Goal: Task Accomplishment & Management: Manage account settings

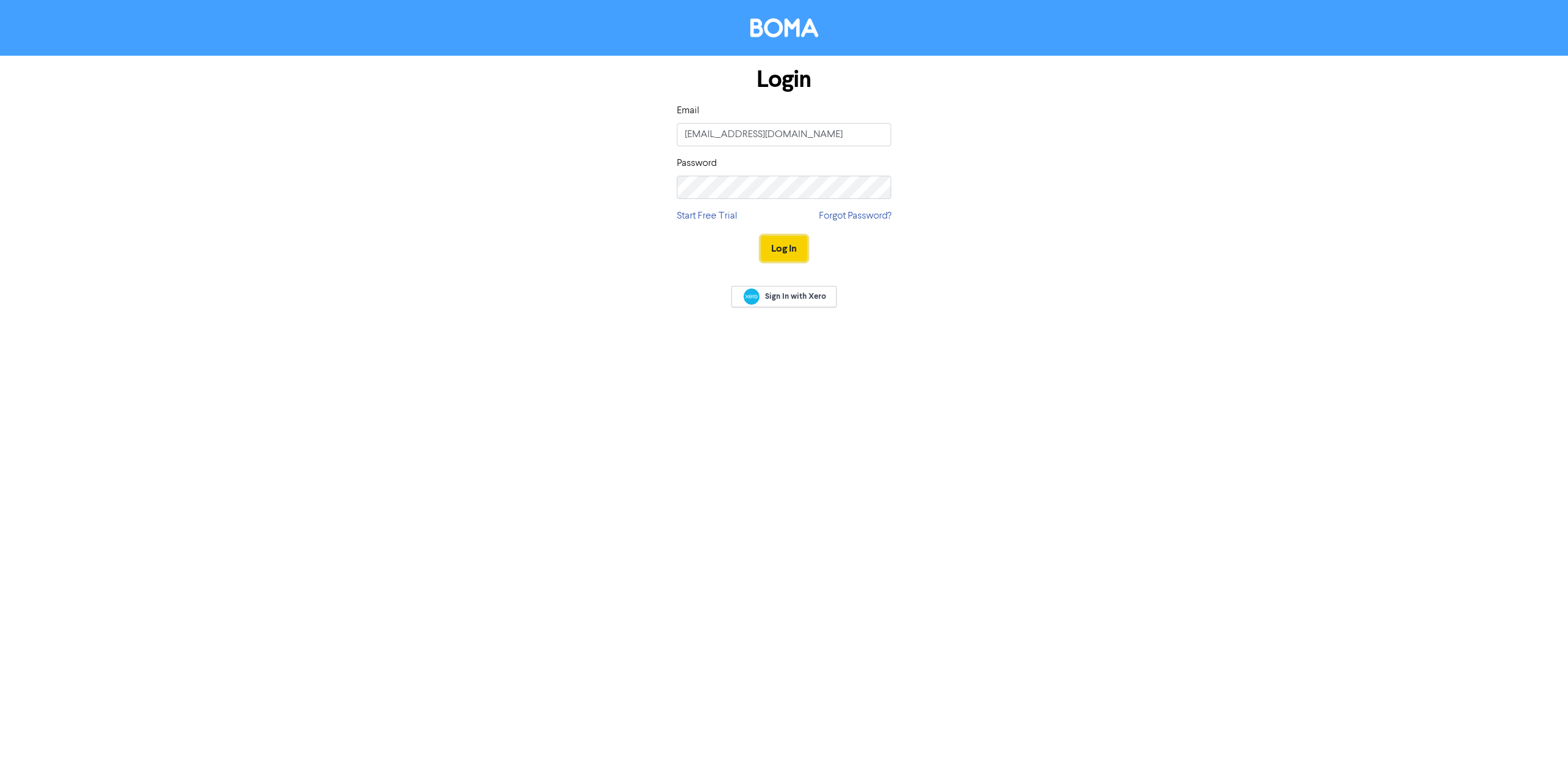
click at [774, 240] on button "Log In" at bounding box center [784, 248] width 47 height 25
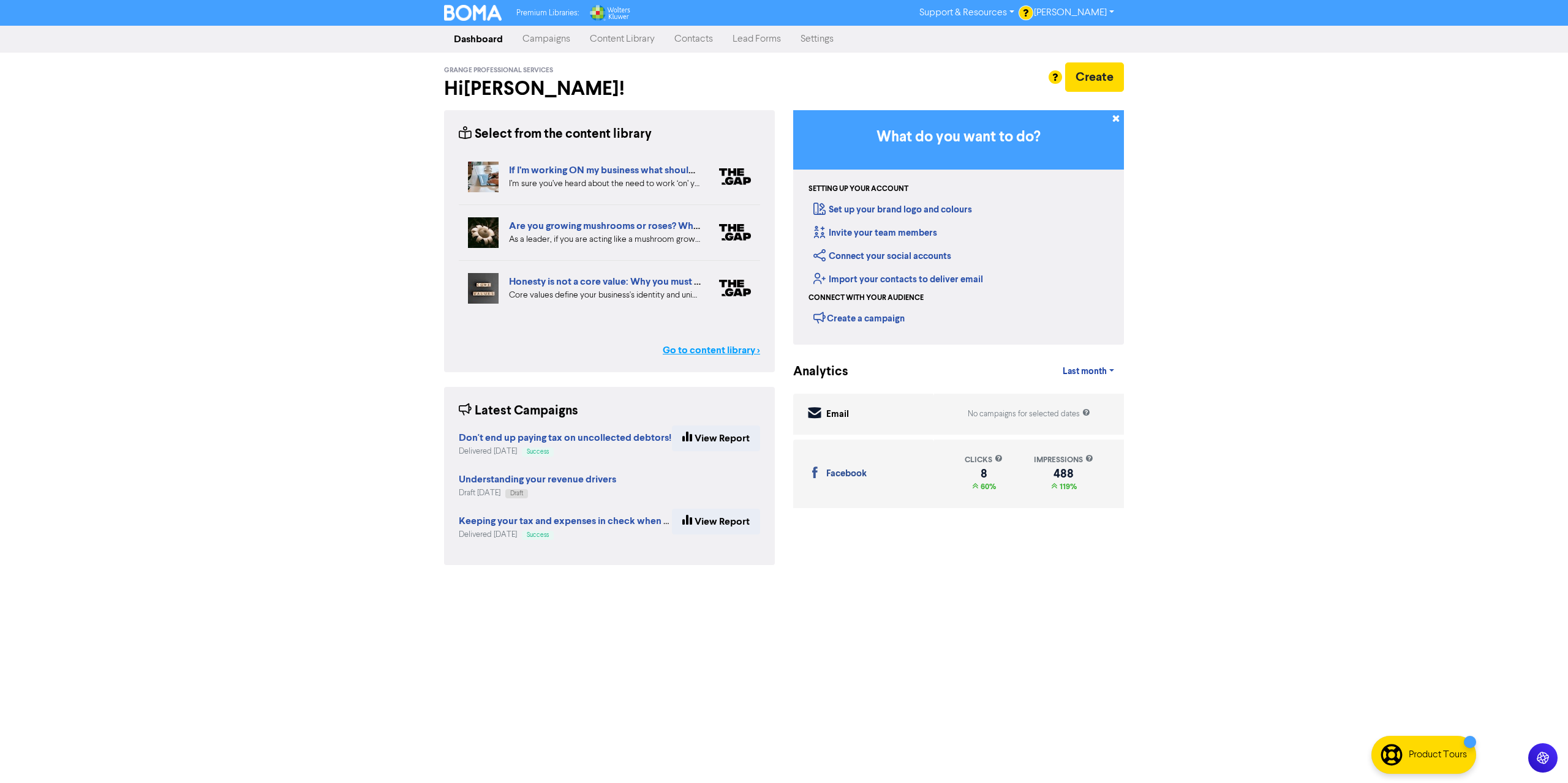
click at [707, 352] on link "Go to content library >" at bounding box center [712, 350] width 98 height 15
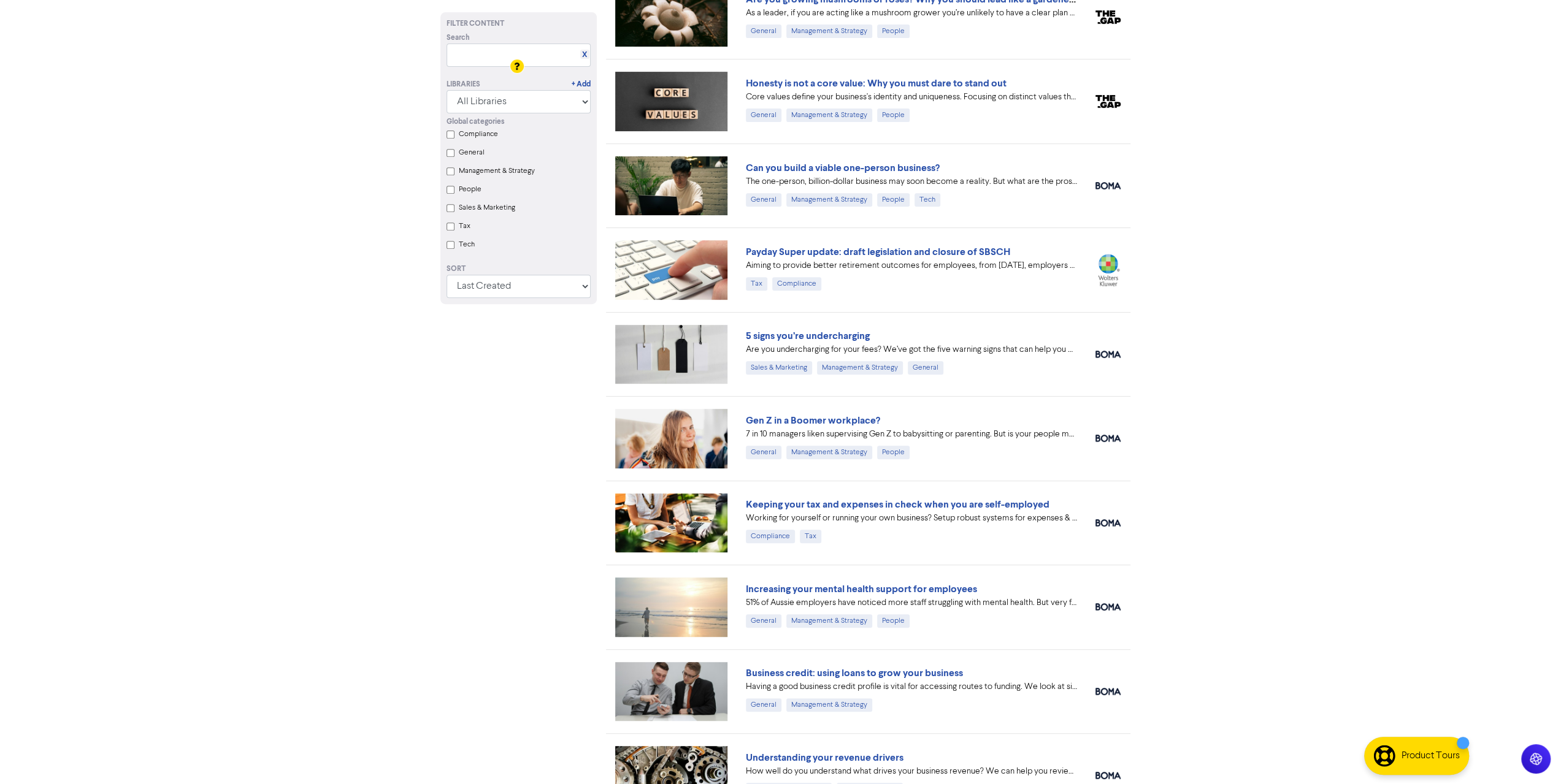
scroll to position [429, 0]
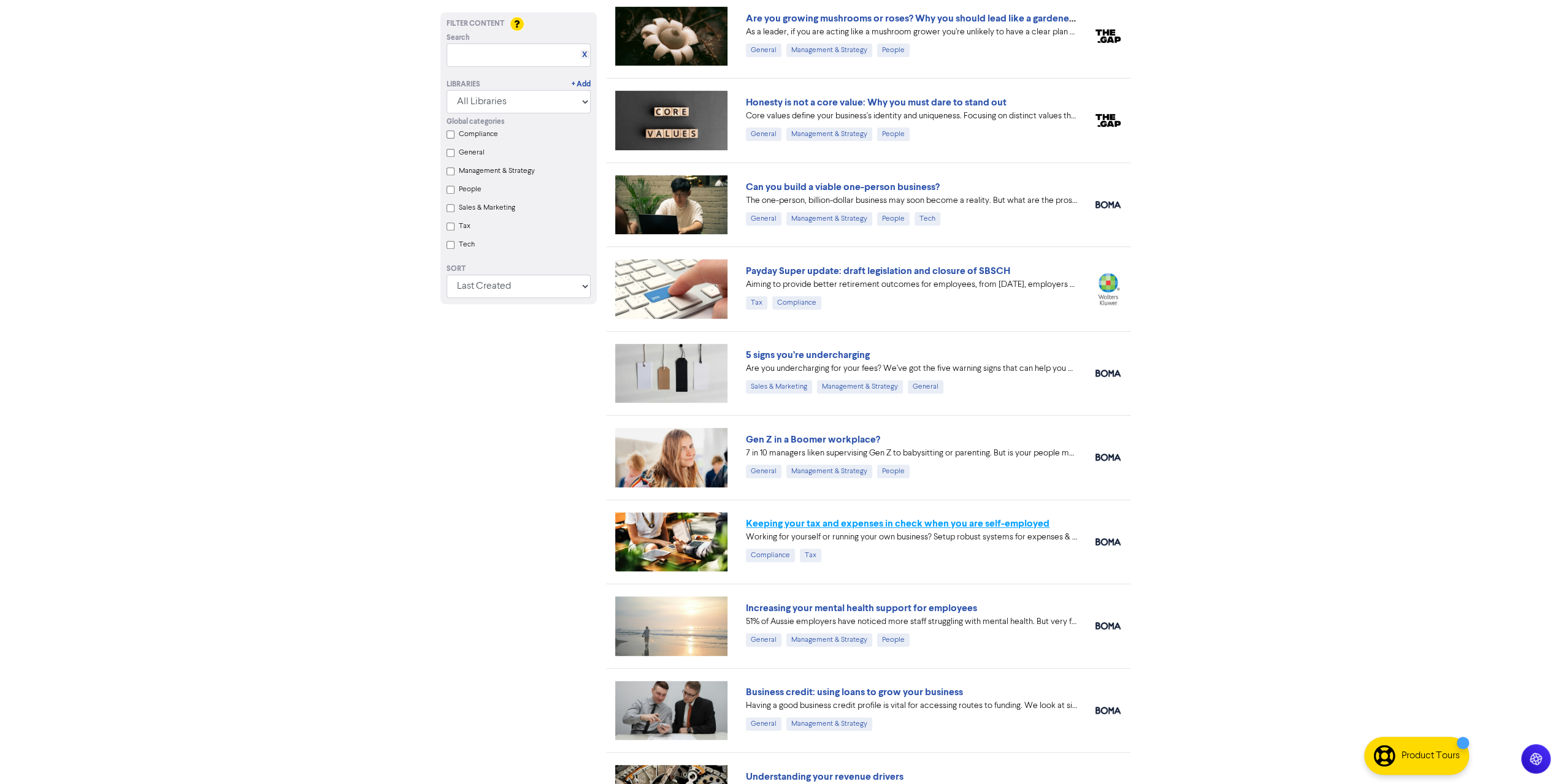
click at [844, 523] on link "Keeping your tax and expenses in check when you are self-employed" at bounding box center [897, 523] width 304 height 12
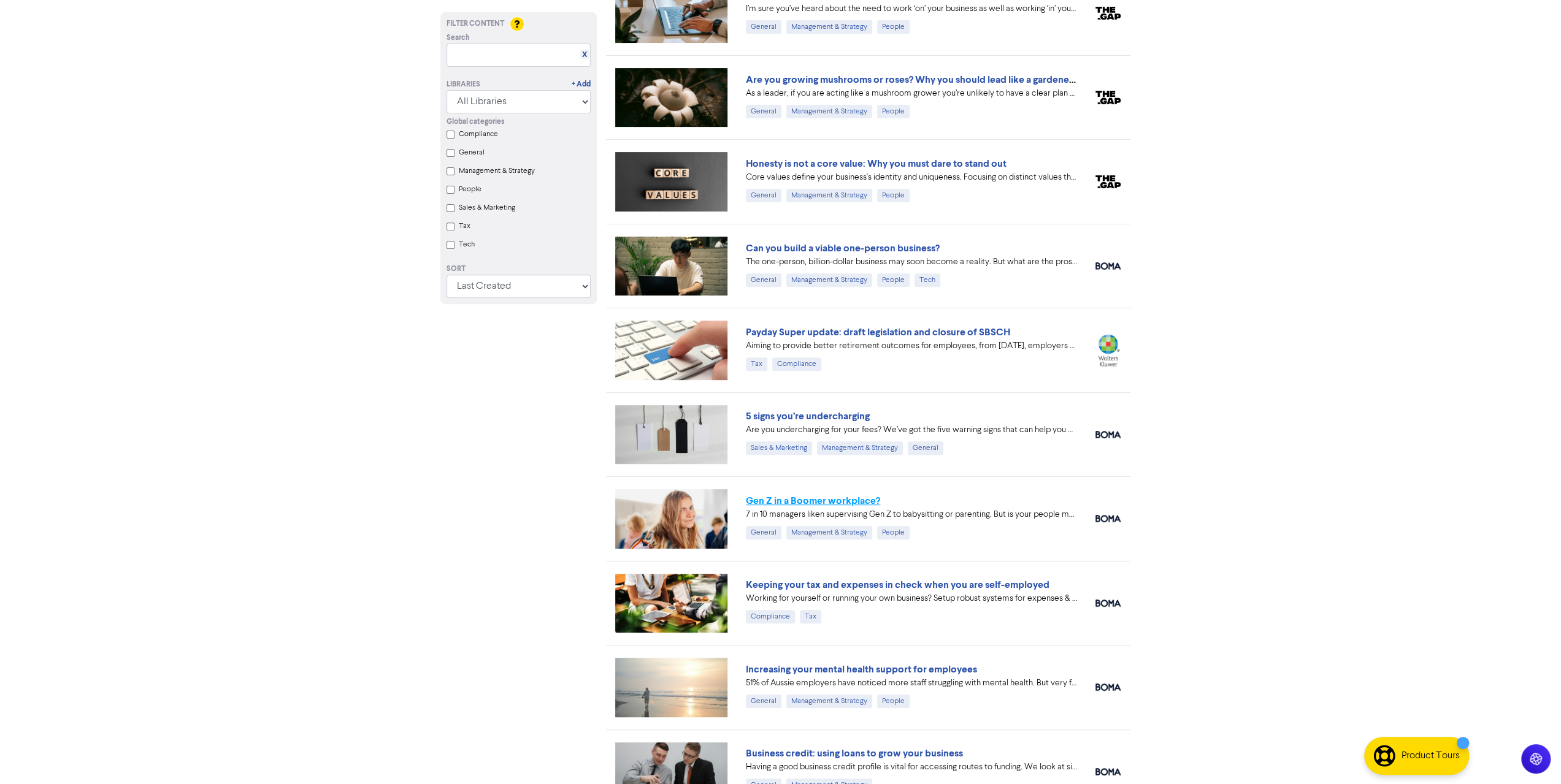
click at [831, 500] on link "Gen Z in a Boomer workplace?" at bounding box center [813, 501] width 135 height 12
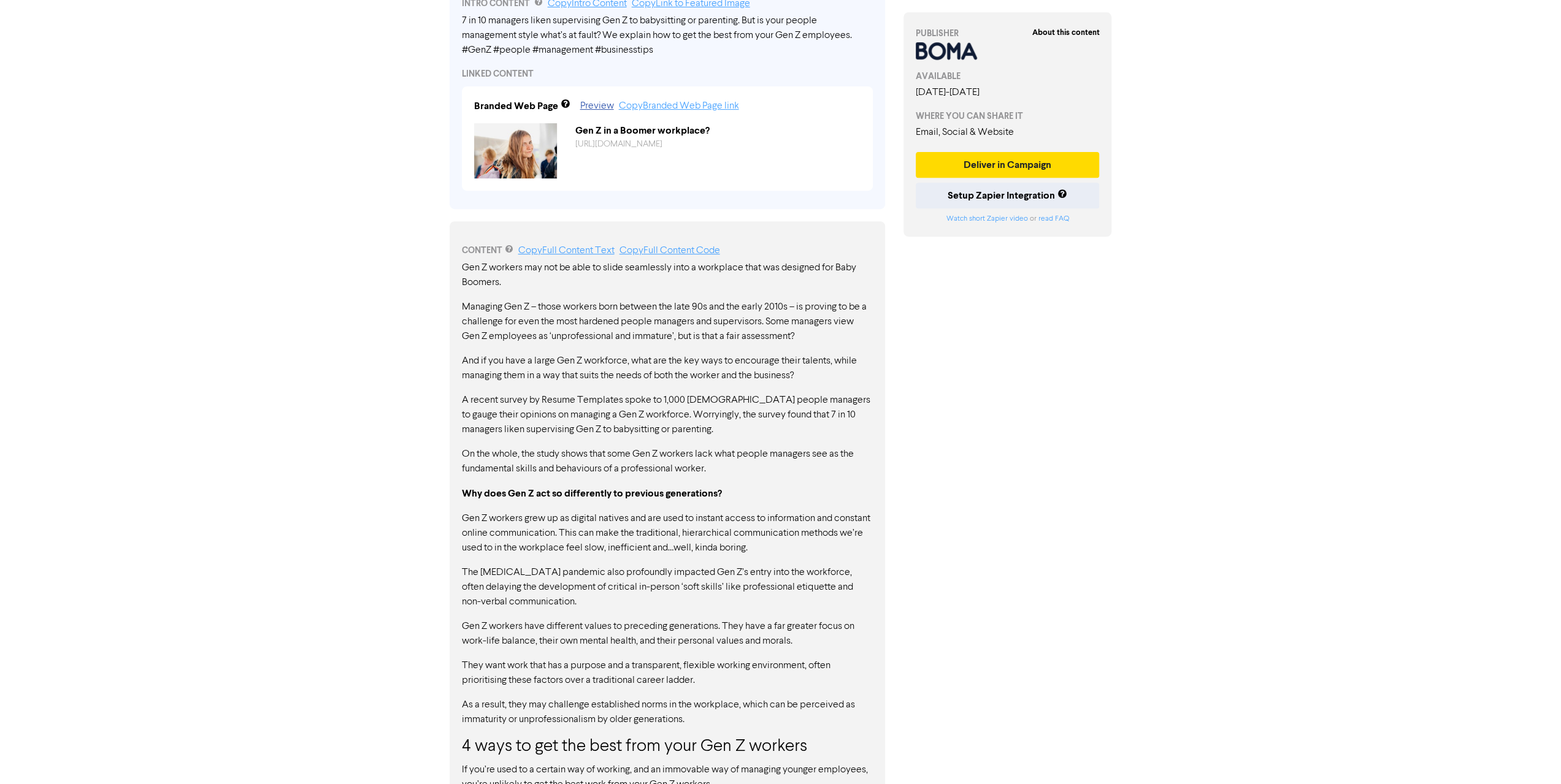
scroll to position [491, 0]
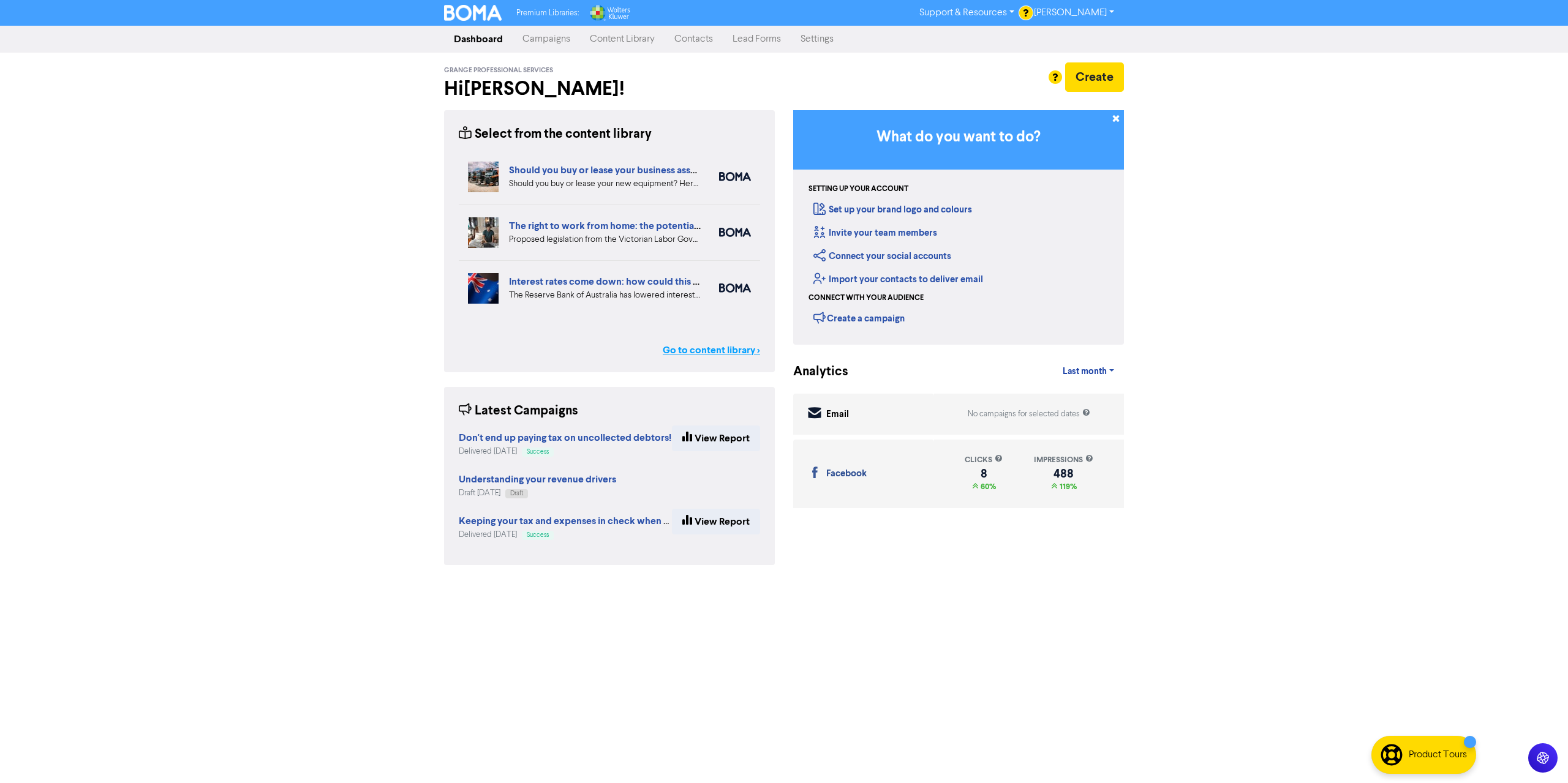
click at [742, 348] on link "Go to content library >" at bounding box center [712, 350] width 98 height 15
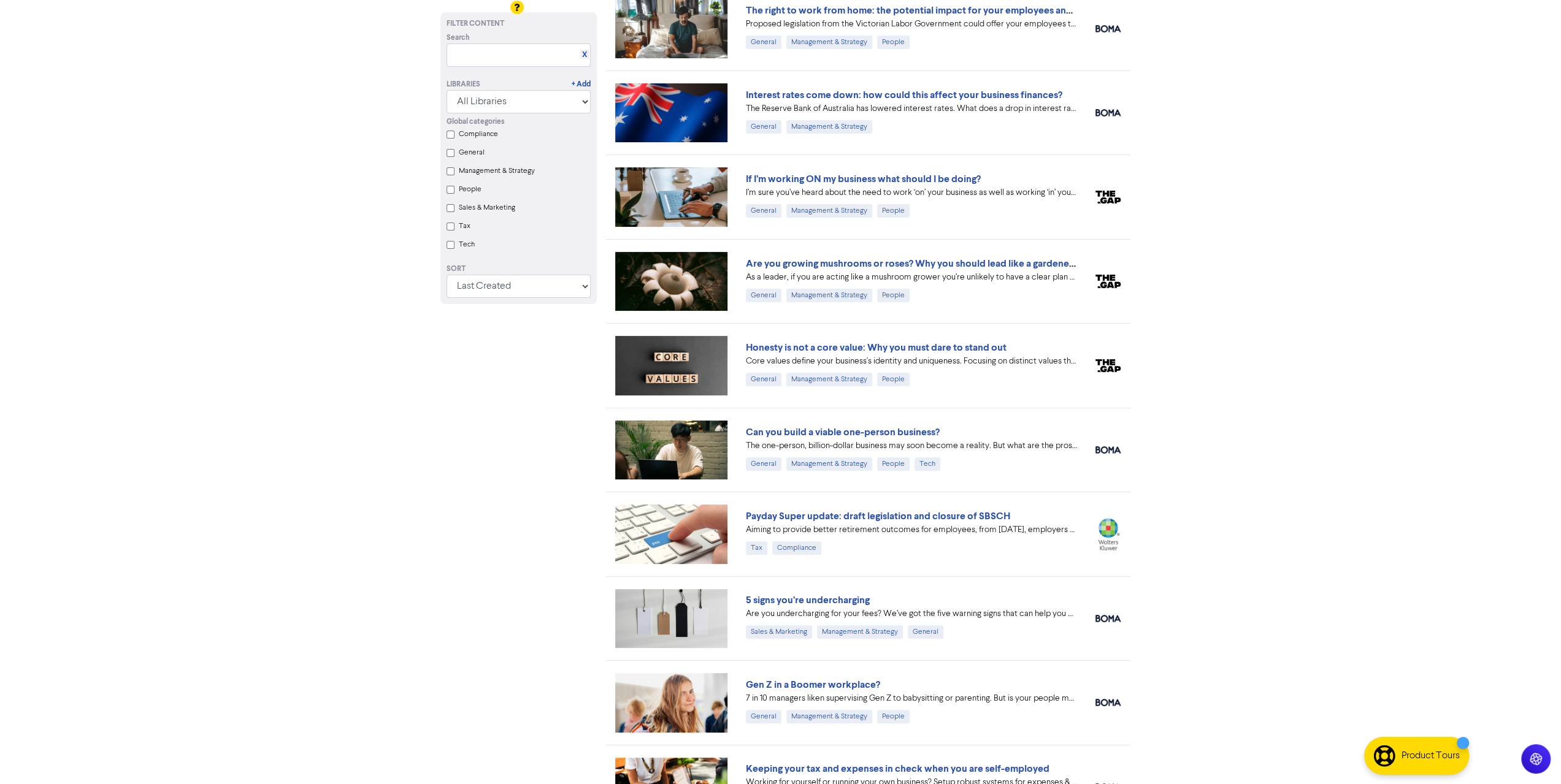
scroll to position [123, 0]
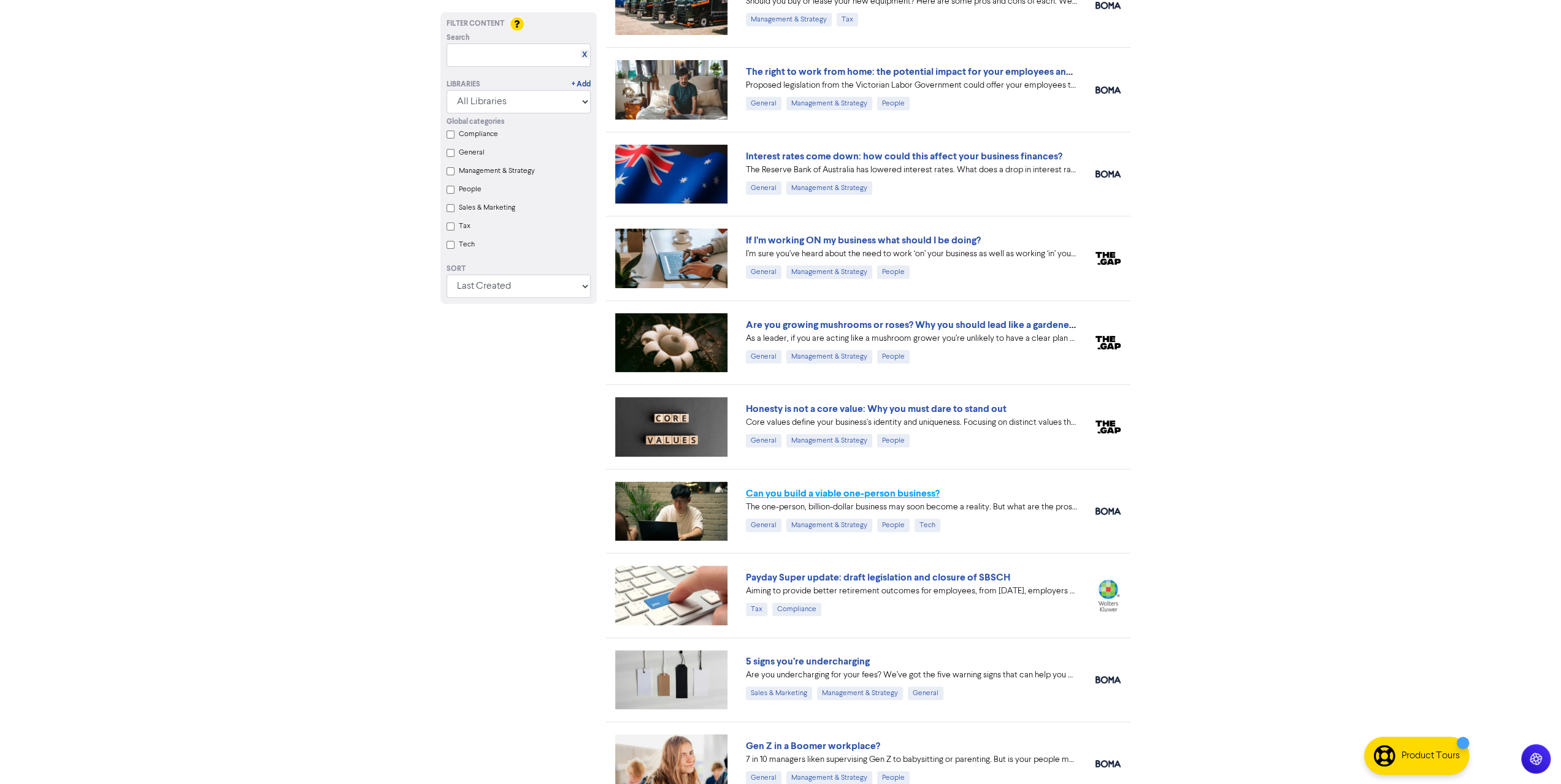
click at [863, 490] on link "Can you build a viable one-person business?" at bounding box center [843, 493] width 194 height 12
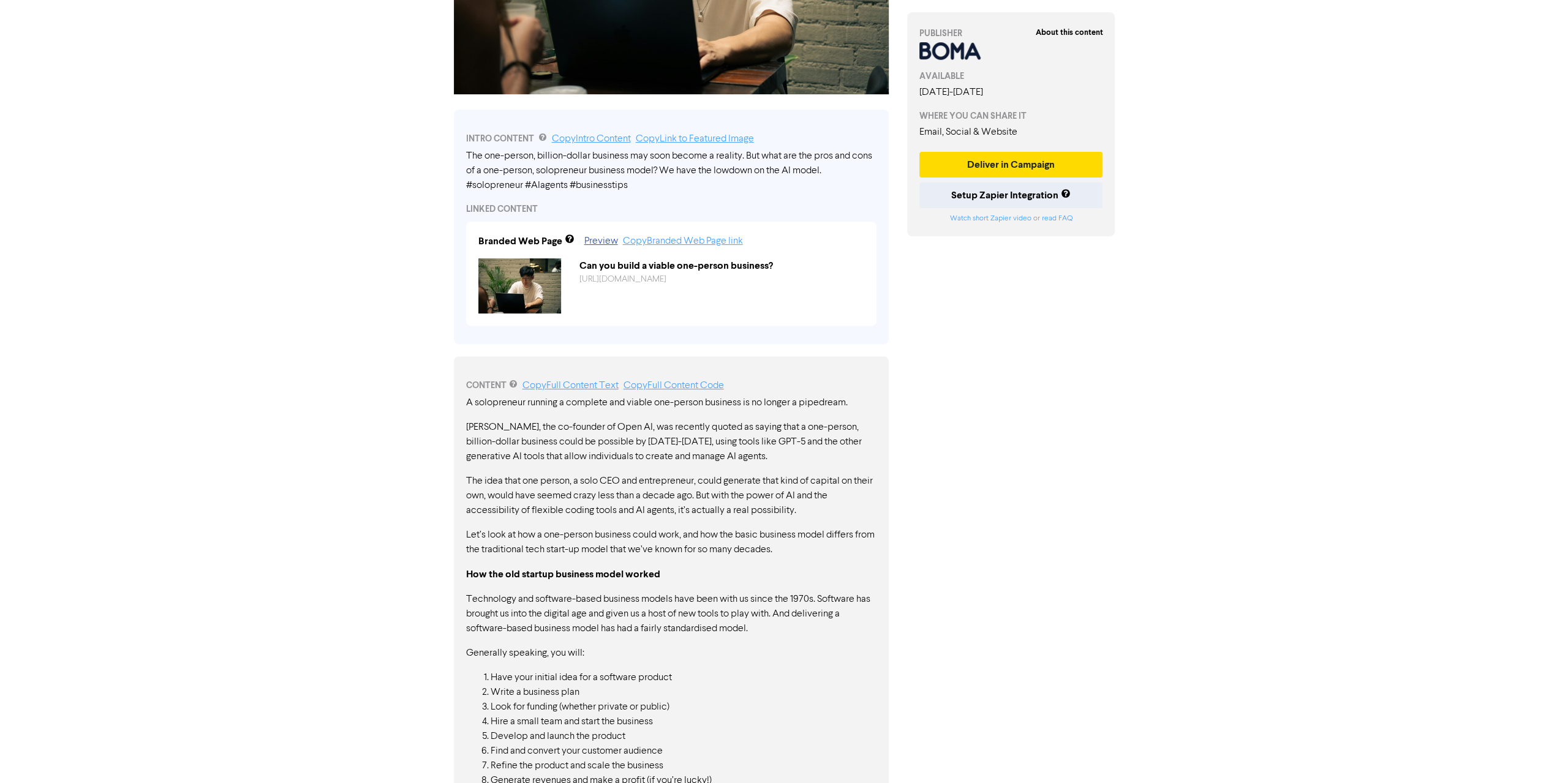
scroll to position [201, 0]
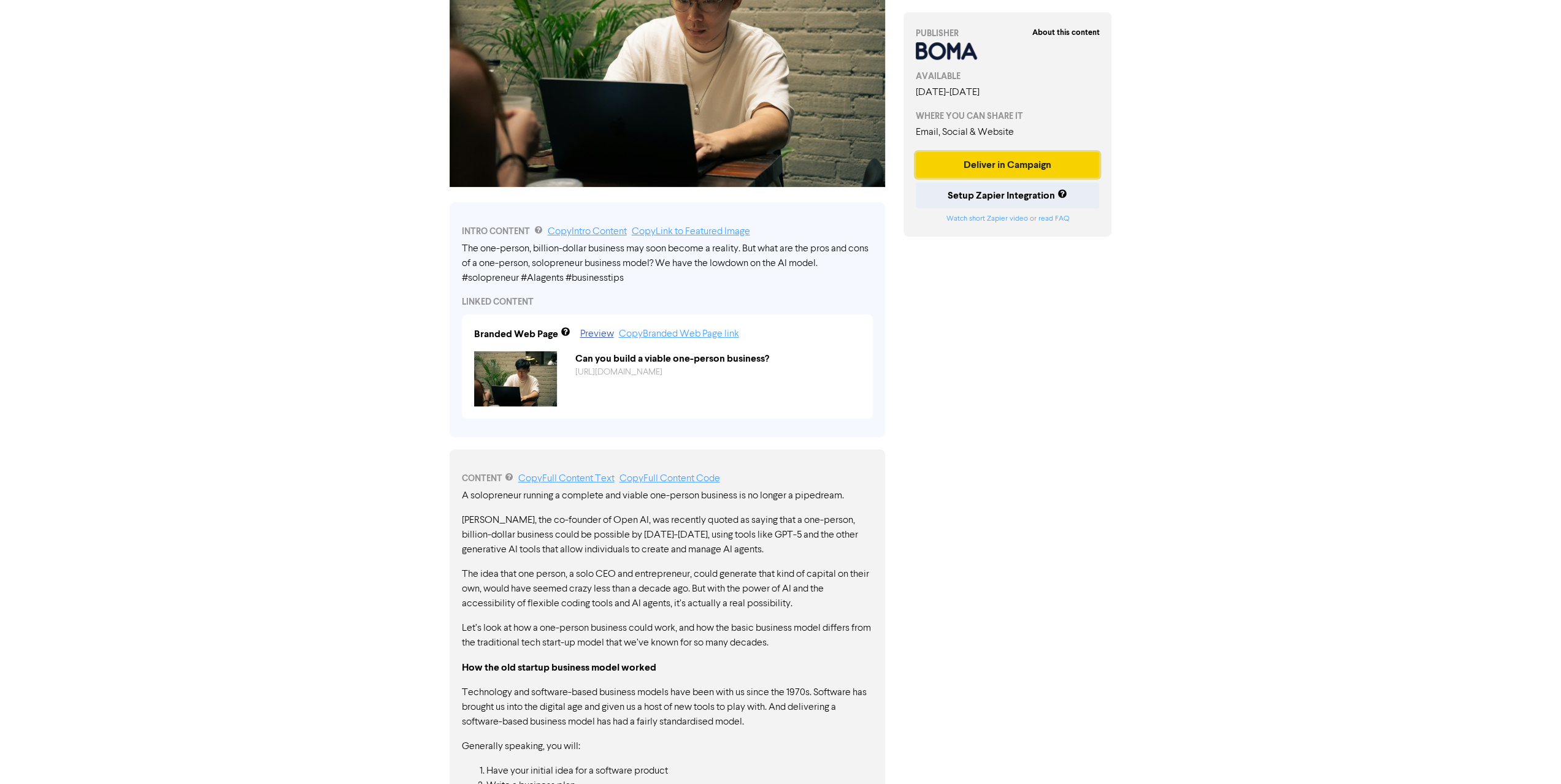
click at [1017, 162] on button "Deliver in Campaign" at bounding box center [1008, 165] width 184 height 25
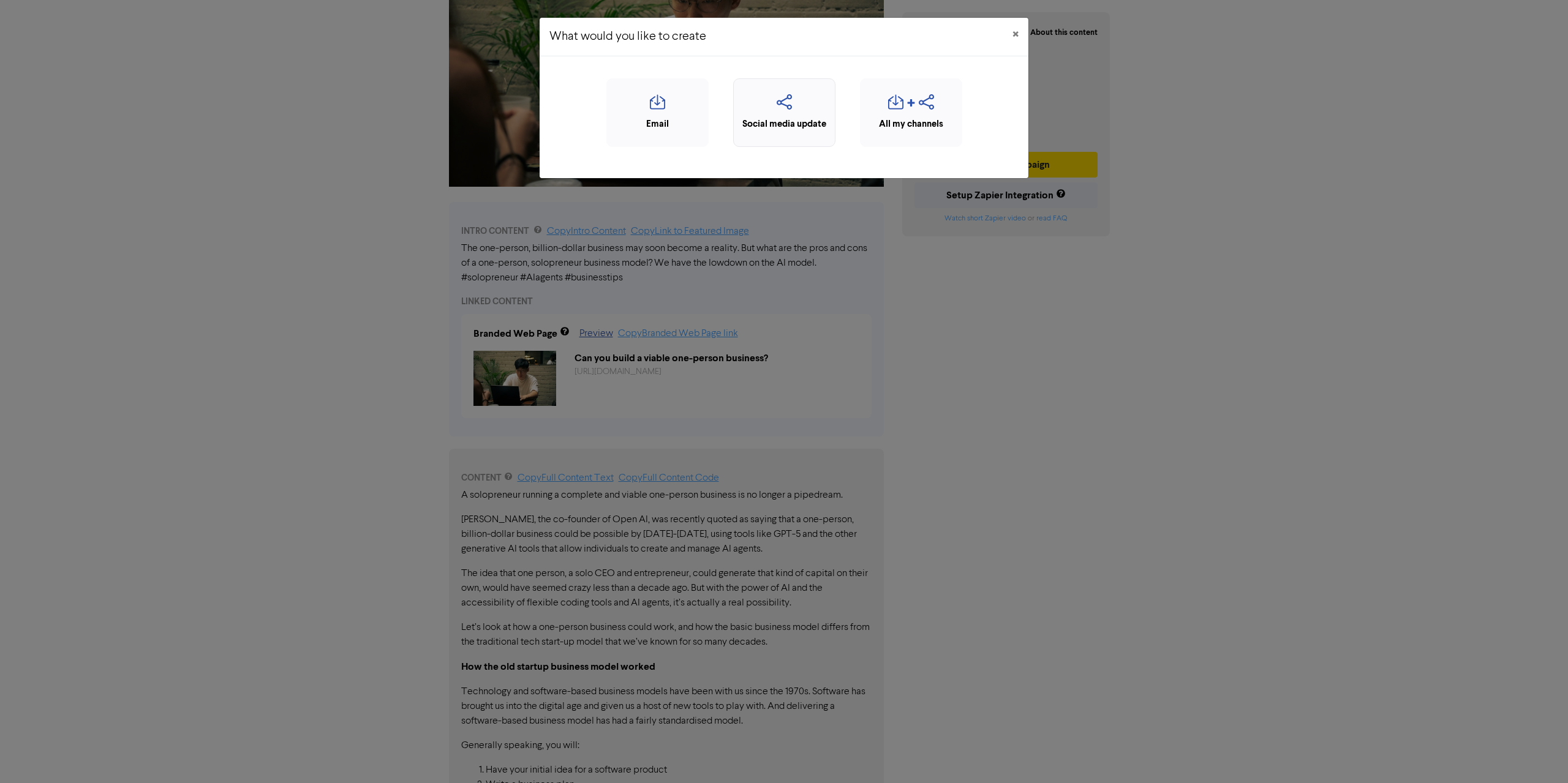
click at [802, 104] on icon "button" at bounding box center [784, 105] width 89 height 23
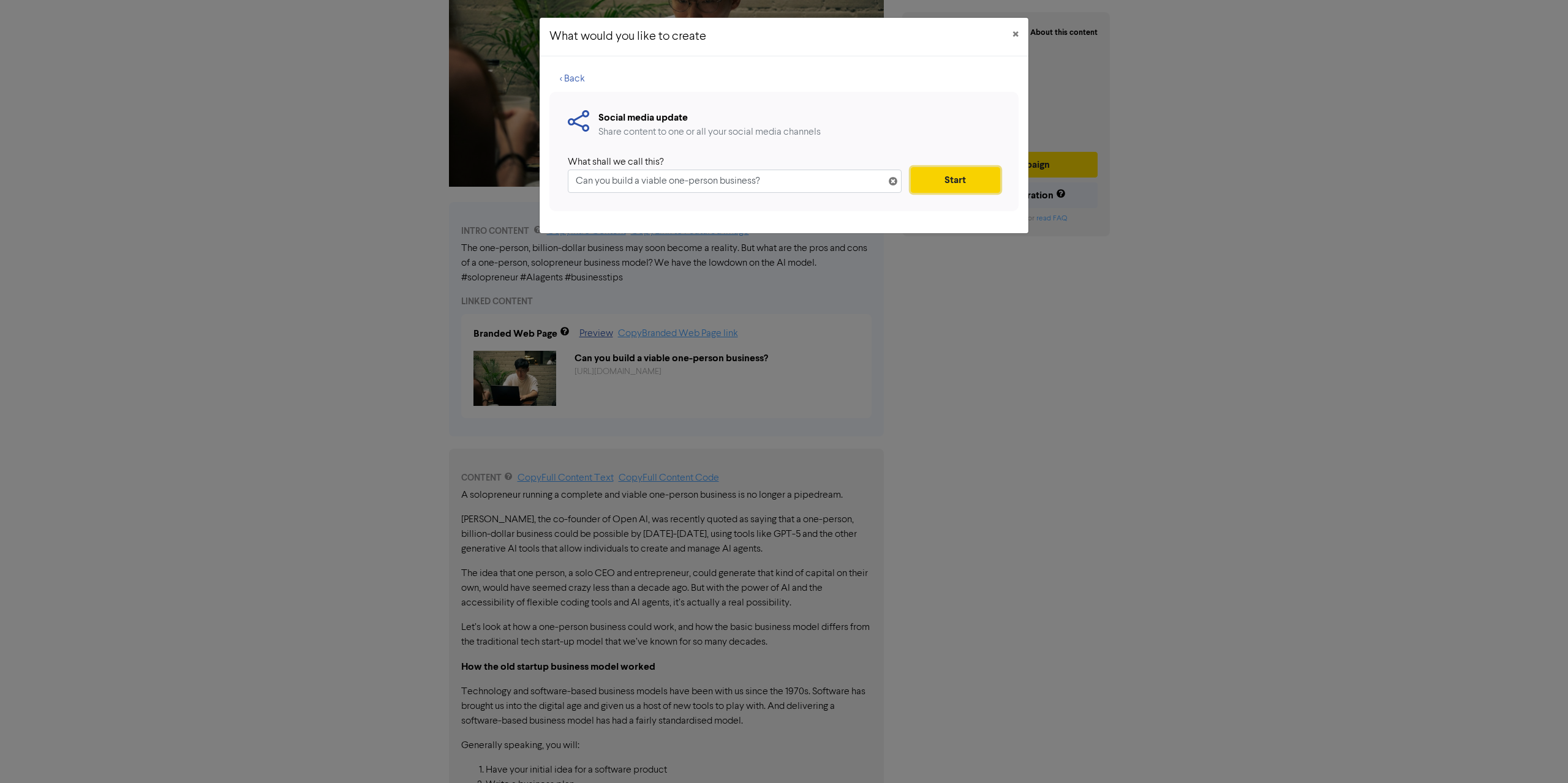
click at [971, 174] on button "Start" at bounding box center [956, 180] width 89 height 25
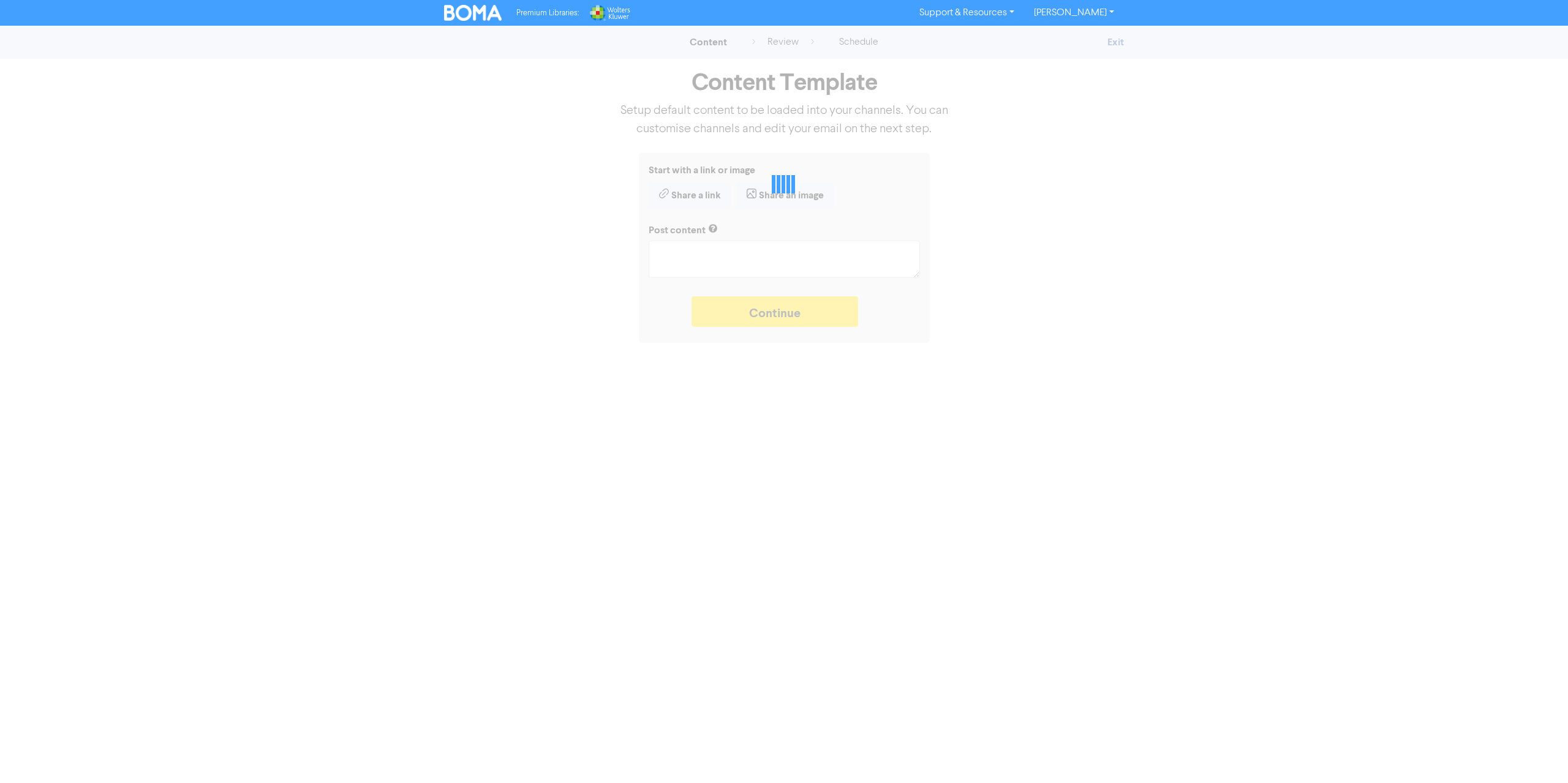
type textarea "x"
type textarea "The one-person, billion-dollar business may soon become a reality. But what are…"
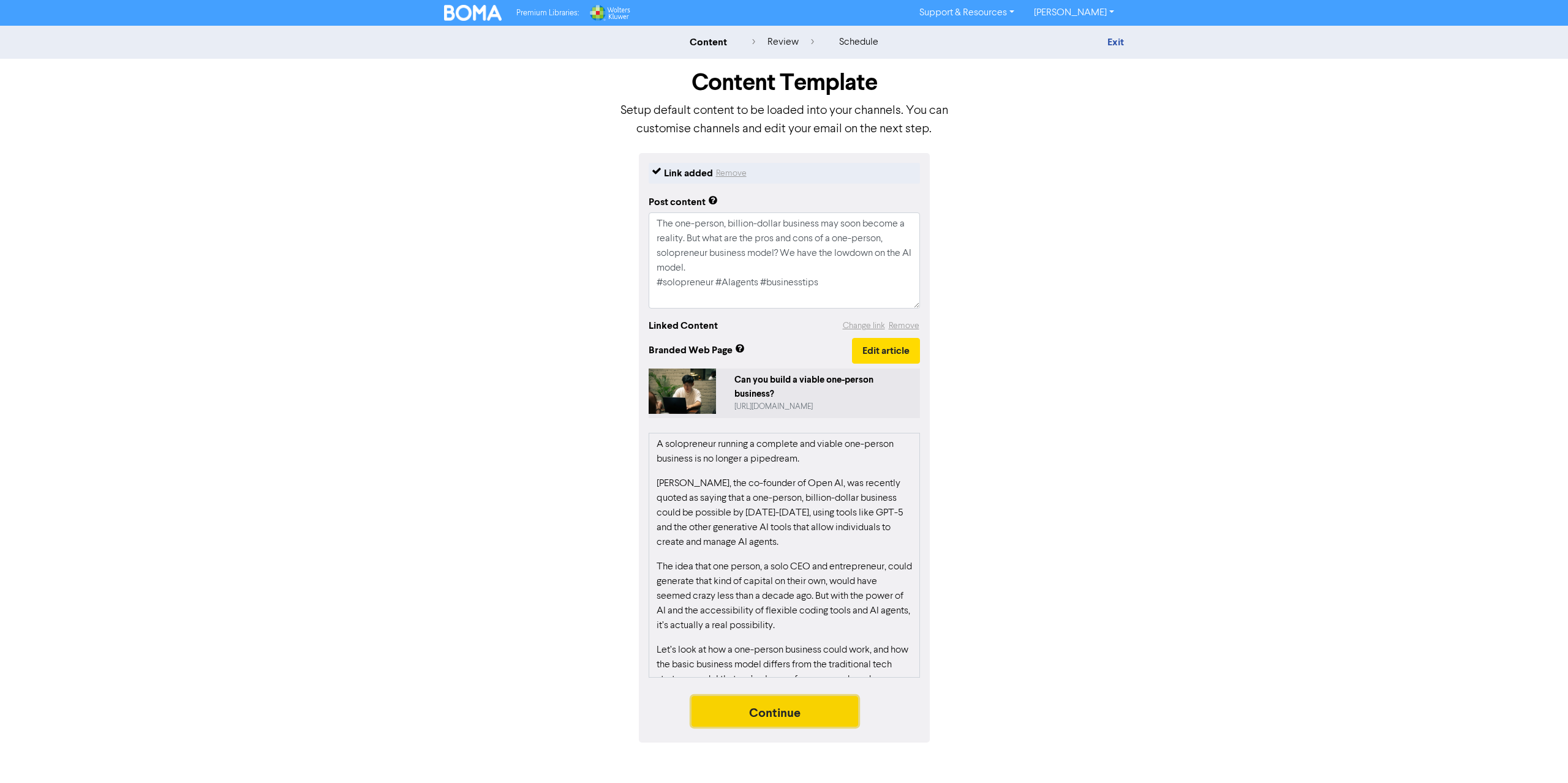
click at [820, 714] on button "Continue" at bounding box center [775, 711] width 167 height 30
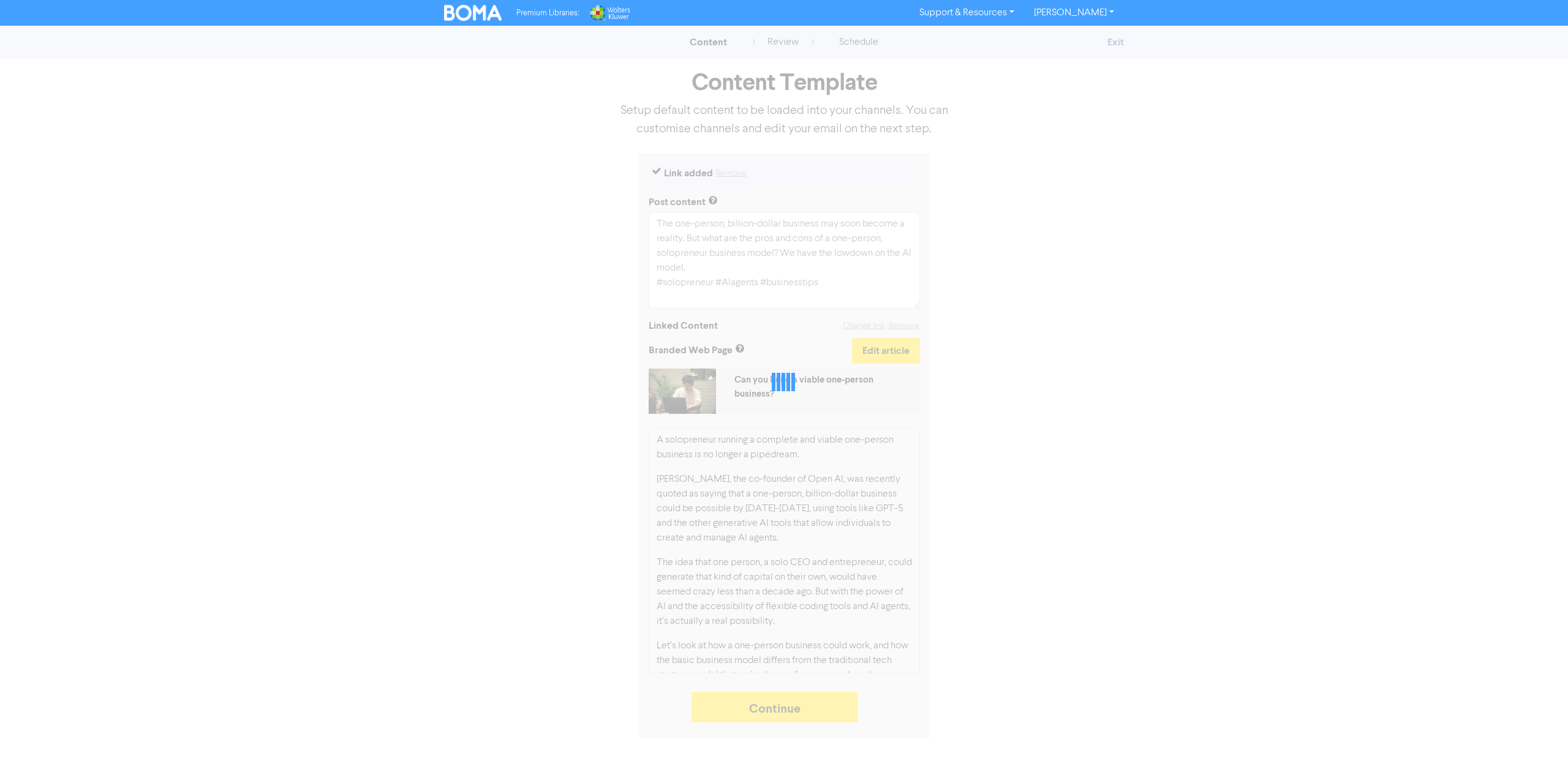
type textarea "x"
select select "LEARN_MORE"
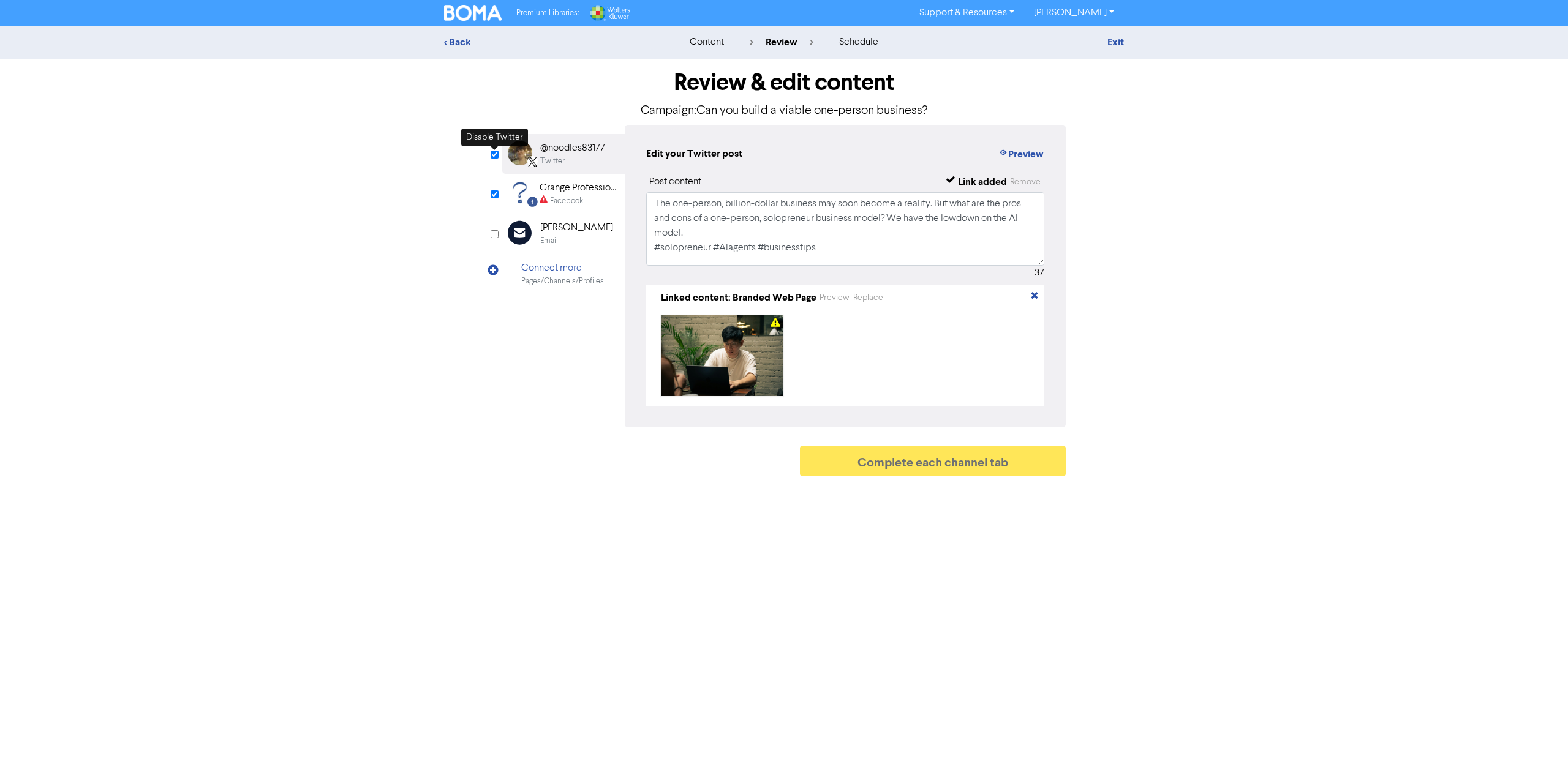
click at [494, 155] on input "checkbox" at bounding box center [494, 154] width 8 height 8
checkbox input "false"
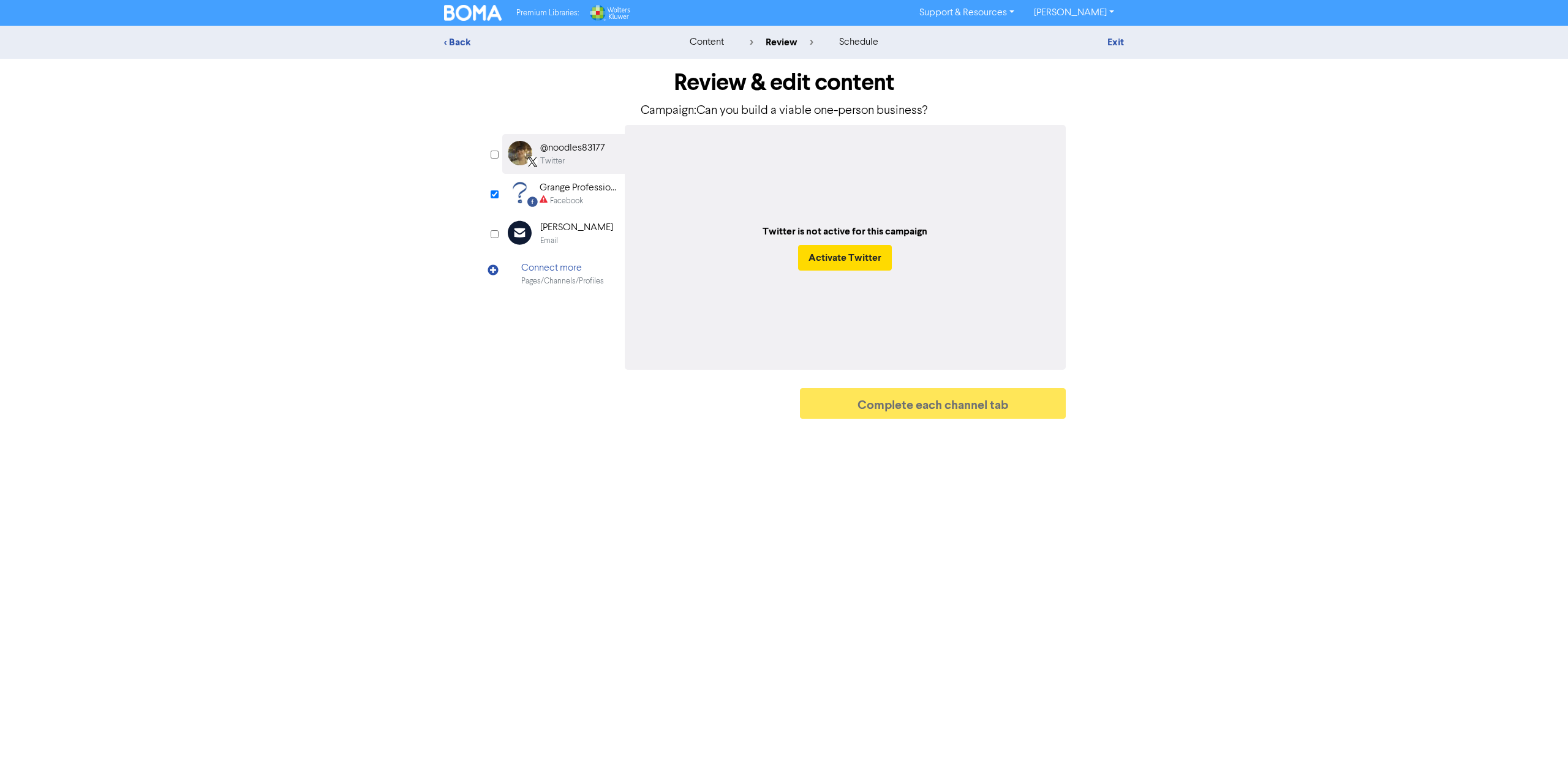
click at [565, 193] on div "Grange Professional Services" at bounding box center [579, 187] width 79 height 15
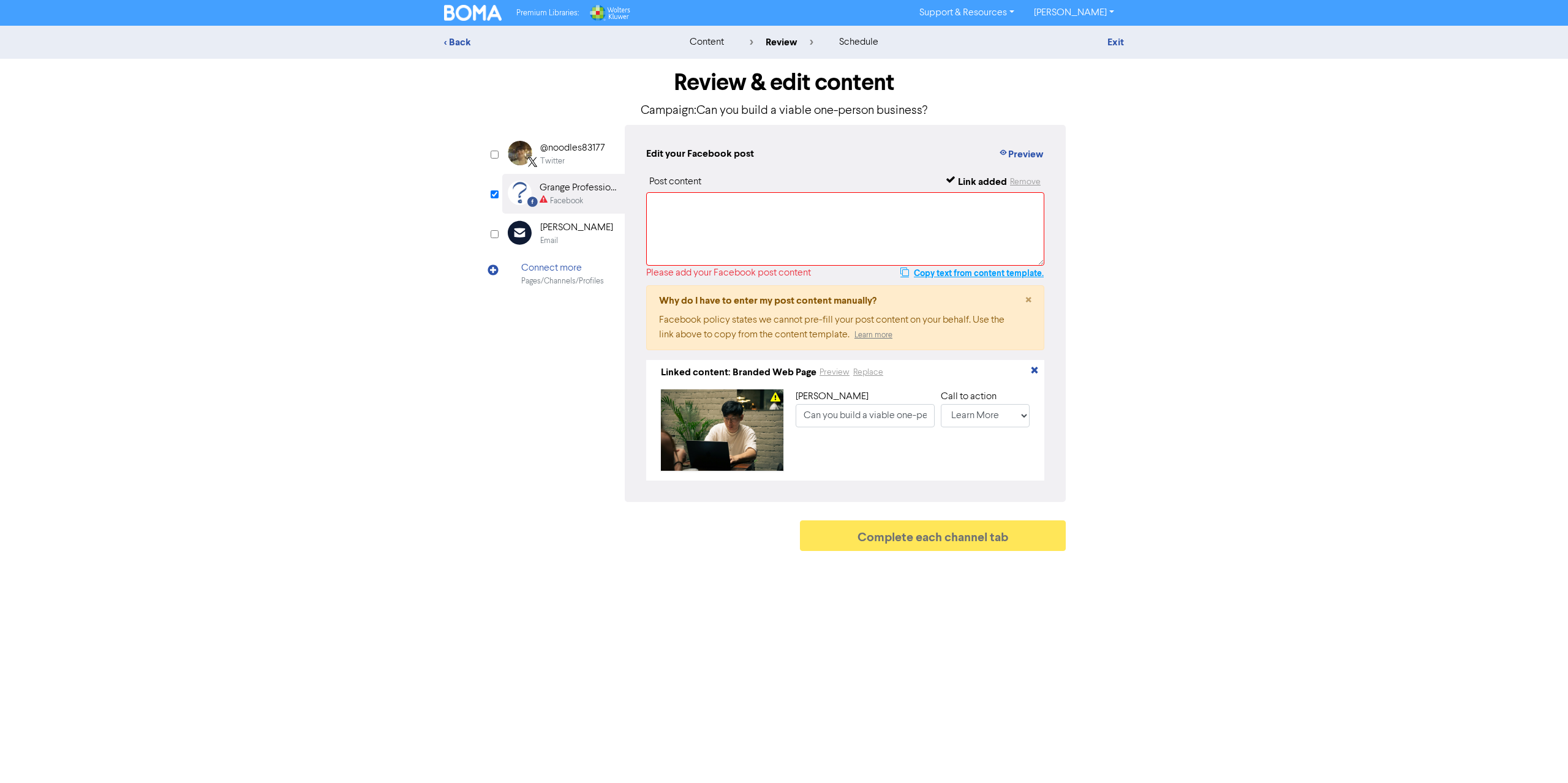
click at [950, 276] on button "Copy text from content template." at bounding box center [972, 273] width 144 height 15
paste textarea "The one-person, billion-dollar business may soon become a reality. But what are…"
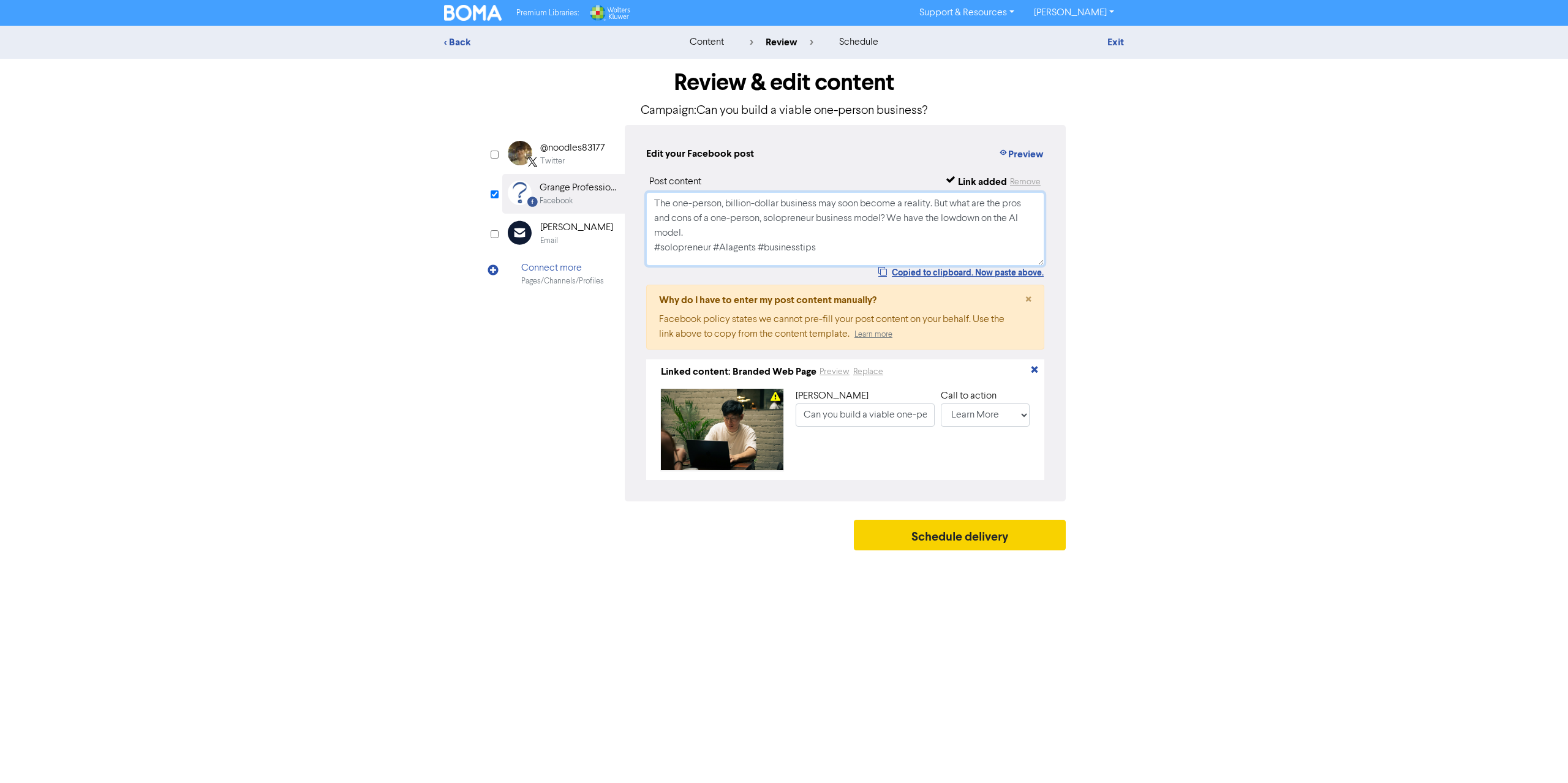
type textarea "The one-person, billion-dollar business may soon become a reality. But what are…"
click at [984, 545] on button "Schedule delivery" at bounding box center [960, 535] width 212 height 30
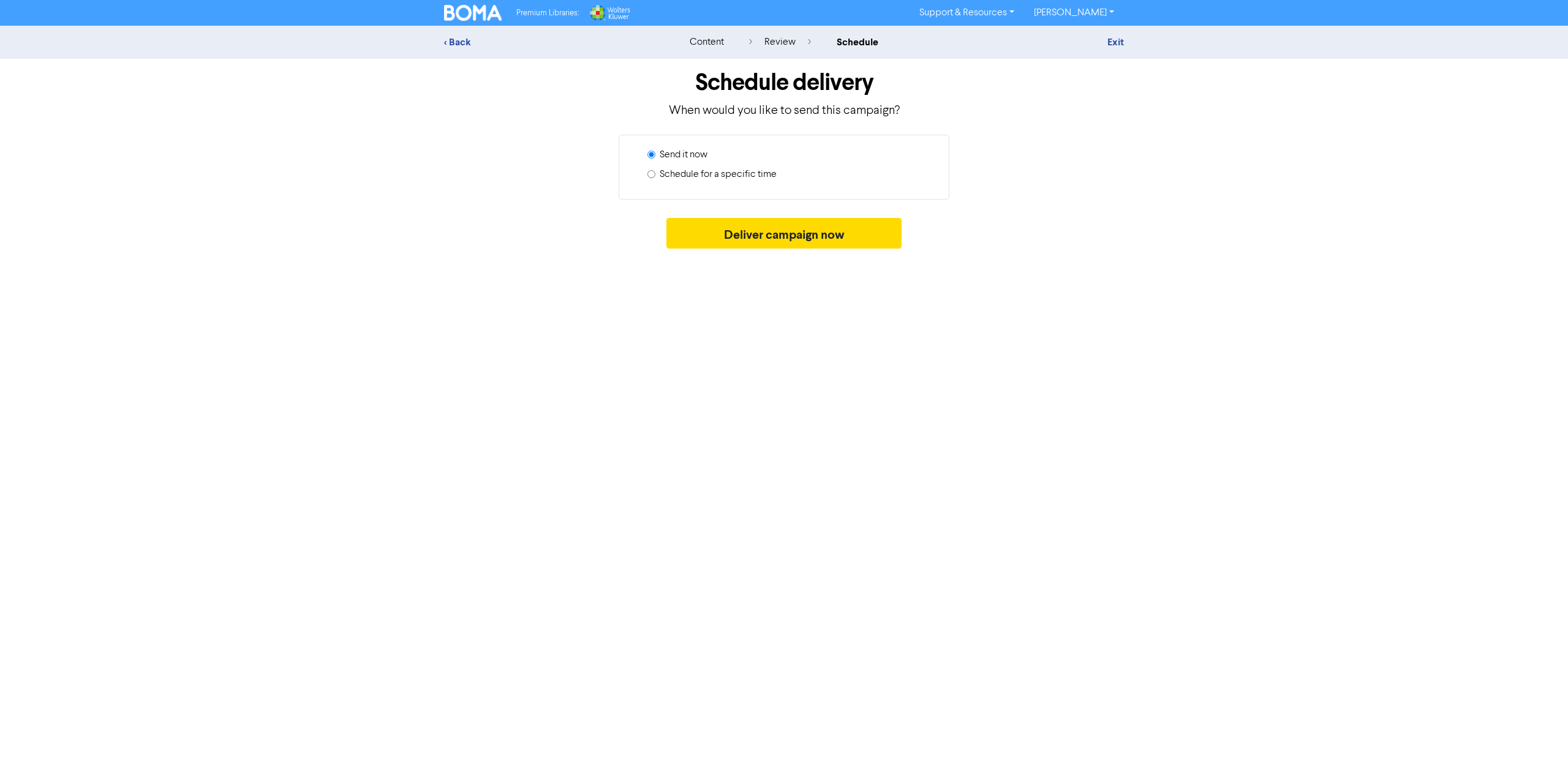
click at [651, 173] on input "Schedule for a specific time" at bounding box center [651, 174] width 8 height 8
radio input "true"
radio input "false"
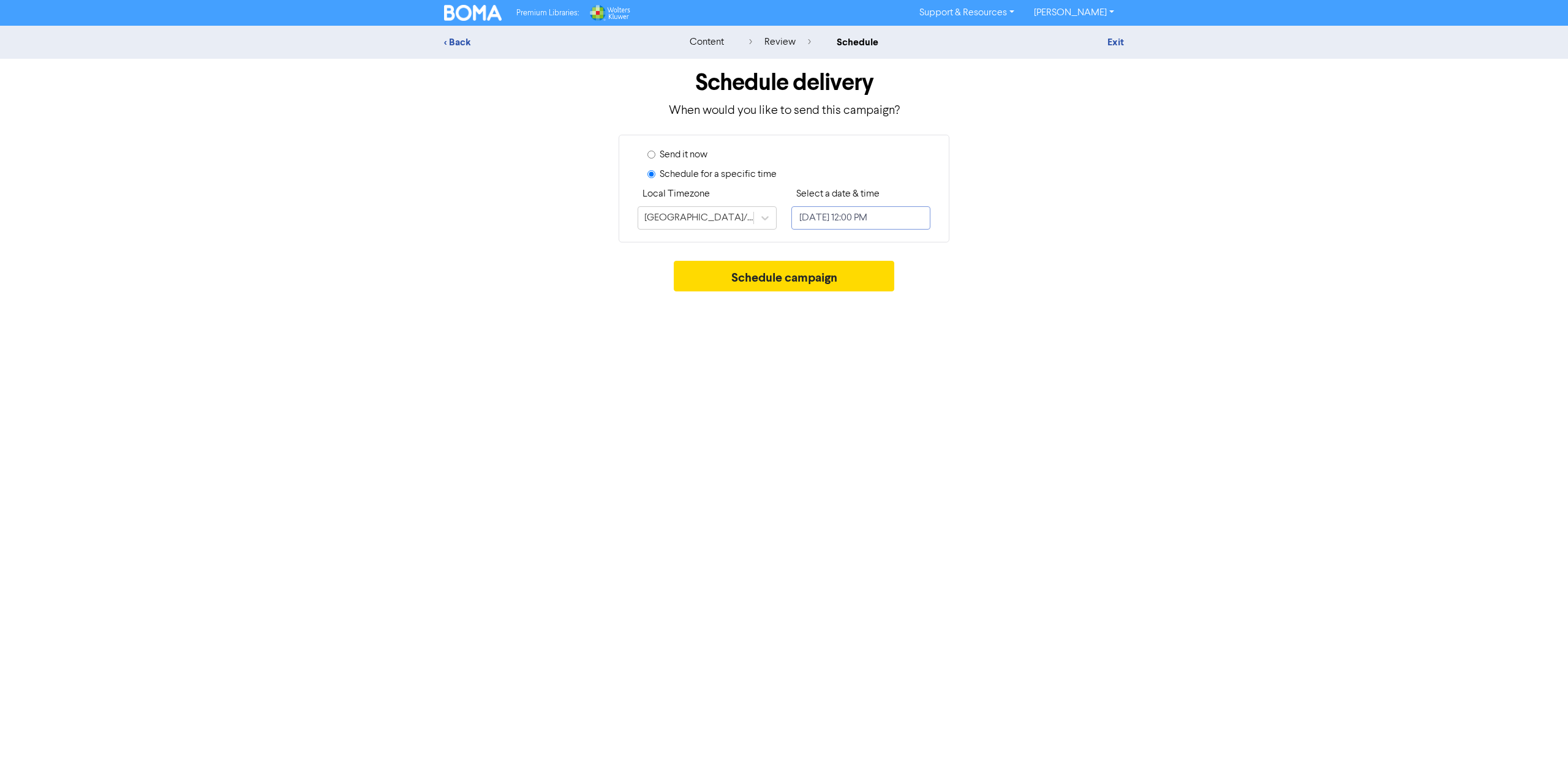
select select "7"
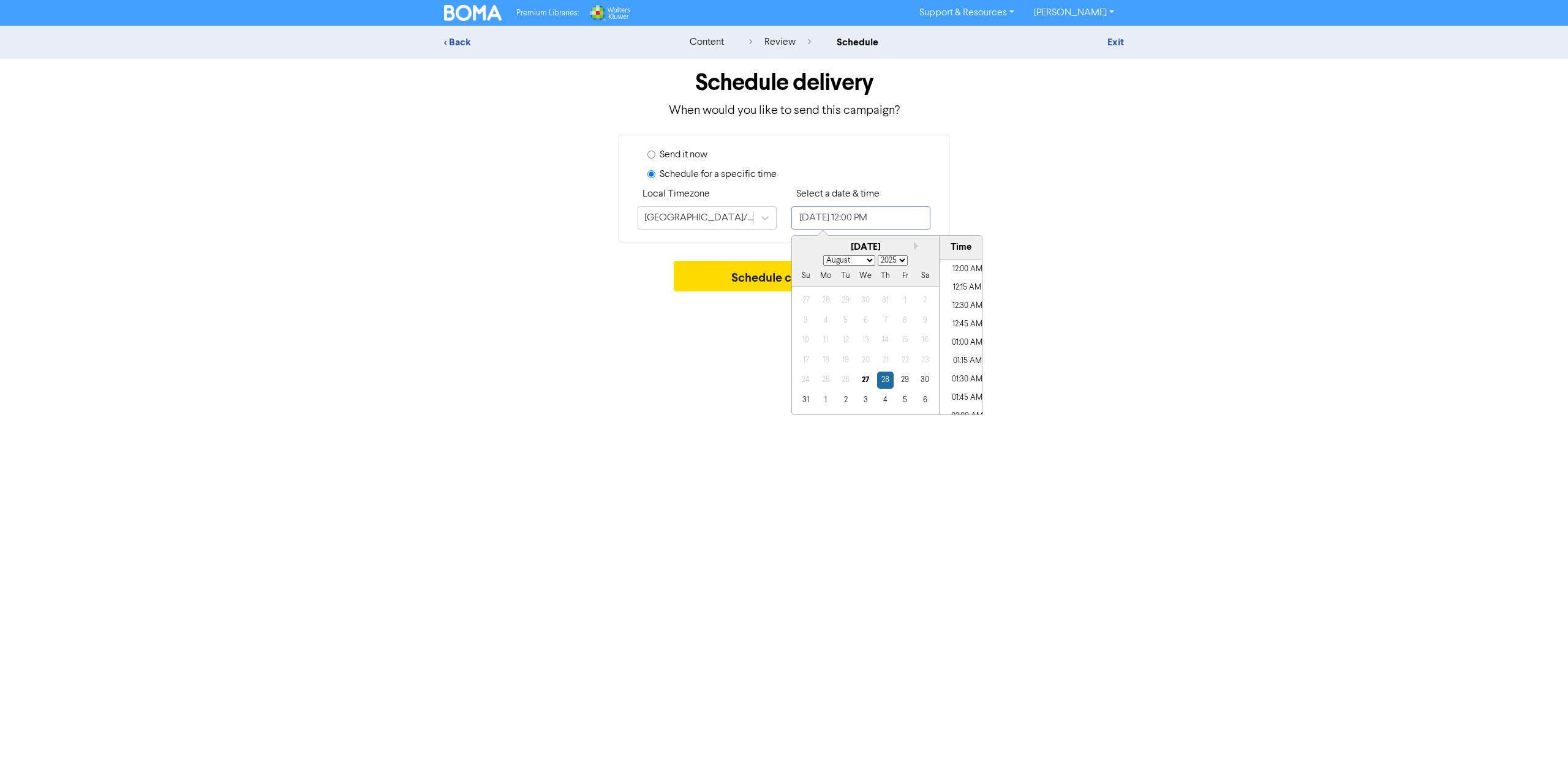
click at [897, 217] on input "[DATE] 12:00 PM" at bounding box center [861, 218] width 139 height 23
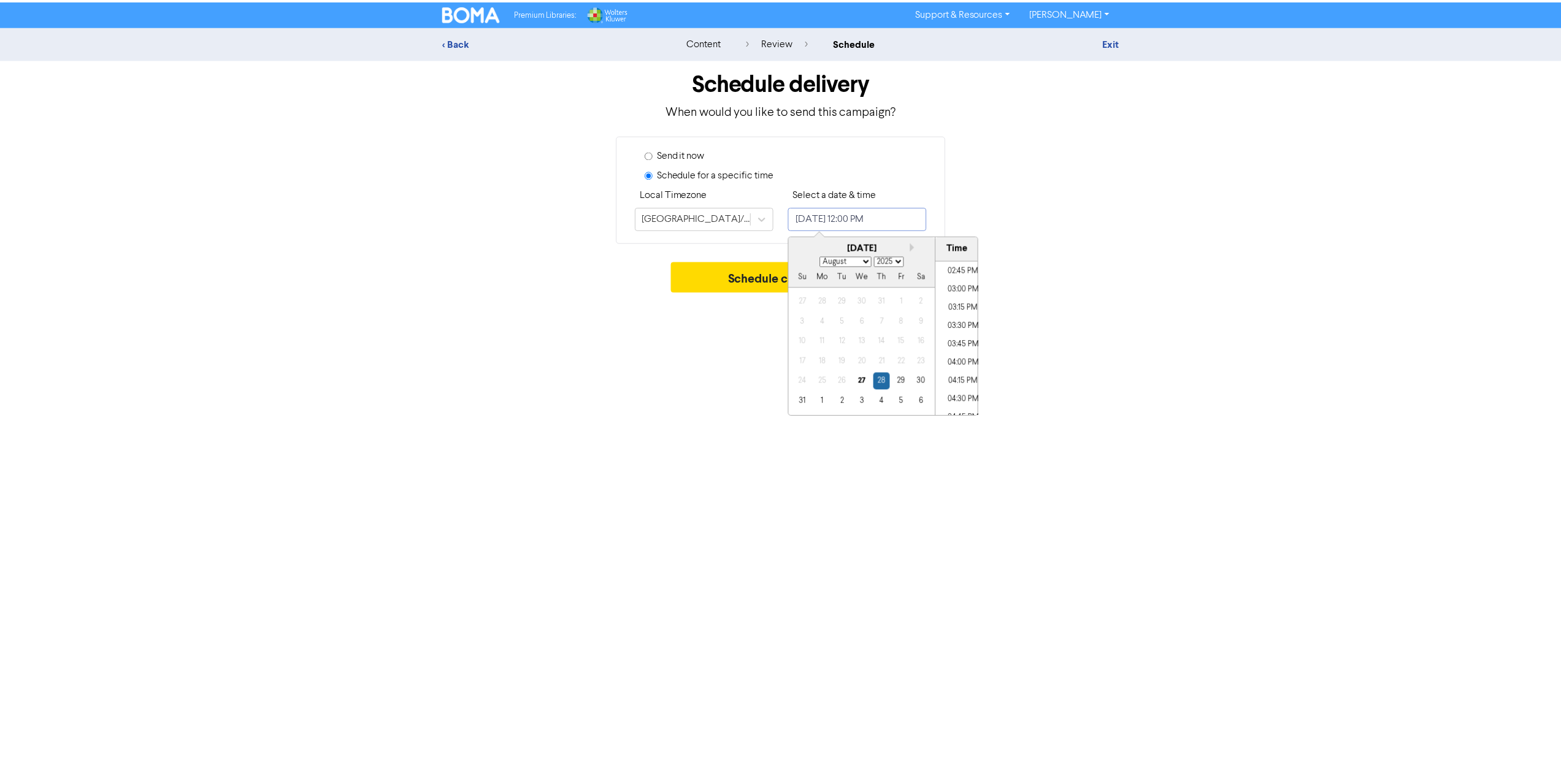
scroll to position [1093, 0]
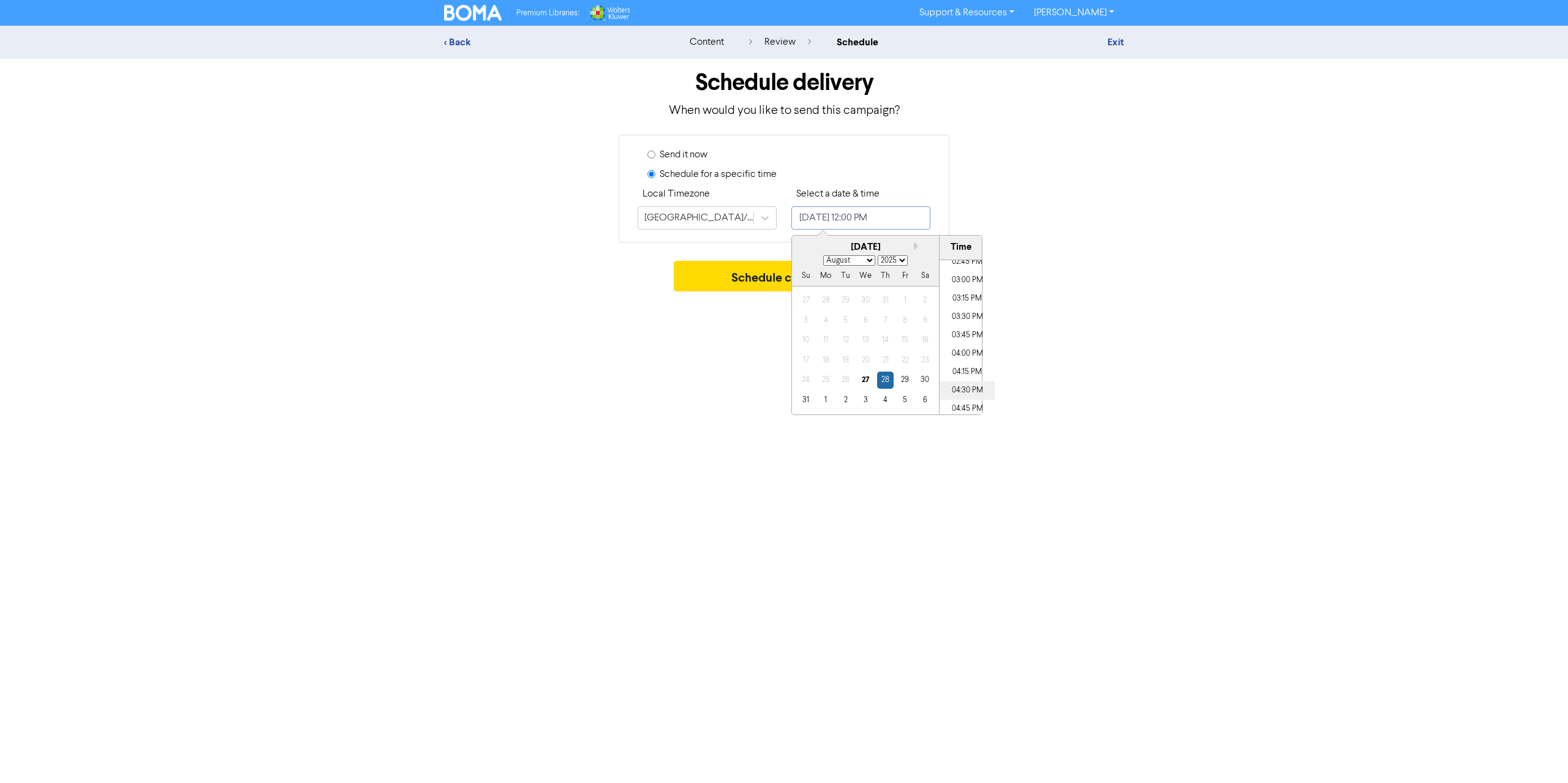
click at [970, 388] on li "04:30 PM" at bounding box center [967, 390] width 55 height 18
click at [865, 381] on div "27" at bounding box center [864, 380] width 16 height 16
type input "[DATE] 4:30 PM"
click at [766, 327] on div "Premium Libraries: Support & Resources Video Tutorials FAQ & Guides Marketing E…" at bounding box center [784, 391] width 1568 height 783
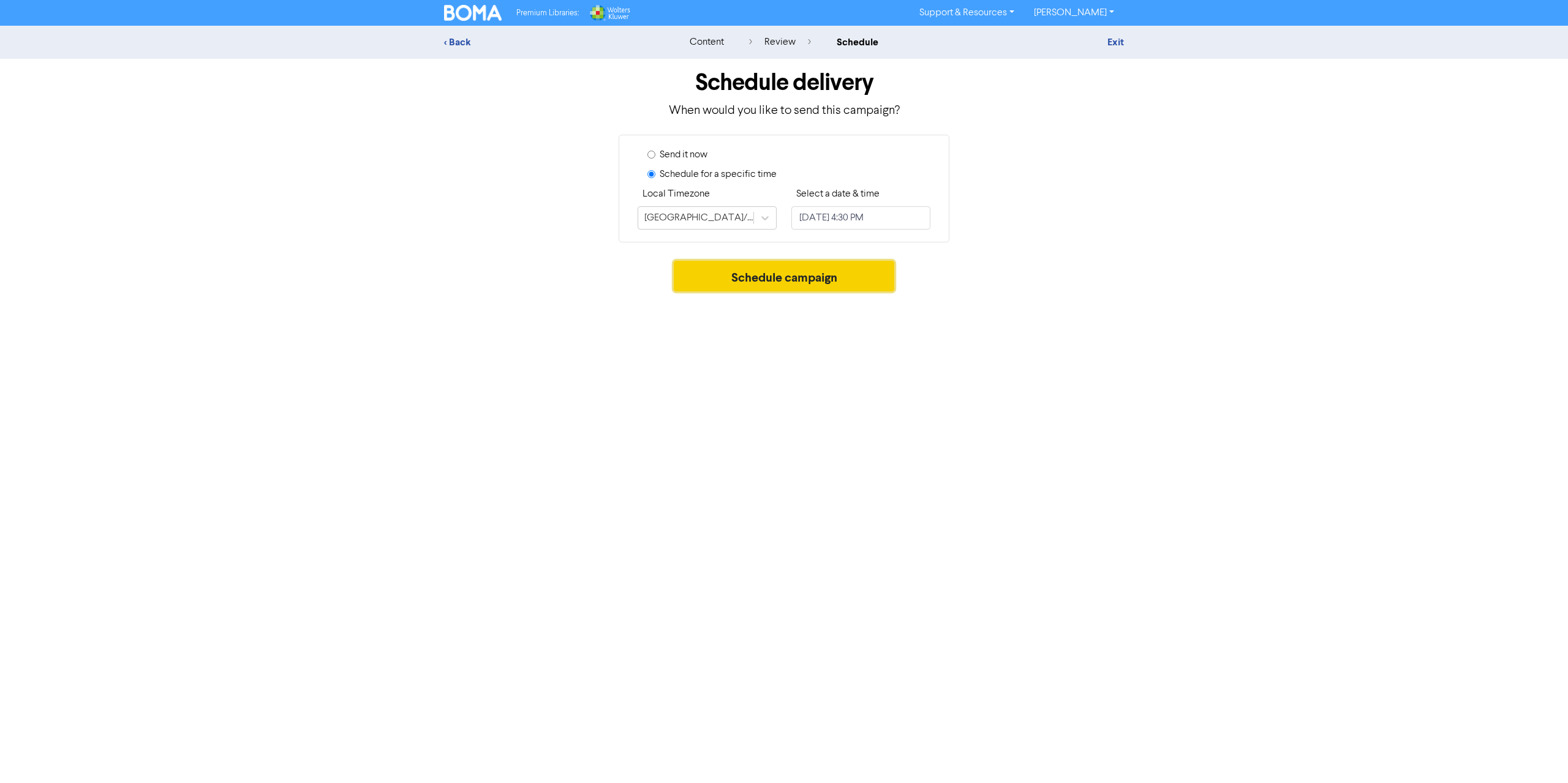
click at [795, 282] on button "Schedule campaign" at bounding box center [784, 276] width 221 height 30
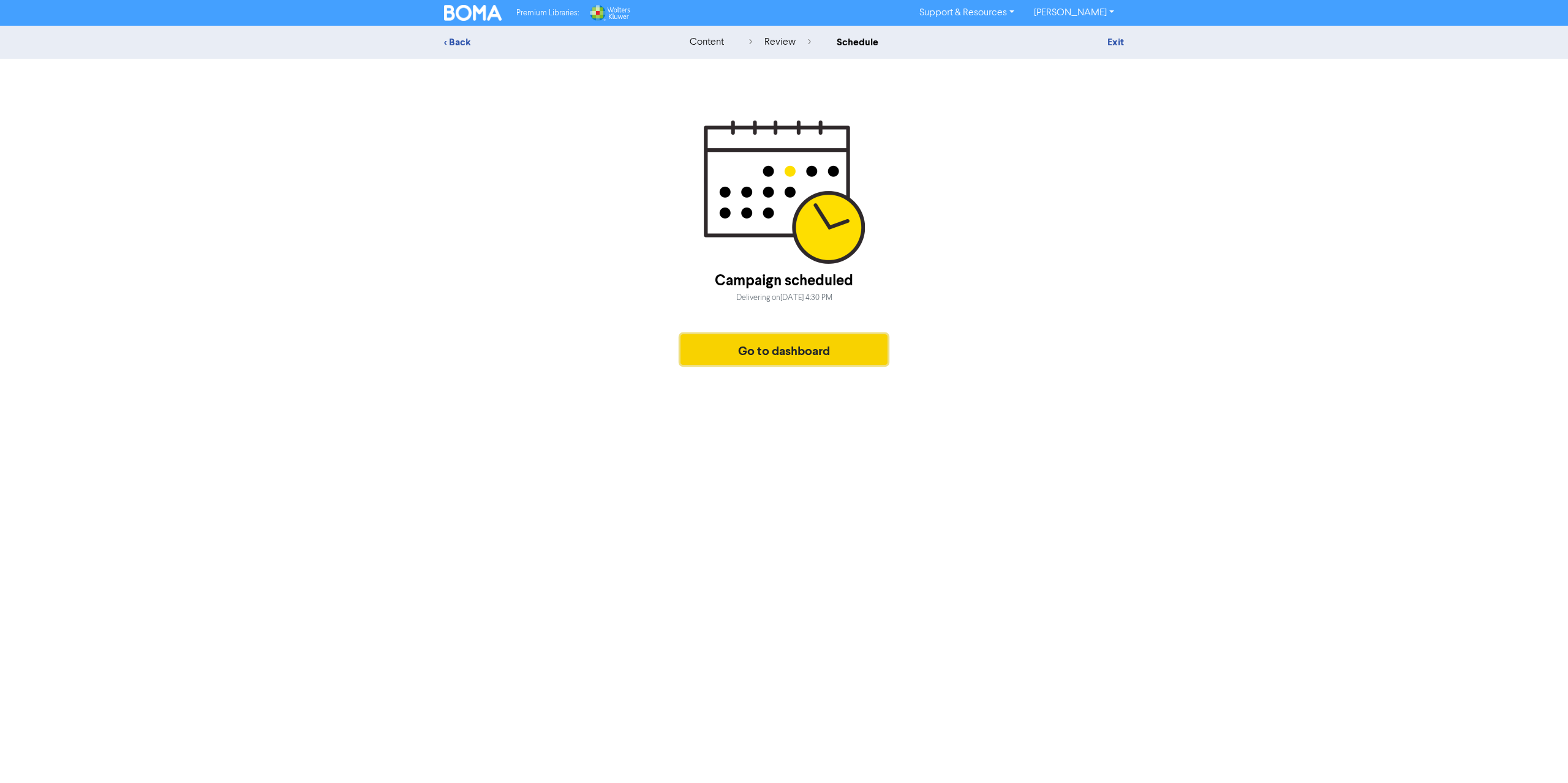
click at [800, 348] on button "Go to dashboard" at bounding box center [784, 349] width 207 height 30
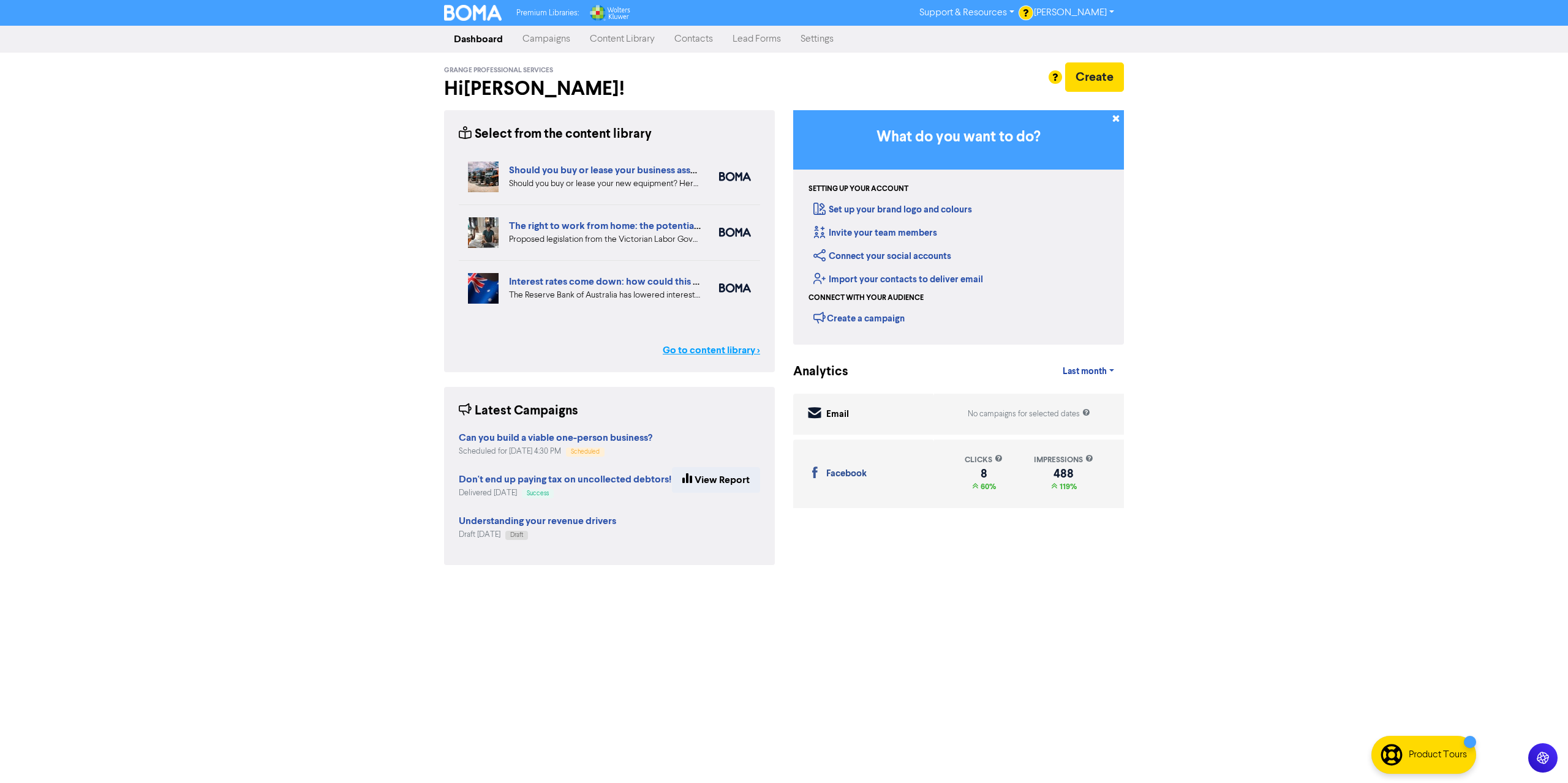
click at [753, 344] on link "Go to content library >" at bounding box center [712, 350] width 98 height 15
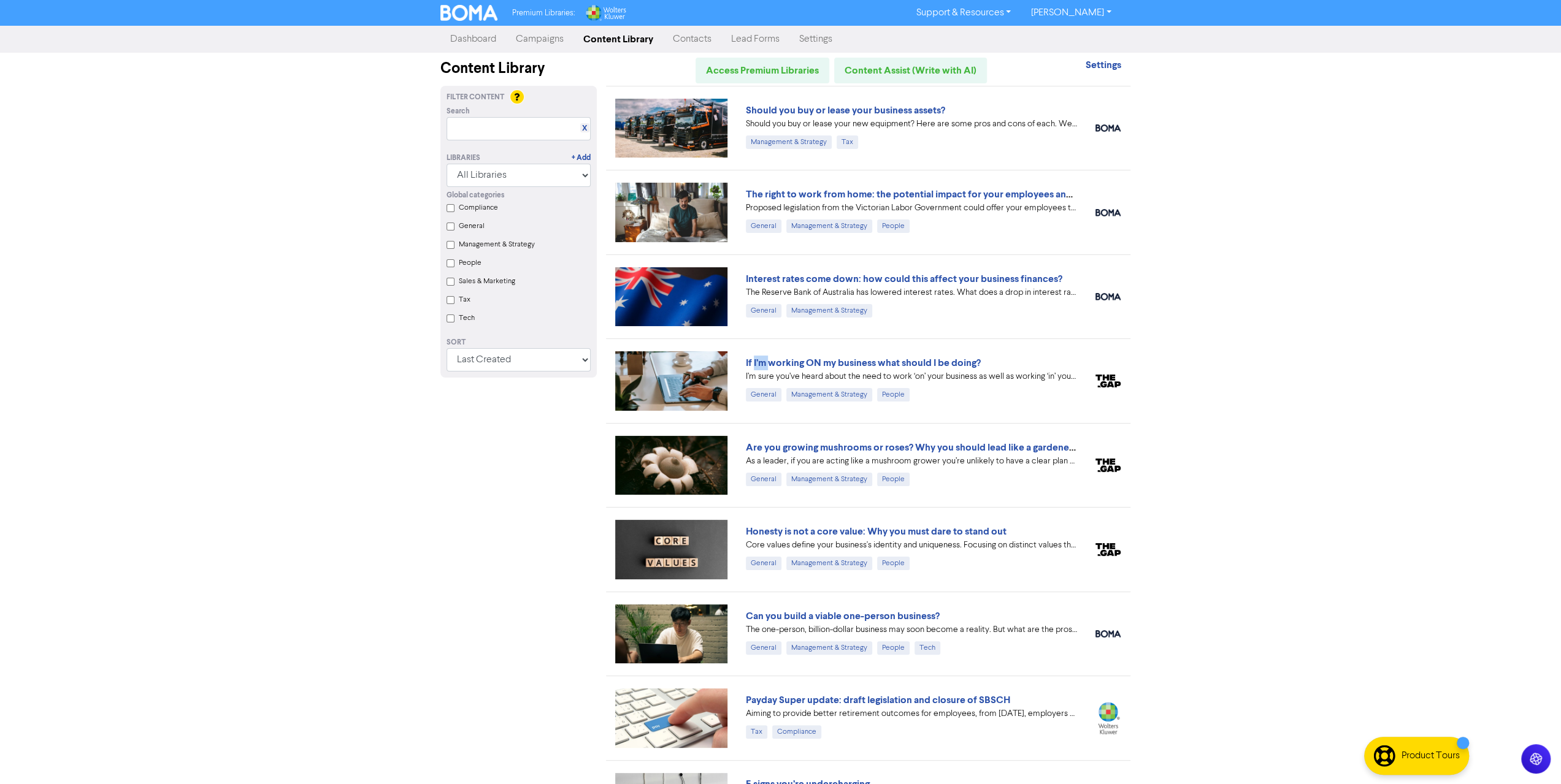
click at [754, 345] on div "If I’m working ON my business what should I be doing? I’m sure you’ve heard abo…" at bounding box center [868, 380] width 524 height 84
click at [950, 405] on div "If I’m working ON my business what should I be doing? I’m sure you’ve heard abo…" at bounding box center [868, 380] width 524 height 84
click at [930, 365] on link "If I’m working ON my business what should I be doing?" at bounding box center [863, 363] width 235 height 12
click at [930, 365] on div "Premium Libraries: Support & Resources Video Tutorials FAQ & Guides Marketing E…" at bounding box center [785, 392] width 1570 height 784
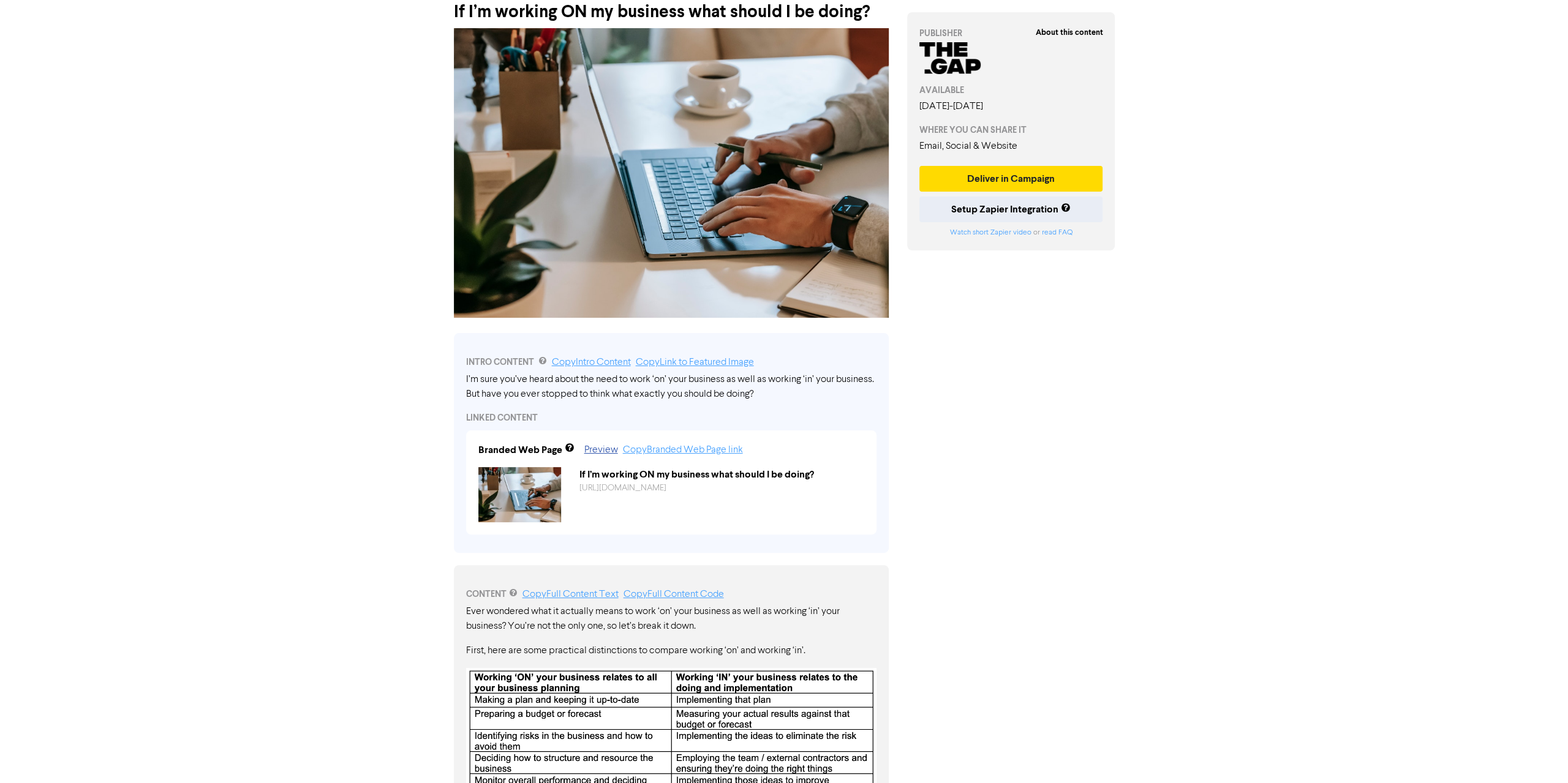
scroll to position [65, 0]
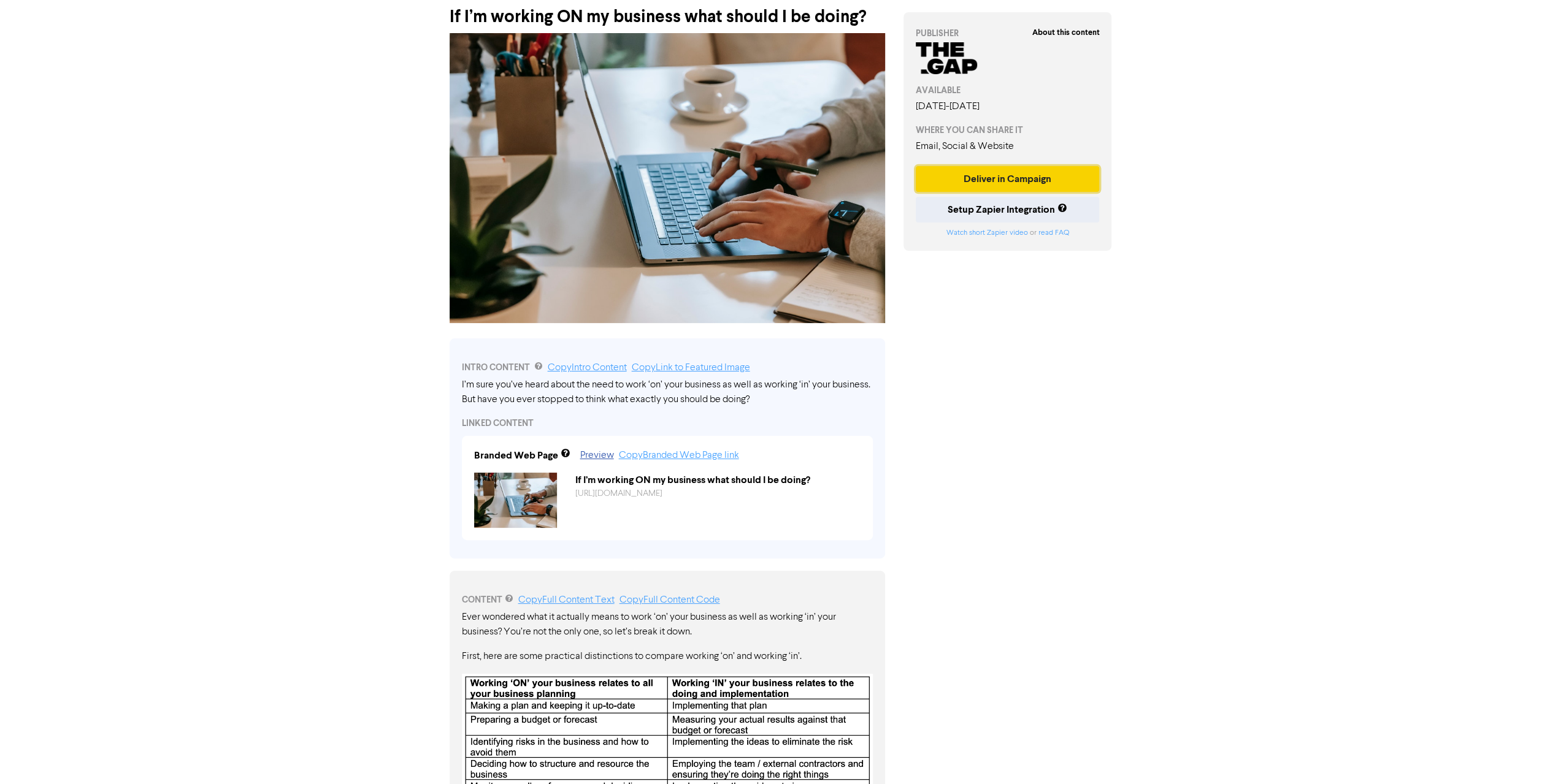
click at [1031, 174] on button "Deliver in Campaign" at bounding box center [1008, 179] width 184 height 25
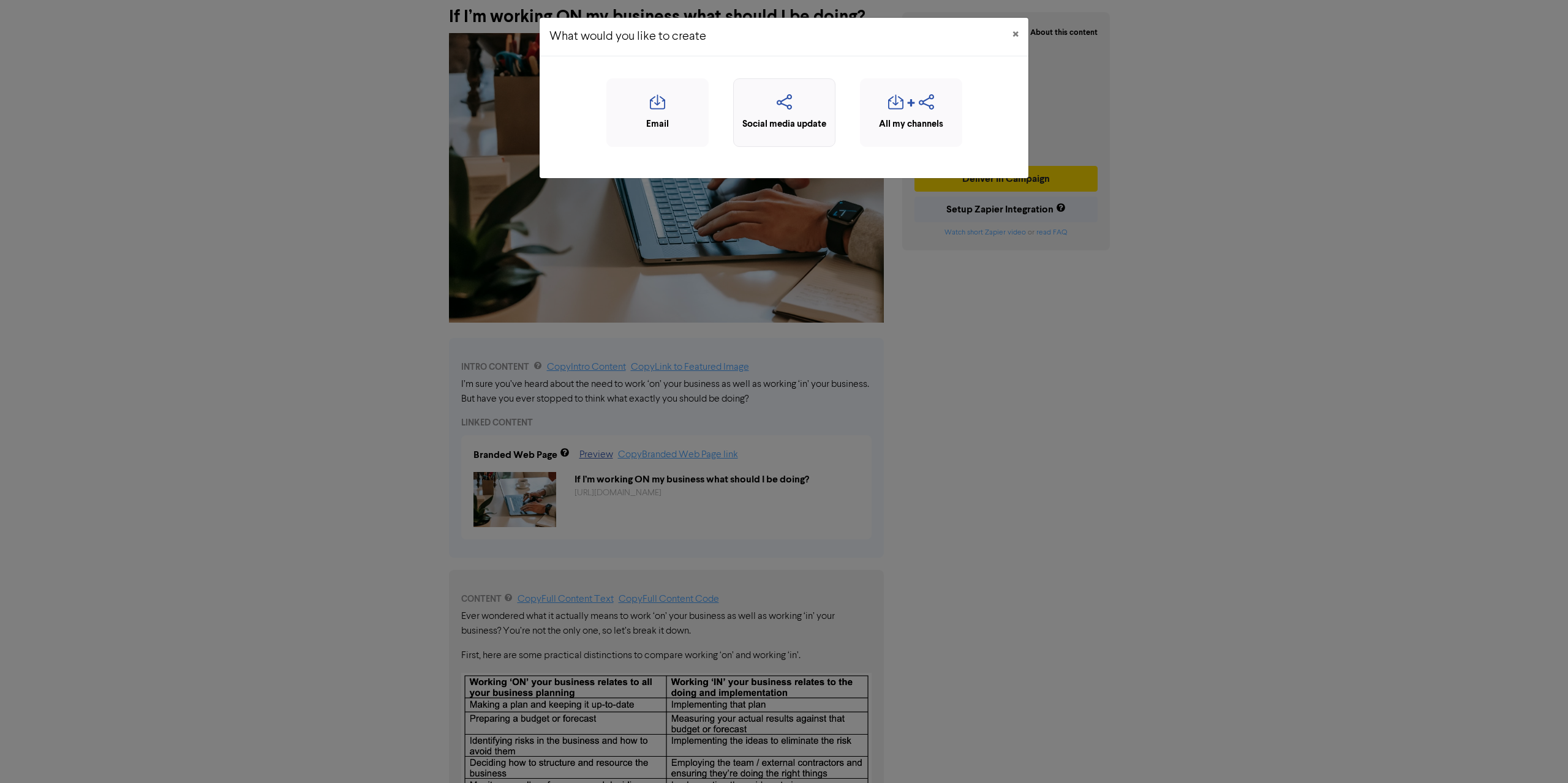
click at [800, 104] on icon "button" at bounding box center [784, 105] width 89 height 23
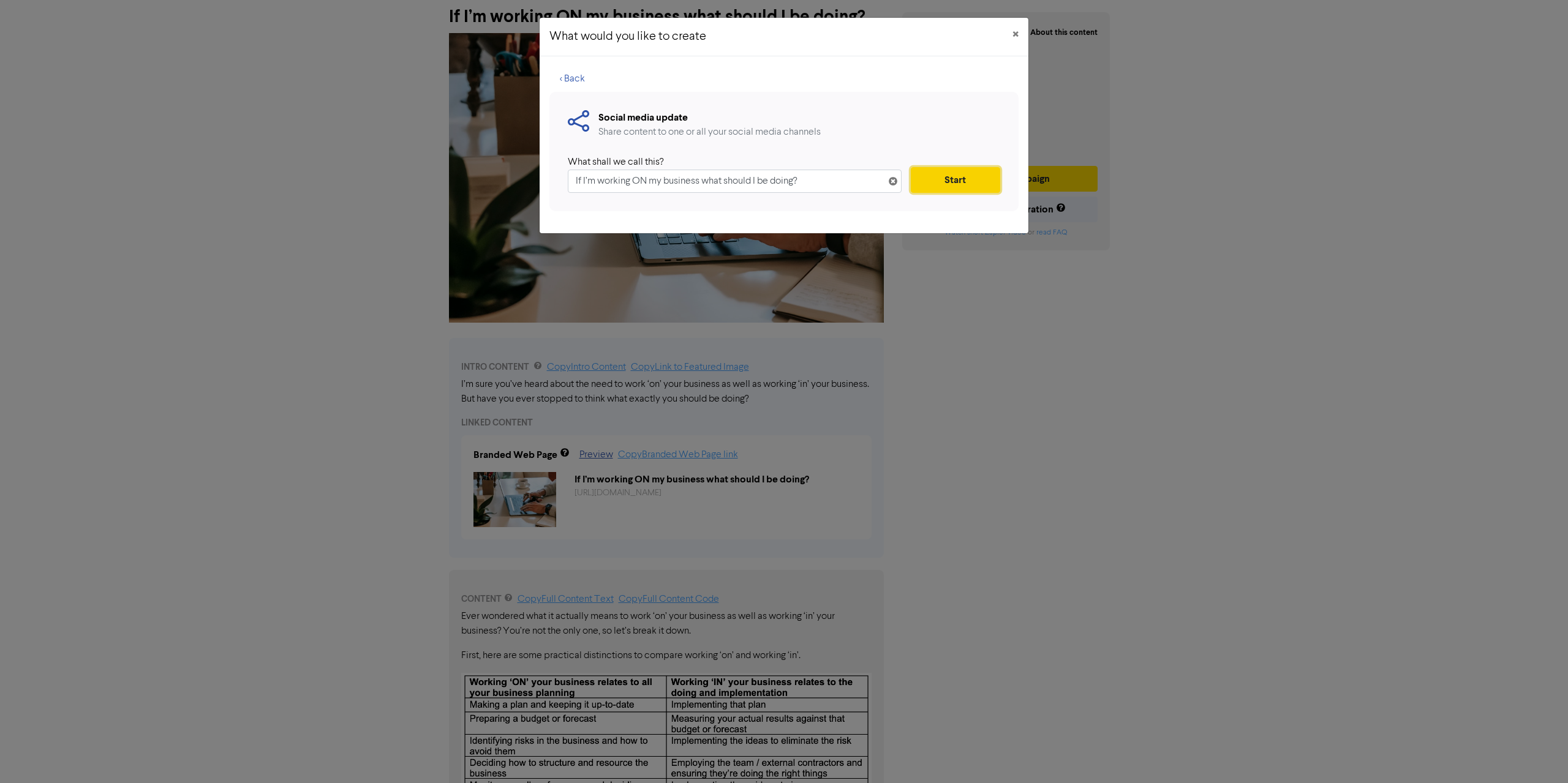
click at [953, 176] on button "Start" at bounding box center [956, 180] width 89 height 25
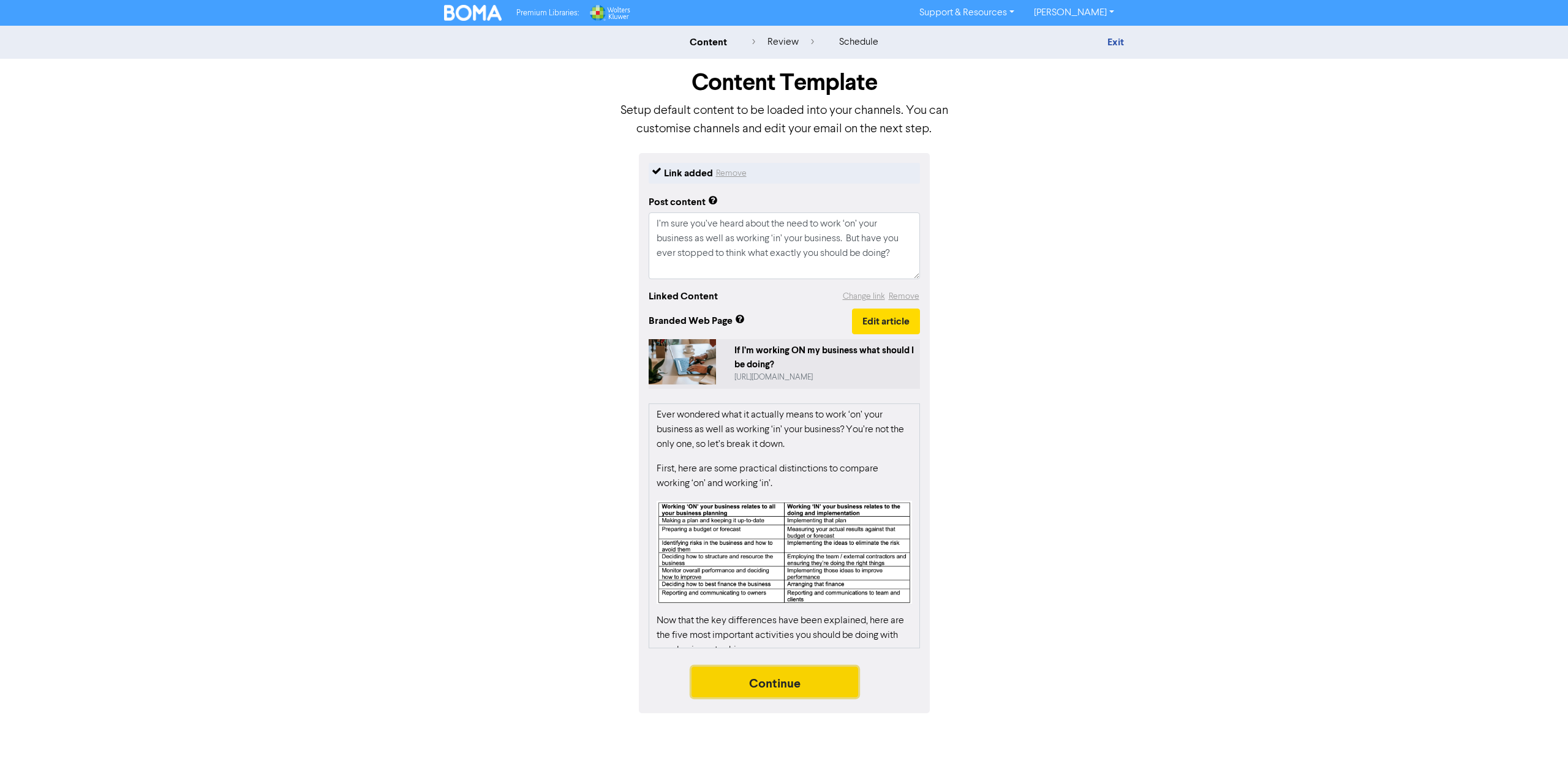
click at [824, 685] on button "Continue" at bounding box center [775, 682] width 167 height 30
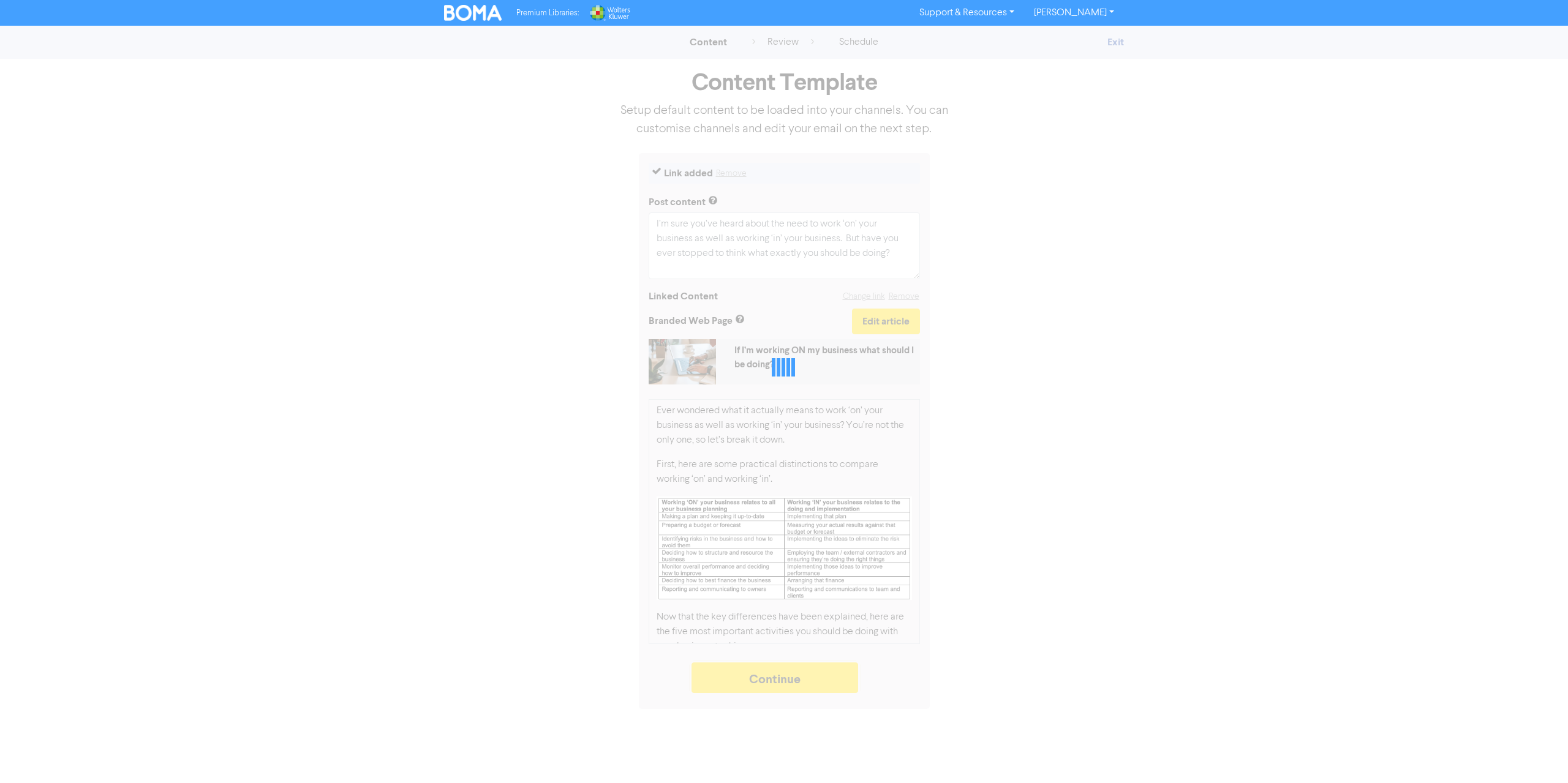
type textarea "x"
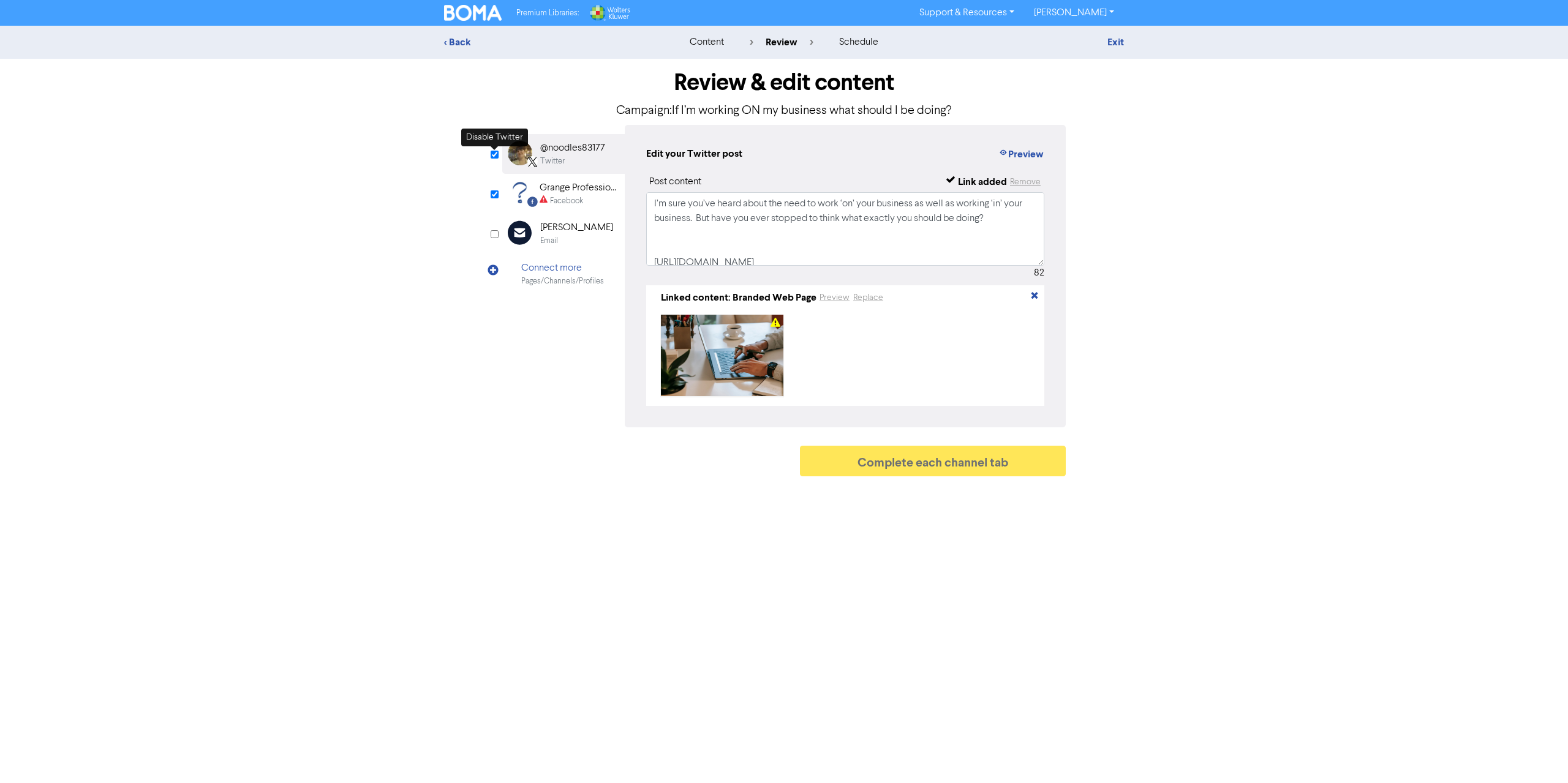
click at [494, 153] on input "checkbox" at bounding box center [494, 154] width 8 height 8
checkbox input "false"
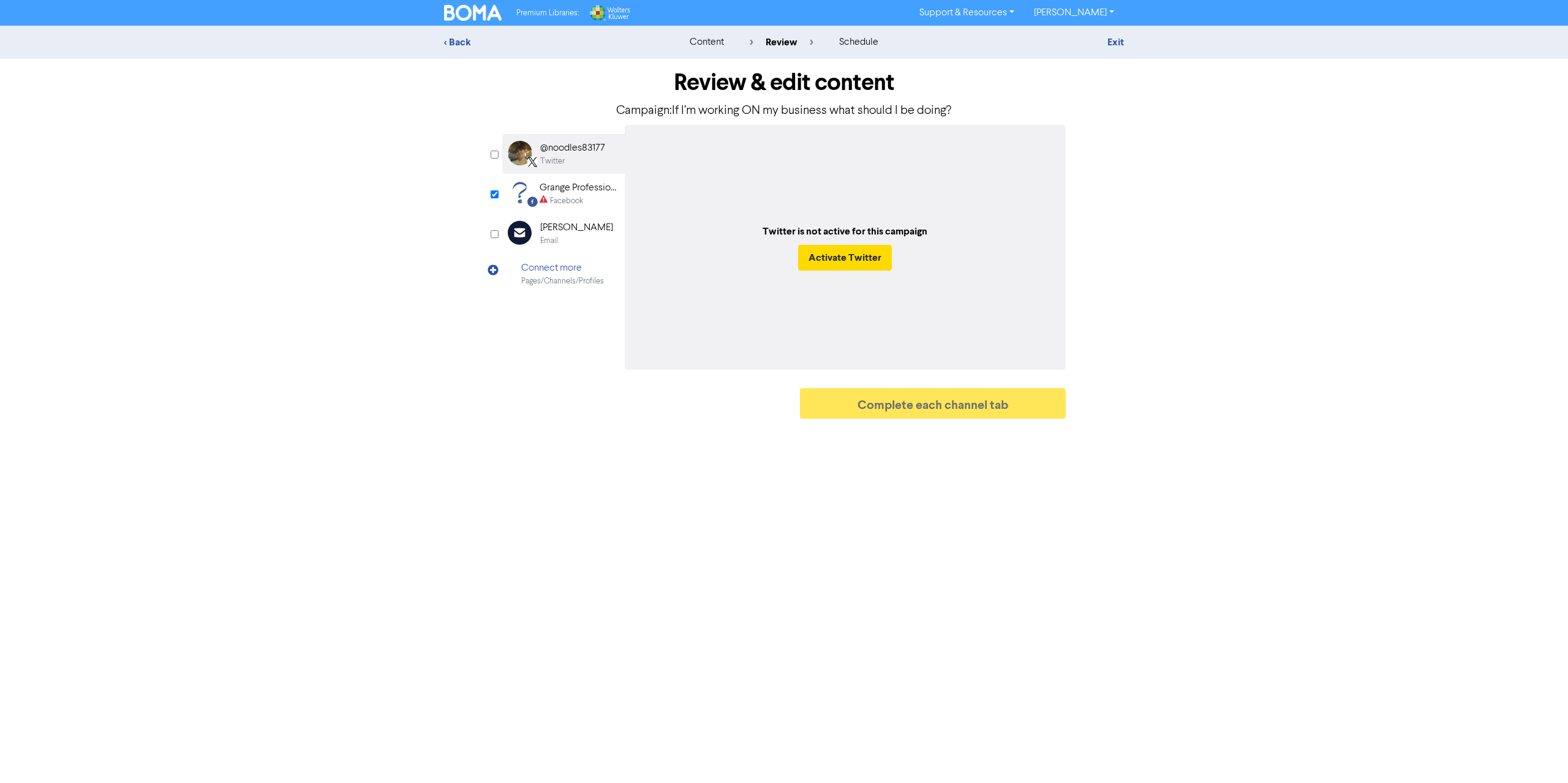
click at [569, 197] on div "Facebook" at bounding box center [567, 201] width 33 height 11
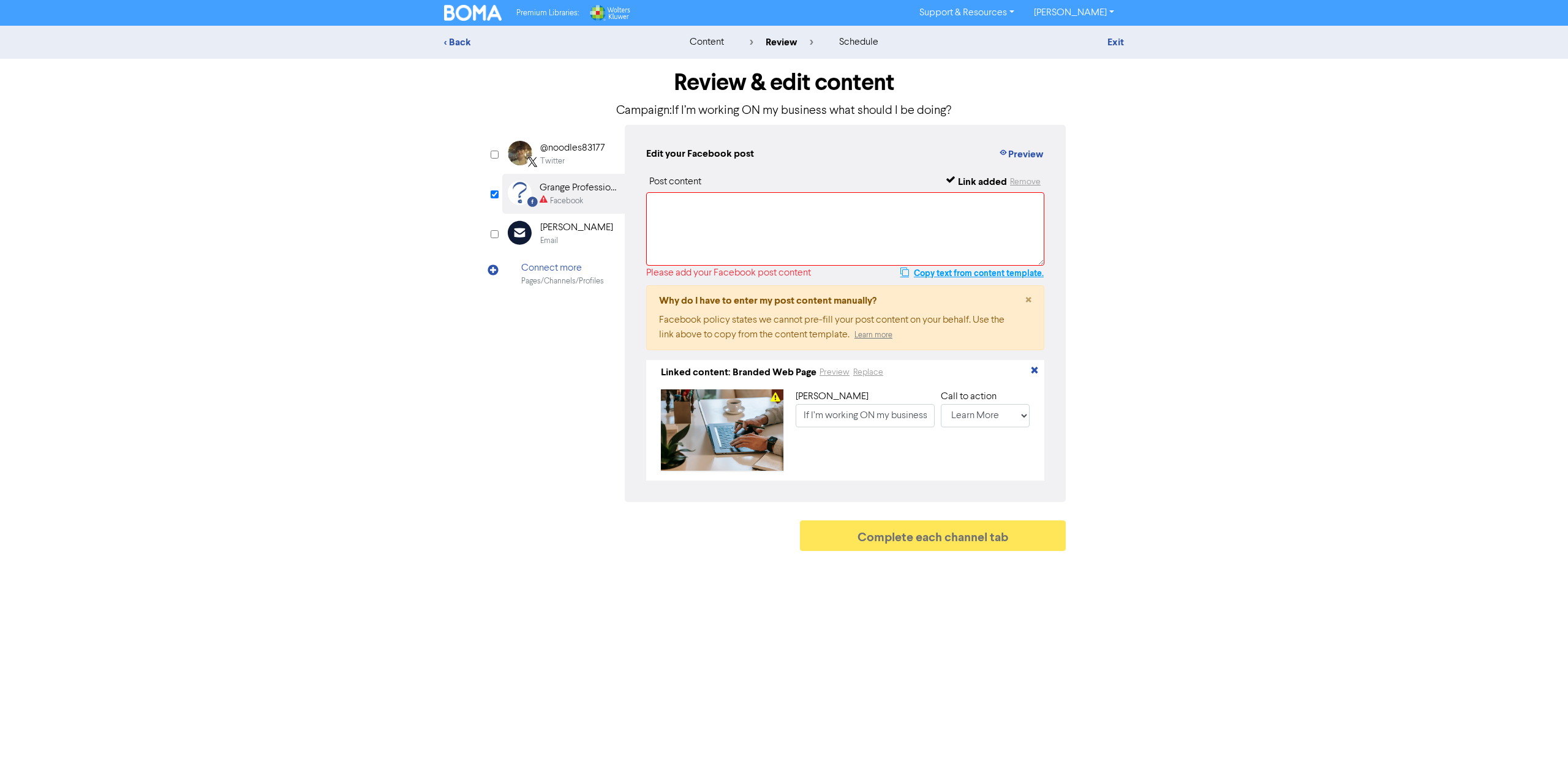
click at [966, 274] on button "Copy text from content template." at bounding box center [972, 273] width 144 height 15
paste textarea "I’m sure you’ve heard about the need to work ‘on’ your business as well as work…"
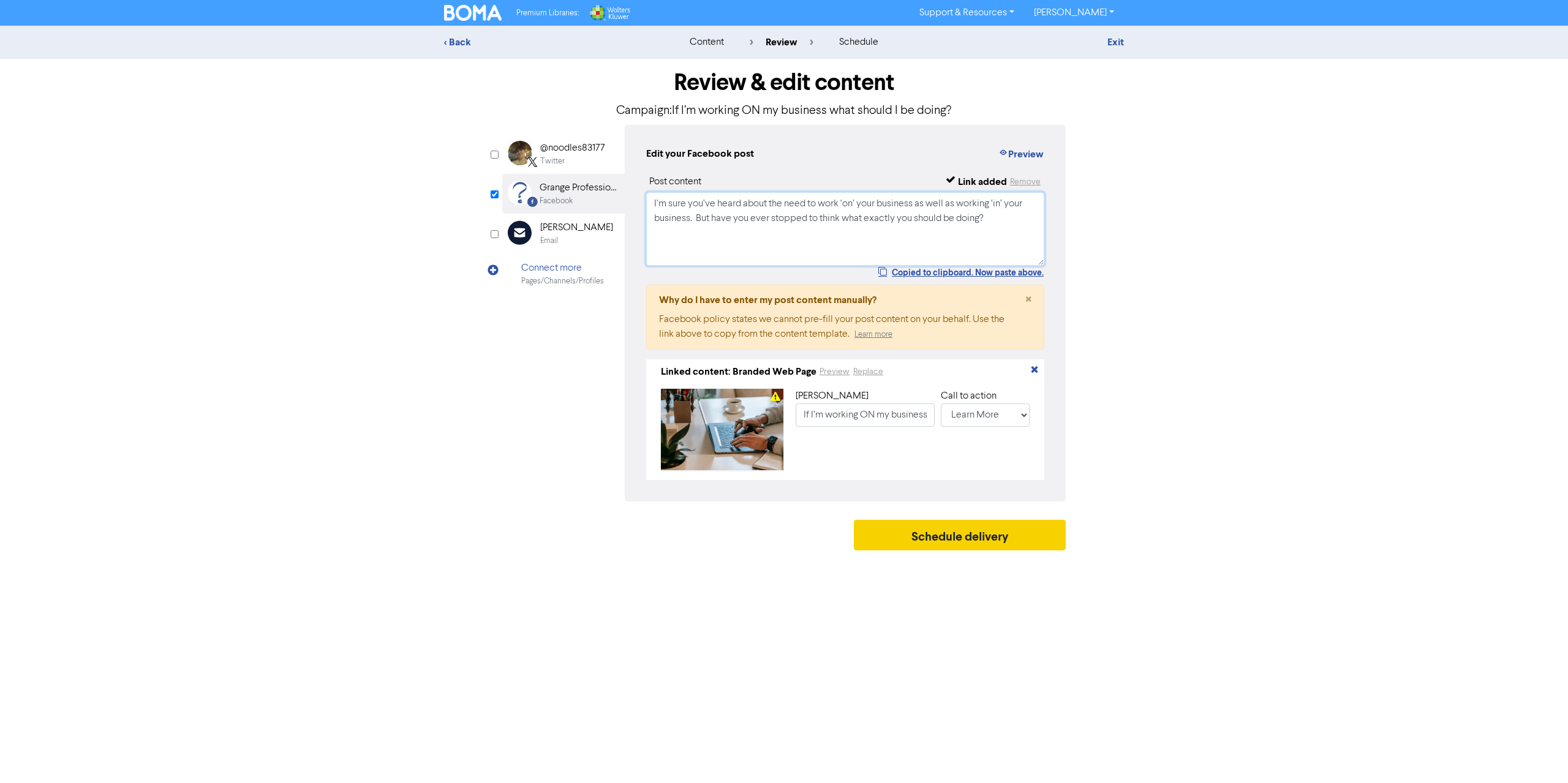
type textarea "I’m sure you’ve heard about the need to work ‘on’ your business as well as work…"
click at [963, 545] on button "Schedule delivery" at bounding box center [960, 535] width 212 height 30
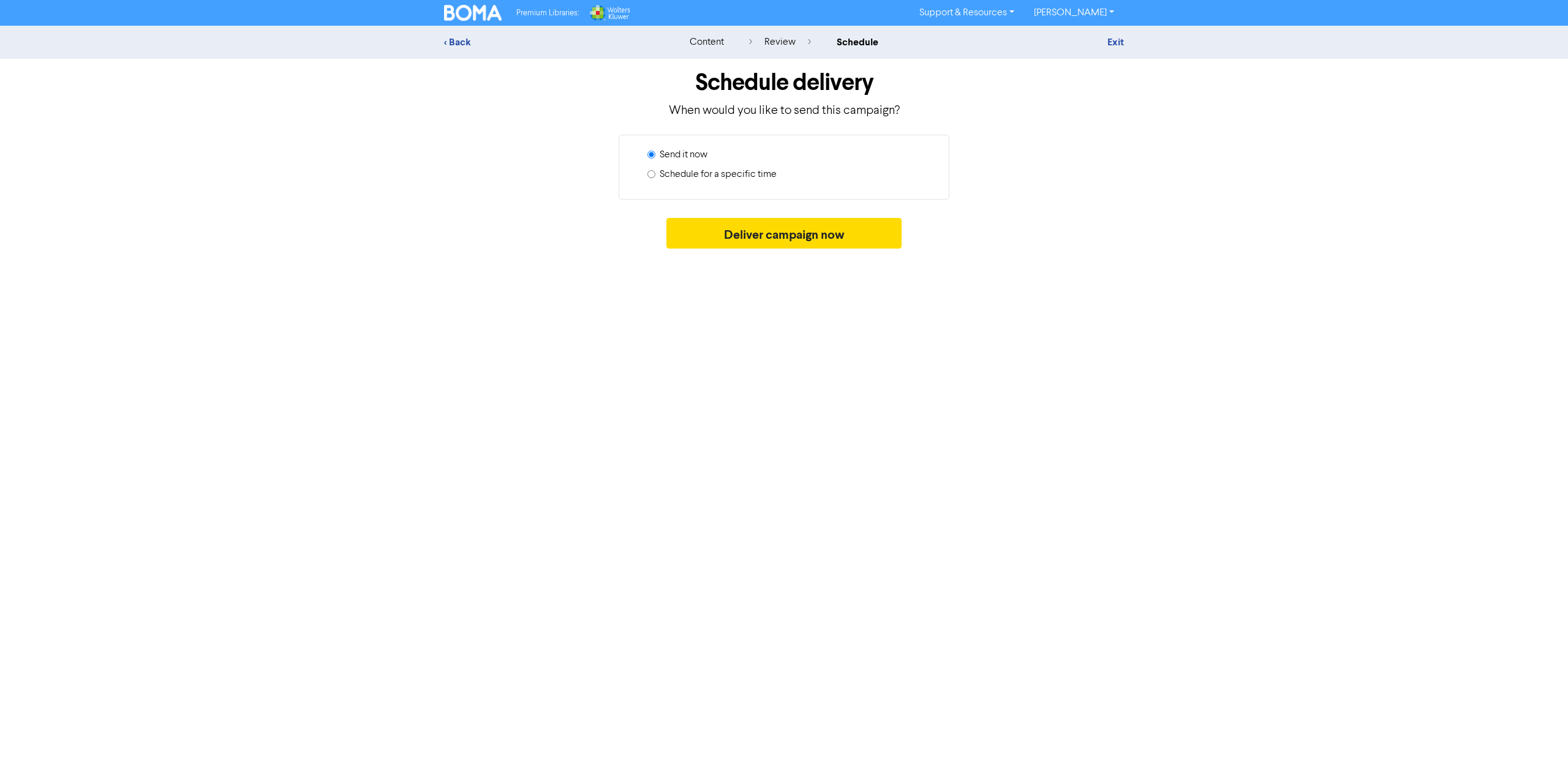
click at [680, 168] on label "Schedule for a specific time" at bounding box center [718, 174] width 117 height 15
click at [655, 170] on input "Schedule for a specific time" at bounding box center [651, 174] width 8 height 8
radio input "true"
radio input "false"
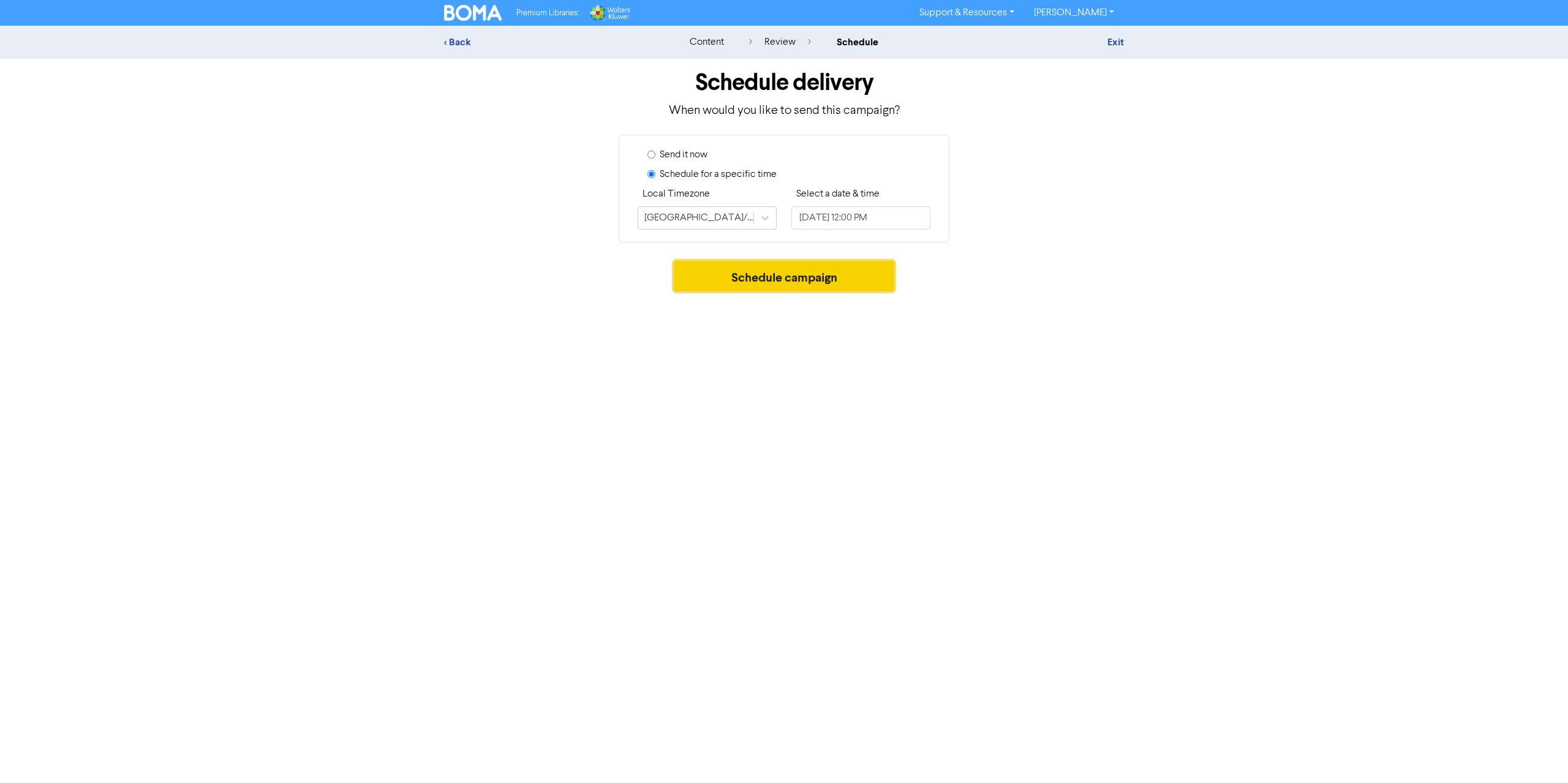
click at [818, 278] on button "Schedule campaign" at bounding box center [784, 276] width 221 height 30
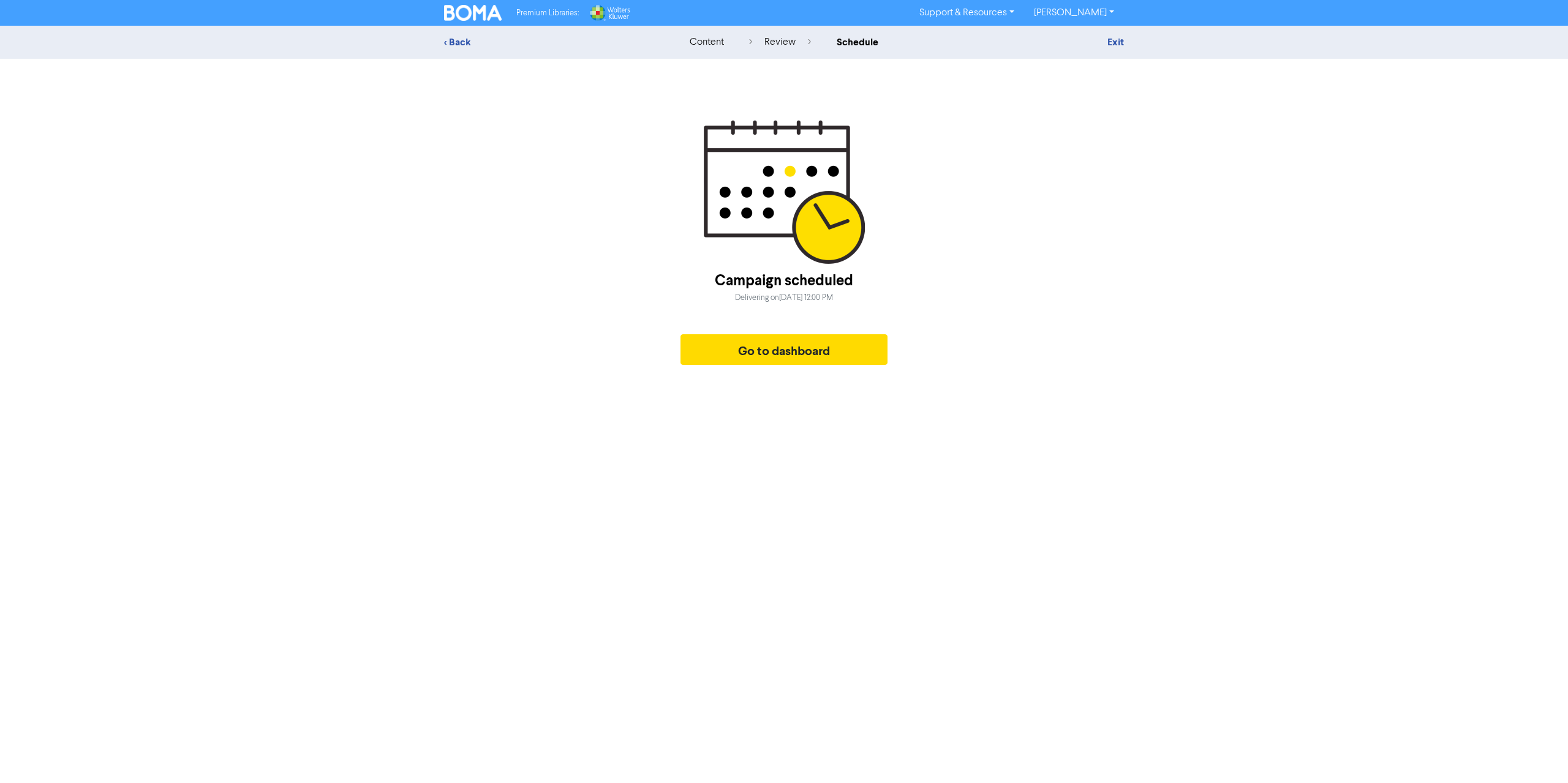
click at [777, 46] on div "review" at bounding box center [779, 42] width 62 height 15
click at [777, 42] on div "review" at bounding box center [779, 42] width 62 height 15
click at [1115, 39] on link "Exit" at bounding box center [1115, 42] width 16 height 12
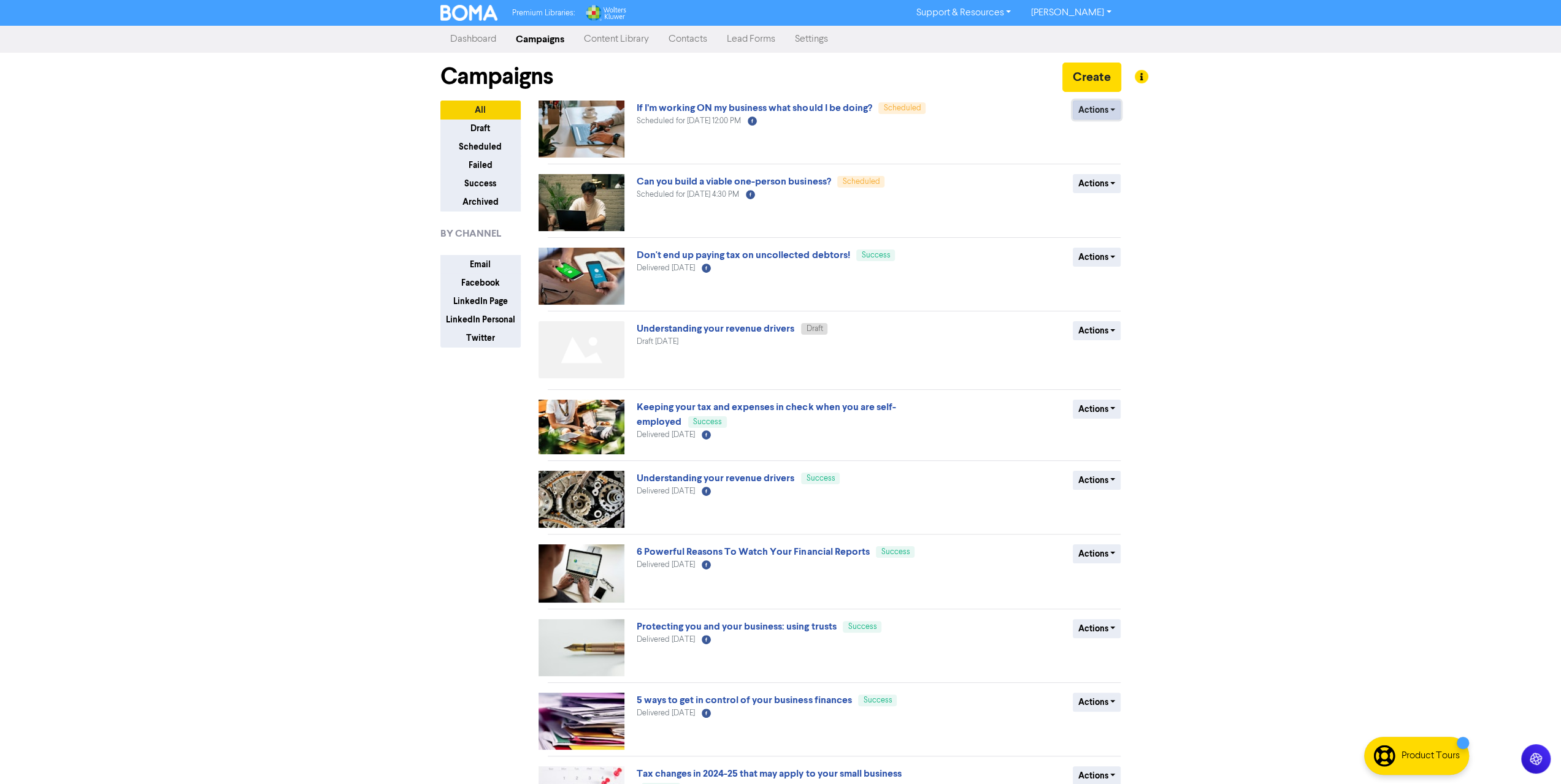
click at [1106, 108] on button "Actions" at bounding box center [1096, 110] width 48 height 19
click at [1111, 106] on button "Actions" at bounding box center [1096, 110] width 48 height 19
click at [1106, 133] on button "Revert to draft" at bounding box center [1121, 136] width 97 height 20
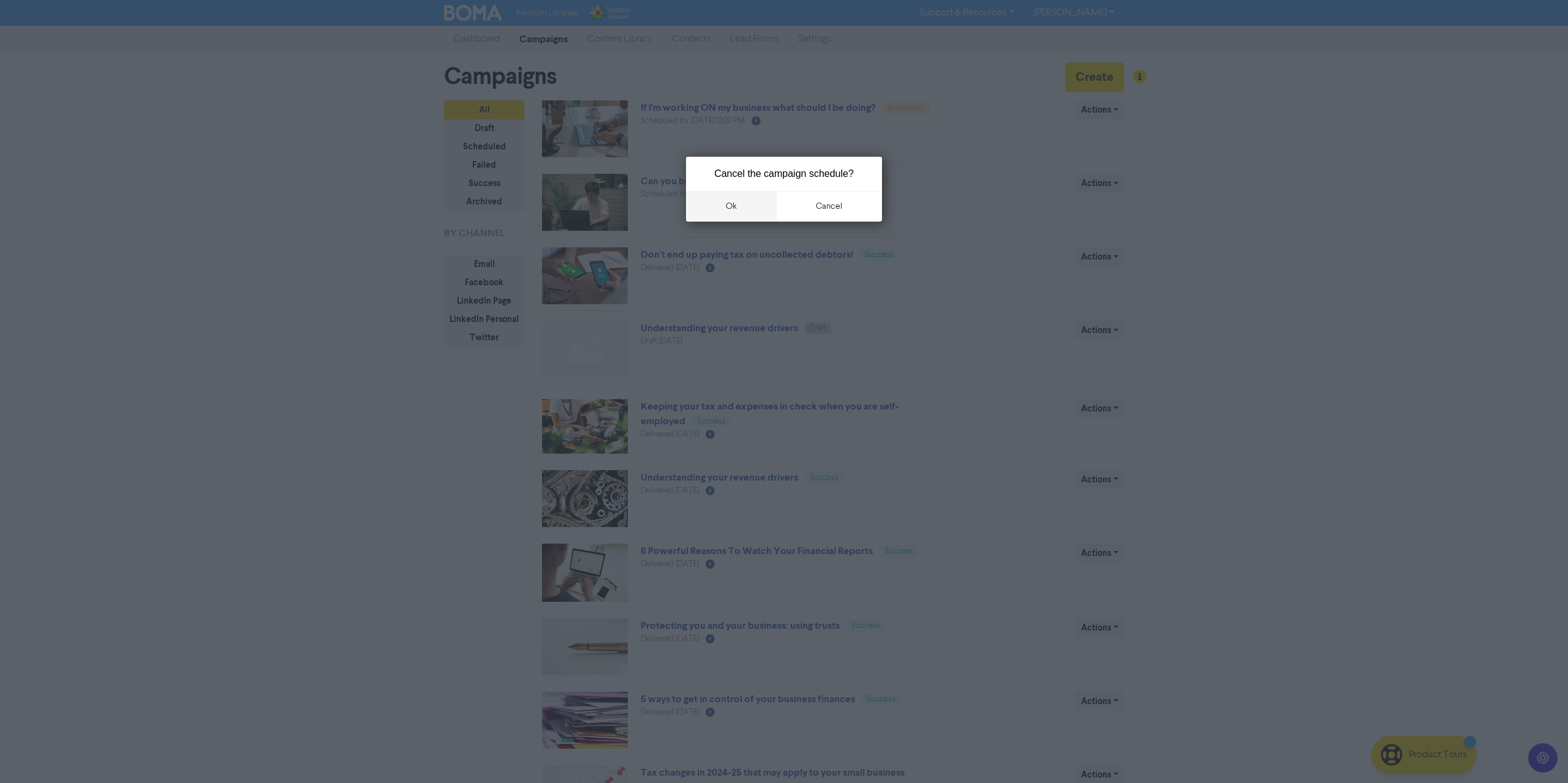
click at [733, 208] on button "ok" at bounding box center [731, 206] width 91 height 30
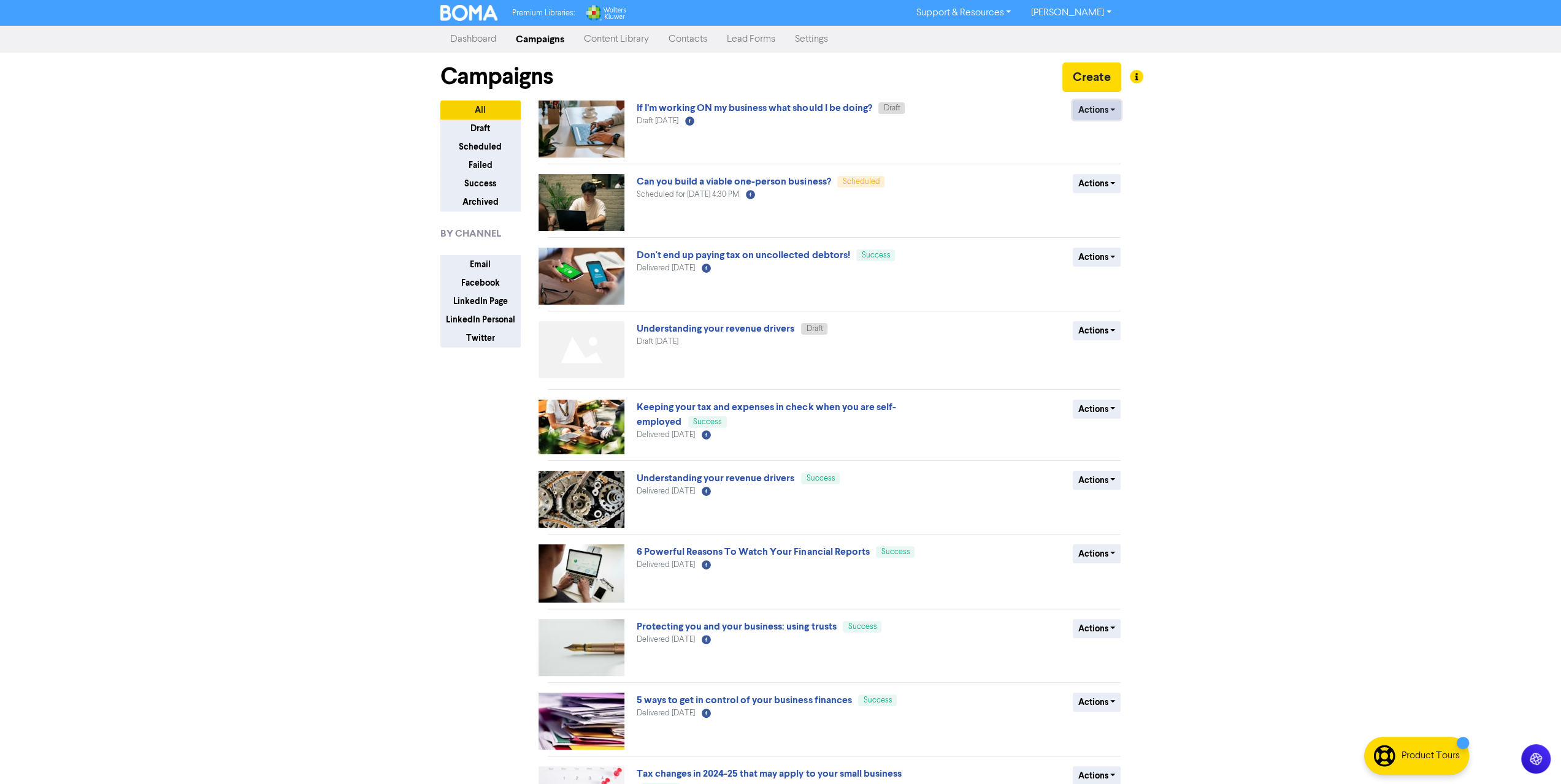
click at [1099, 111] on button "Actions" at bounding box center [1096, 110] width 48 height 19
click at [808, 112] on link "If I’m working ON my business what should I be doing?" at bounding box center [754, 108] width 235 height 12
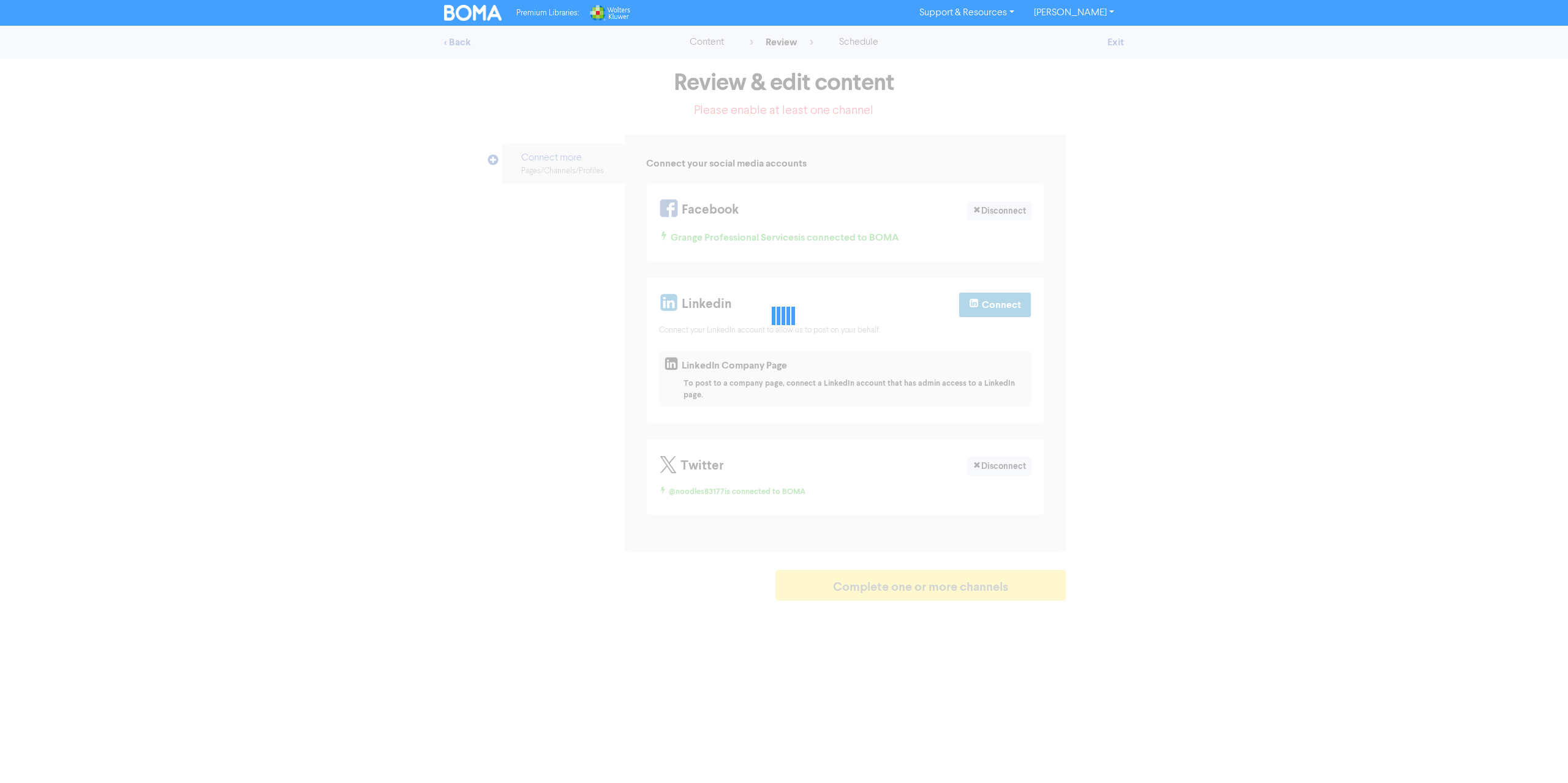
select select "LEARN_MORE"
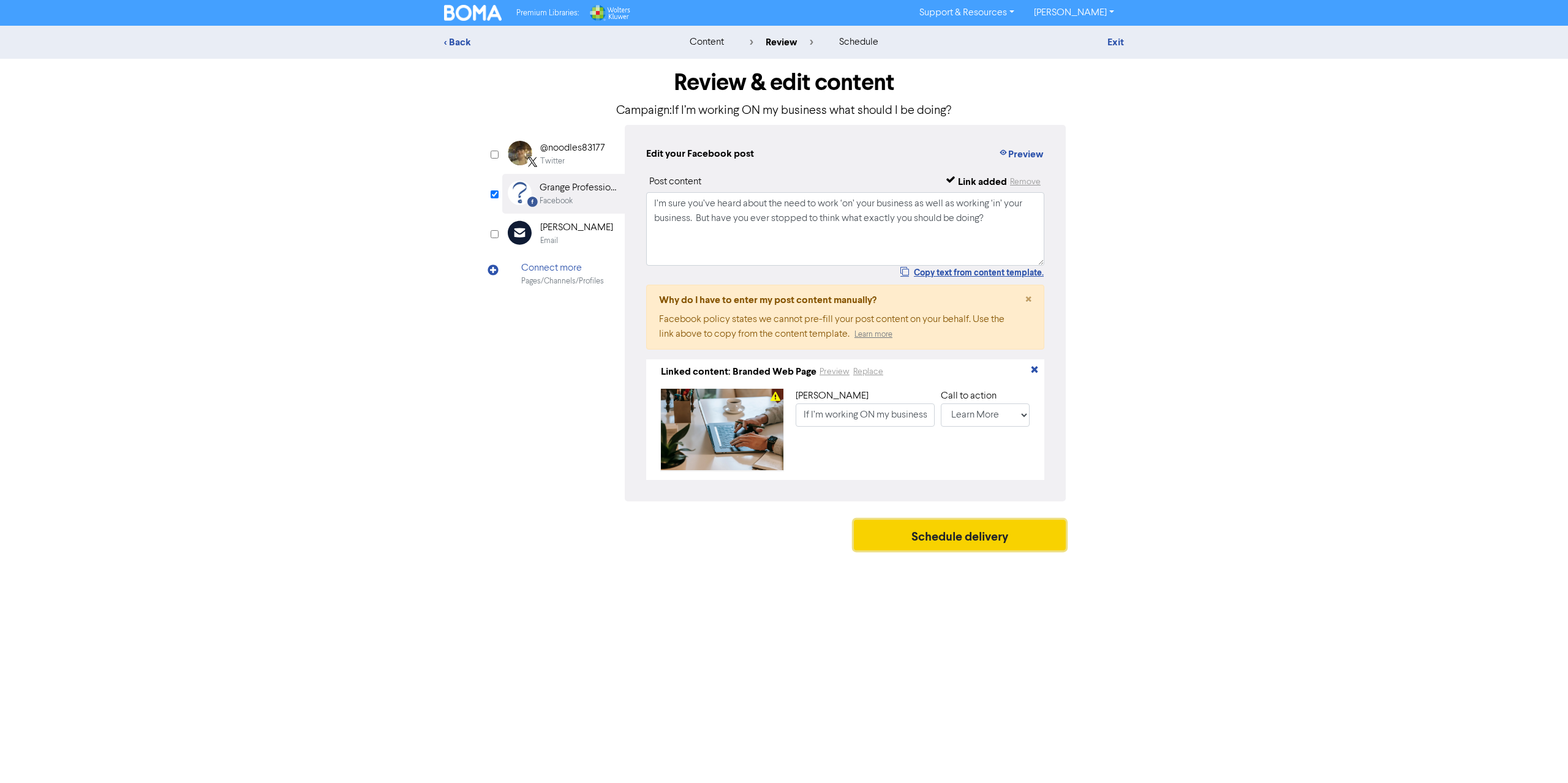
click at [976, 538] on button "Schedule delivery" at bounding box center [960, 535] width 212 height 30
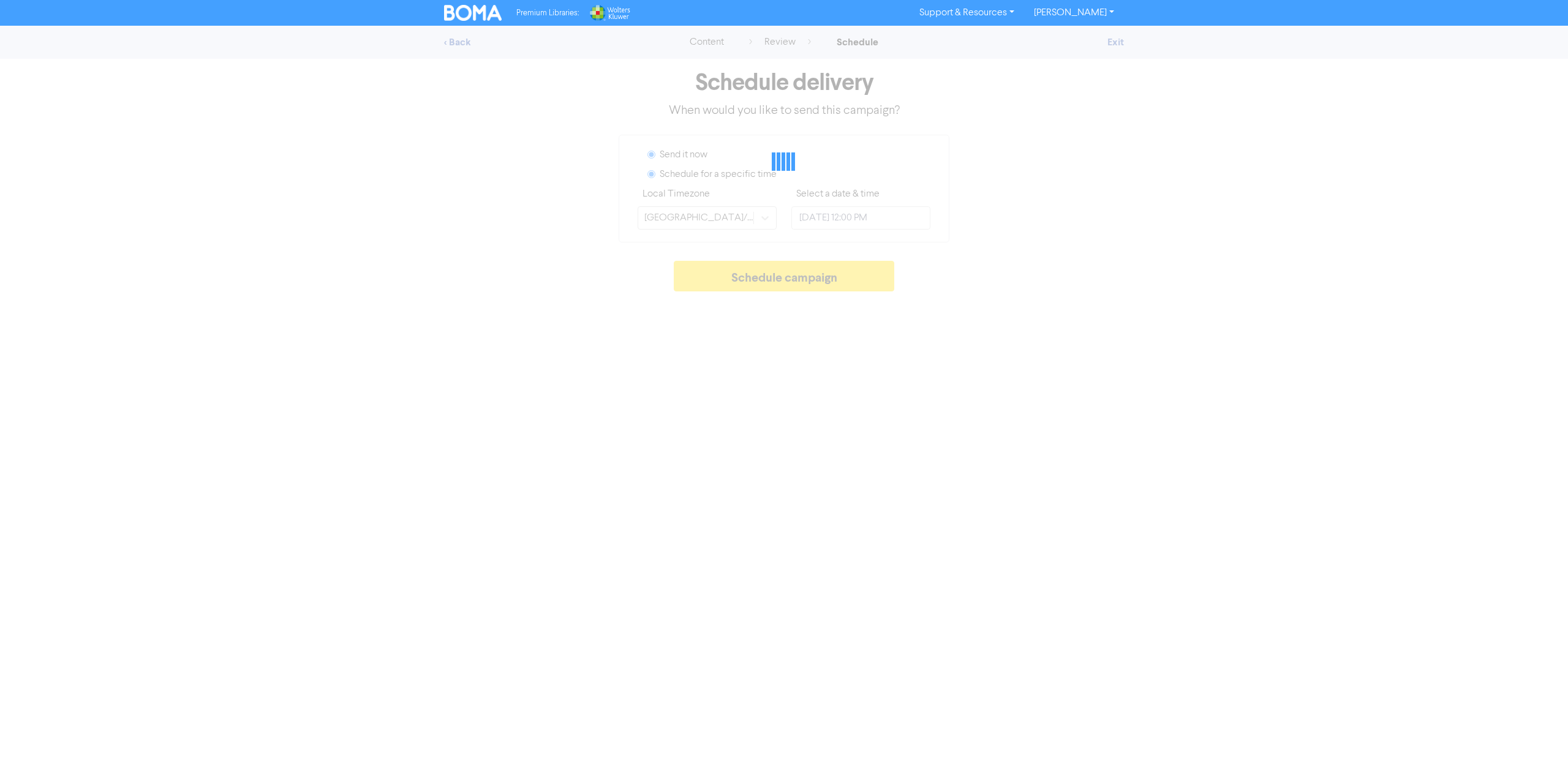
radio input "true"
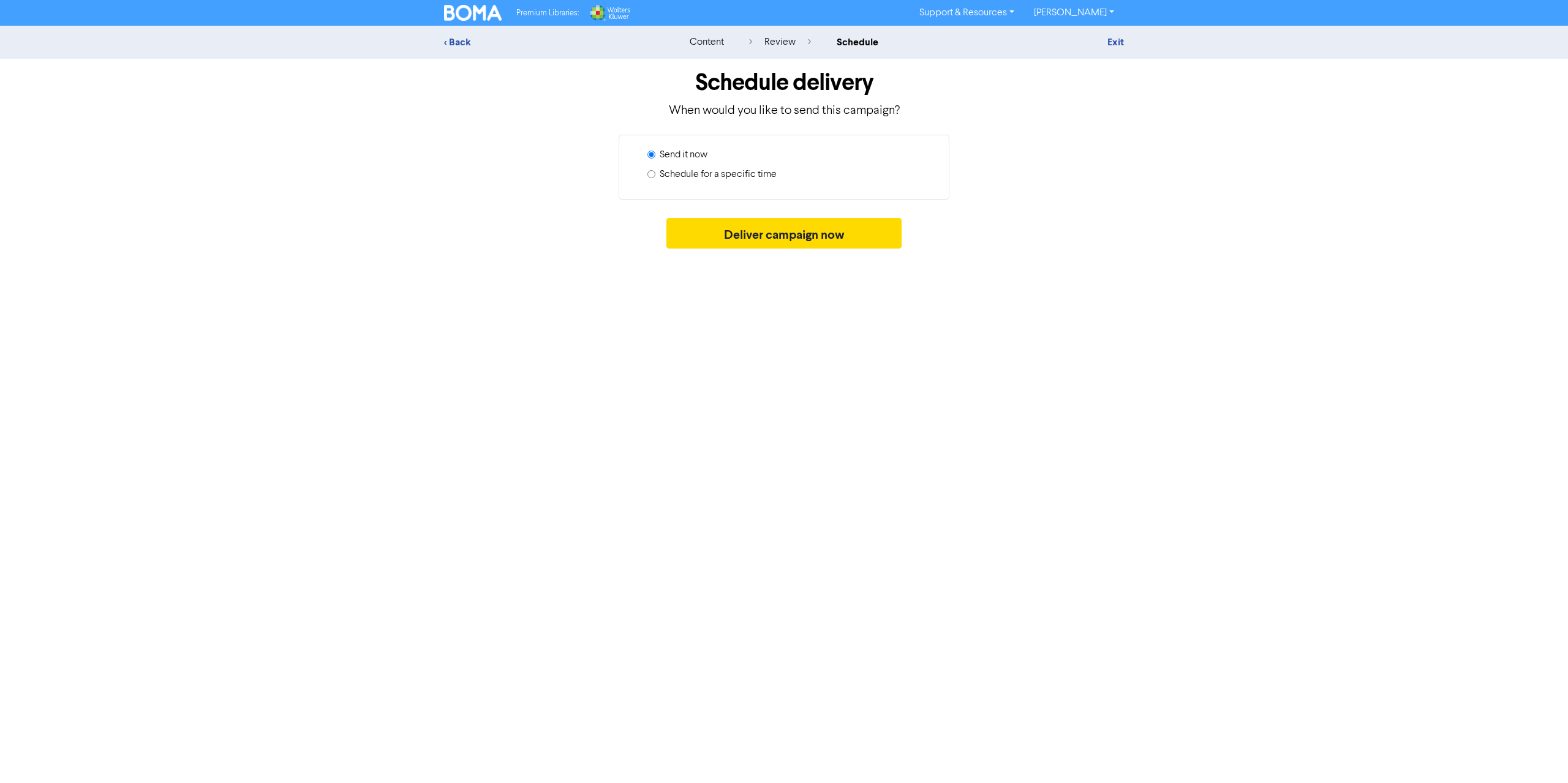
click at [653, 170] on input "Schedule for a specific time" at bounding box center [651, 174] width 8 height 8
radio input "true"
radio input "false"
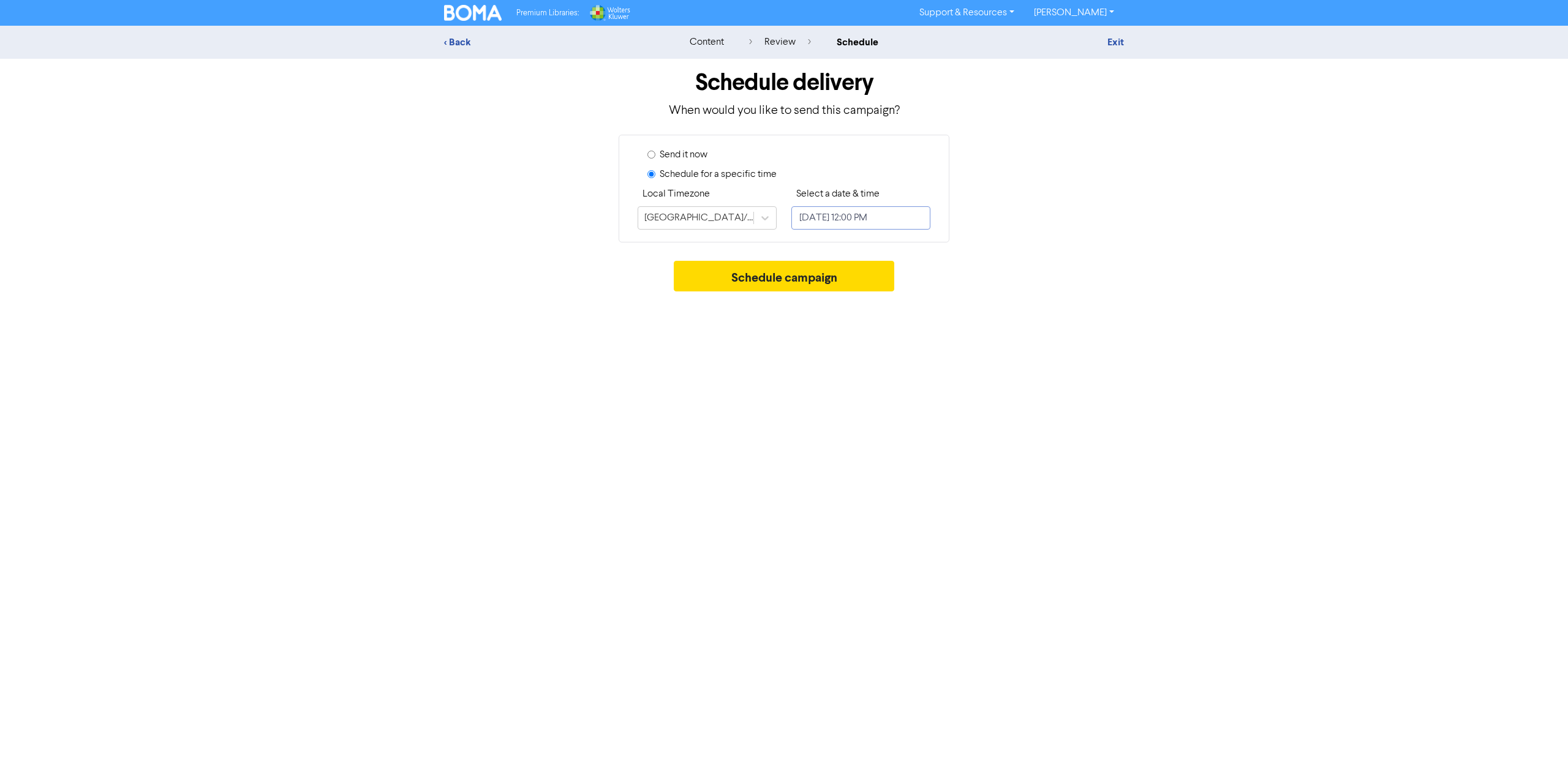
click at [898, 216] on input "[DATE] 12:00 PM" at bounding box center [861, 218] width 139 height 23
select select "7"
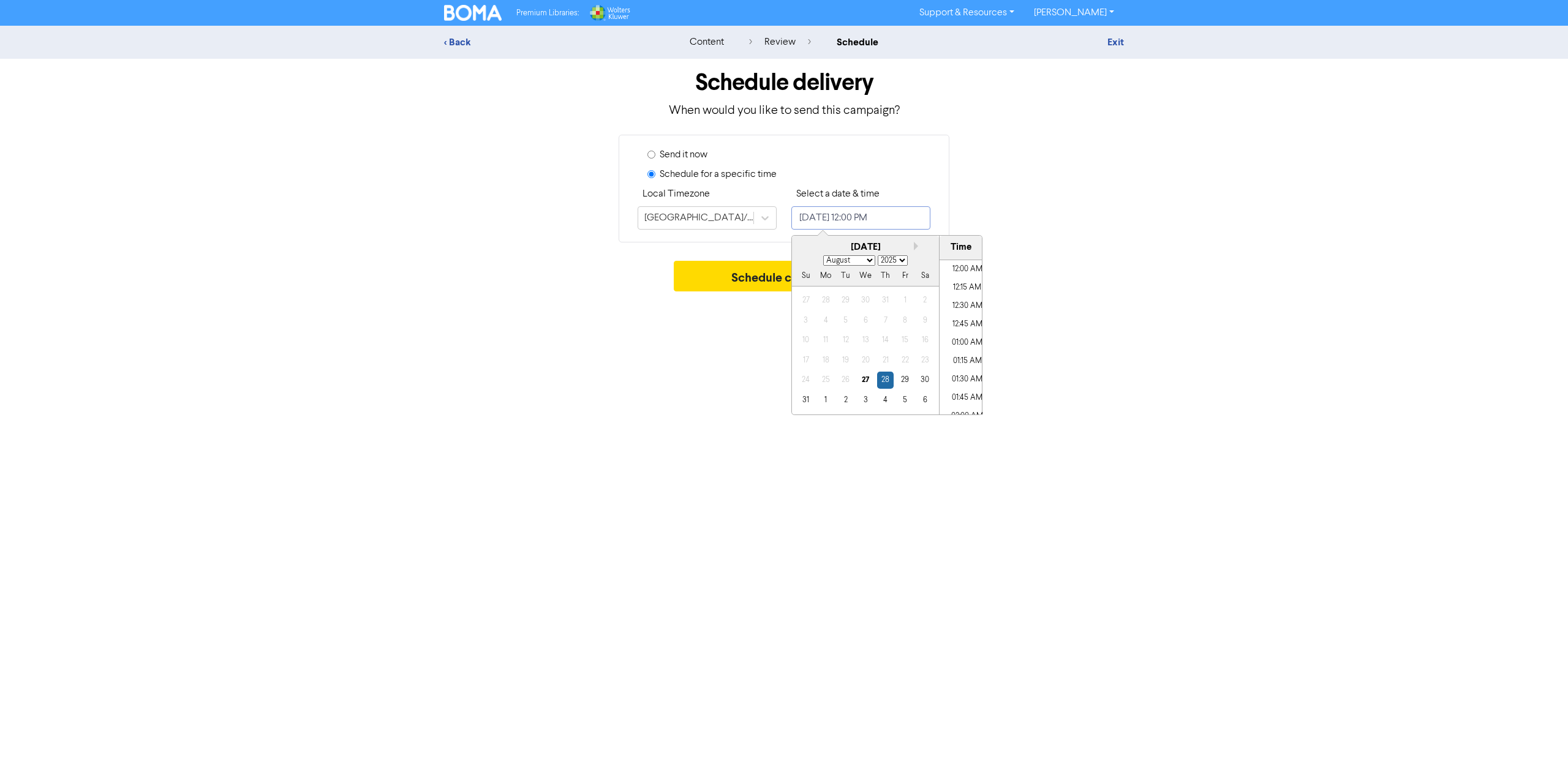
scroll to position [814, 0]
click at [913, 378] on div "29" at bounding box center [905, 380] width 16 height 16
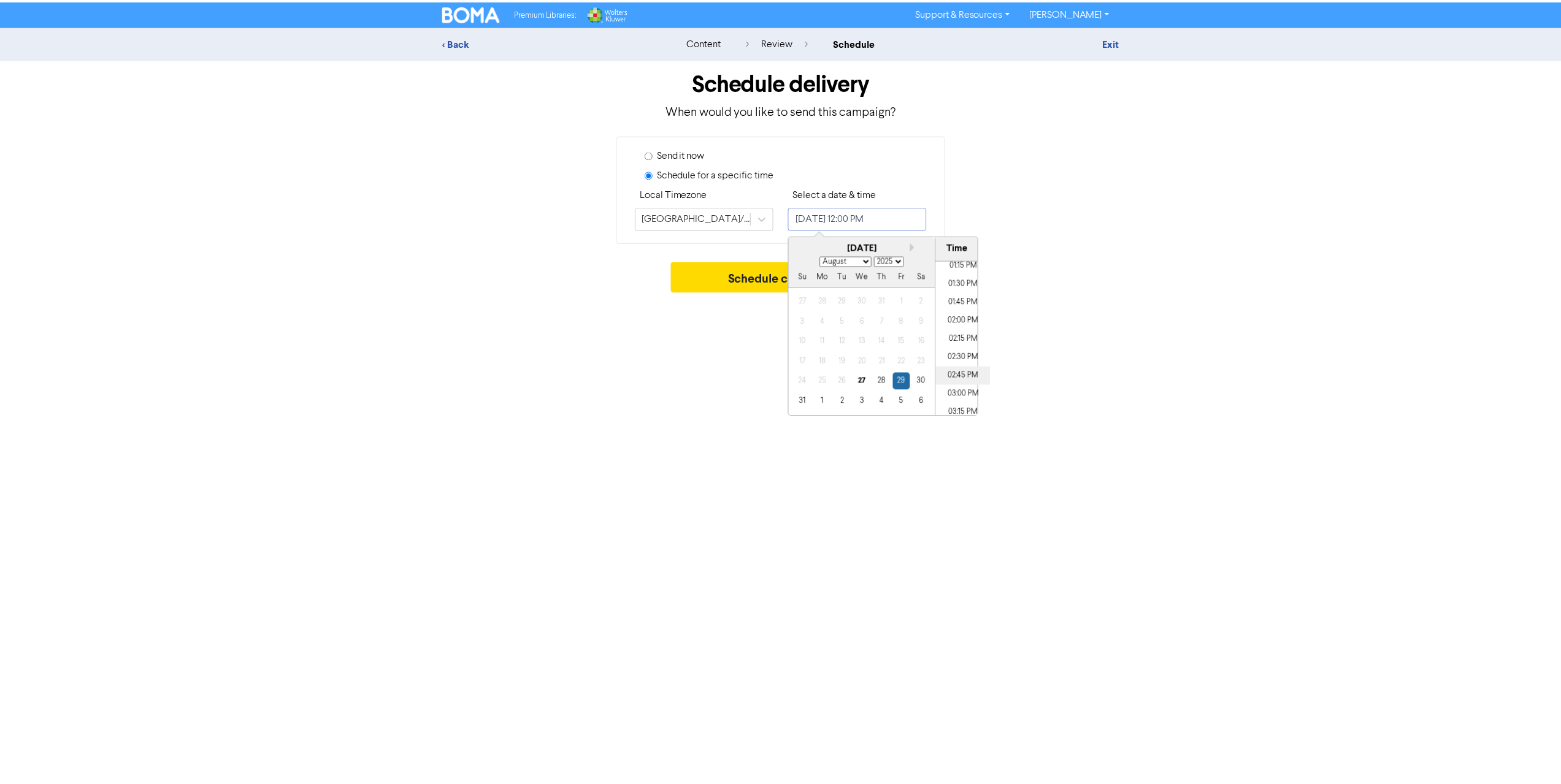
scroll to position [999, 0]
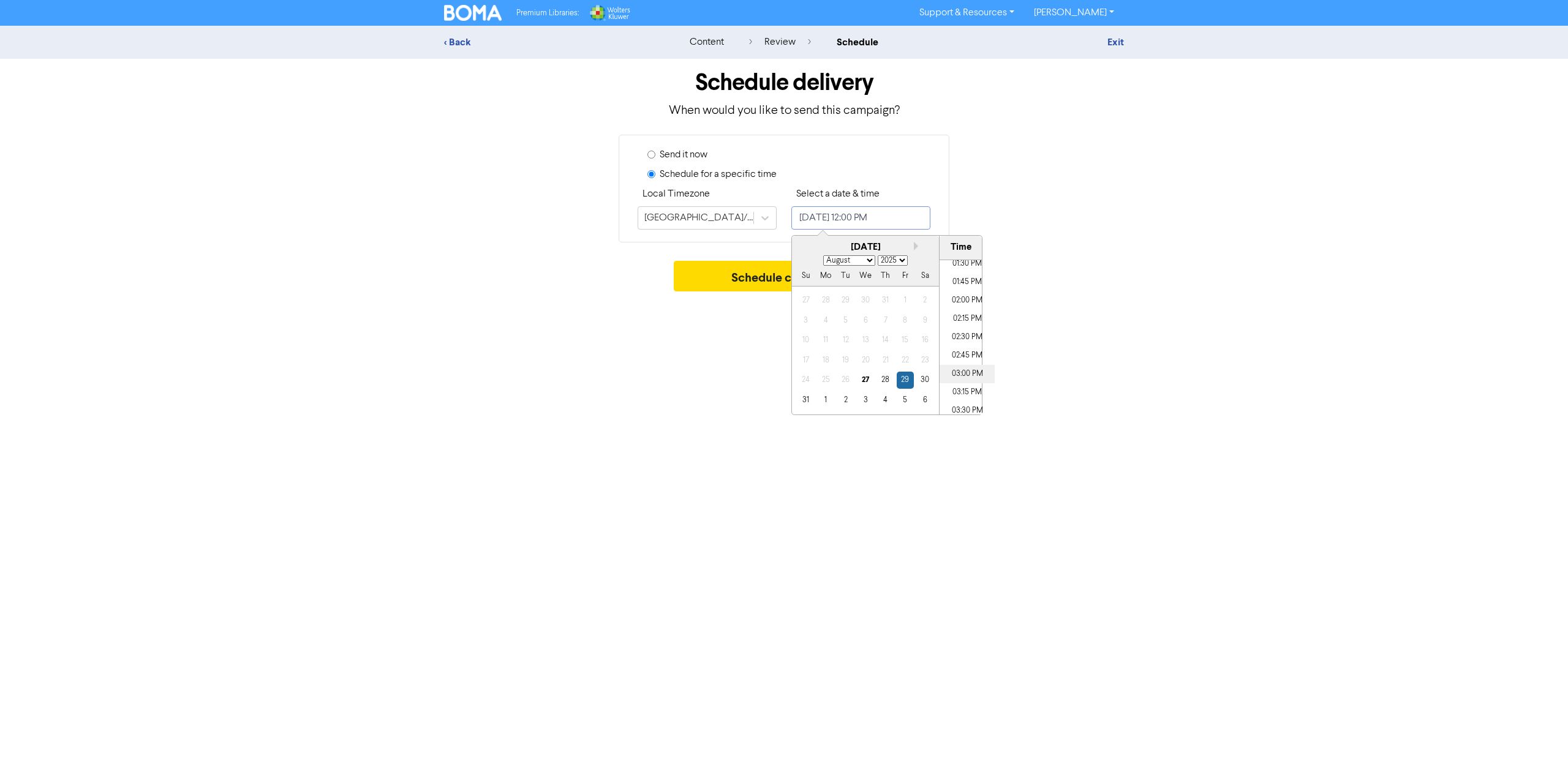
click at [963, 372] on li "03:00 PM" at bounding box center [967, 374] width 55 height 18
click at [968, 354] on li "02:45 PM" at bounding box center [967, 356] width 55 height 18
type input "[DATE] 2:45 PM"
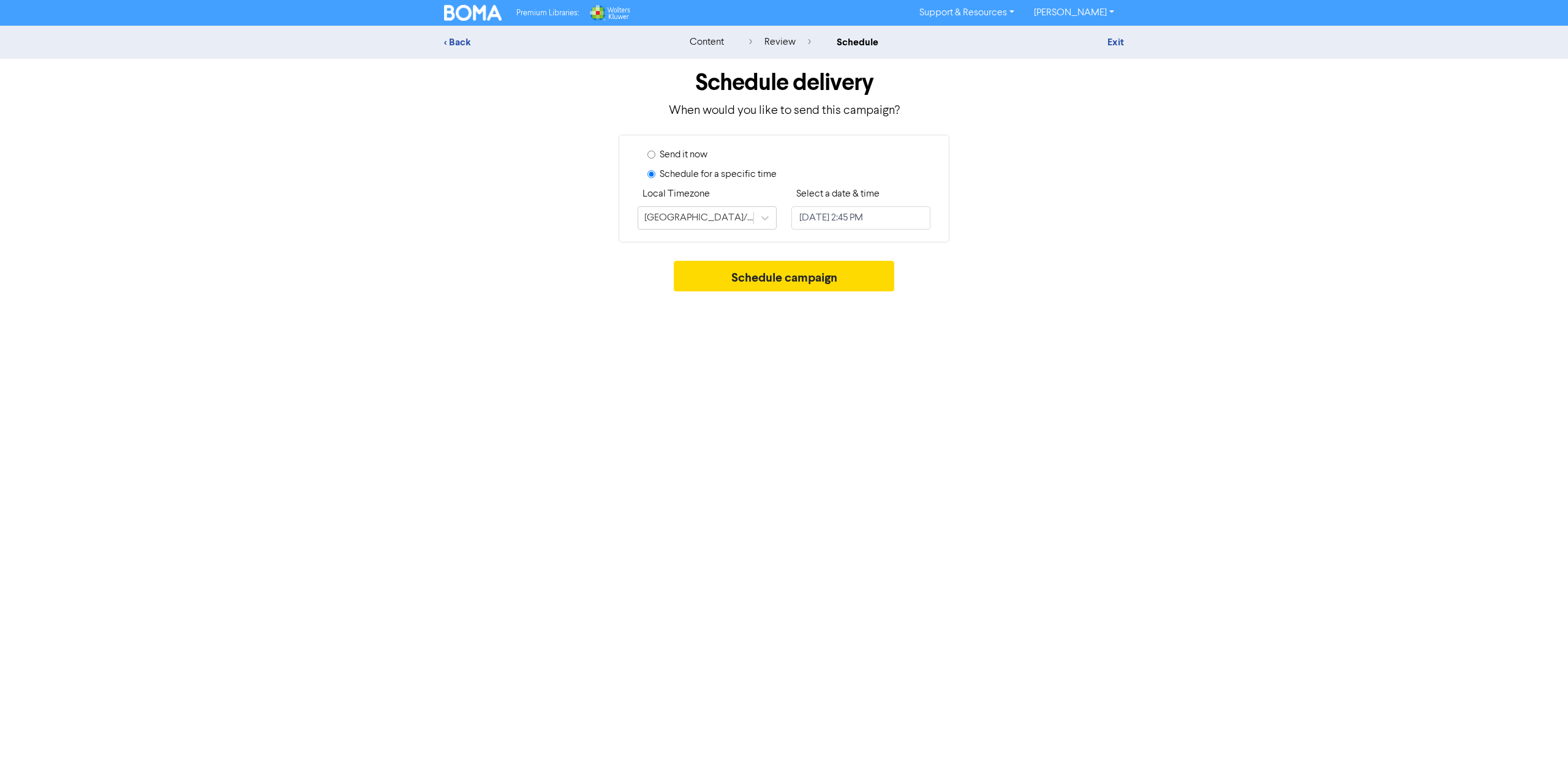
click at [1019, 342] on div "Premium Libraries: Support & Resources Video Tutorials FAQ & Guides Marketing E…" at bounding box center [784, 391] width 1568 height 783
click at [786, 274] on button "Schedule campaign" at bounding box center [784, 276] width 221 height 30
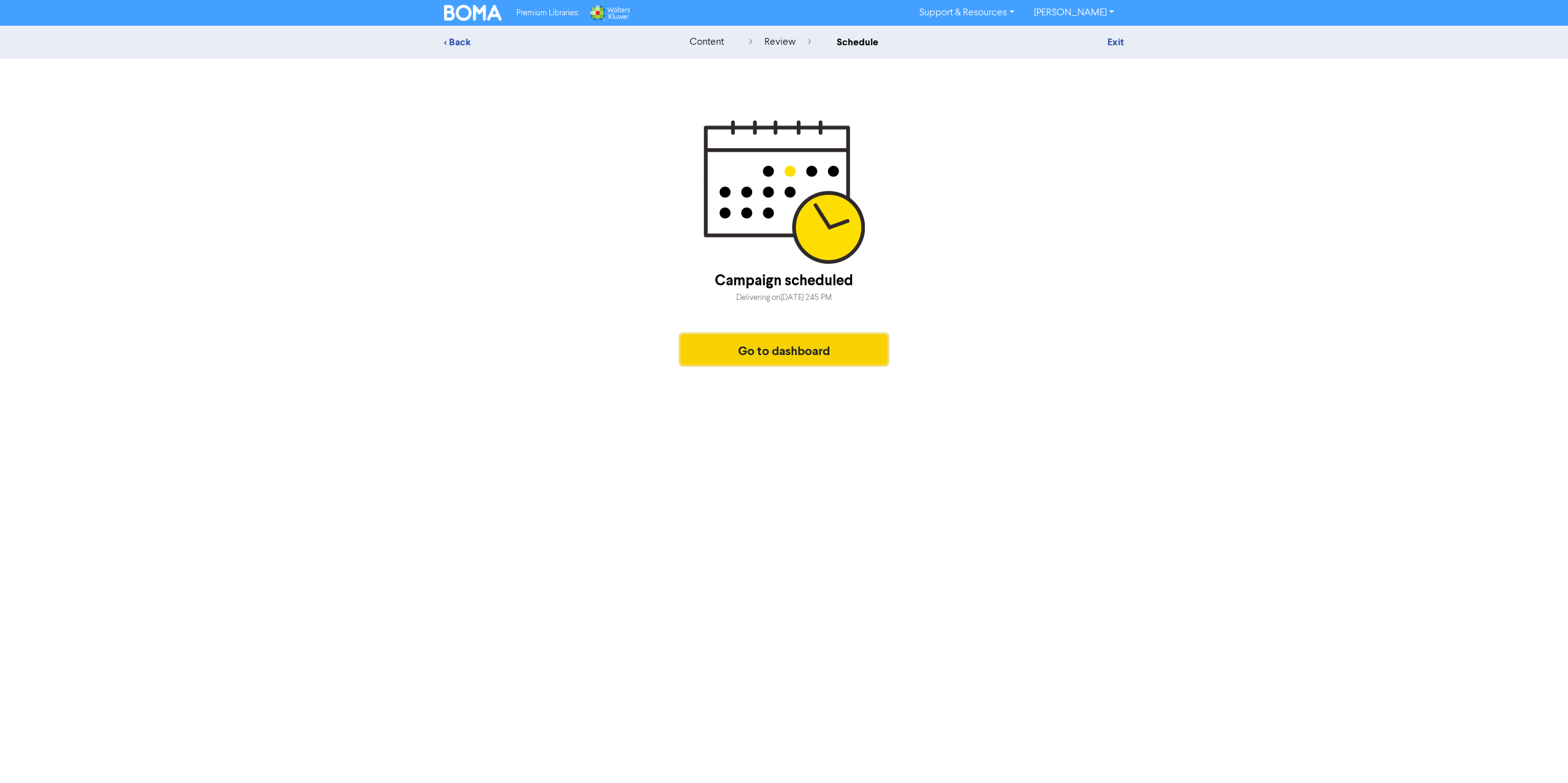
click at [777, 358] on button "Go to dashboard" at bounding box center [784, 349] width 207 height 30
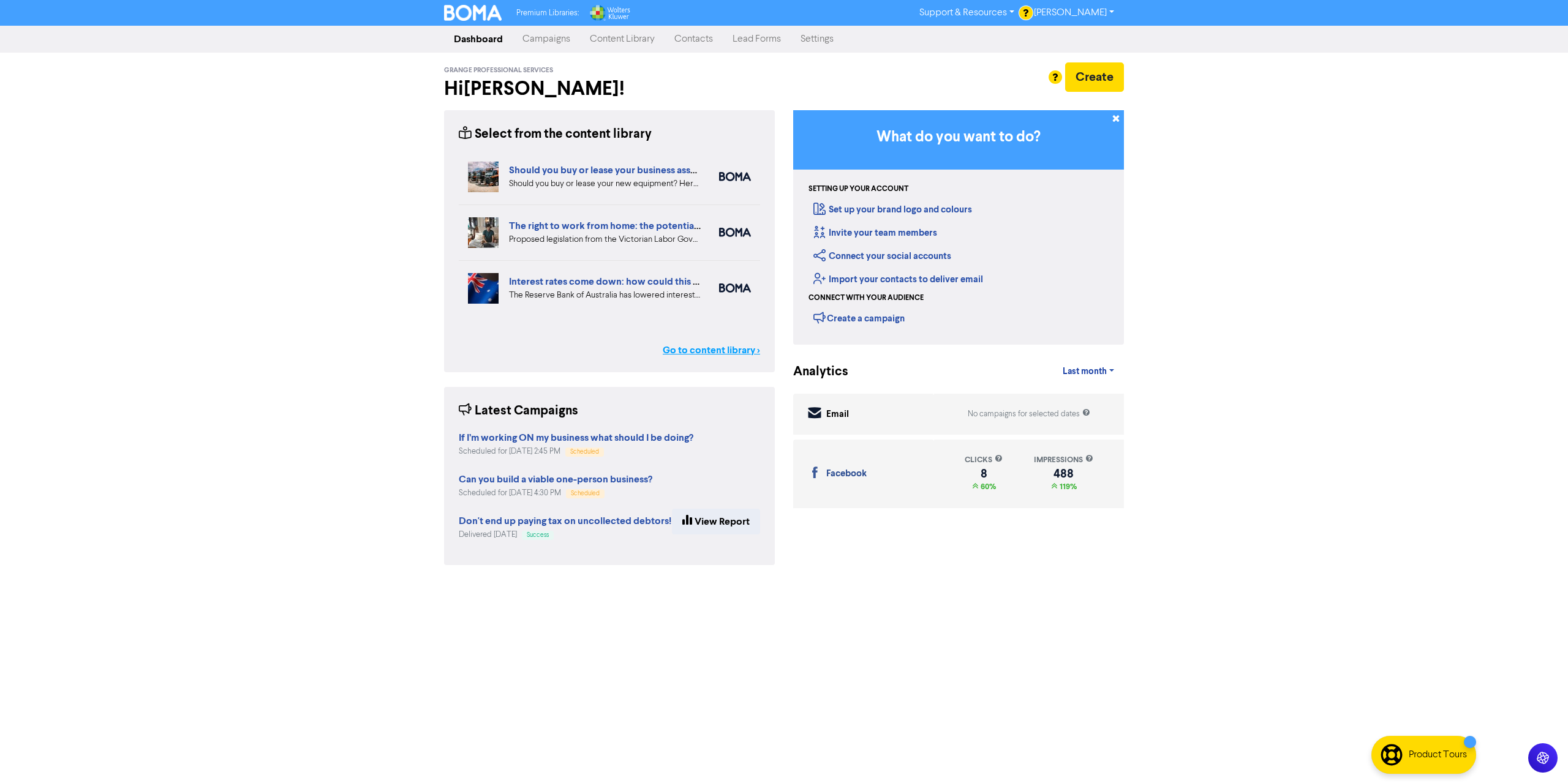
click at [731, 346] on link "Go to content library >" at bounding box center [712, 350] width 98 height 15
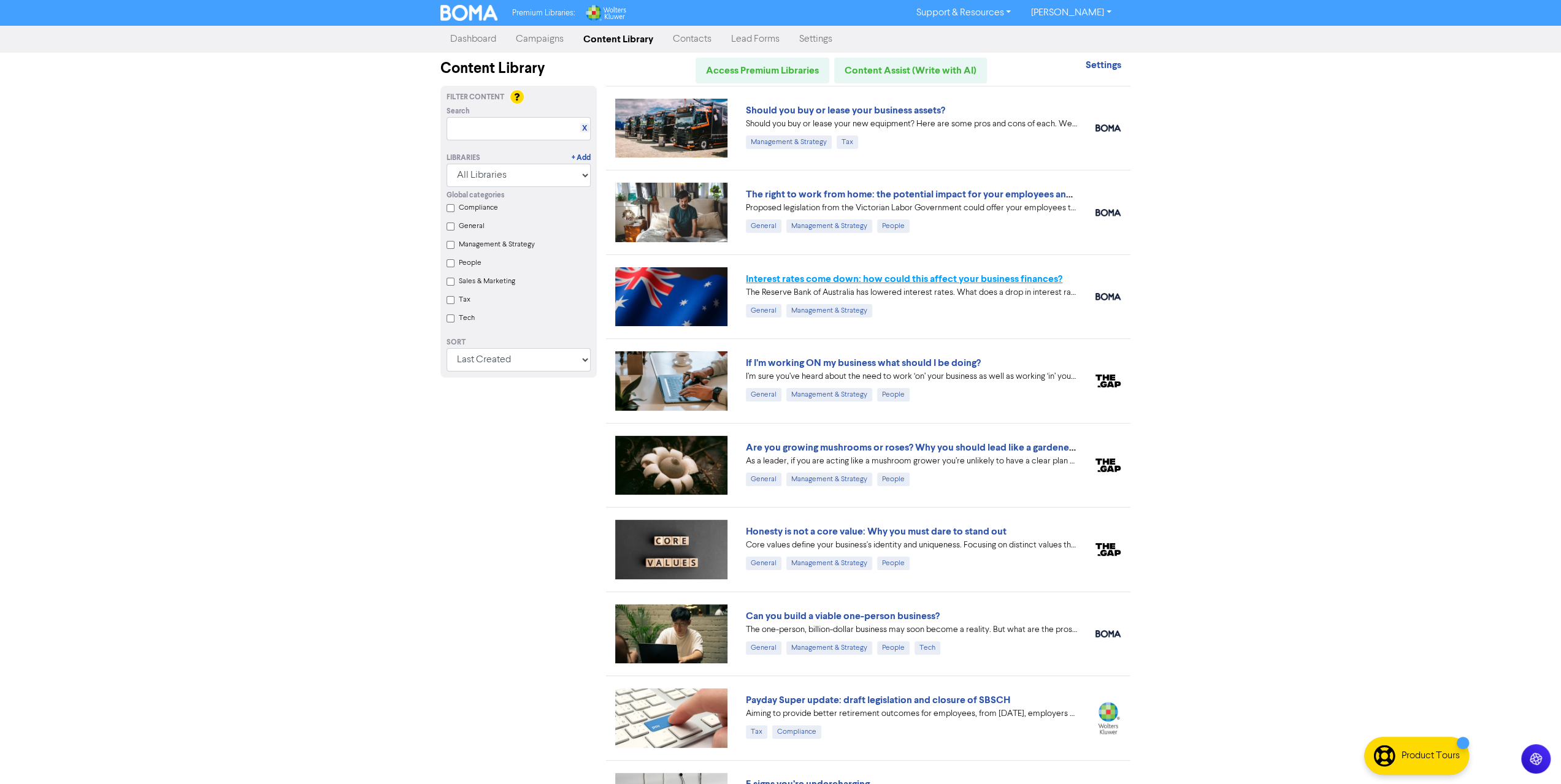
click at [974, 282] on link "Interest rates come down: how could this affect your business finances?" at bounding box center [904, 278] width 317 height 12
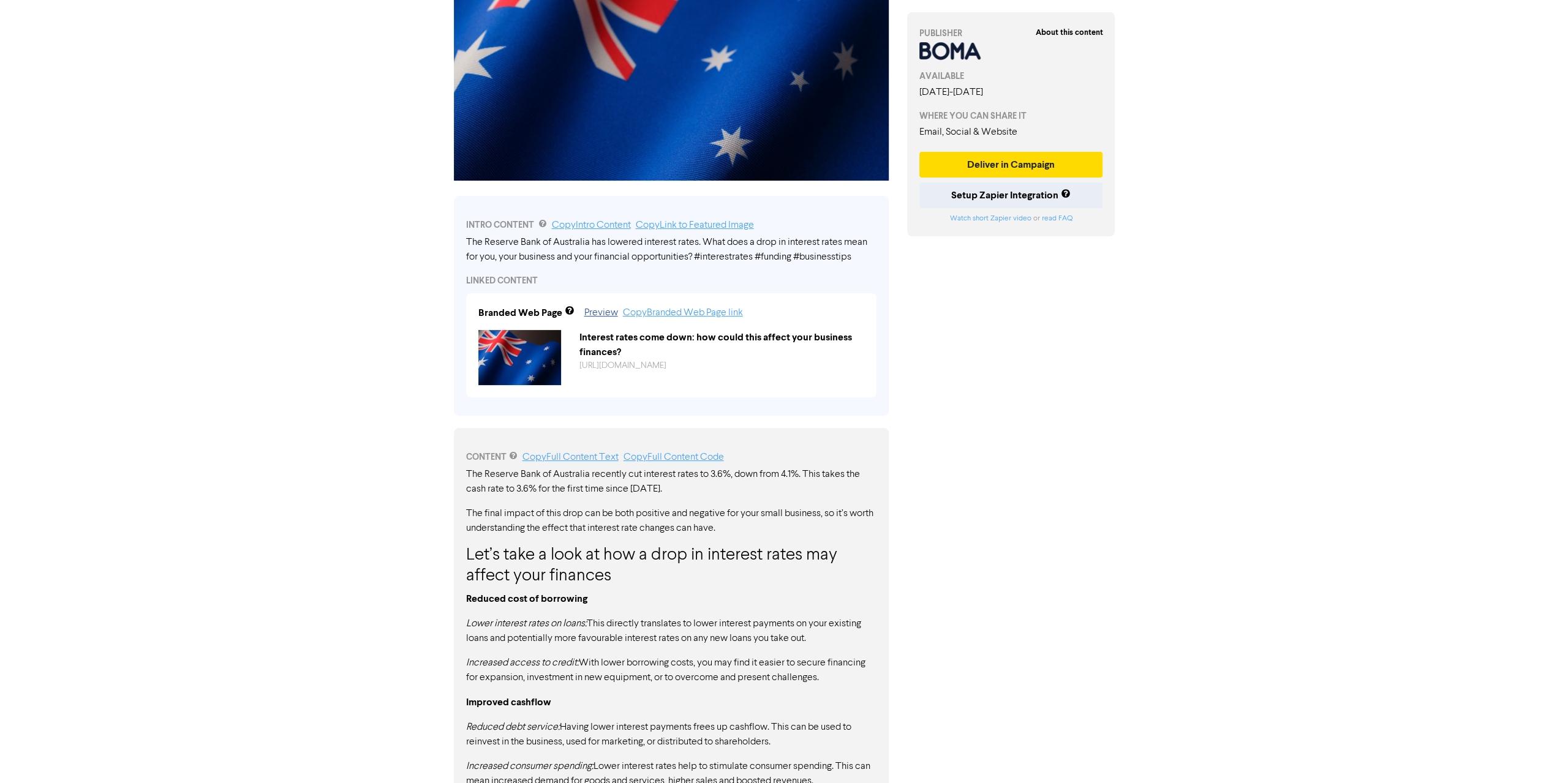
scroll to position [245, 0]
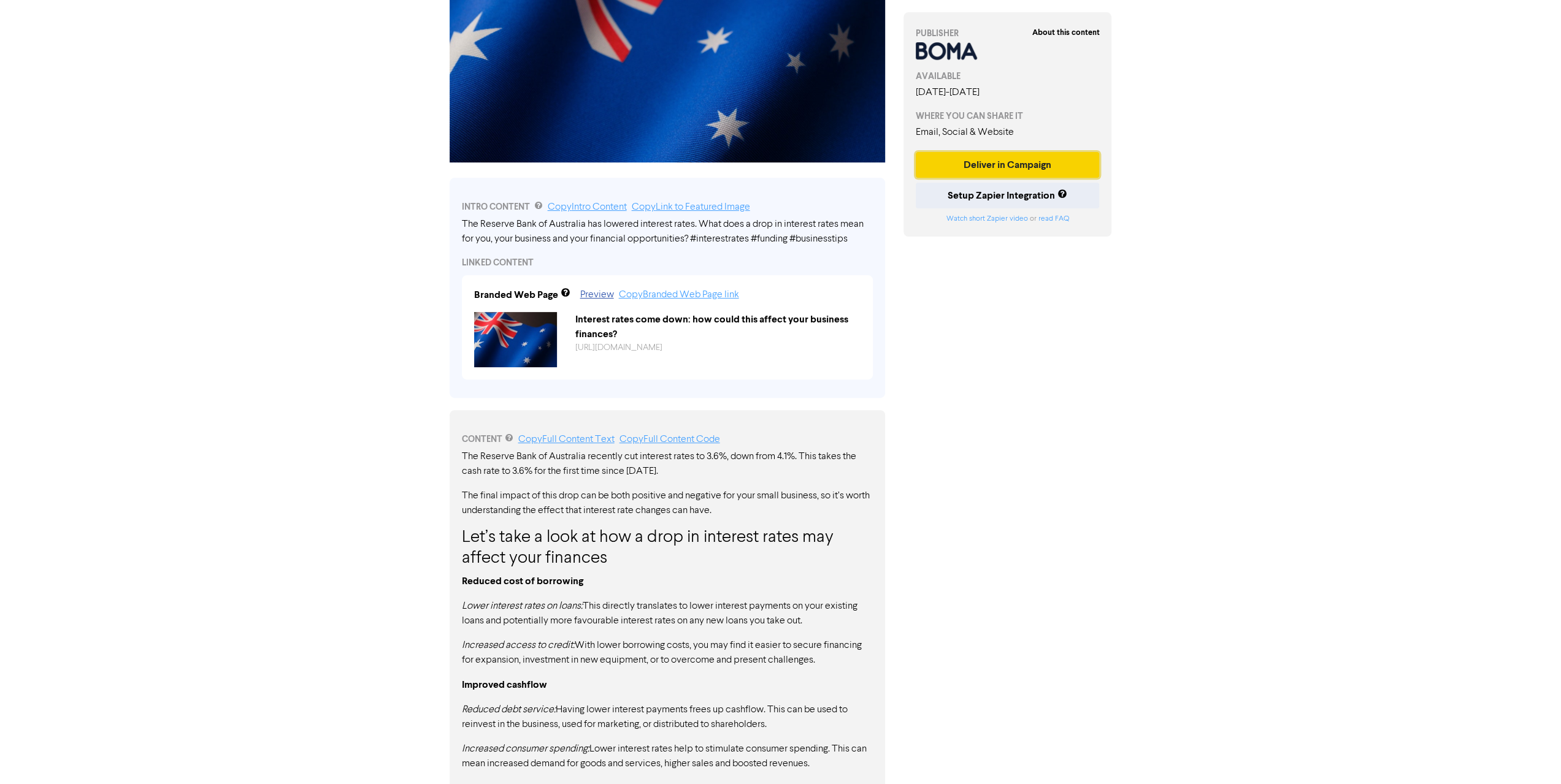
click at [1012, 164] on button "Deliver in Campaign" at bounding box center [1008, 165] width 184 height 25
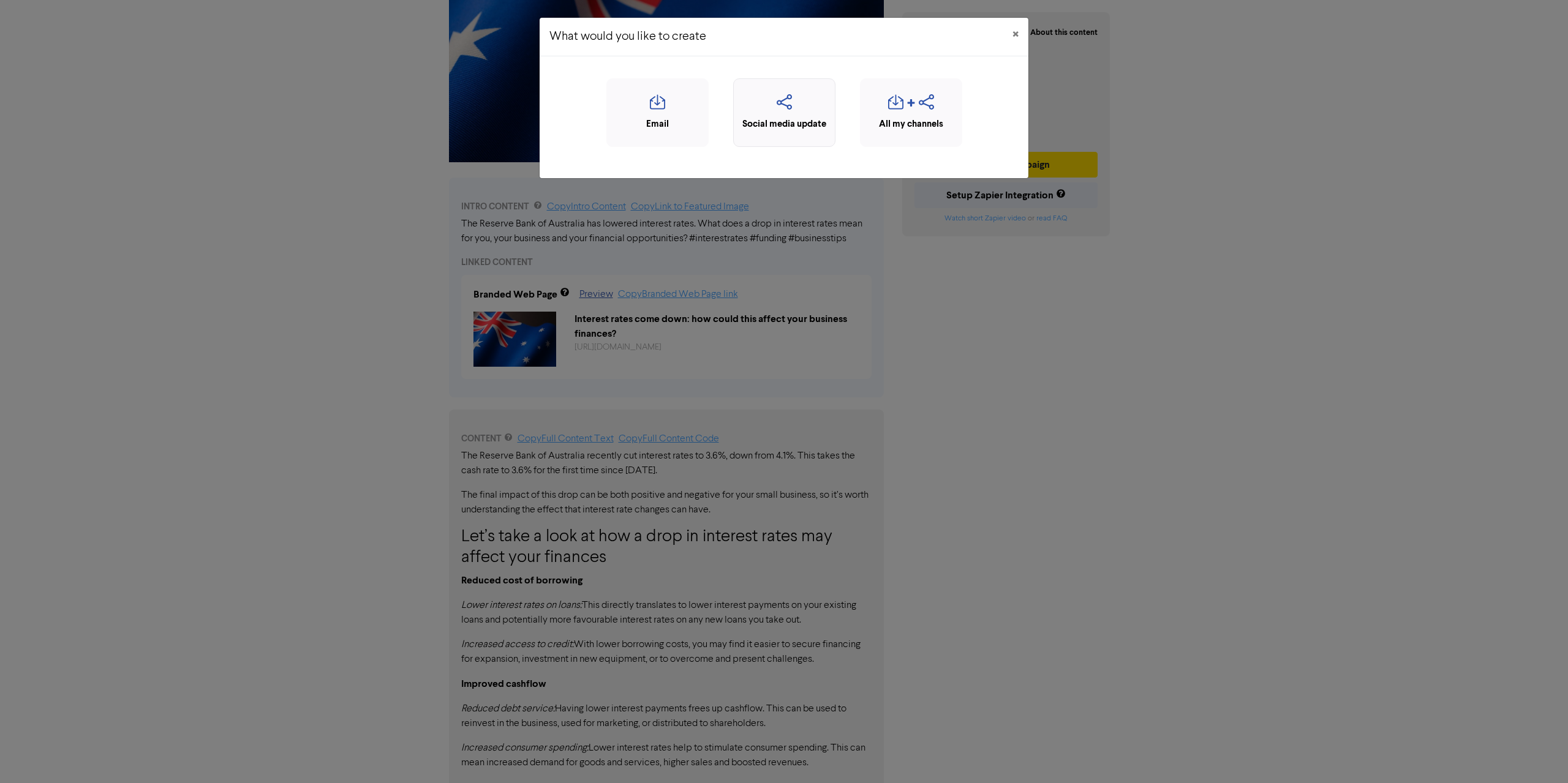
click at [790, 108] on icon "button" at bounding box center [784, 105] width 89 height 23
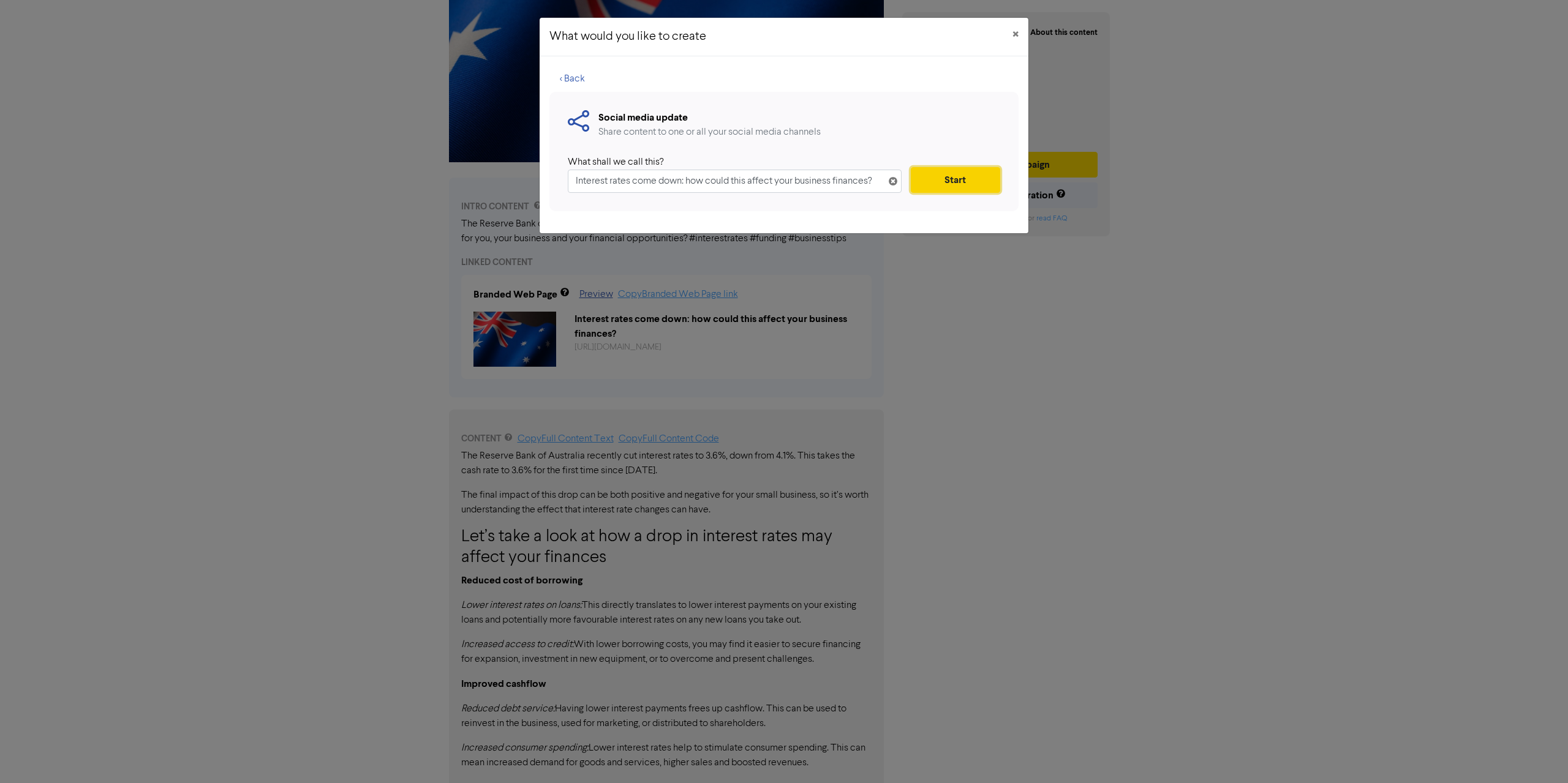
click at [946, 184] on button "Start" at bounding box center [956, 180] width 89 height 25
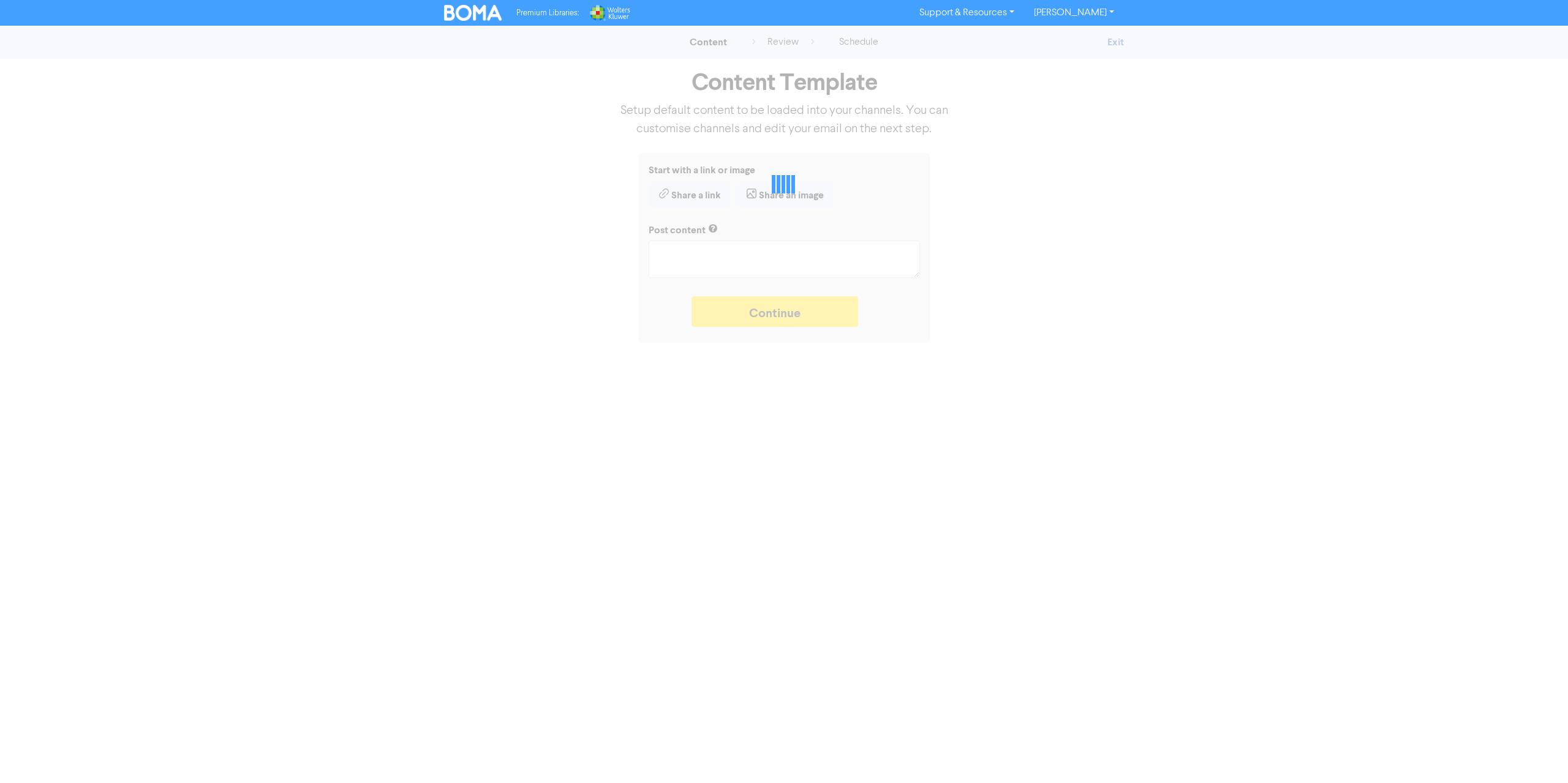
type textarea "x"
type textarea "The Reserve Bank of Australia has lowered interest rates. What does a drop in i…"
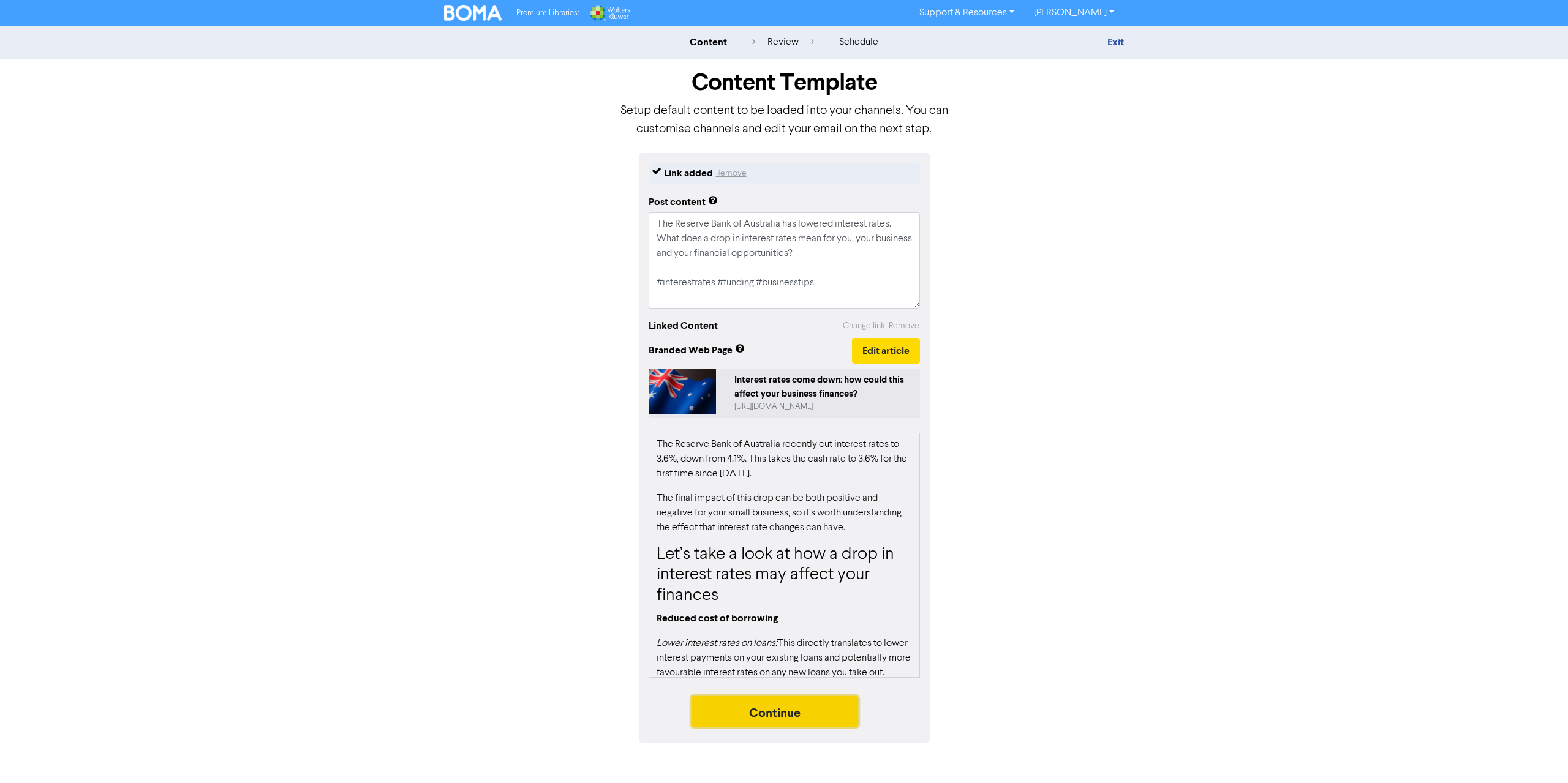
click at [782, 710] on button "Continue" at bounding box center [775, 711] width 167 height 30
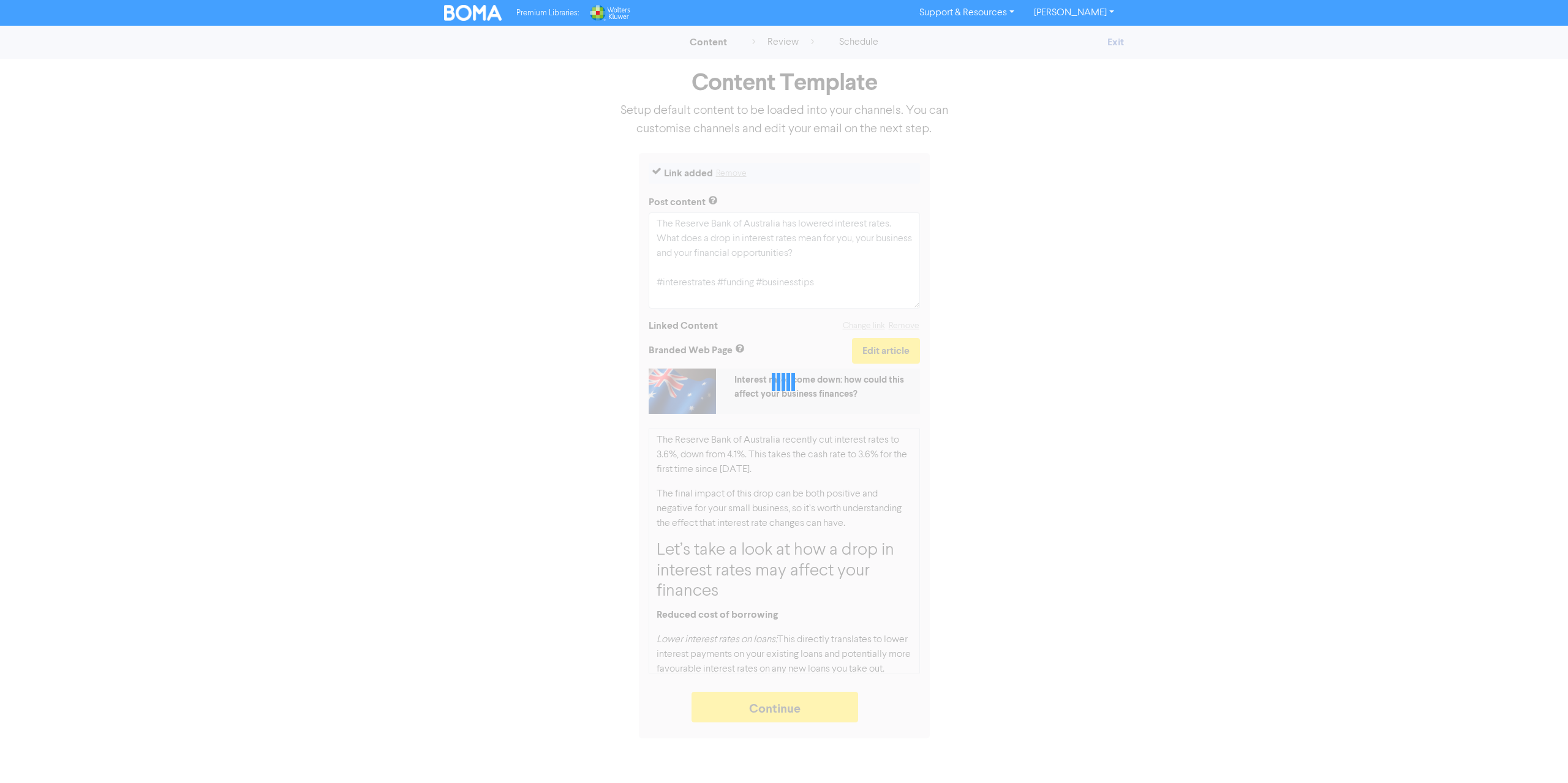
type textarea "x"
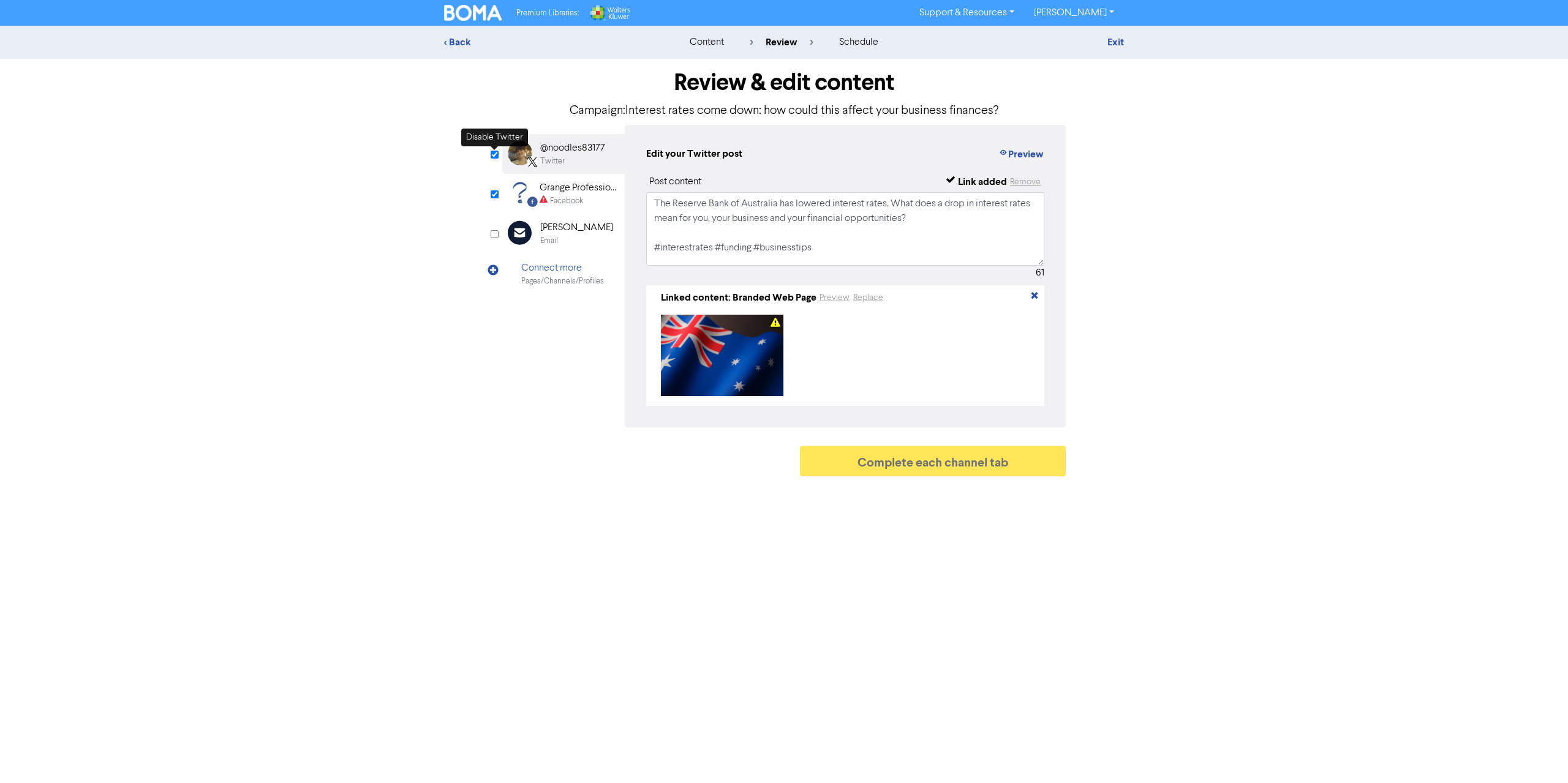
click at [496, 154] on input "checkbox" at bounding box center [494, 154] width 8 height 8
checkbox input "false"
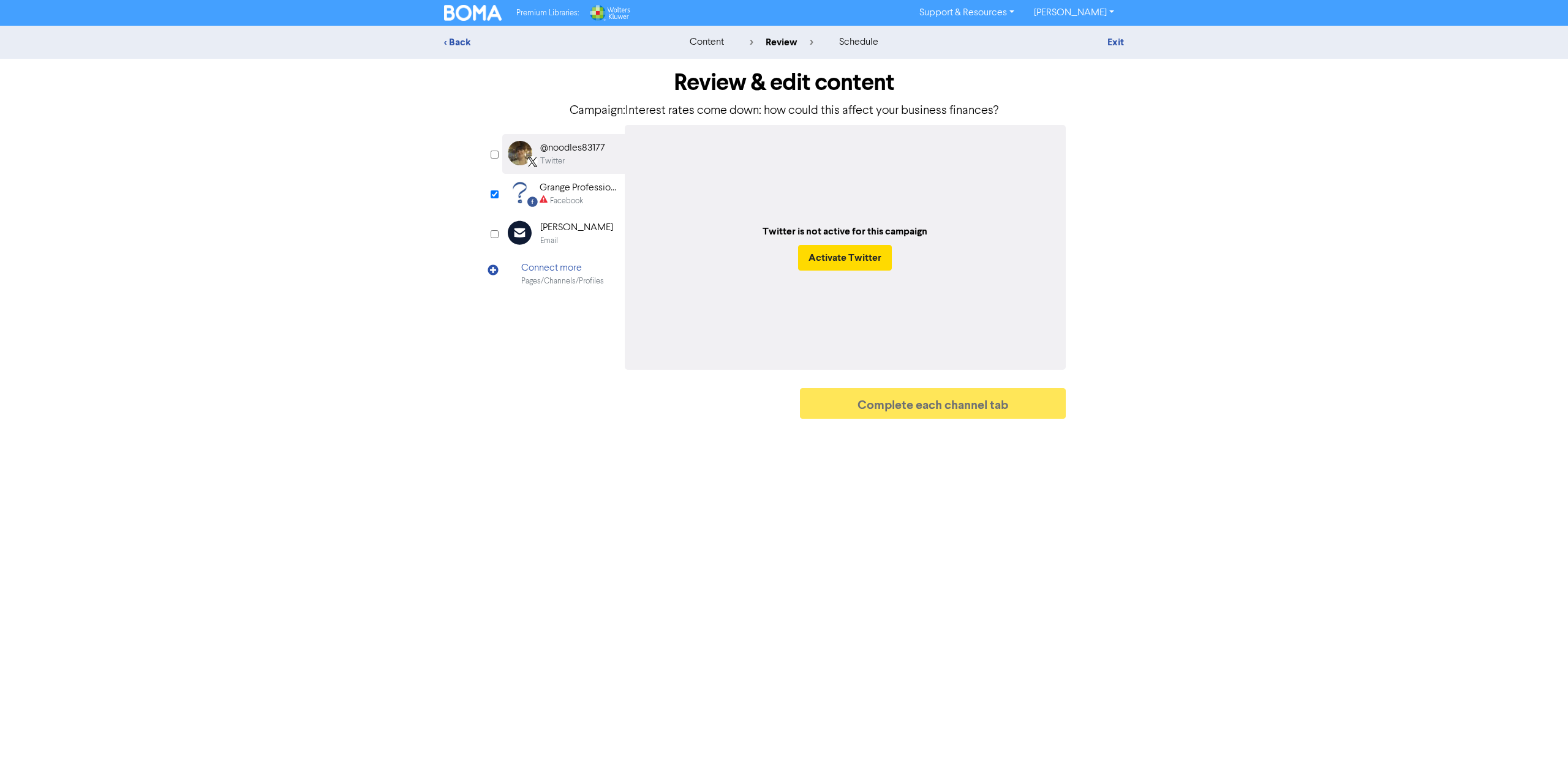
click at [566, 193] on div "Grange Professional Services" at bounding box center [579, 187] width 79 height 15
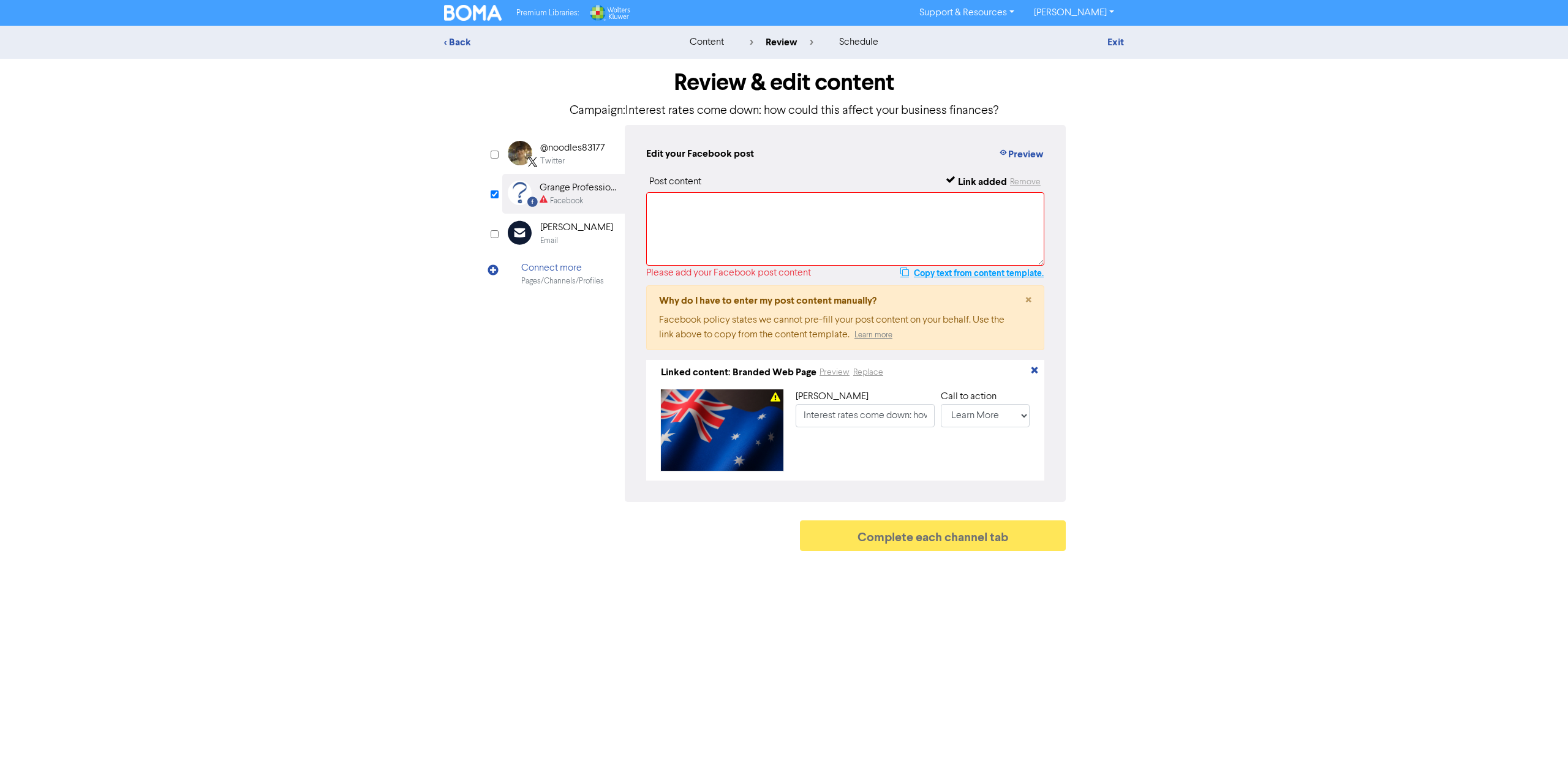
click at [989, 272] on button "Copy text from content template." at bounding box center [972, 273] width 144 height 15
paste textarea "The Reserve Bank of Australia has lowered interest rates. What does a drop in i…"
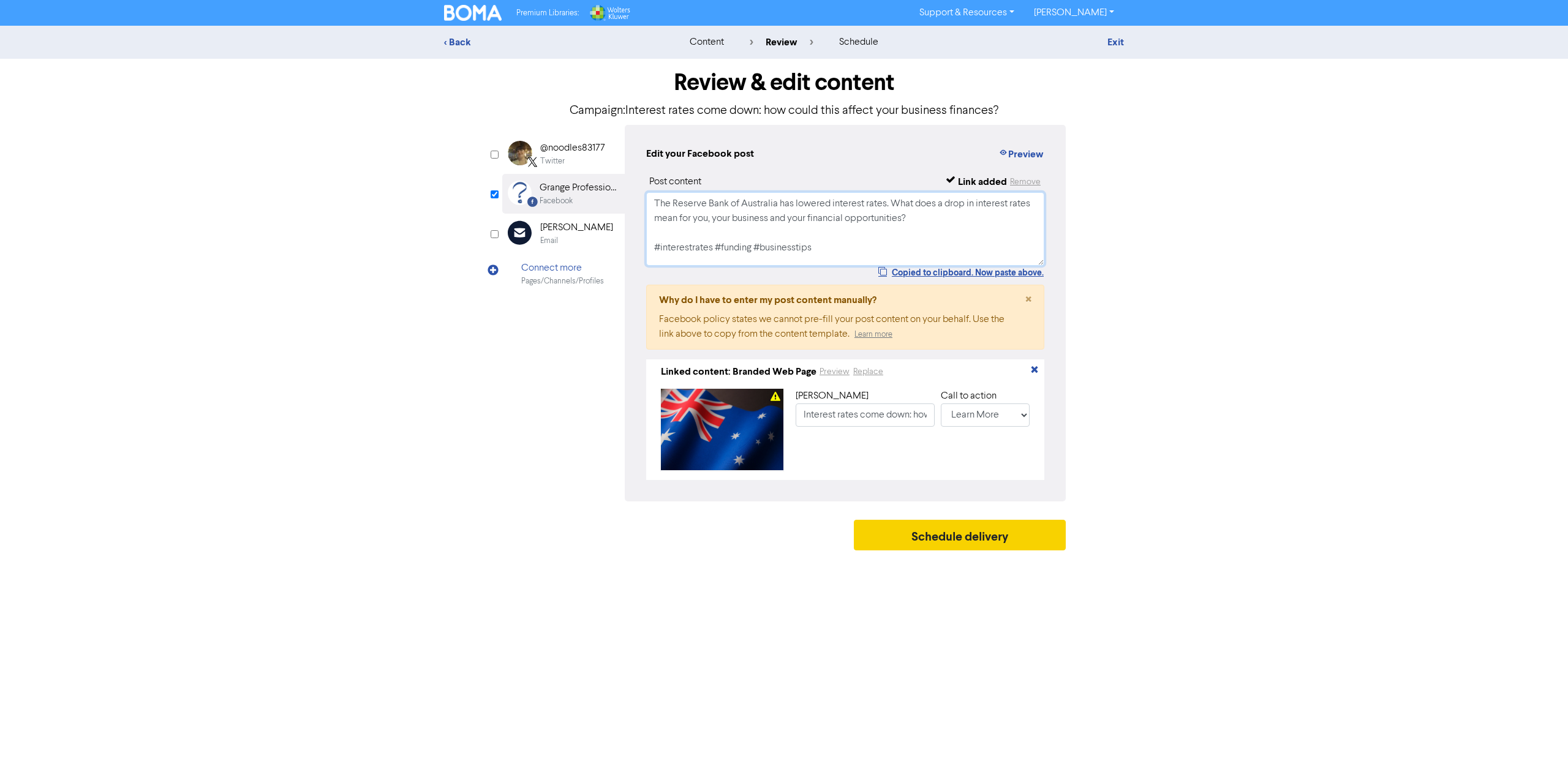
type textarea "The Reserve Bank of Australia has lowered interest rates. What does a drop in i…"
click at [943, 538] on button "Schedule delivery" at bounding box center [960, 535] width 212 height 30
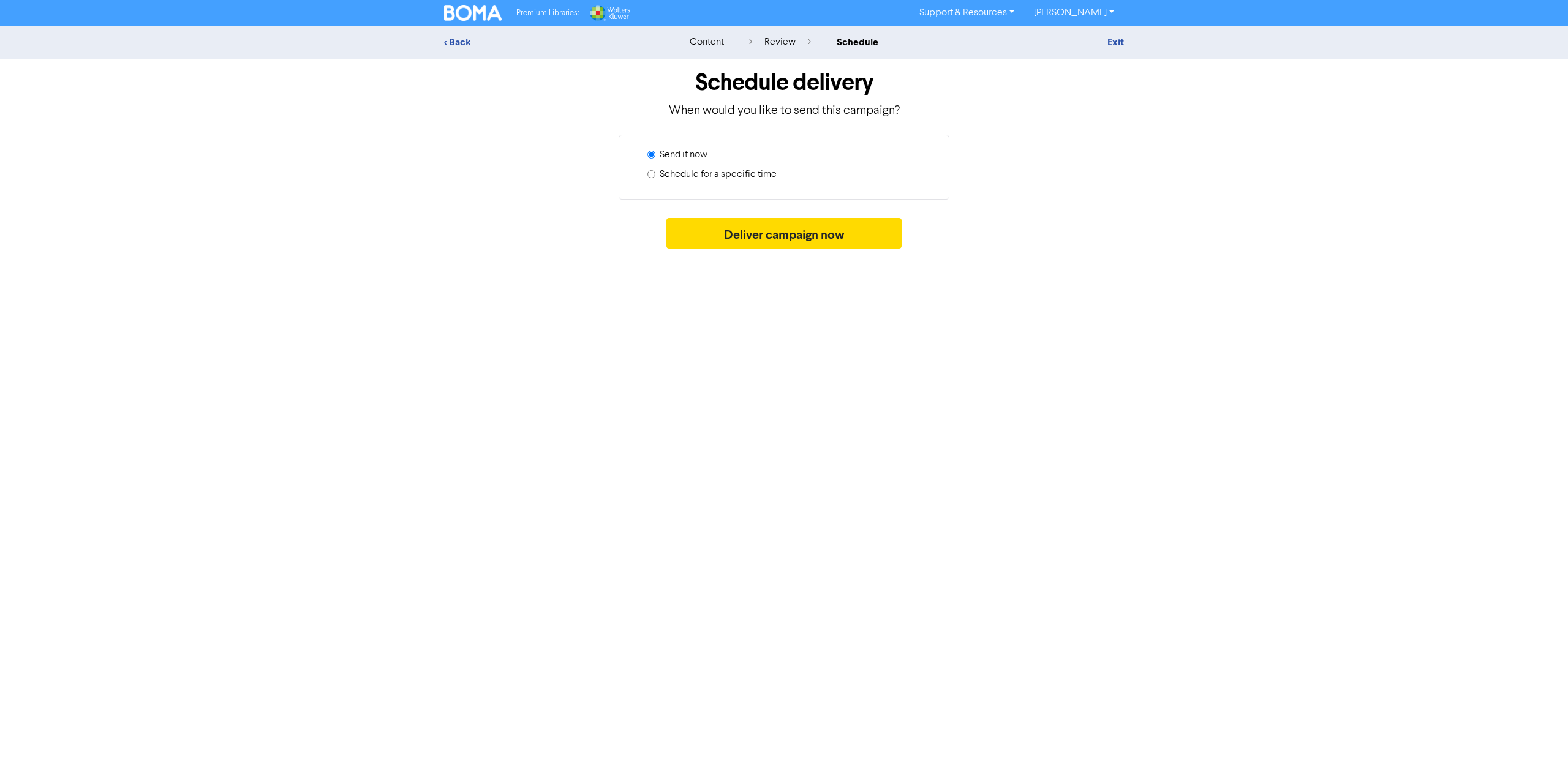
click at [660, 178] on label "Schedule for a specific time" at bounding box center [718, 174] width 117 height 15
click at [655, 178] on input "Schedule for a specific time" at bounding box center [651, 174] width 8 height 8
radio input "true"
radio input "false"
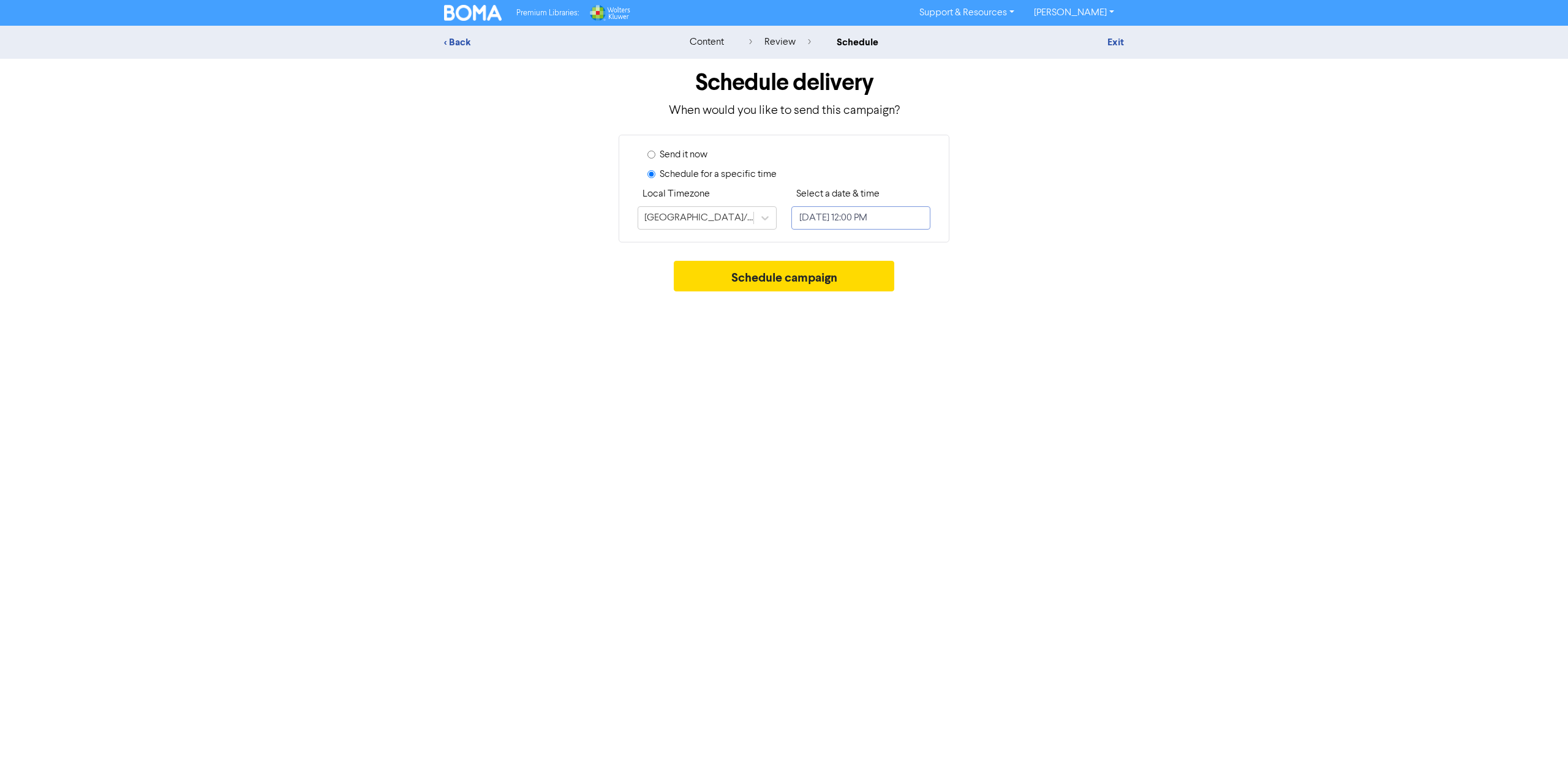
click at [870, 217] on input "[DATE] 12:00 PM" at bounding box center [861, 218] width 139 height 23
select select "7"
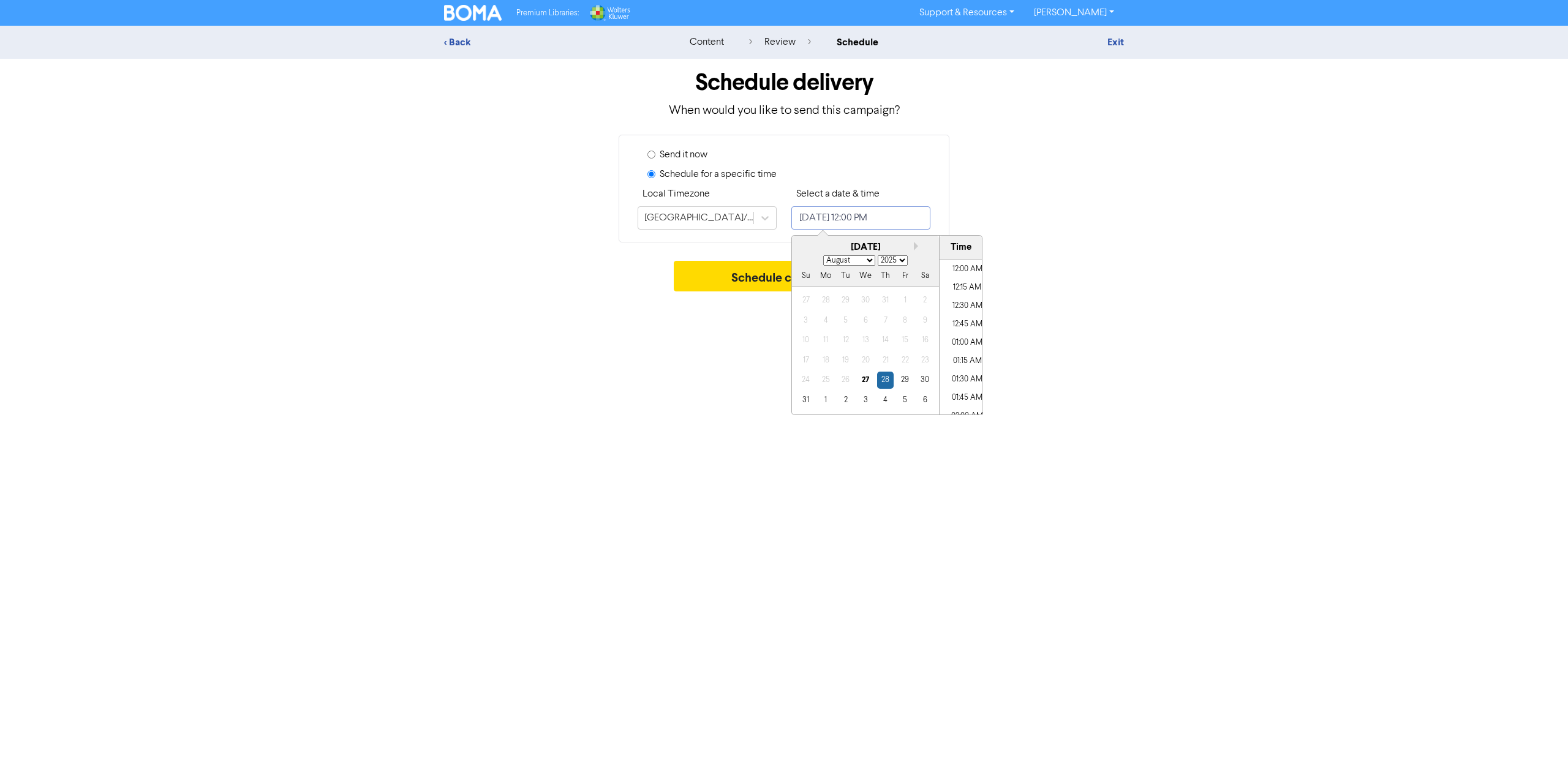
scroll to position [814, 0]
click at [866, 379] on div "27" at bounding box center [864, 380] width 16 height 16
click at [967, 311] on li "03:00 PM" at bounding box center [967, 313] width 55 height 18
type input "[DATE] 3:00 PM"
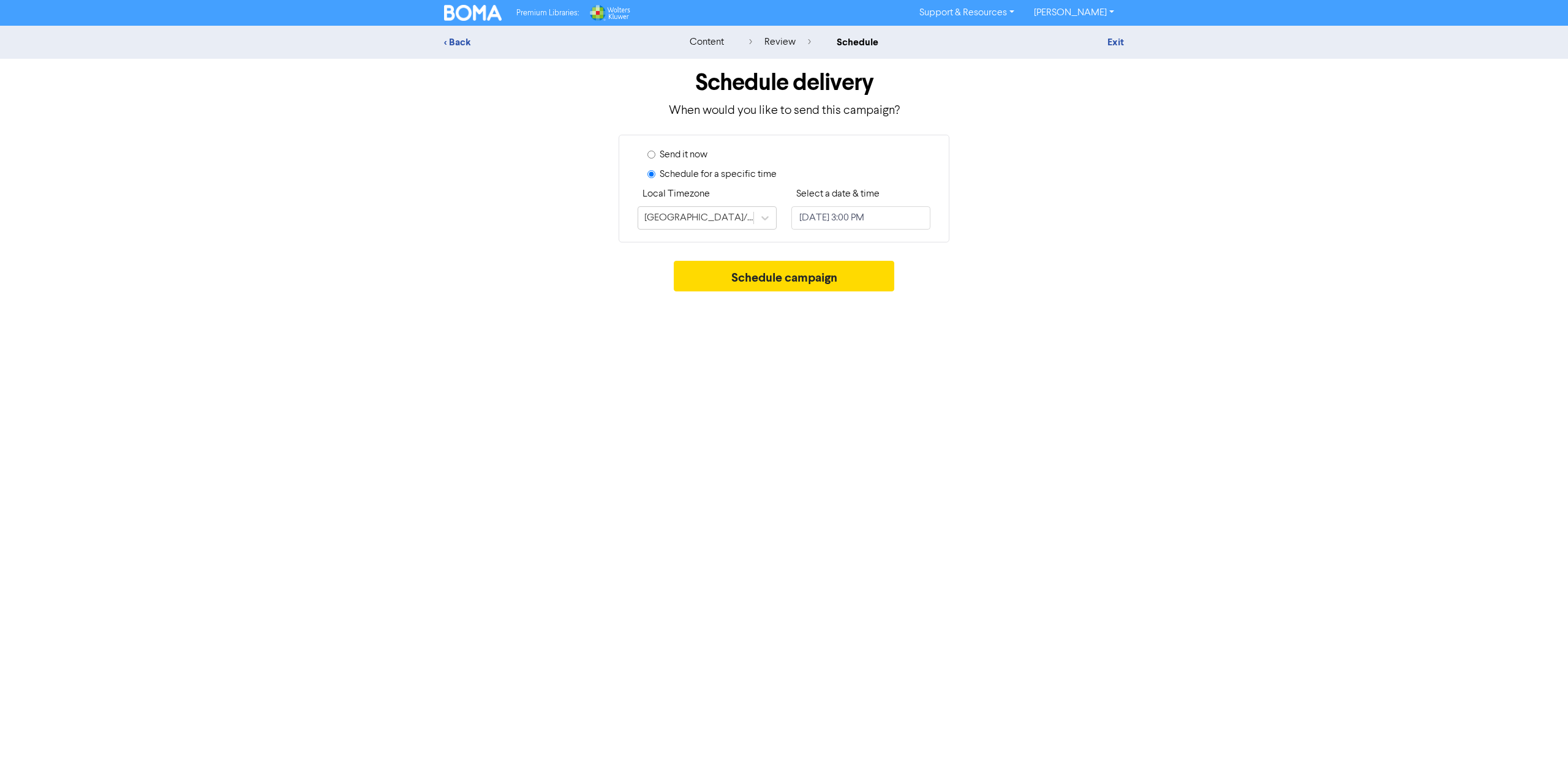
click at [1021, 298] on div "Premium Libraries: Support & Resources Video Tutorials FAQ & Guides Marketing E…" at bounding box center [784, 391] width 1568 height 783
click at [815, 277] on button "Schedule campaign" at bounding box center [784, 276] width 221 height 30
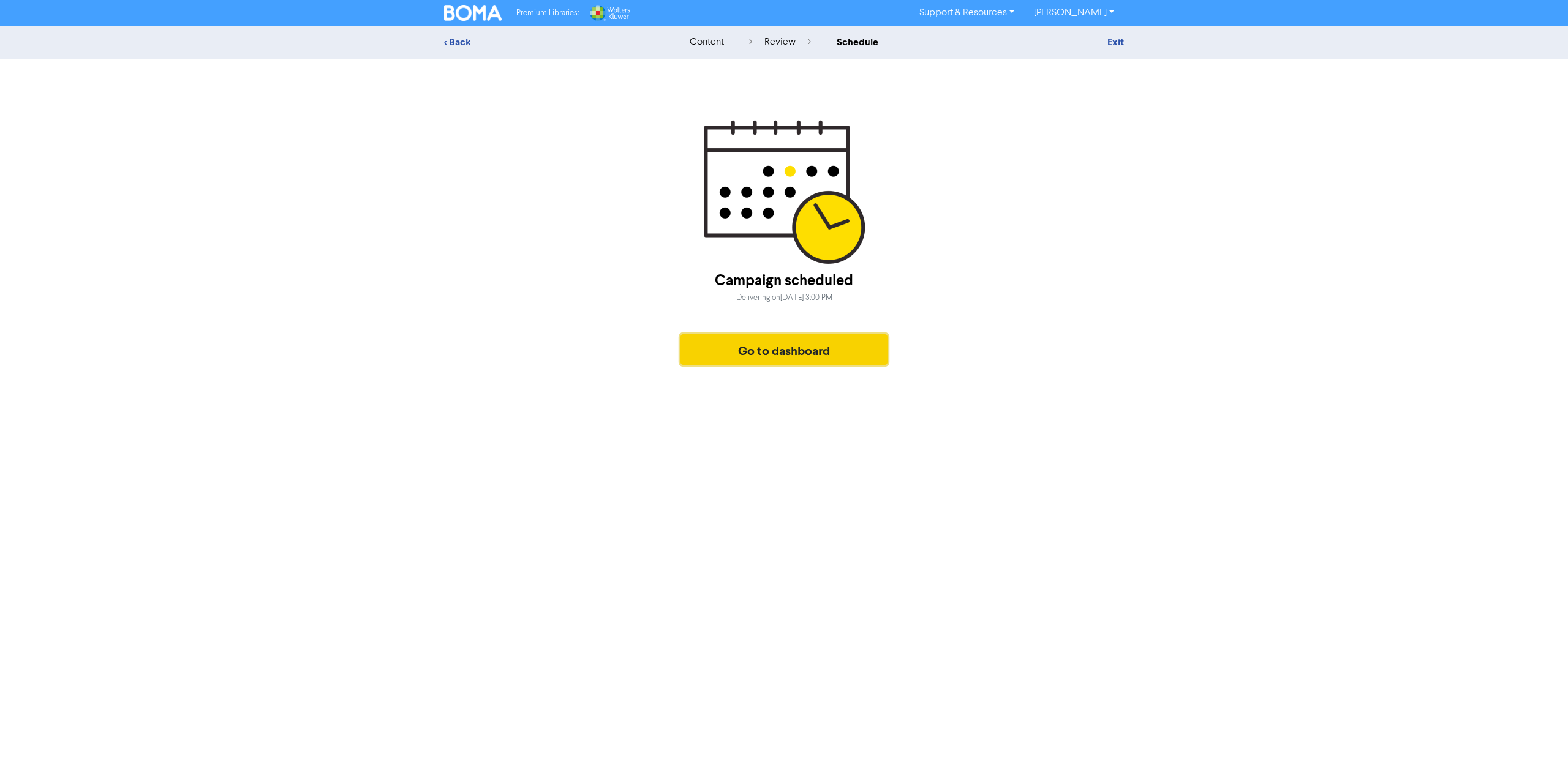
click at [812, 349] on button "Go to dashboard" at bounding box center [784, 349] width 207 height 30
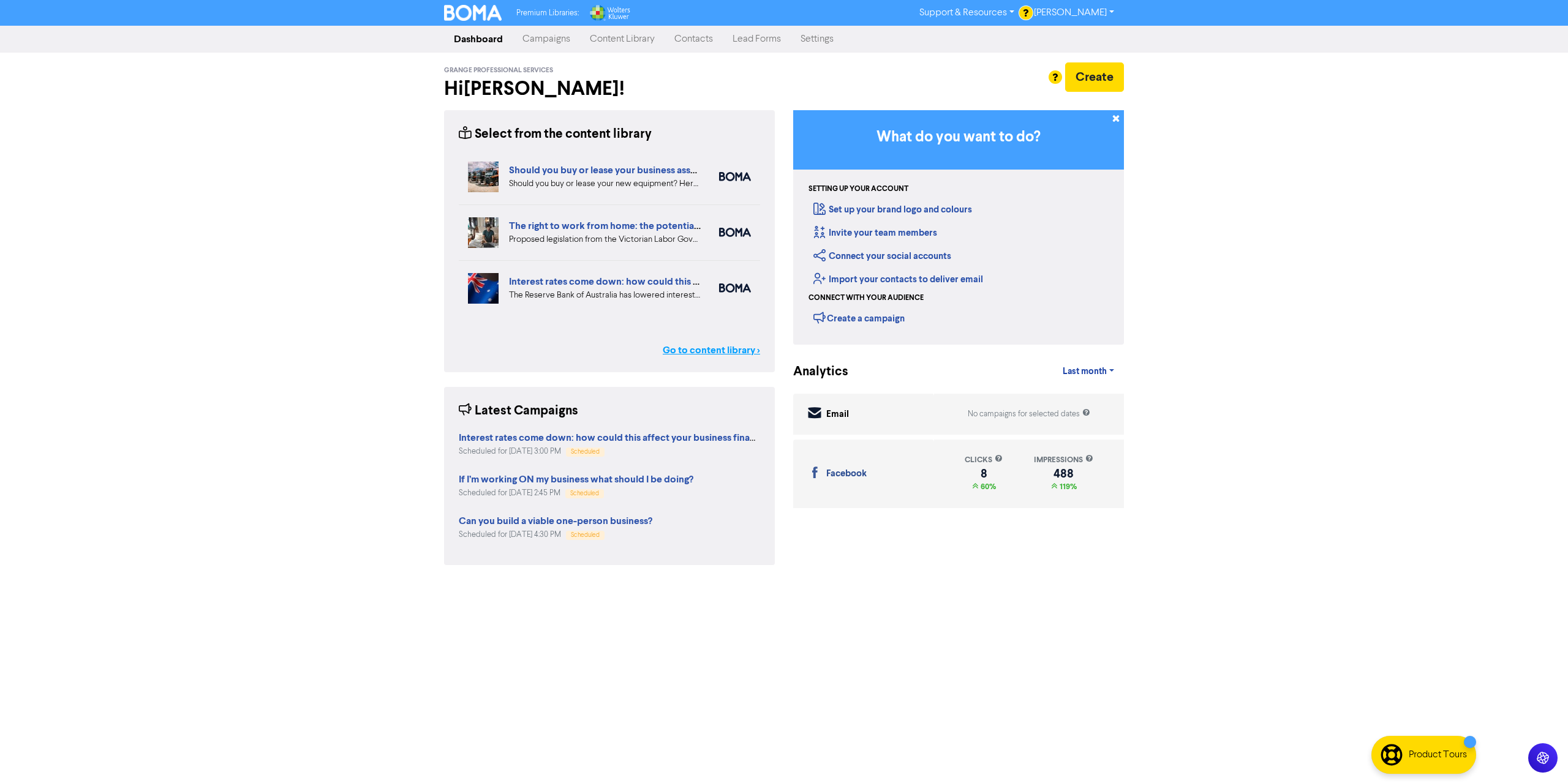
click at [742, 347] on link "Go to content library >" at bounding box center [712, 350] width 98 height 15
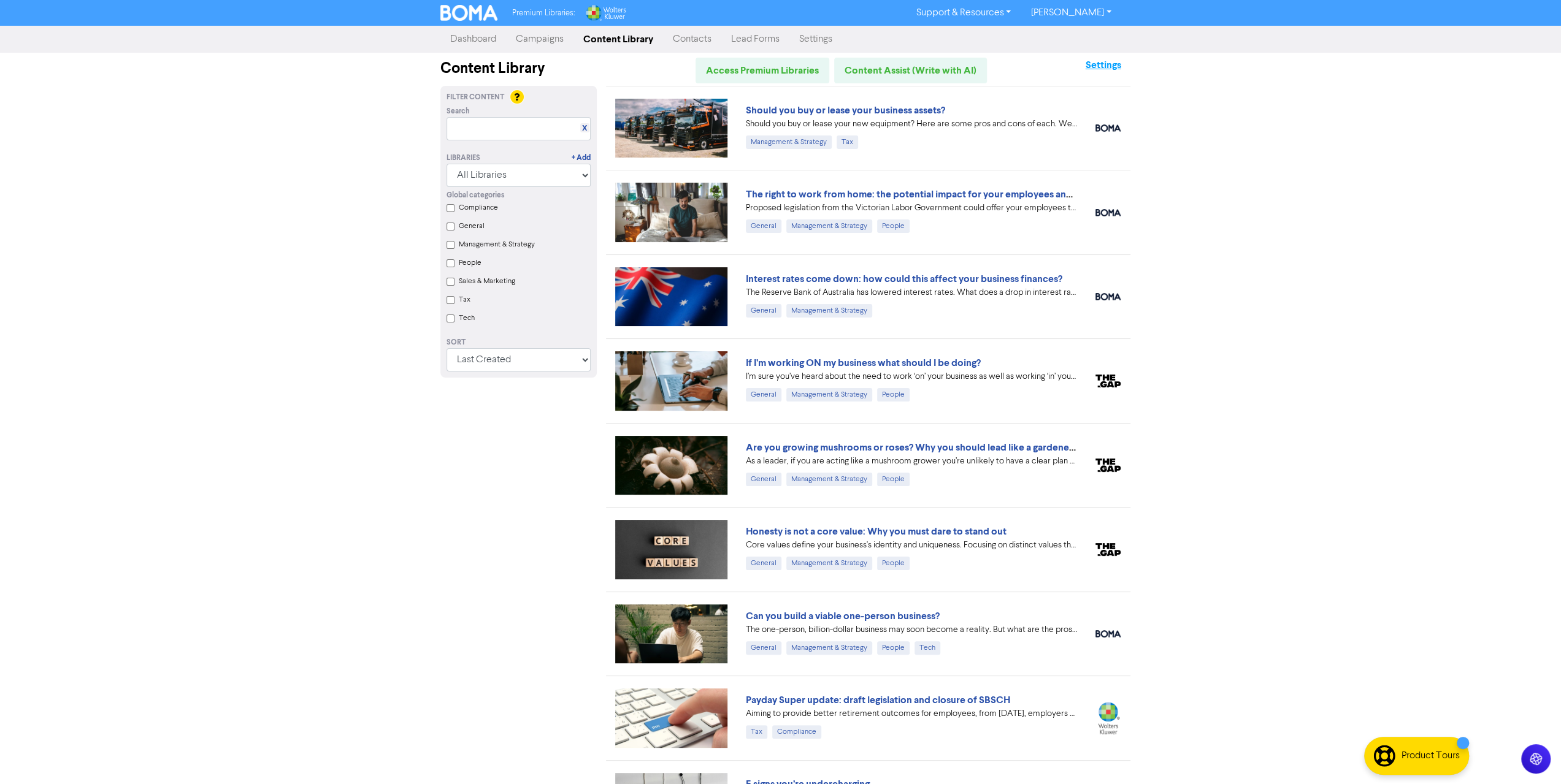
click at [1100, 66] on strong "Settings" at bounding box center [1103, 64] width 35 height 12
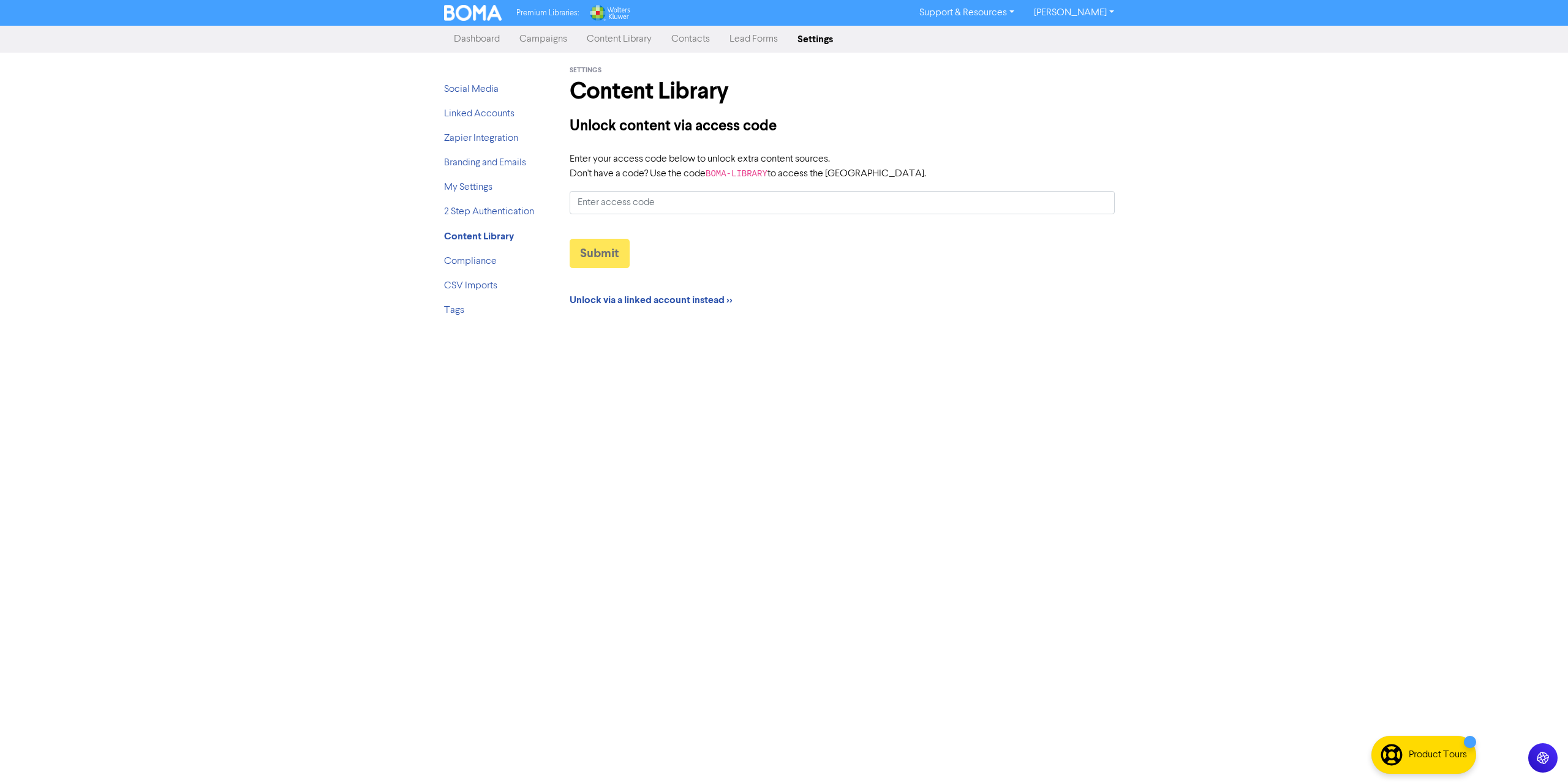
click at [495, 39] on link "Dashboard" at bounding box center [477, 39] width 66 height 25
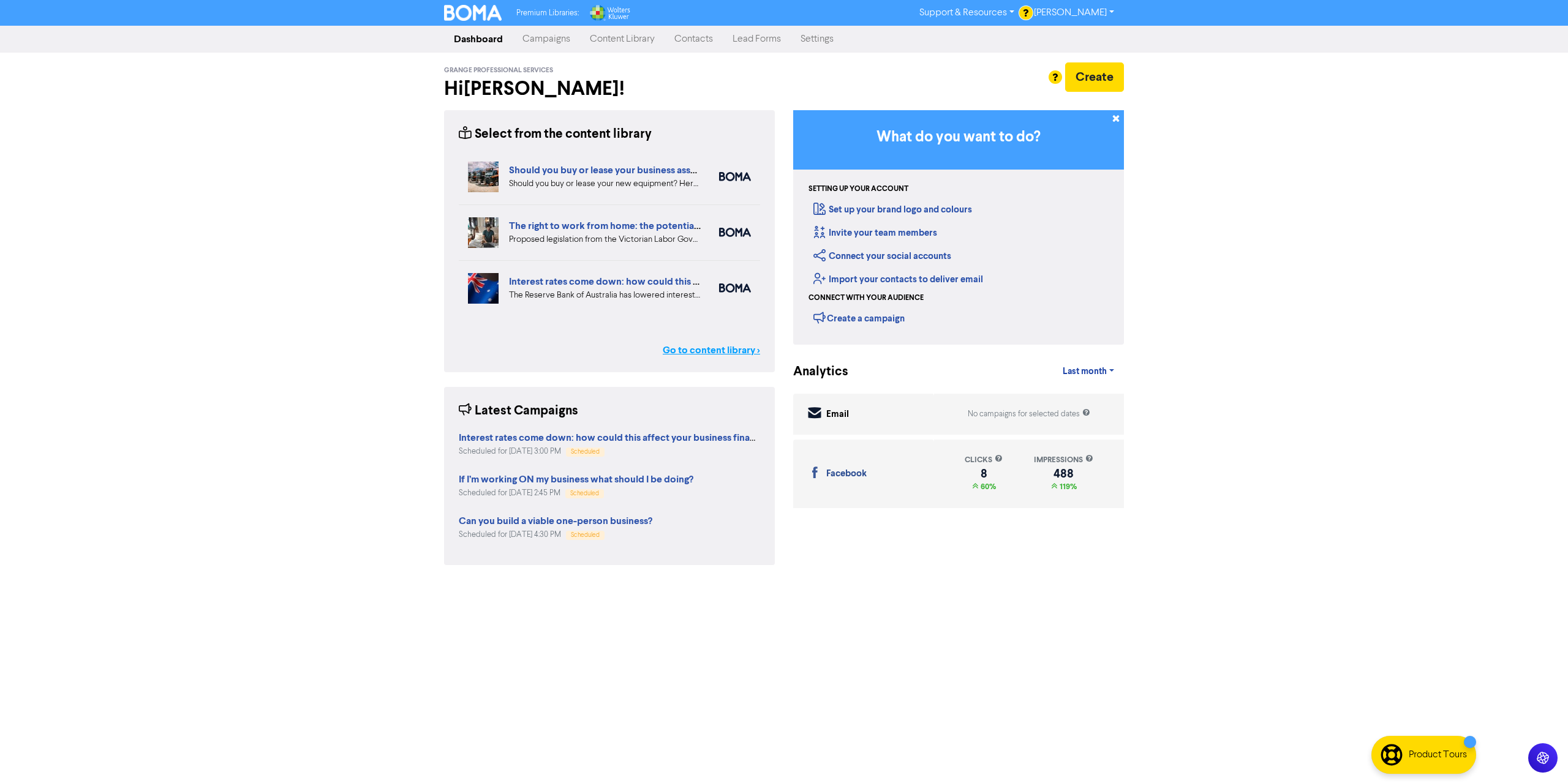
click at [697, 354] on link "Go to content library >" at bounding box center [712, 350] width 98 height 15
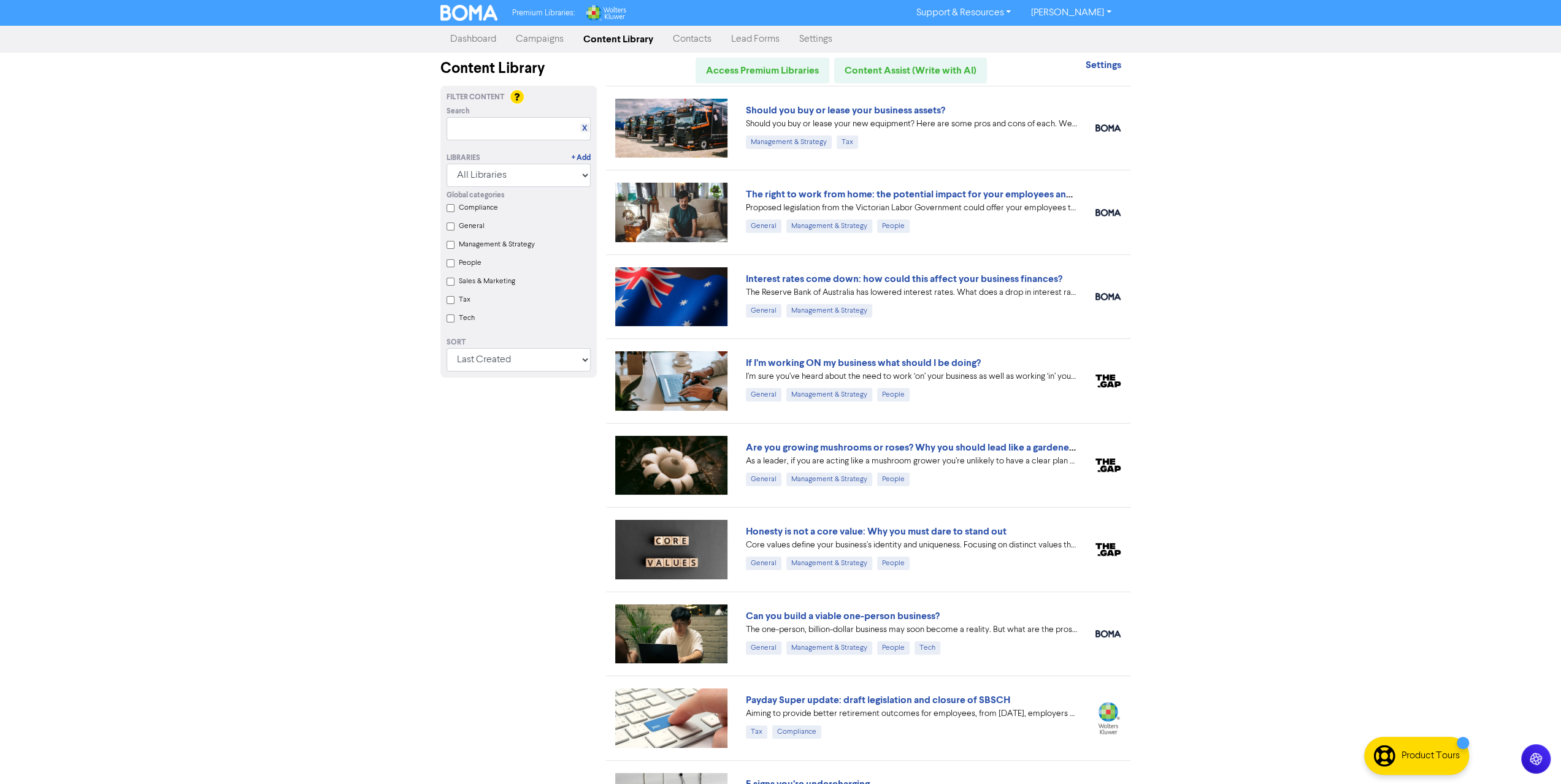
click at [551, 41] on link "Campaigns" at bounding box center [539, 39] width 67 height 25
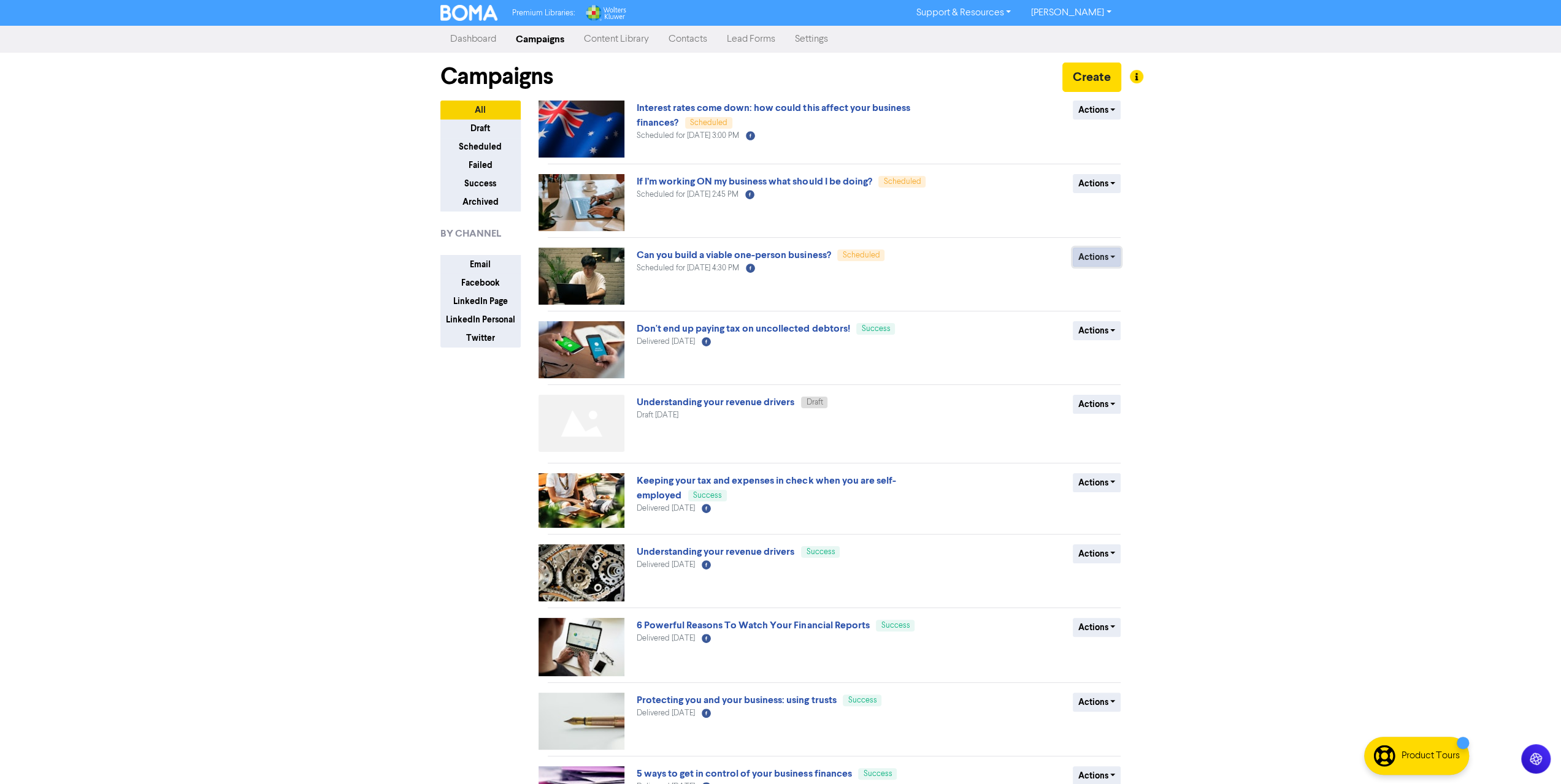
click at [1100, 254] on button "Actions" at bounding box center [1096, 257] width 48 height 19
click at [1104, 286] on button "Revert to draft" at bounding box center [1121, 283] width 97 height 20
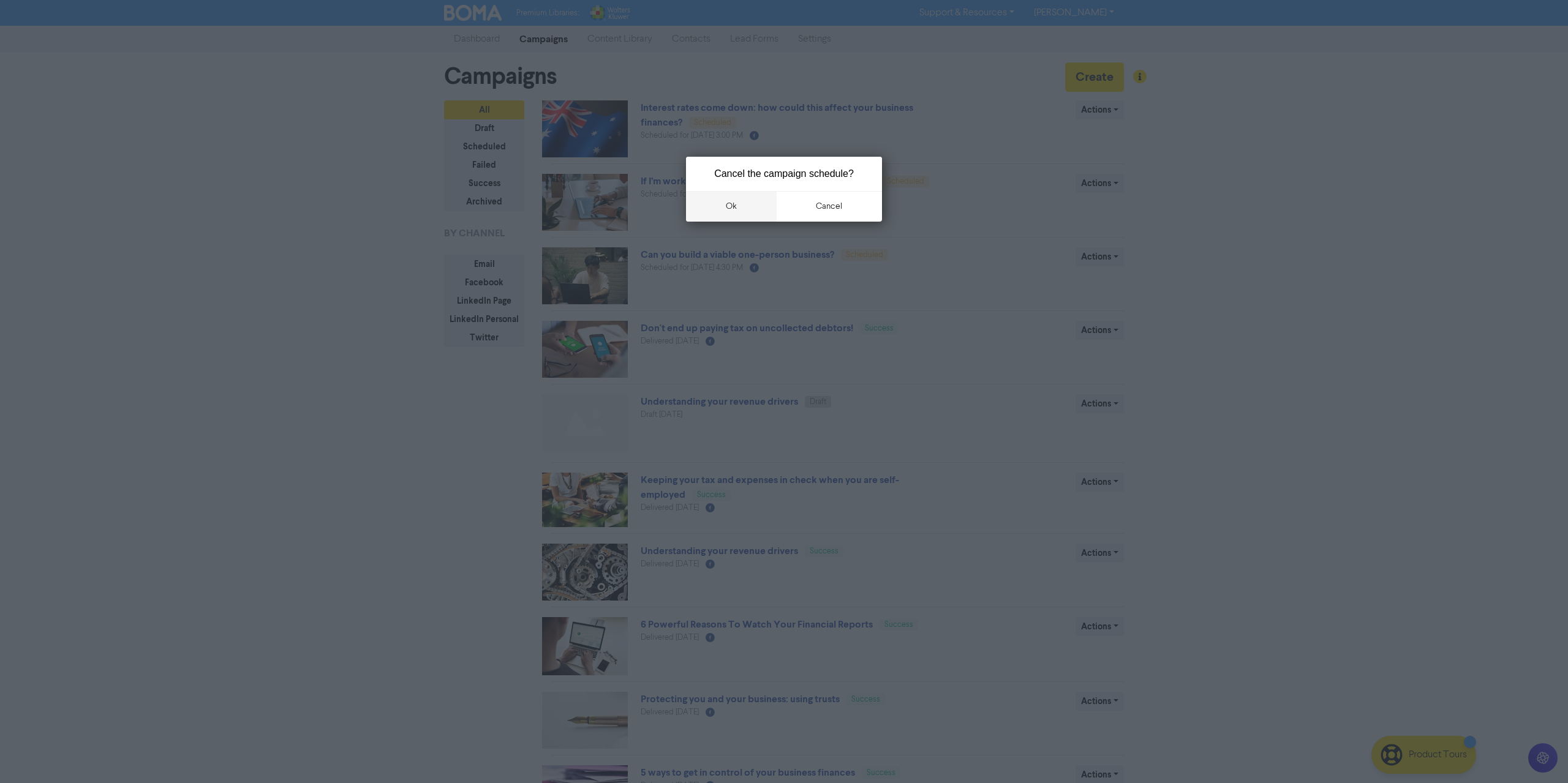
click at [726, 211] on button "ok" at bounding box center [731, 206] width 91 height 30
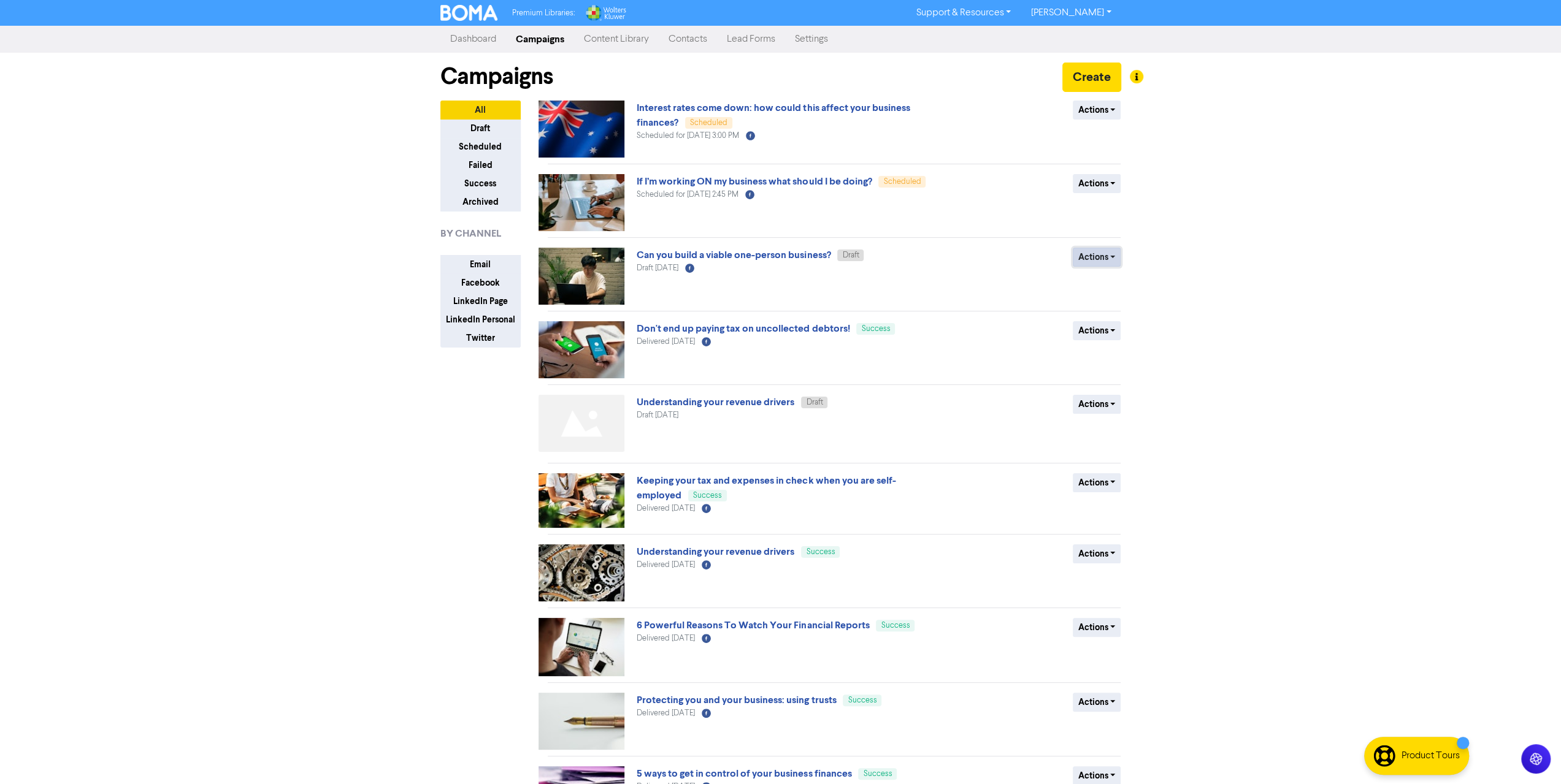
click at [1110, 254] on button "Actions" at bounding box center [1096, 257] width 48 height 19
click at [1113, 251] on button "Actions" at bounding box center [1096, 257] width 48 height 19
click at [791, 259] on link "Can you build a viable one-person business?" at bounding box center [734, 255] width 194 height 12
select select "LEARN_MORE"
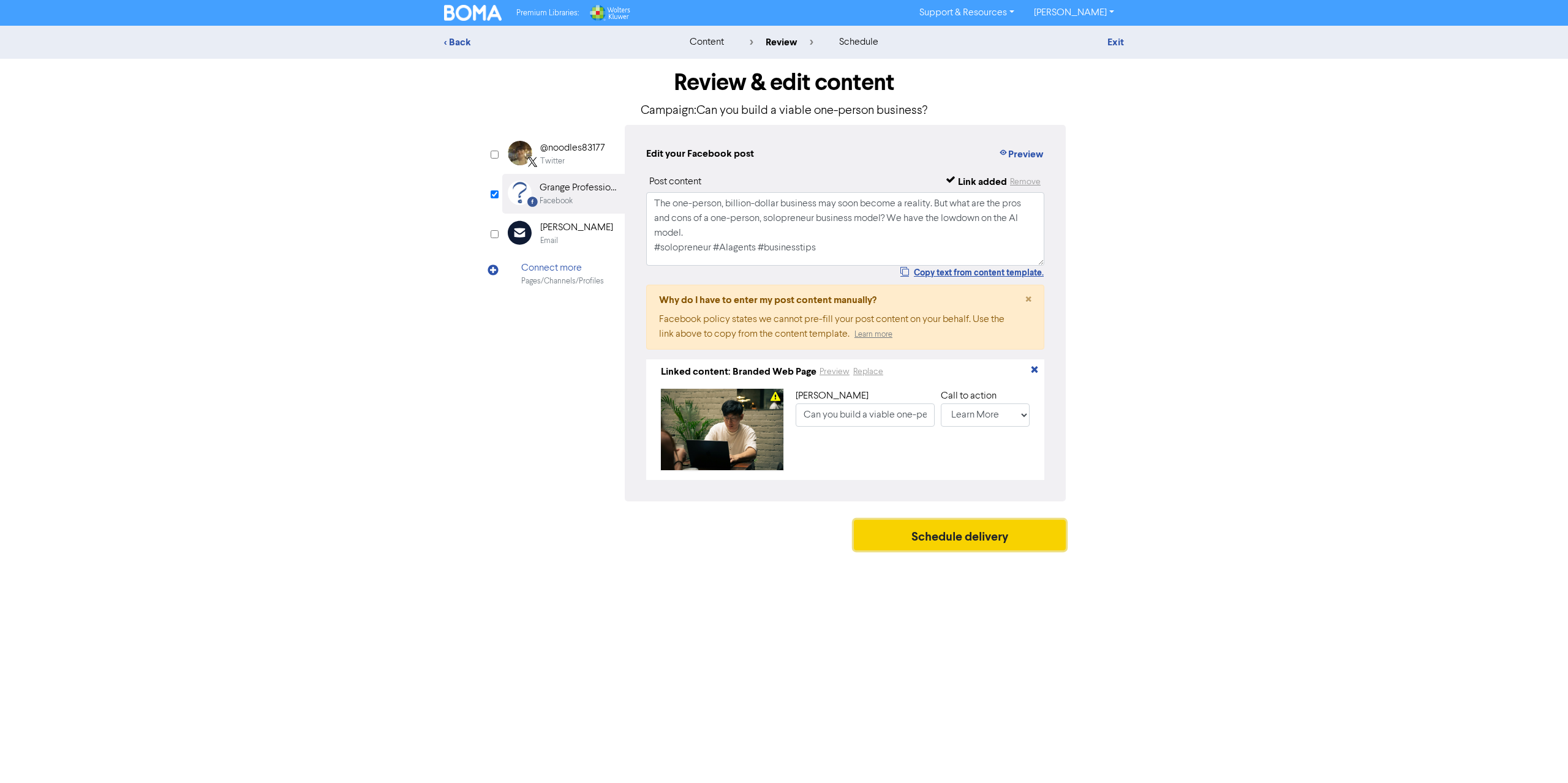
click at [931, 537] on button "Schedule delivery" at bounding box center [960, 535] width 212 height 30
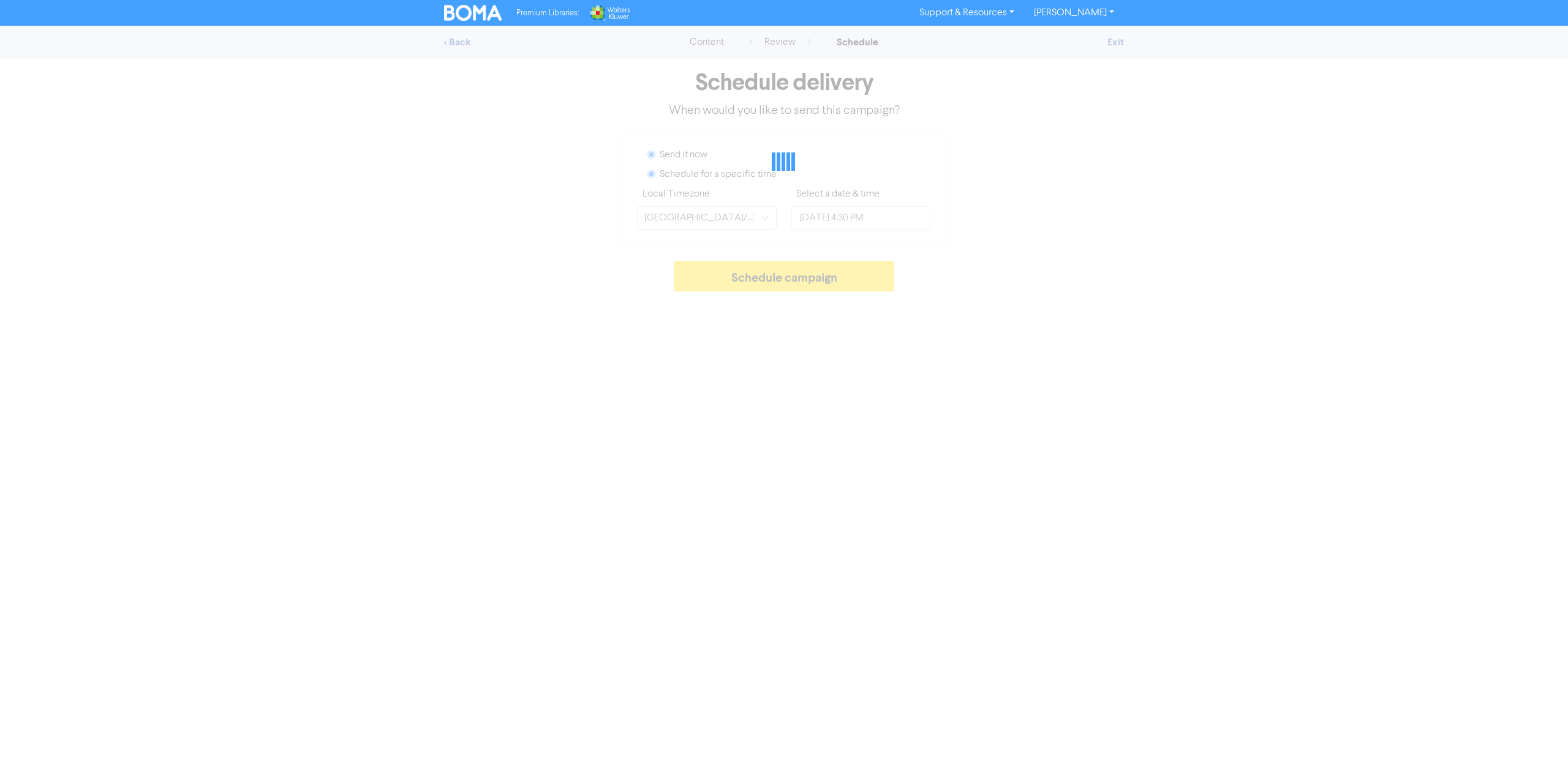
radio input "true"
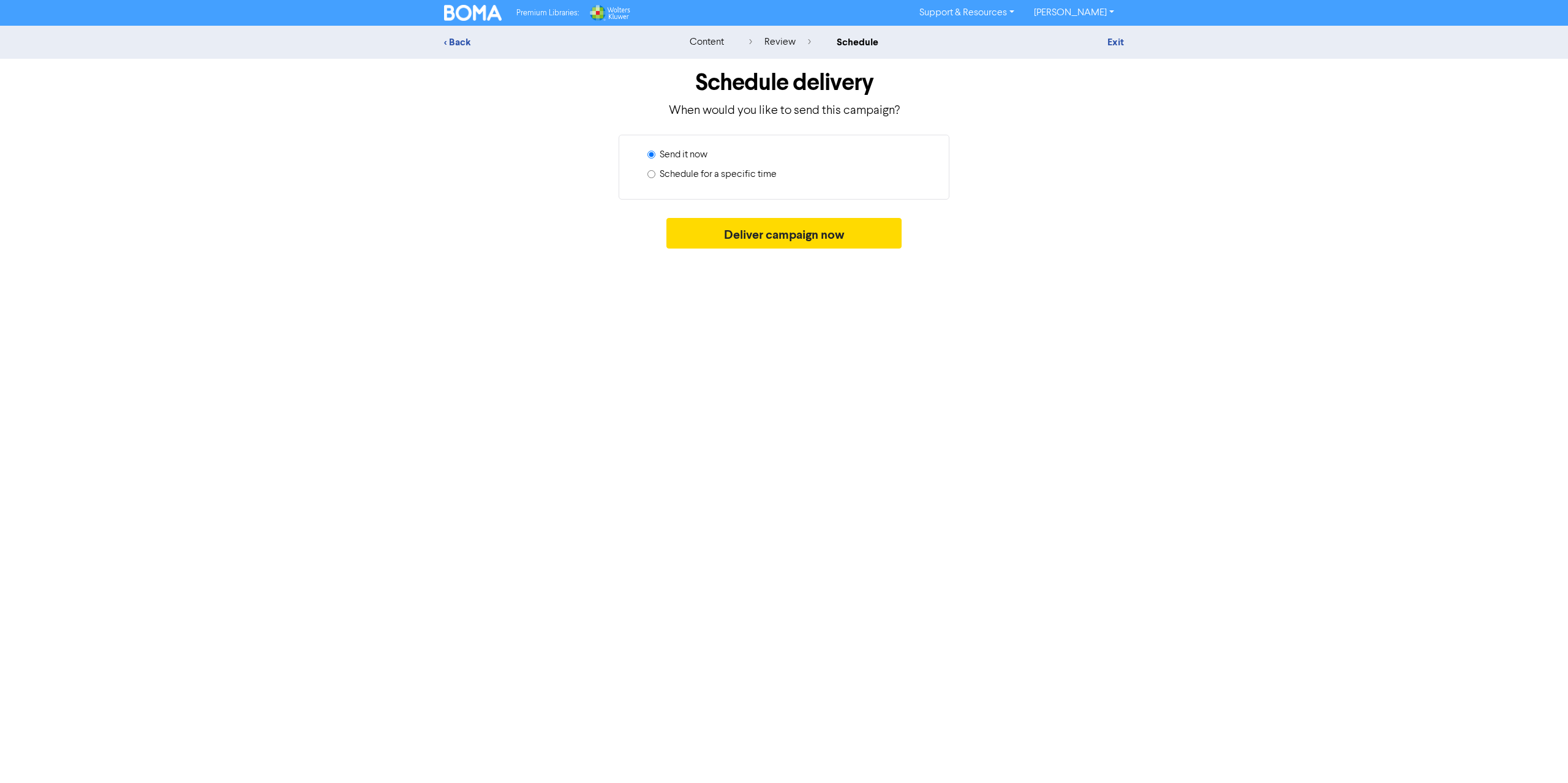
click at [675, 176] on label "Schedule for a specific time" at bounding box center [718, 174] width 117 height 15
click at [655, 176] on input "Schedule for a specific time" at bounding box center [651, 174] width 8 height 8
radio input "true"
radio input "false"
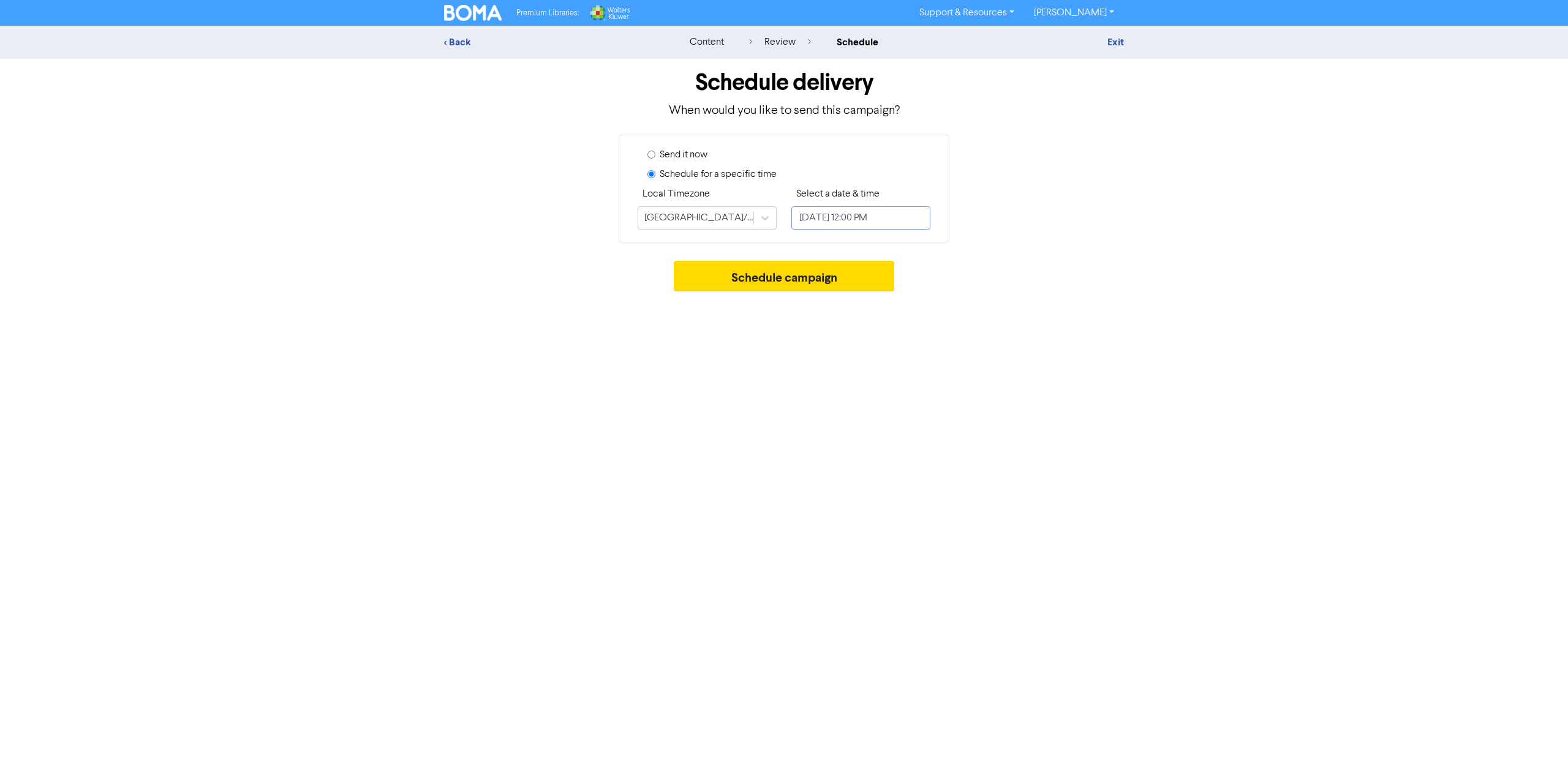
click at [876, 221] on input "[DATE] 12:00 PM" at bounding box center [861, 218] width 139 height 23
select select "7"
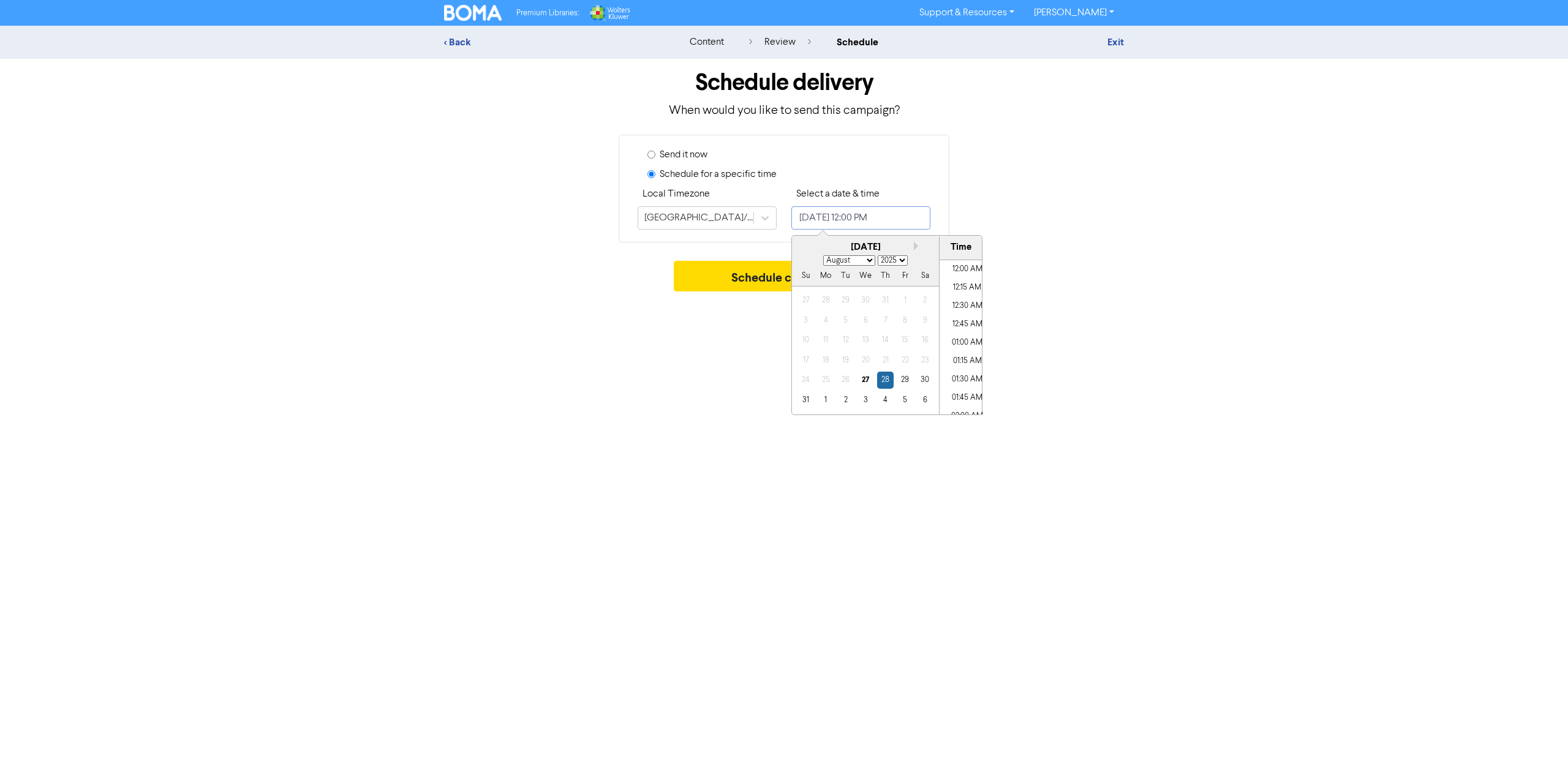
scroll to position [814, 0]
click at [906, 381] on div "29" at bounding box center [905, 380] width 16 height 16
type input "[DATE] 12:00 PM"
click at [811, 165] on div "Send it now" at bounding box center [789, 158] width 283 height 20
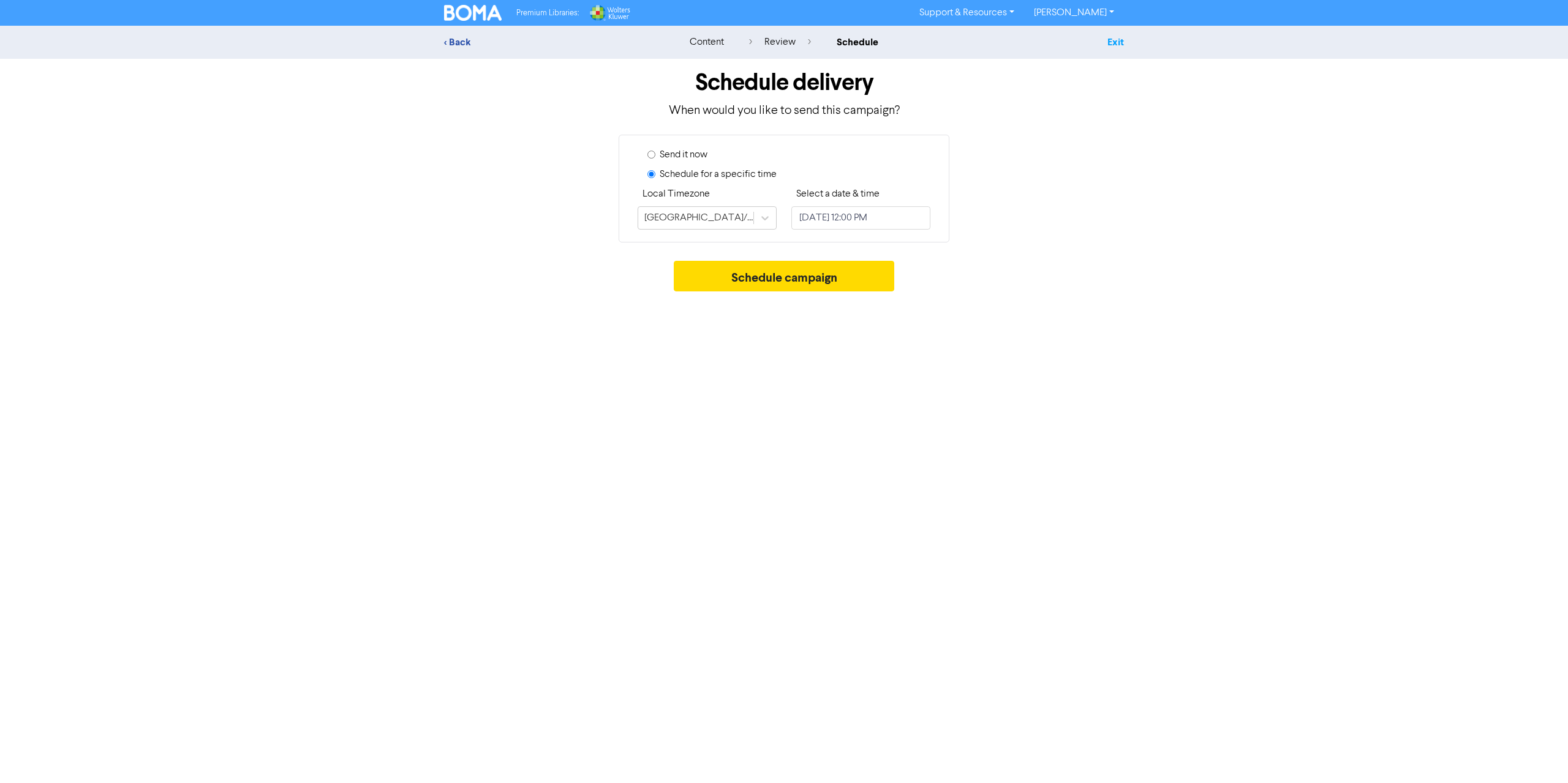
click at [1115, 42] on link "Exit" at bounding box center [1115, 42] width 16 height 12
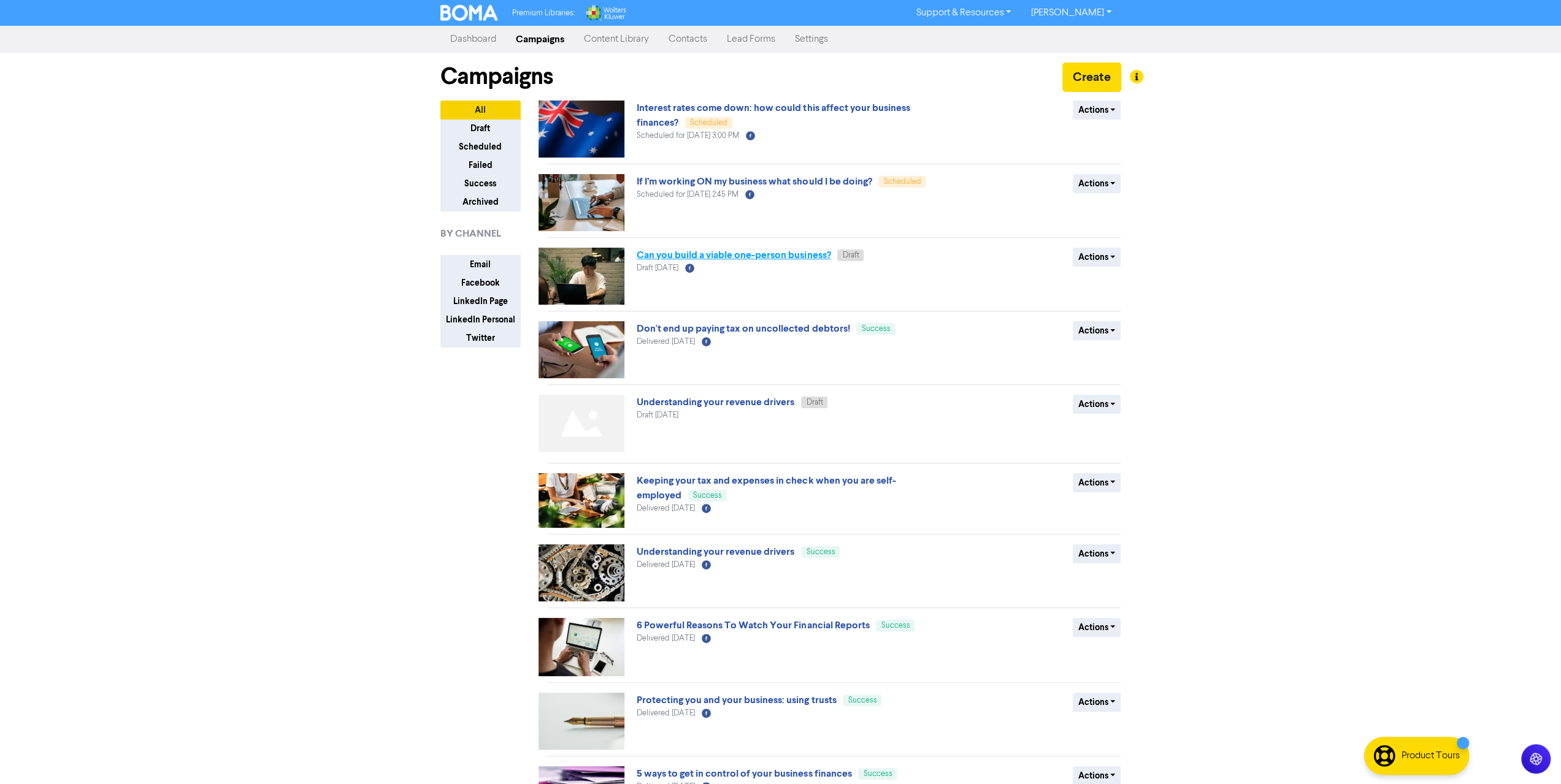
click at [765, 259] on link "Can you build a viable one-person business?" at bounding box center [734, 255] width 194 height 12
select select "LEARN_MORE"
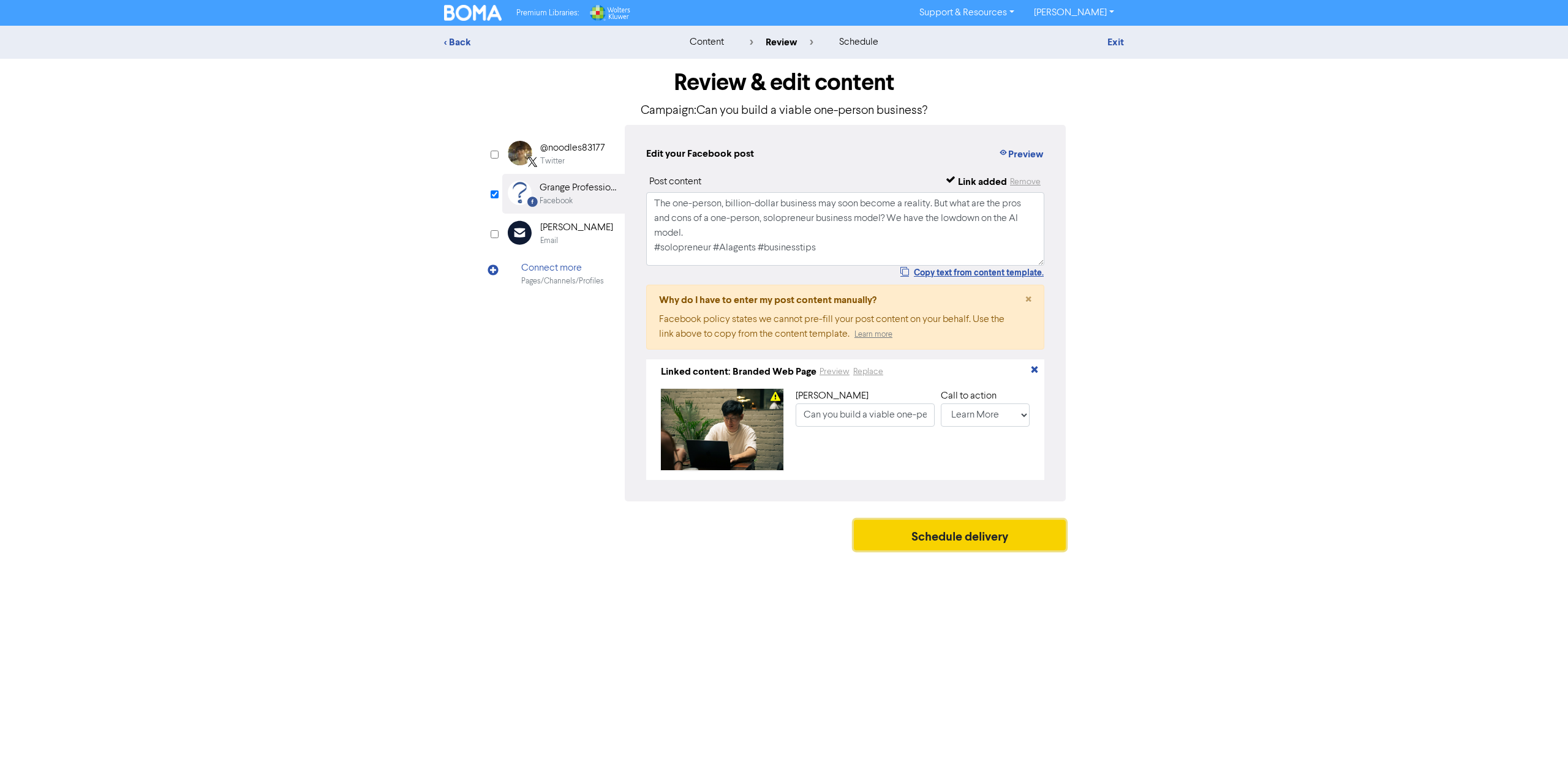
click at [1003, 531] on button "Schedule delivery" at bounding box center [960, 535] width 212 height 30
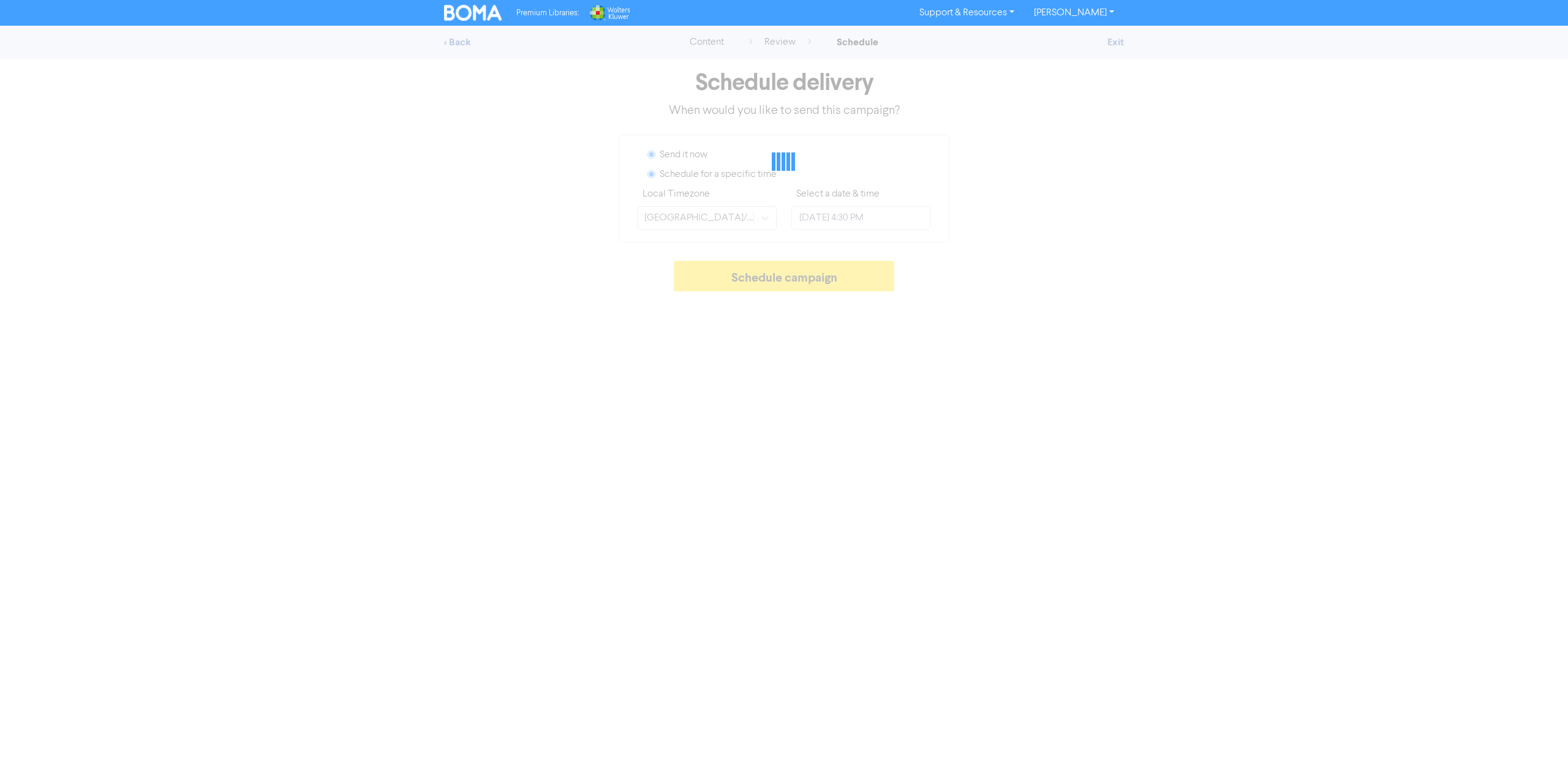
radio input "true"
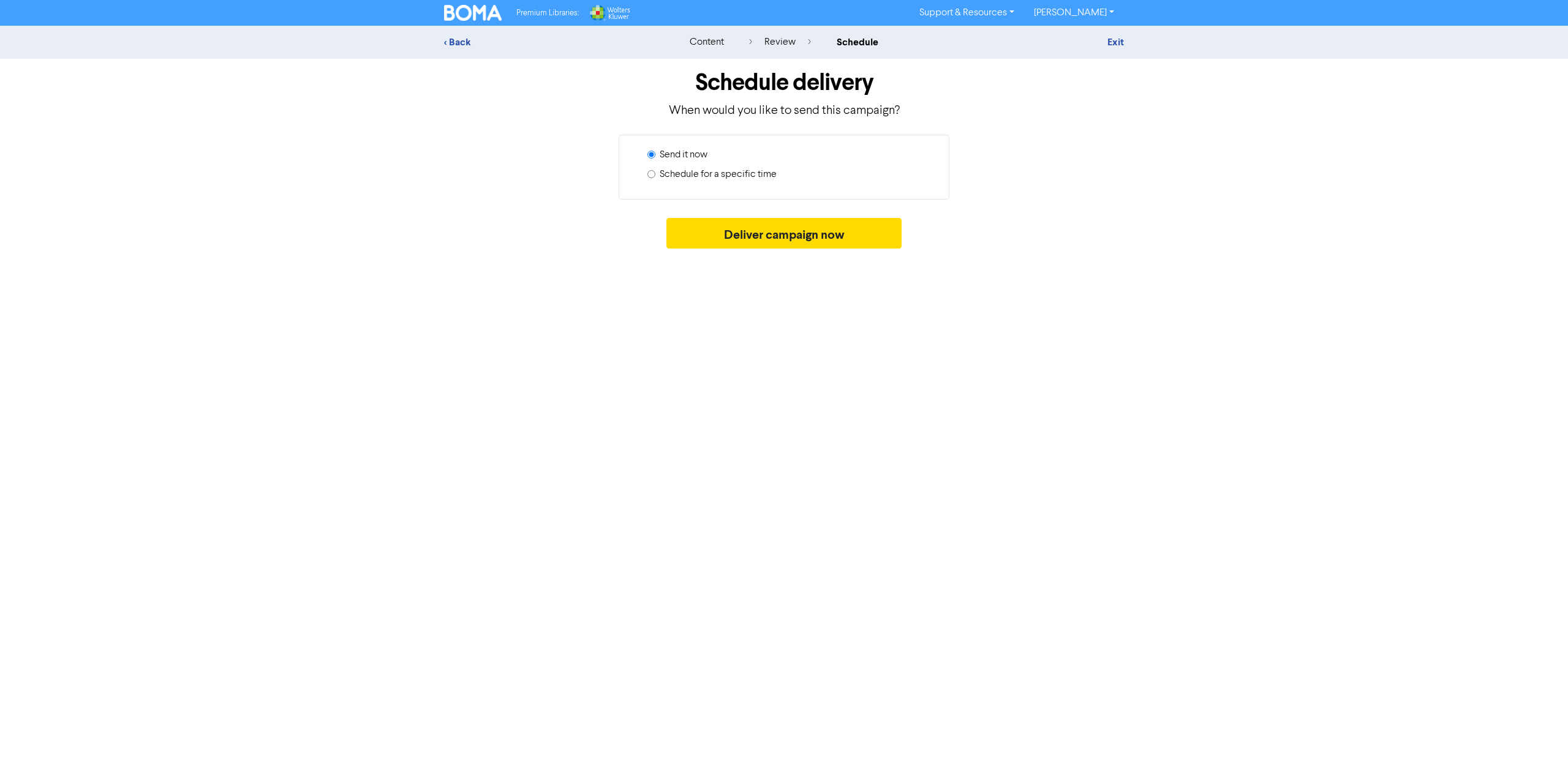
click at [692, 178] on label "Schedule for a specific time" at bounding box center [718, 174] width 117 height 15
click at [655, 178] on input "Schedule for a specific time" at bounding box center [651, 174] width 8 height 8
radio input "true"
radio input "false"
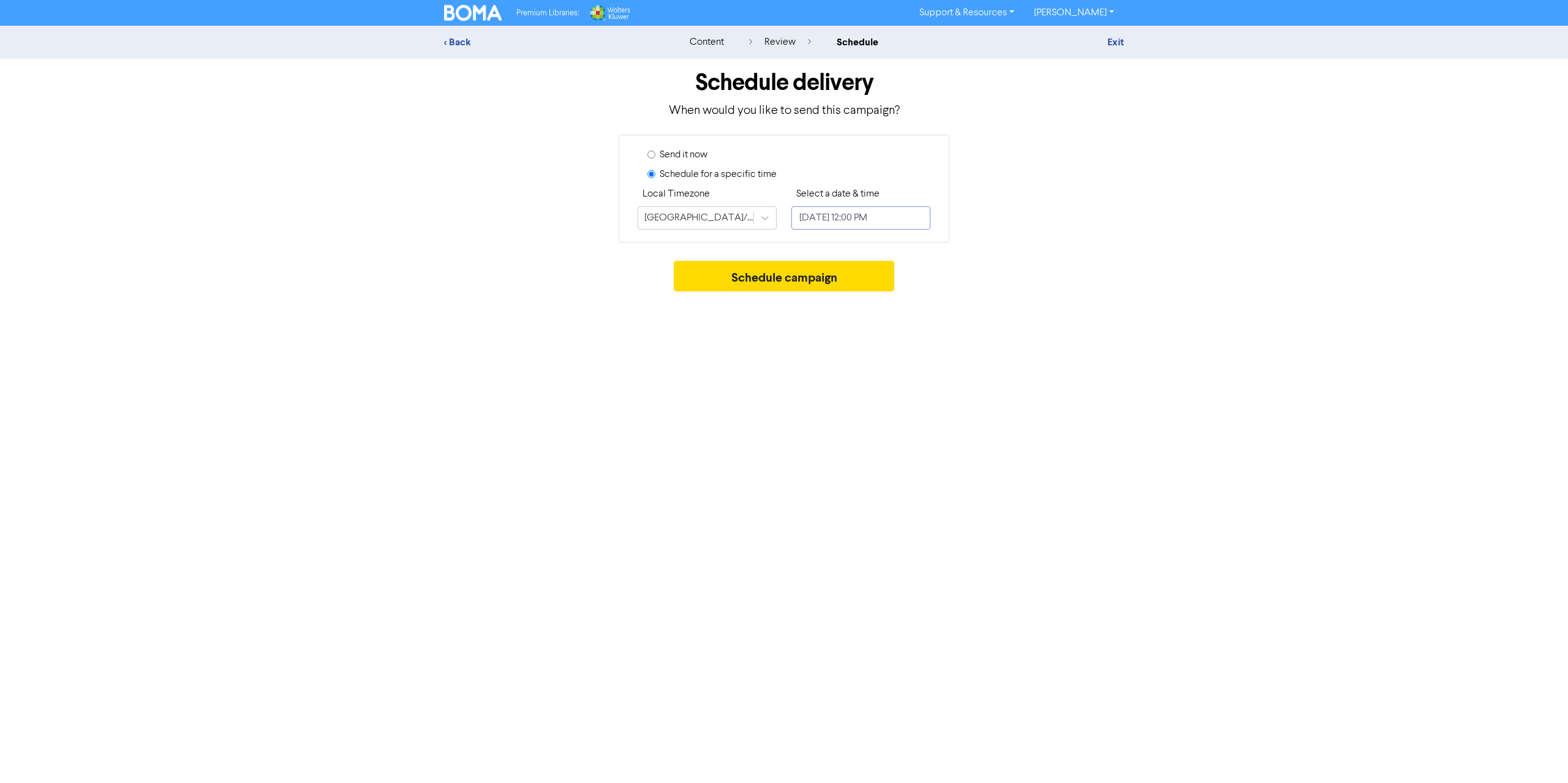
click at [867, 219] on input "[DATE] 12:00 PM" at bounding box center [861, 218] width 139 height 23
select select "7"
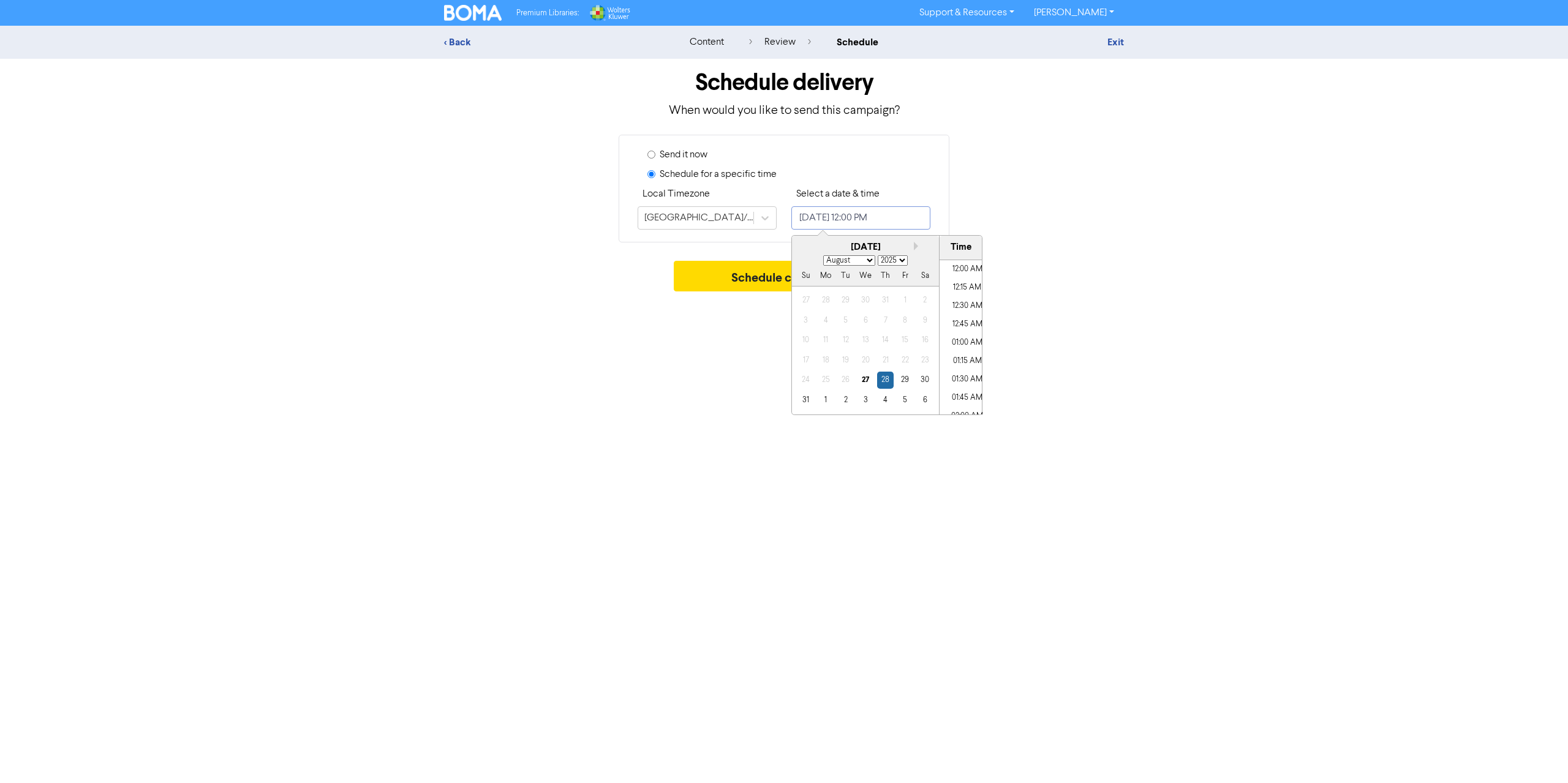
scroll to position [814, 0]
click at [808, 398] on div "31" at bounding box center [805, 400] width 16 height 16
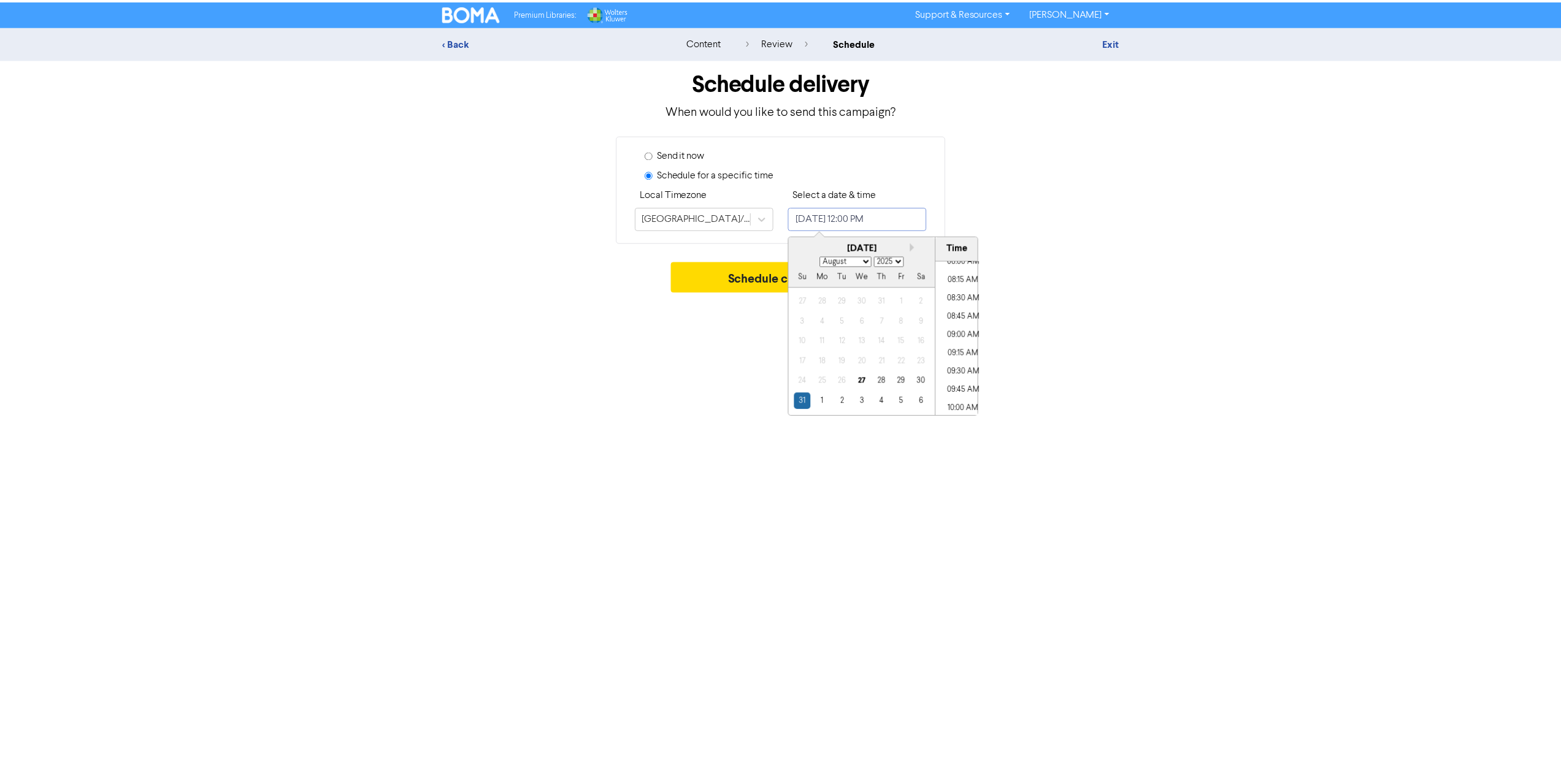
scroll to position [569, 0]
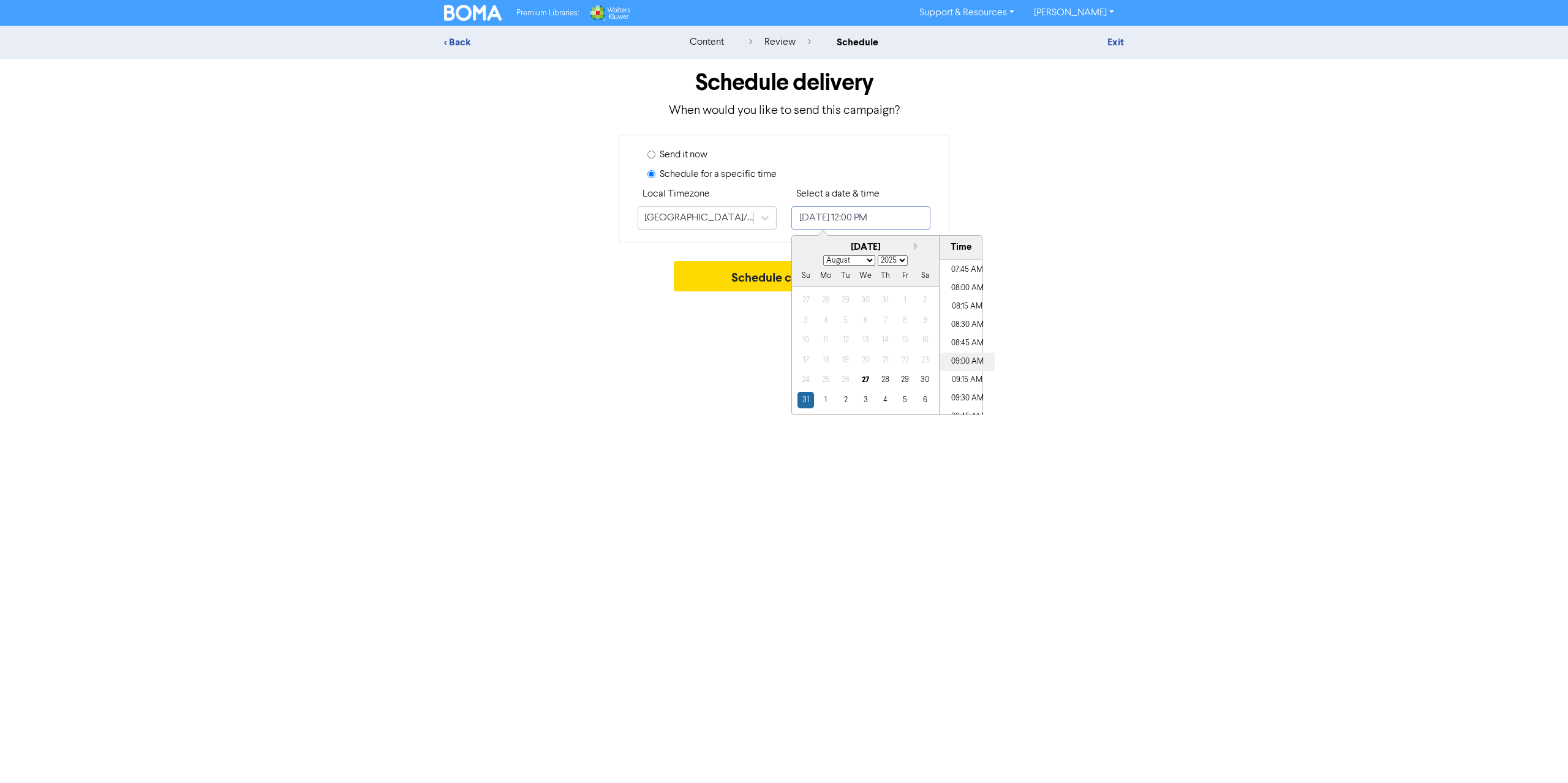
click at [972, 359] on li "09:00 AM" at bounding box center [967, 362] width 55 height 18
click at [964, 320] on li "08:30 AM" at bounding box center [967, 325] width 55 height 18
type input "[DATE] 8:30 AM"
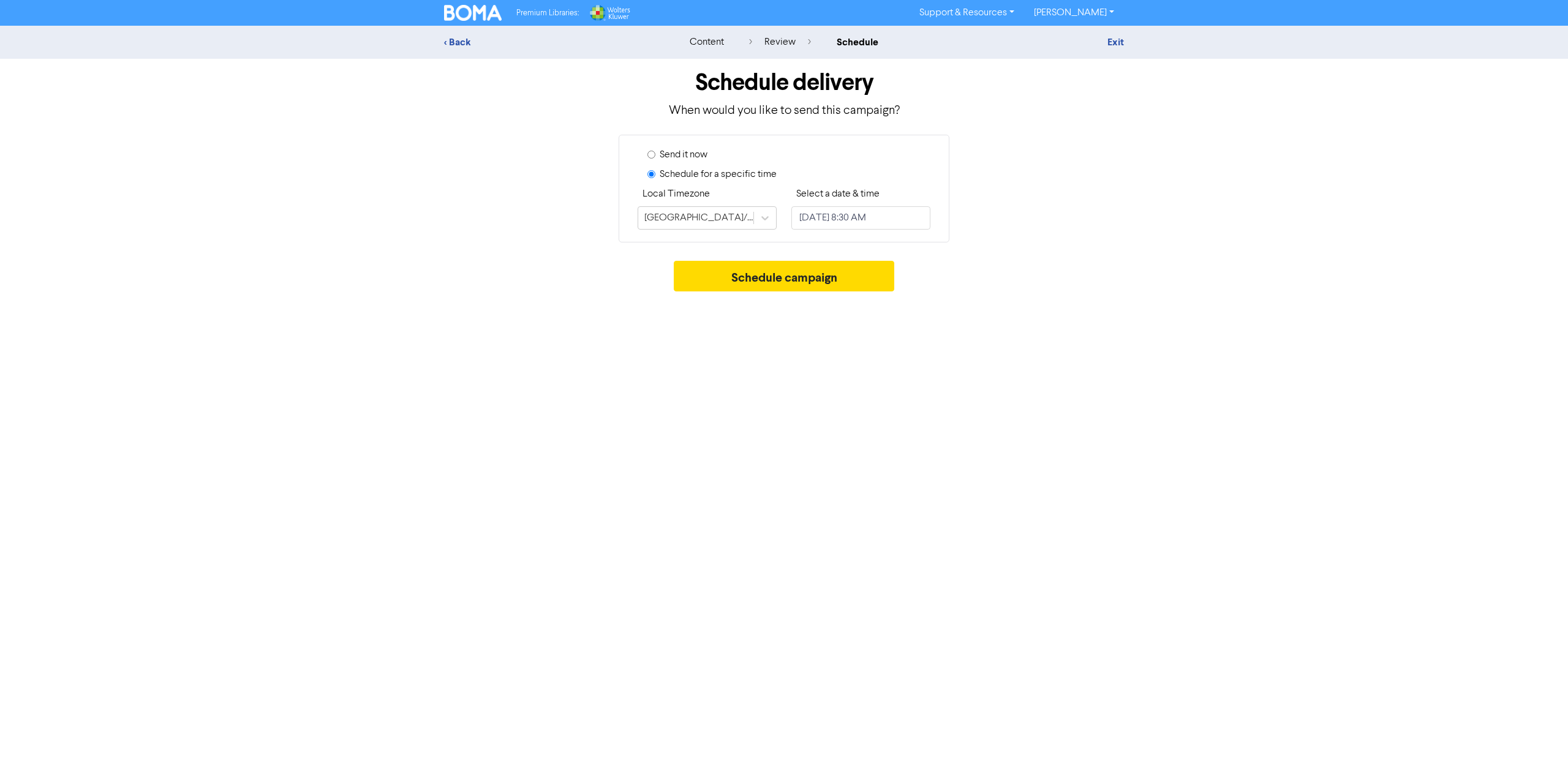
click at [1033, 378] on div "Premium Libraries: Support & Resources Video Tutorials FAQ & Guides Marketing E…" at bounding box center [784, 391] width 1568 height 783
click at [825, 277] on button "Schedule campaign" at bounding box center [784, 276] width 221 height 30
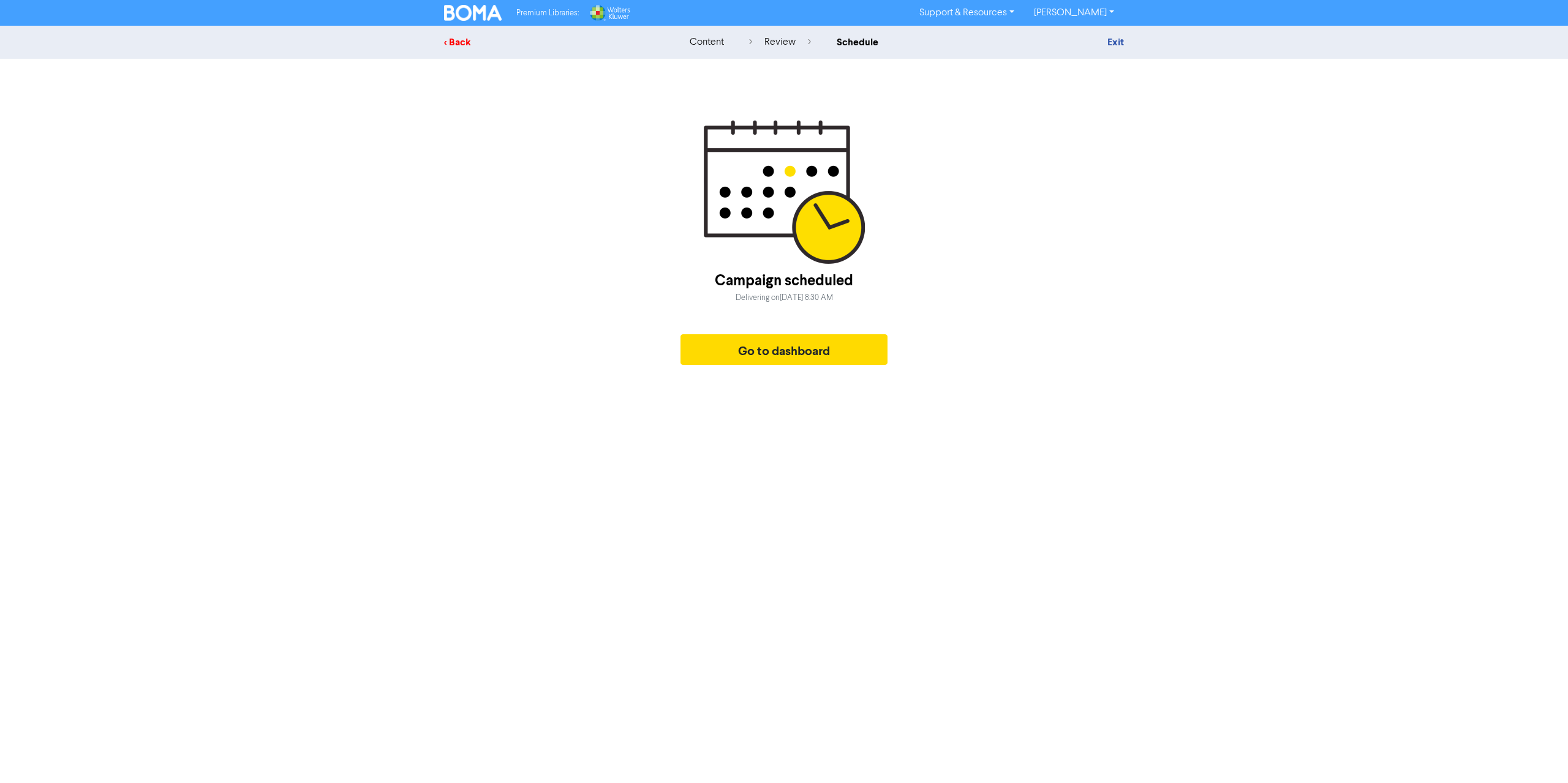
click at [446, 42] on div "< Back" at bounding box center [551, 42] width 214 height 15
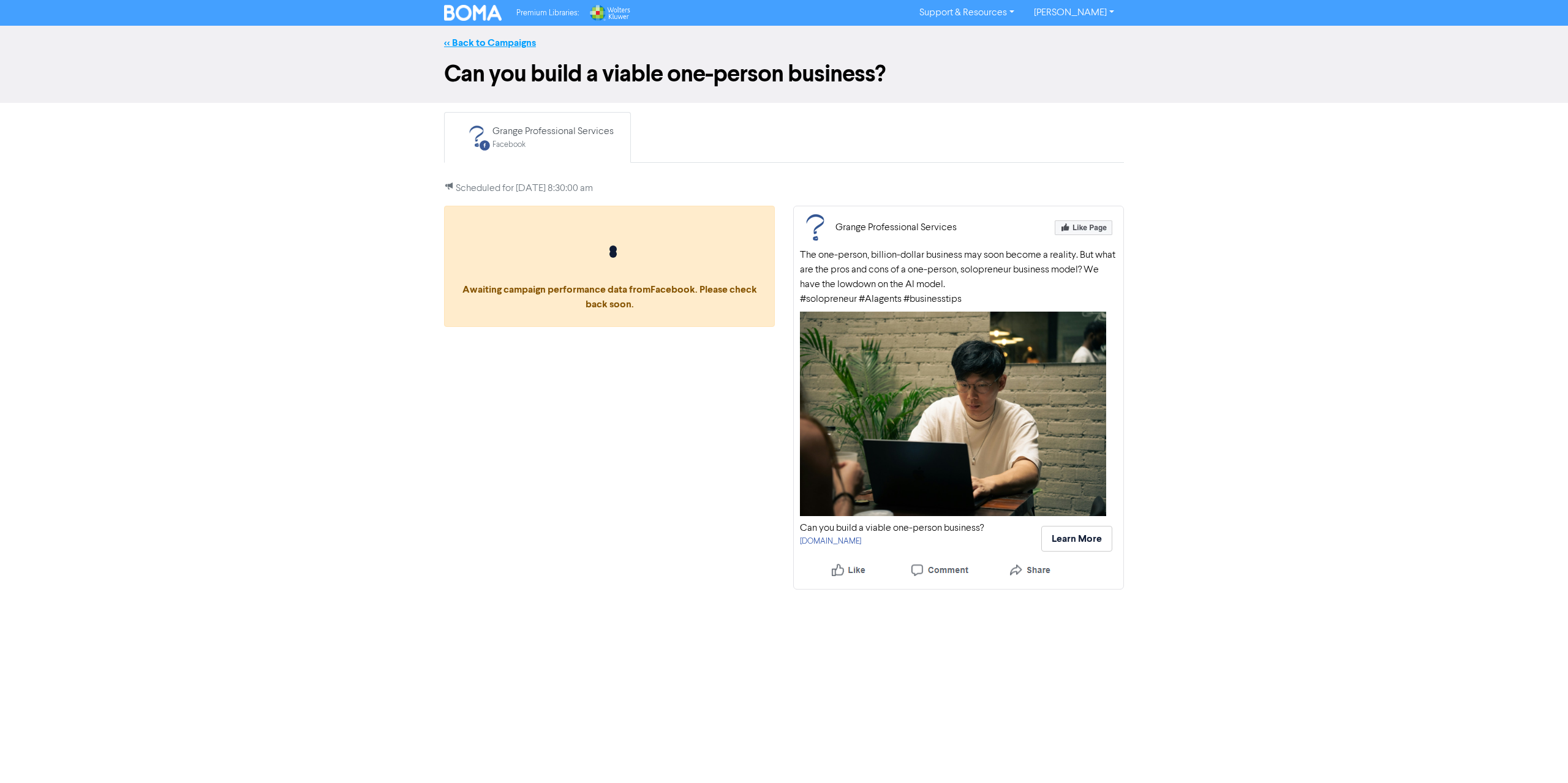
click at [489, 42] on link "<< Back to Campaigns" at bounding box center [490, 42] width 92 height 12
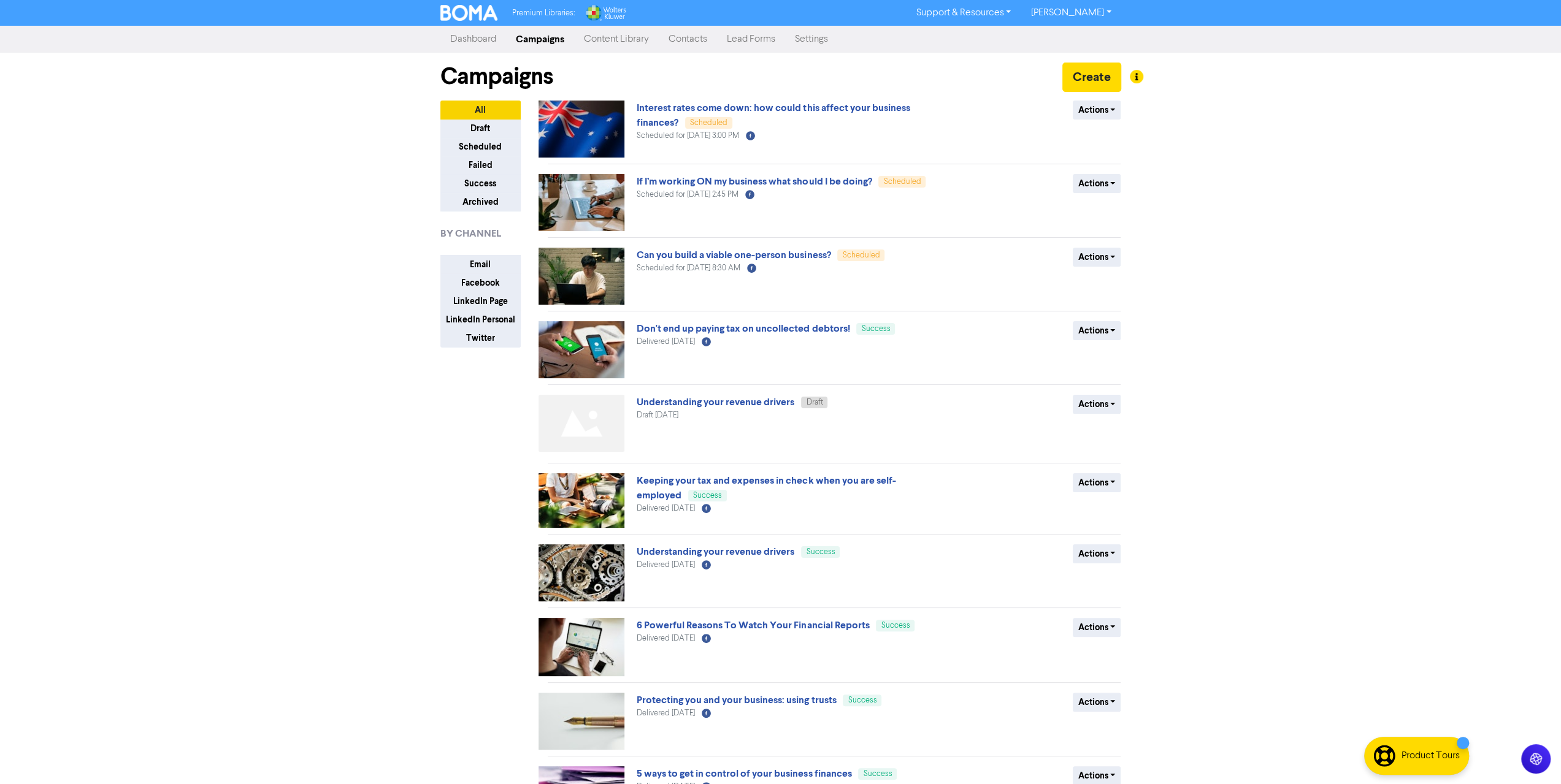
click at [473, 40] on link "Dashboard" at bounding box center [473, 39] width 66 height 25
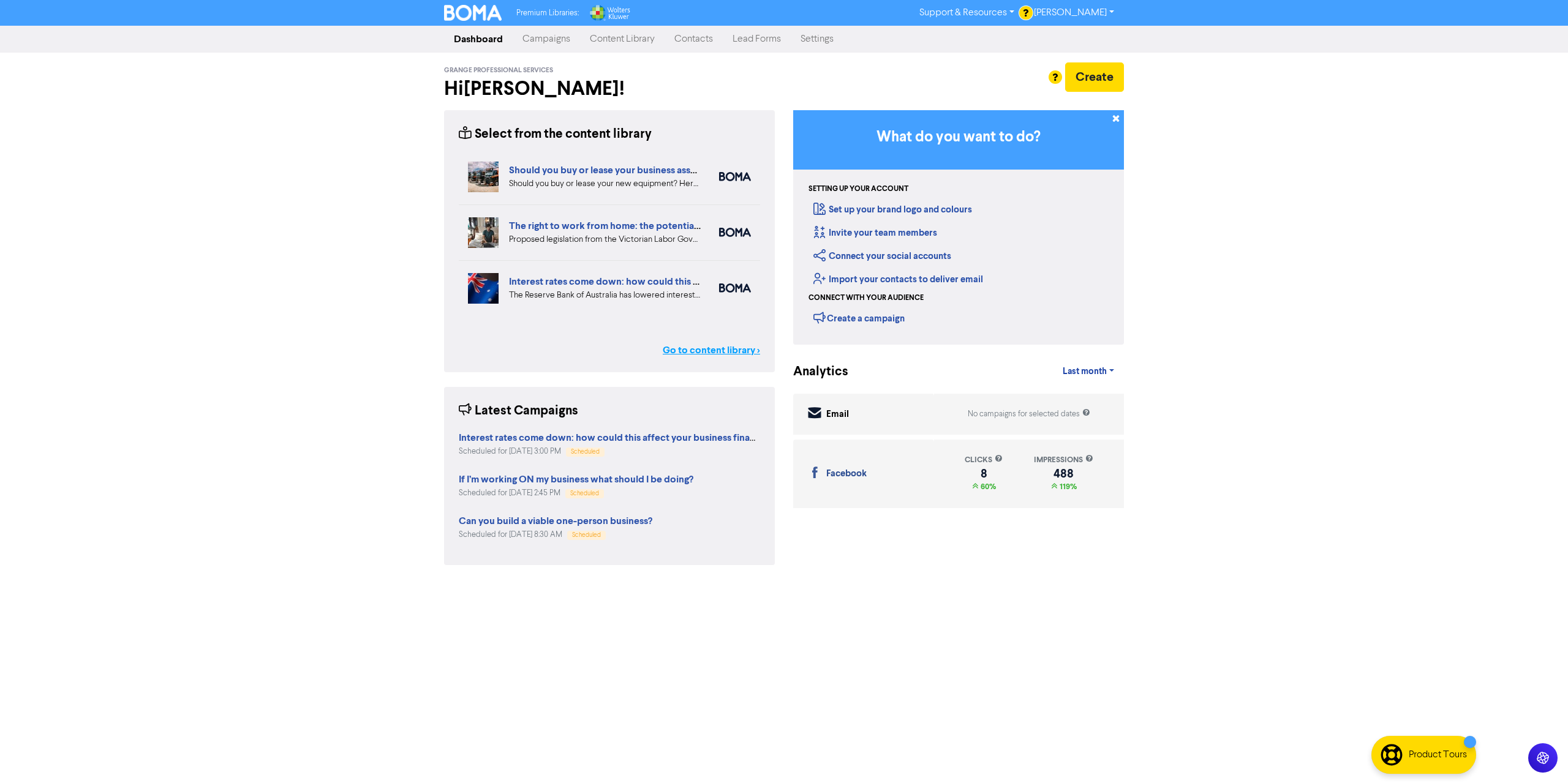
click at [724, 351] on link "Go to content library >" at bounding box center [712, 350] width 98 height 15
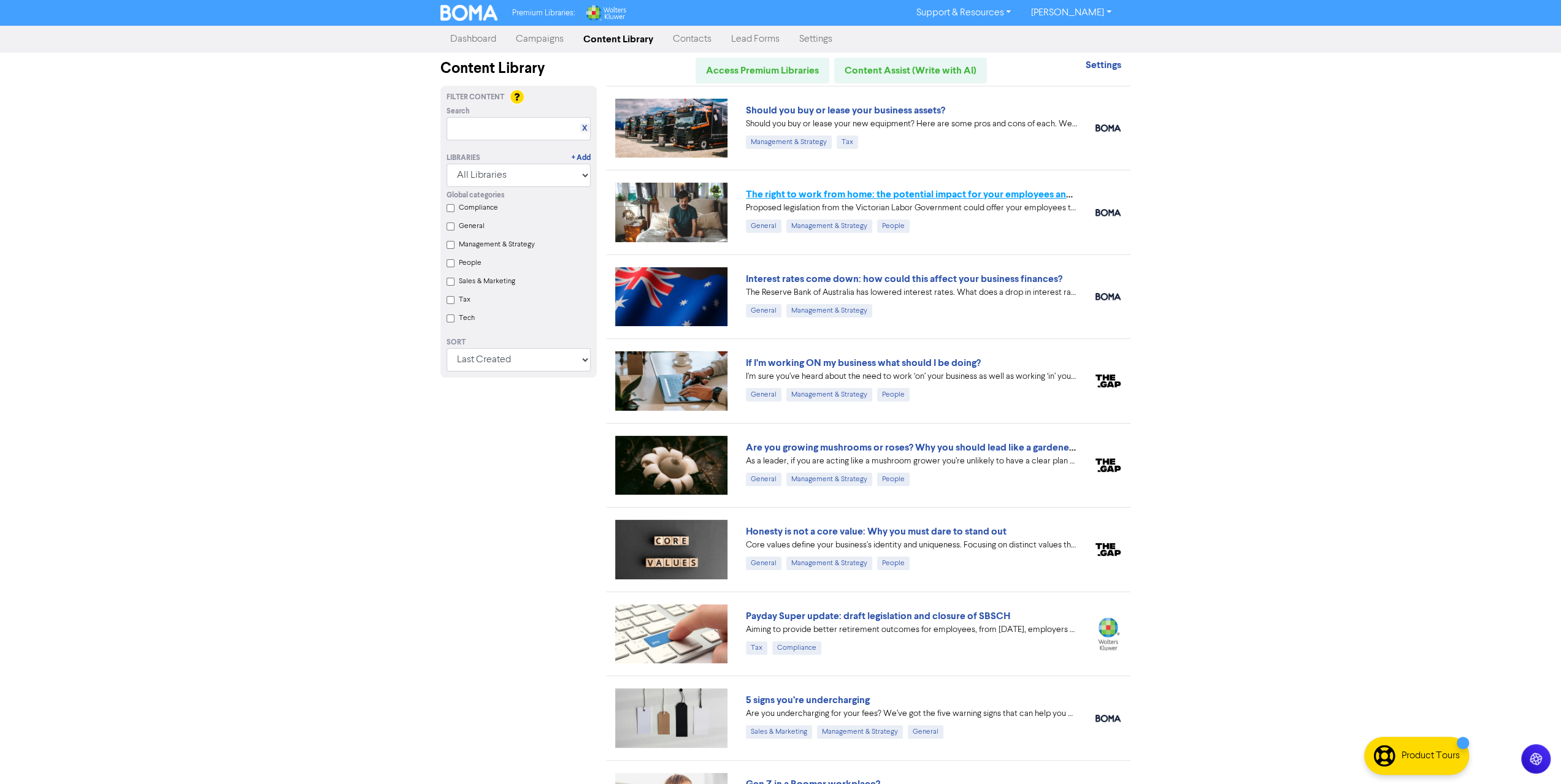
click at [954, 193] on link "The right to work from home: the potential impact for your employees and busine…" at bounding box center [929, 194] width 366 height 12
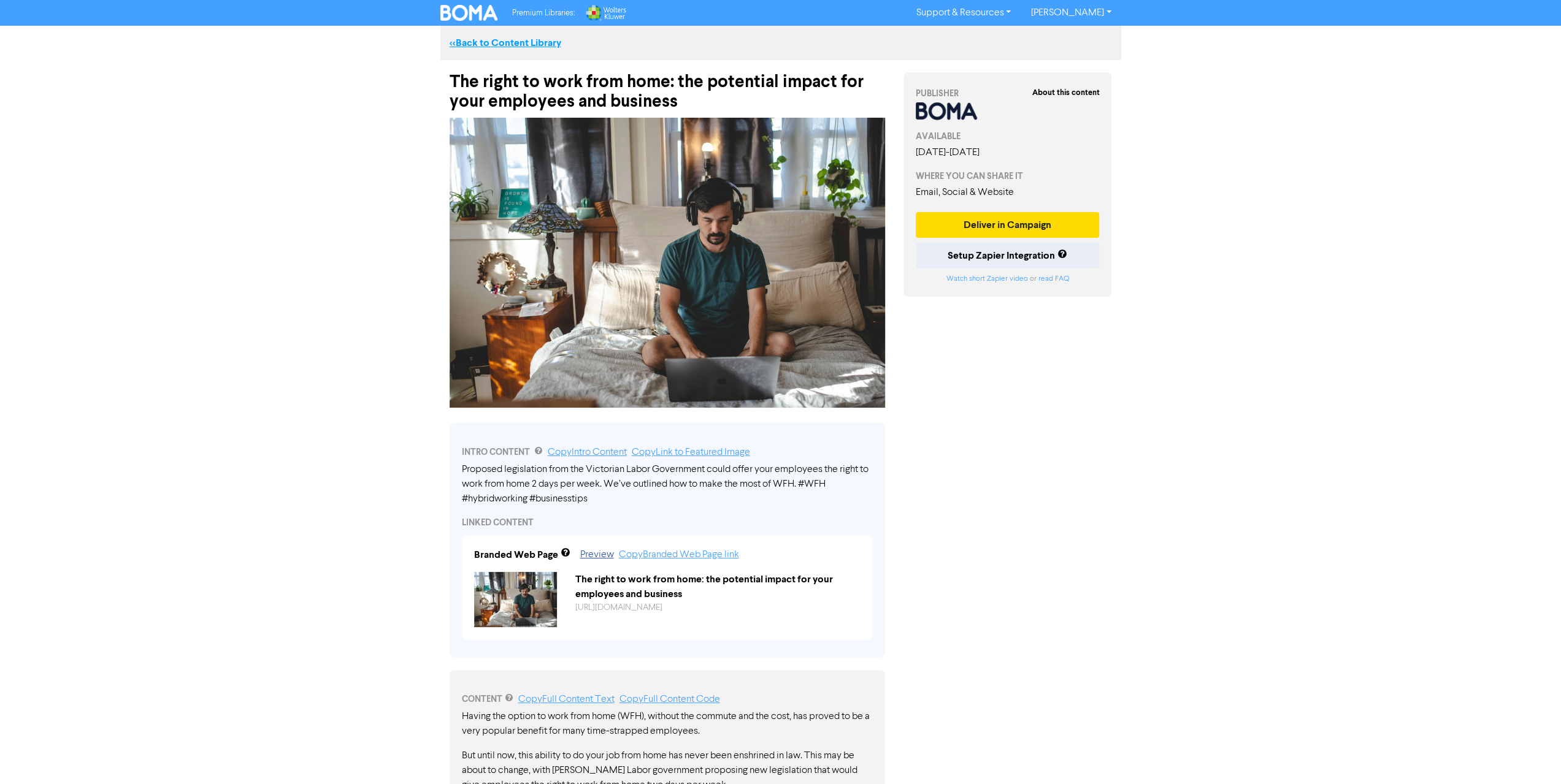
click at [474, 40] on link "<< Back to Content Library" at bounding box center [506, 42] width 112 height 12
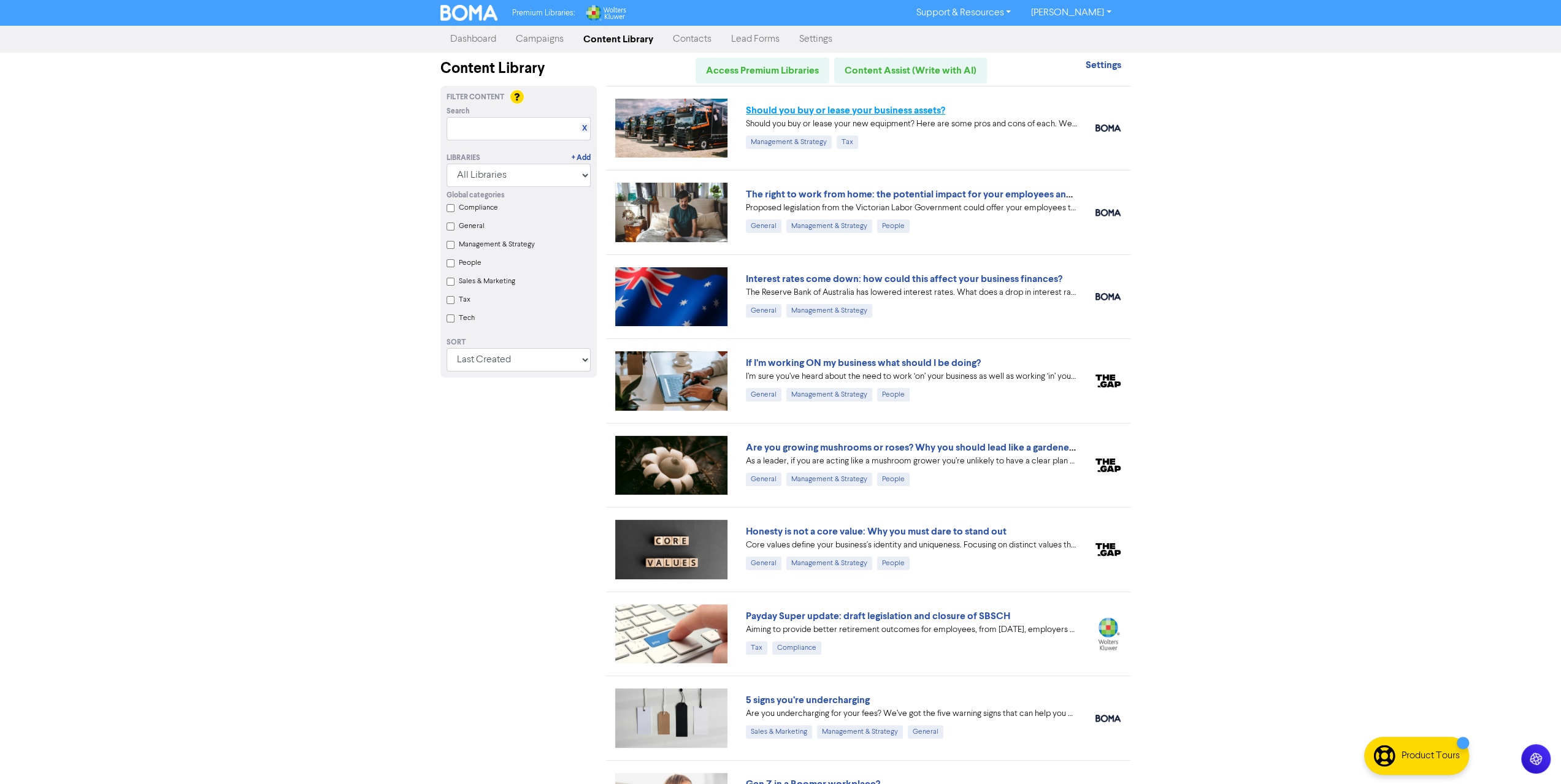
click at [836, 108] on link "Should you buy or lease your business assets?" at bounding box center [845, 110] width 199 height 12
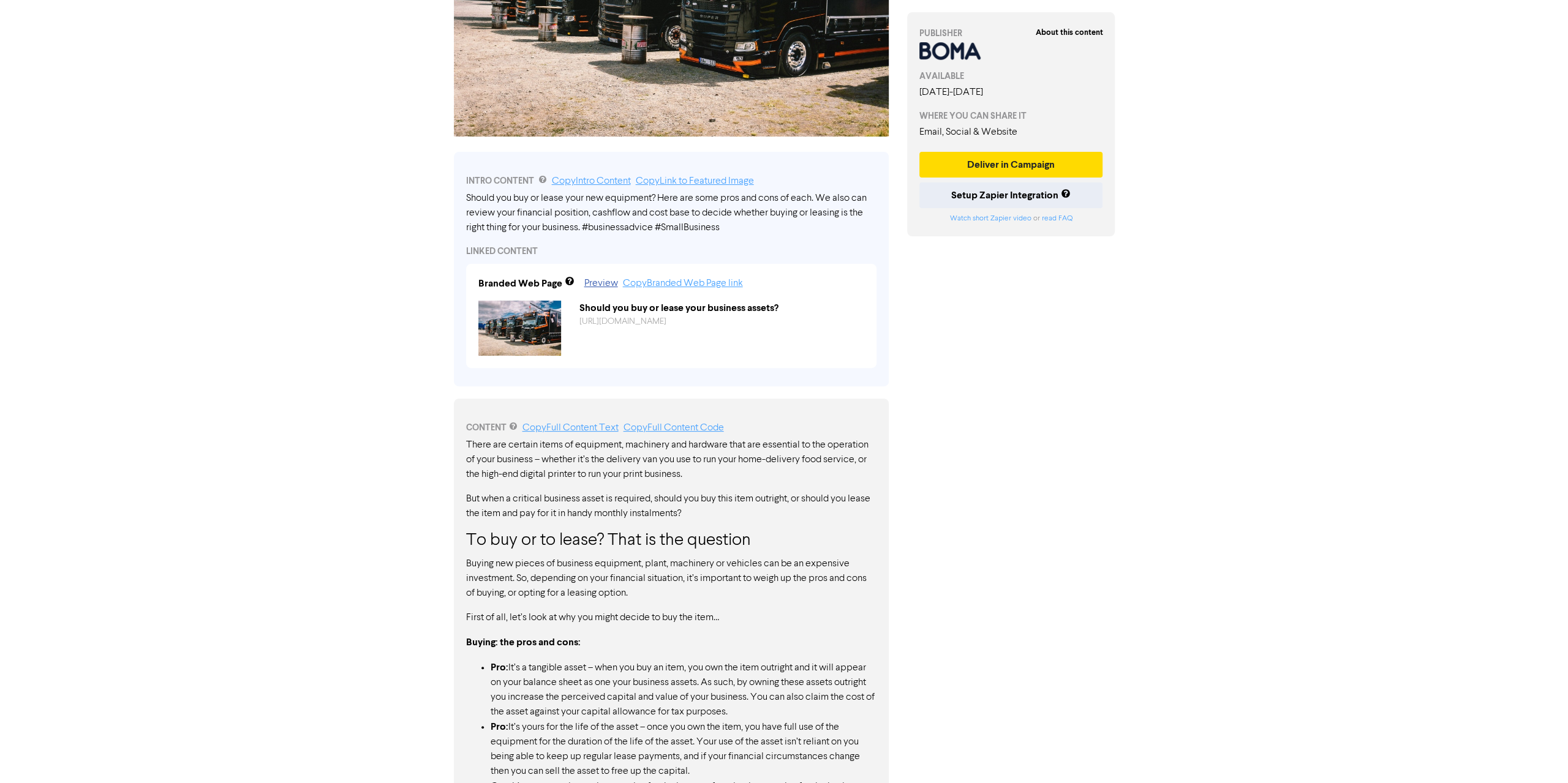
scroll to position [122, 0]
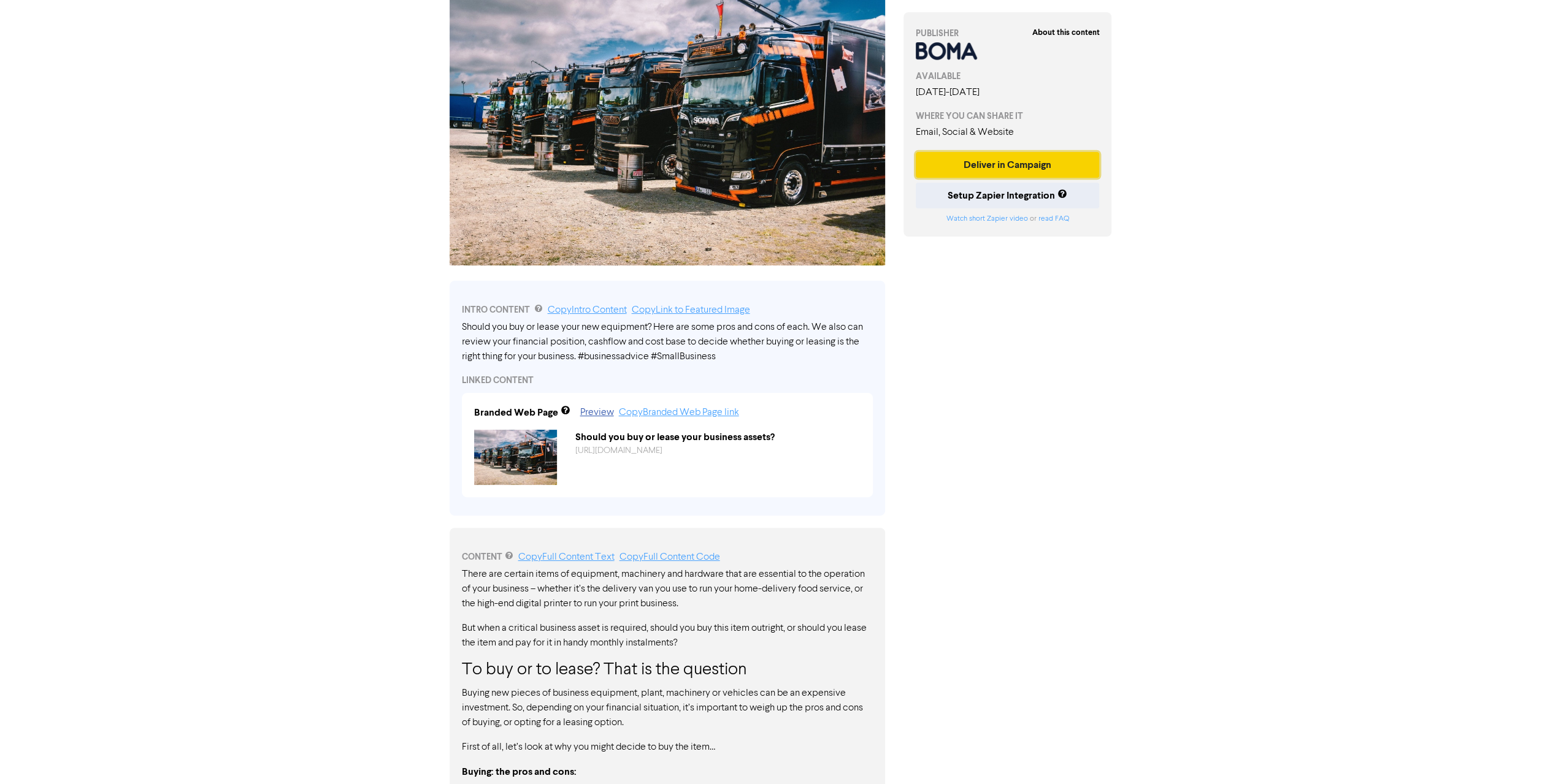
click at [1009, 167] on button "Deliver in Campaign" at bounding box center [1008, 165] width 184 height 25
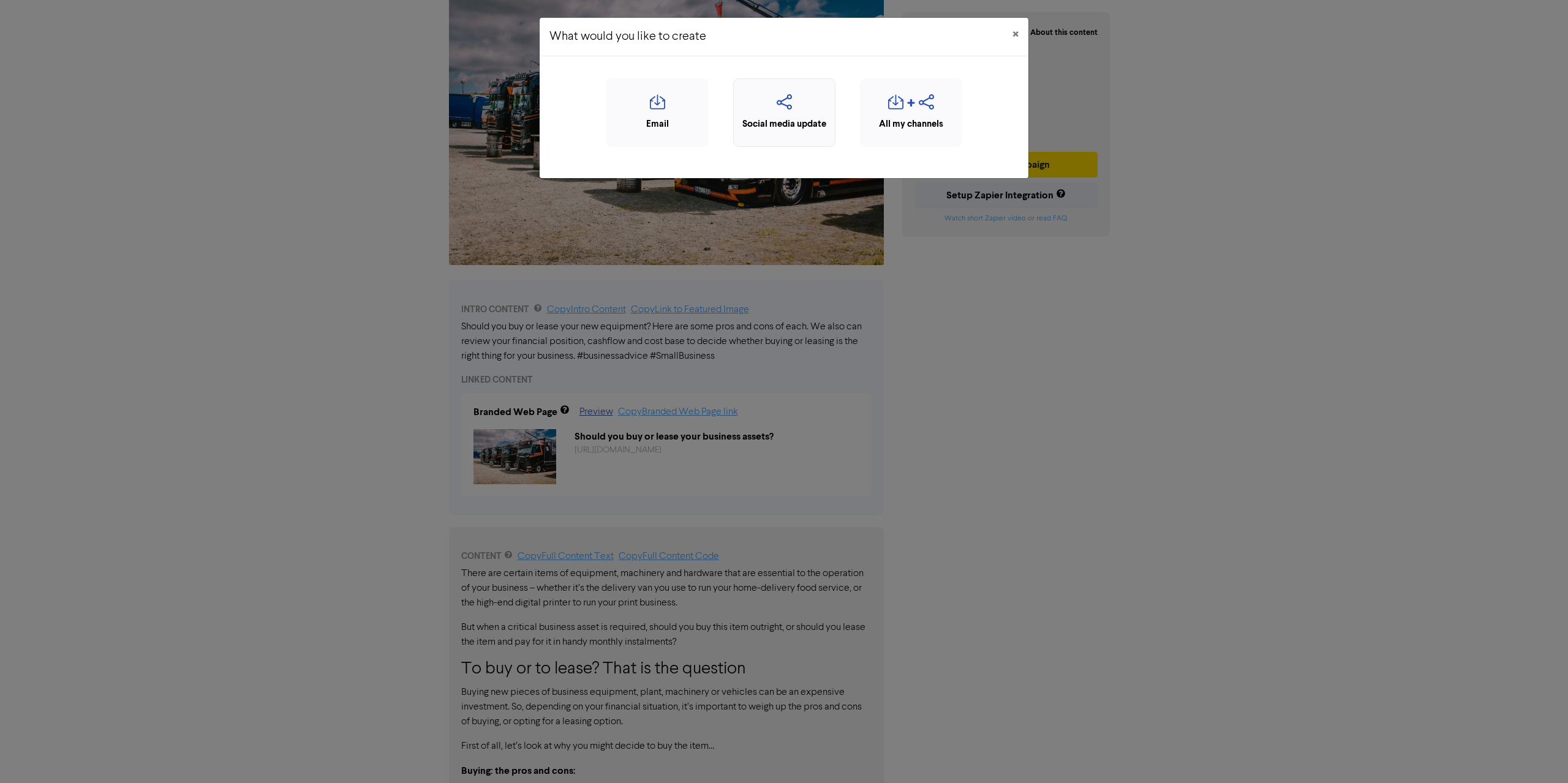
click at [788, 102] on icon "button" at bounding box center [784, 105] width 89 height 23
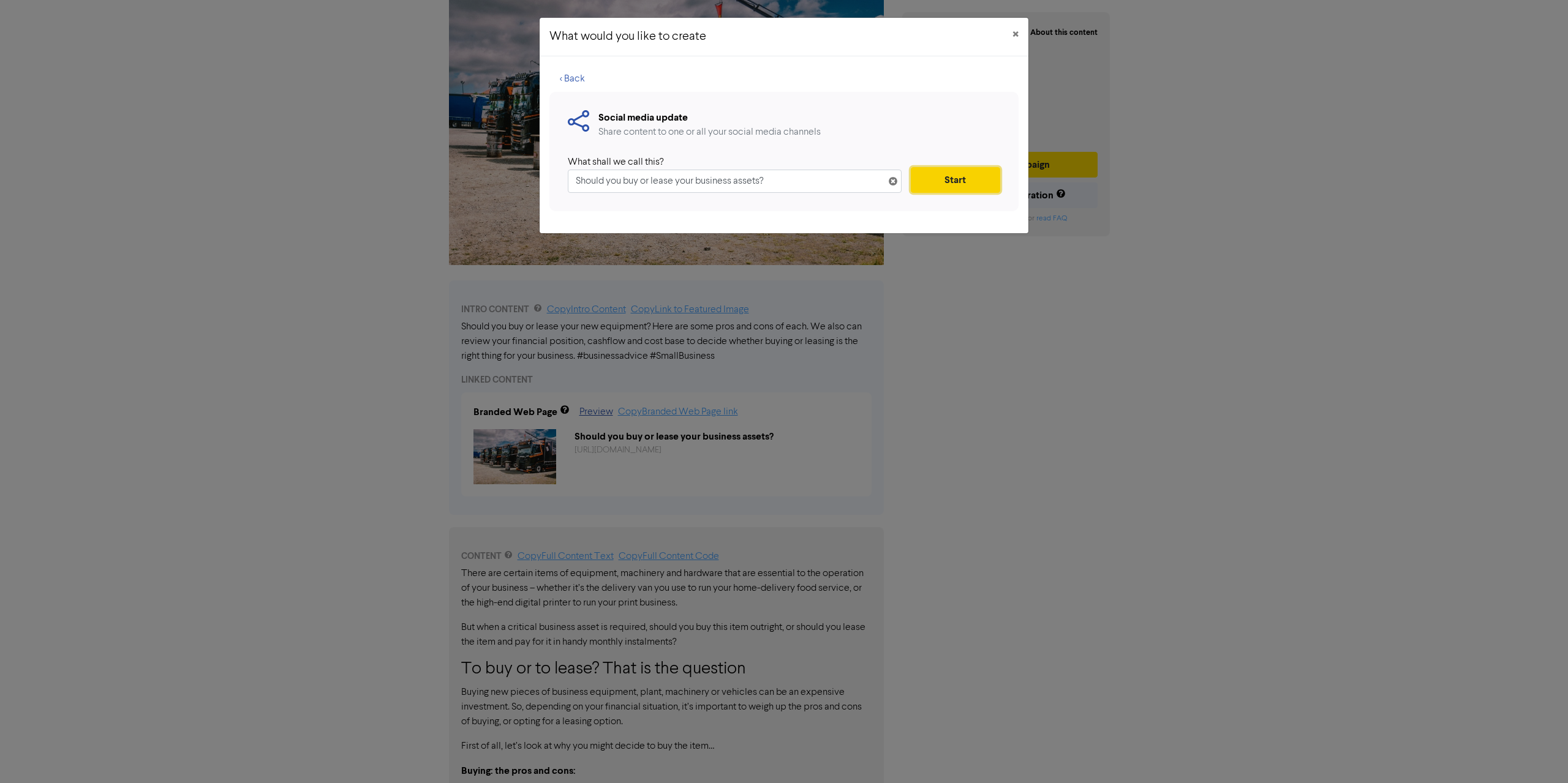
click at [961, 171] on button "Start" at bounding box center [956, 180] width 89 height 25
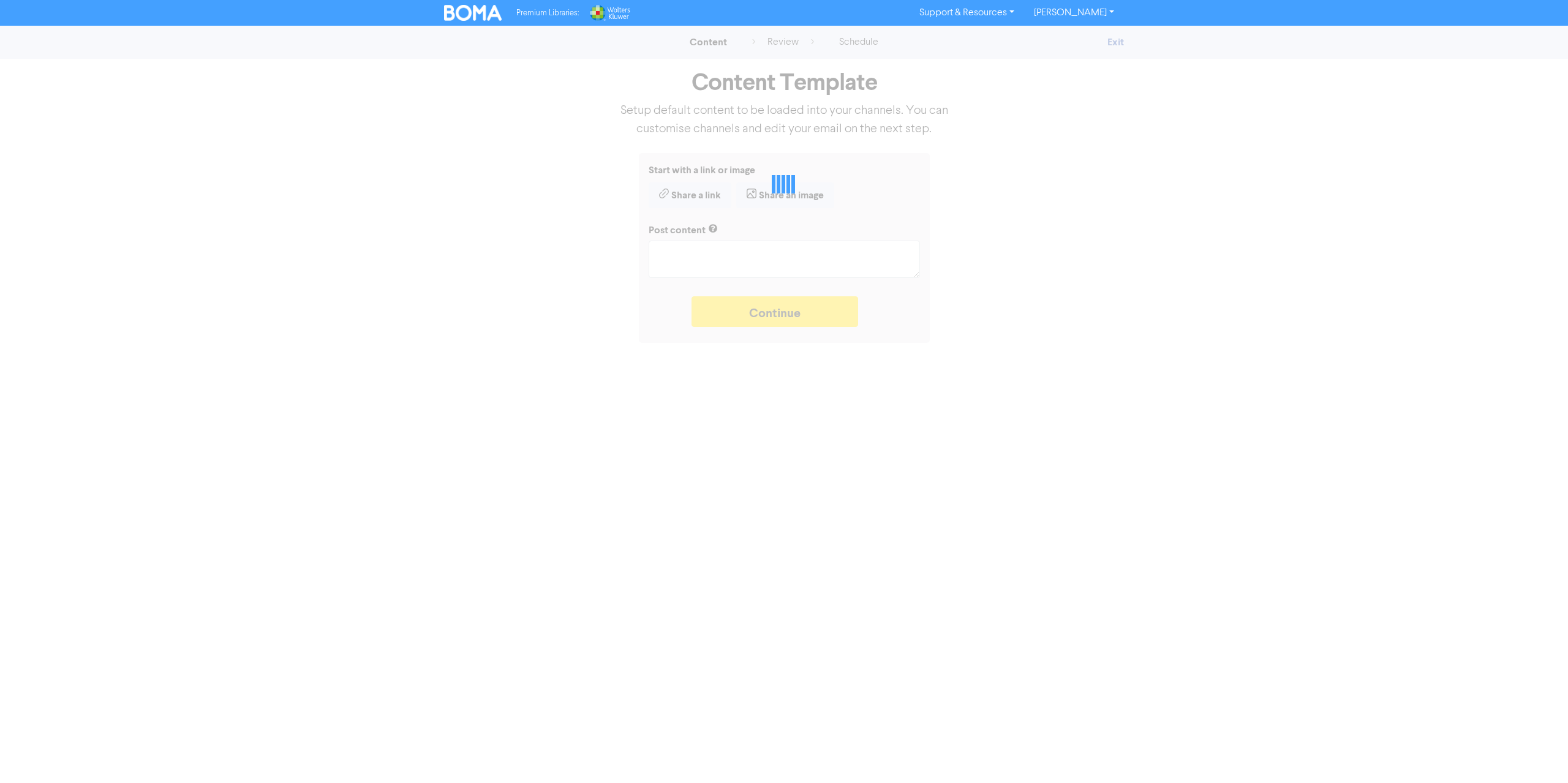
type textarea "x"
type textarea "Should you buy or lease your new equipment? Here are some pros and cons of each…"
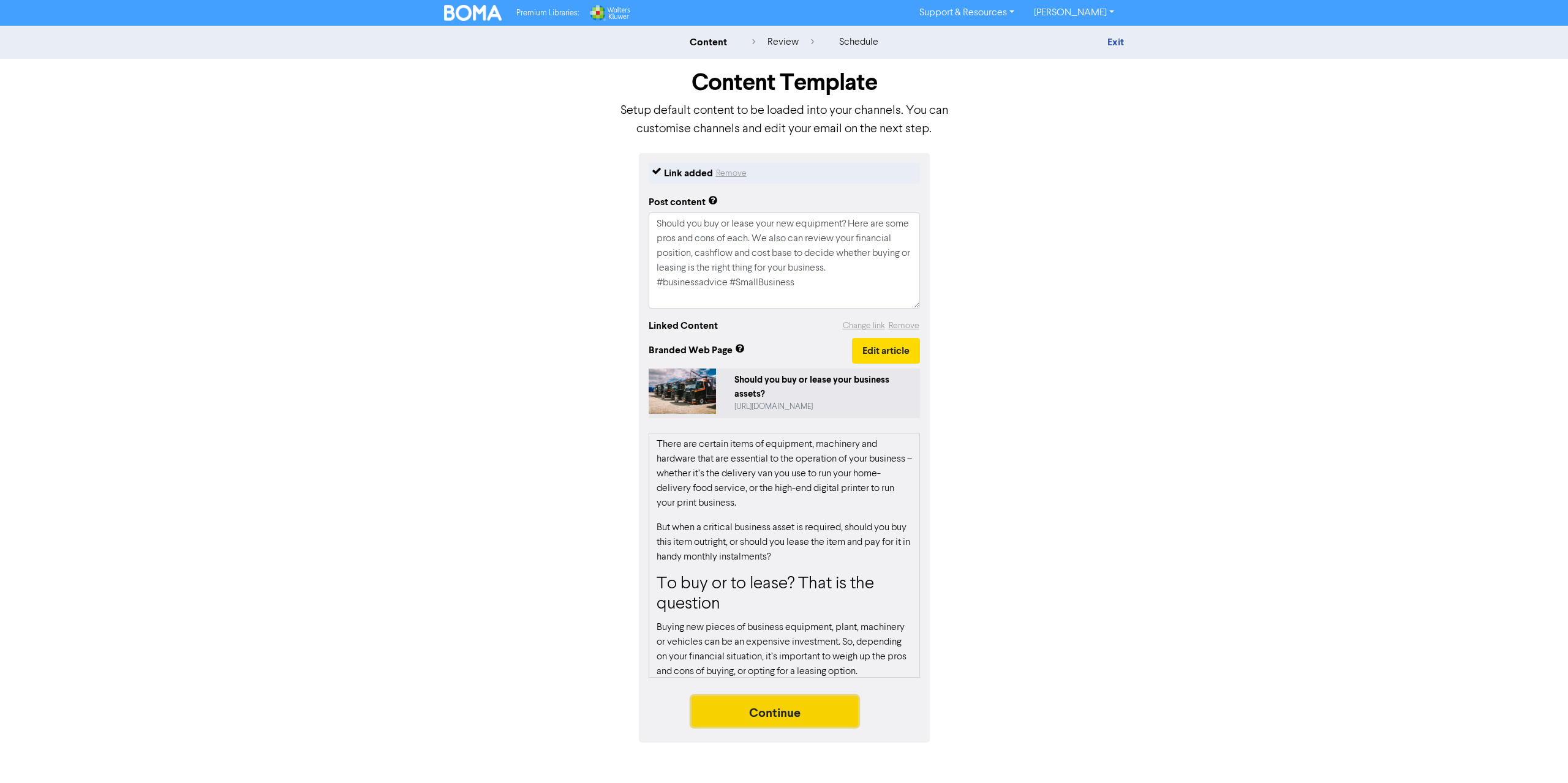
click at [844, 714] on button "Continue" at bounding box center [775, 711] width 167 height 30
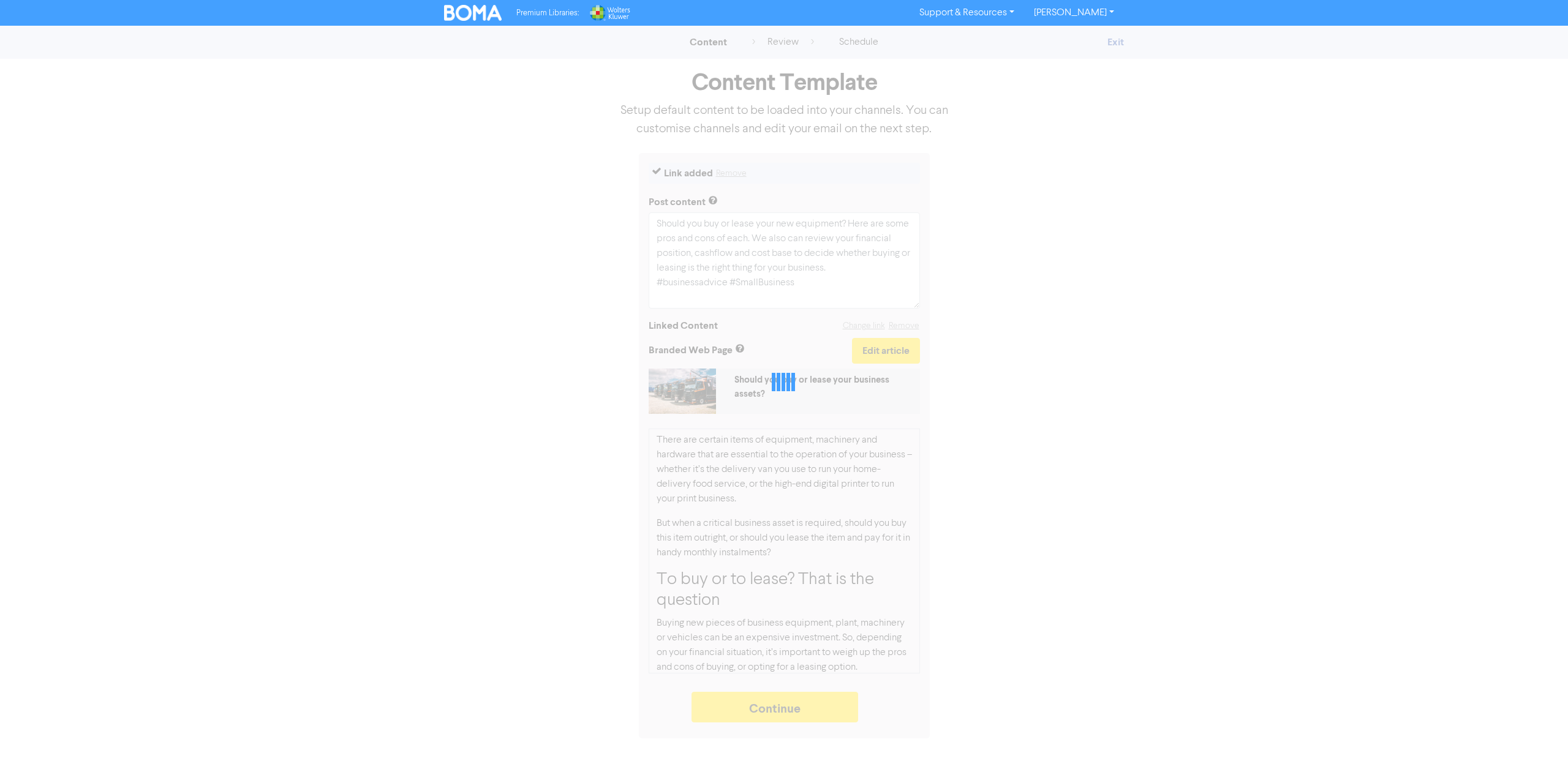
type textarea "x"
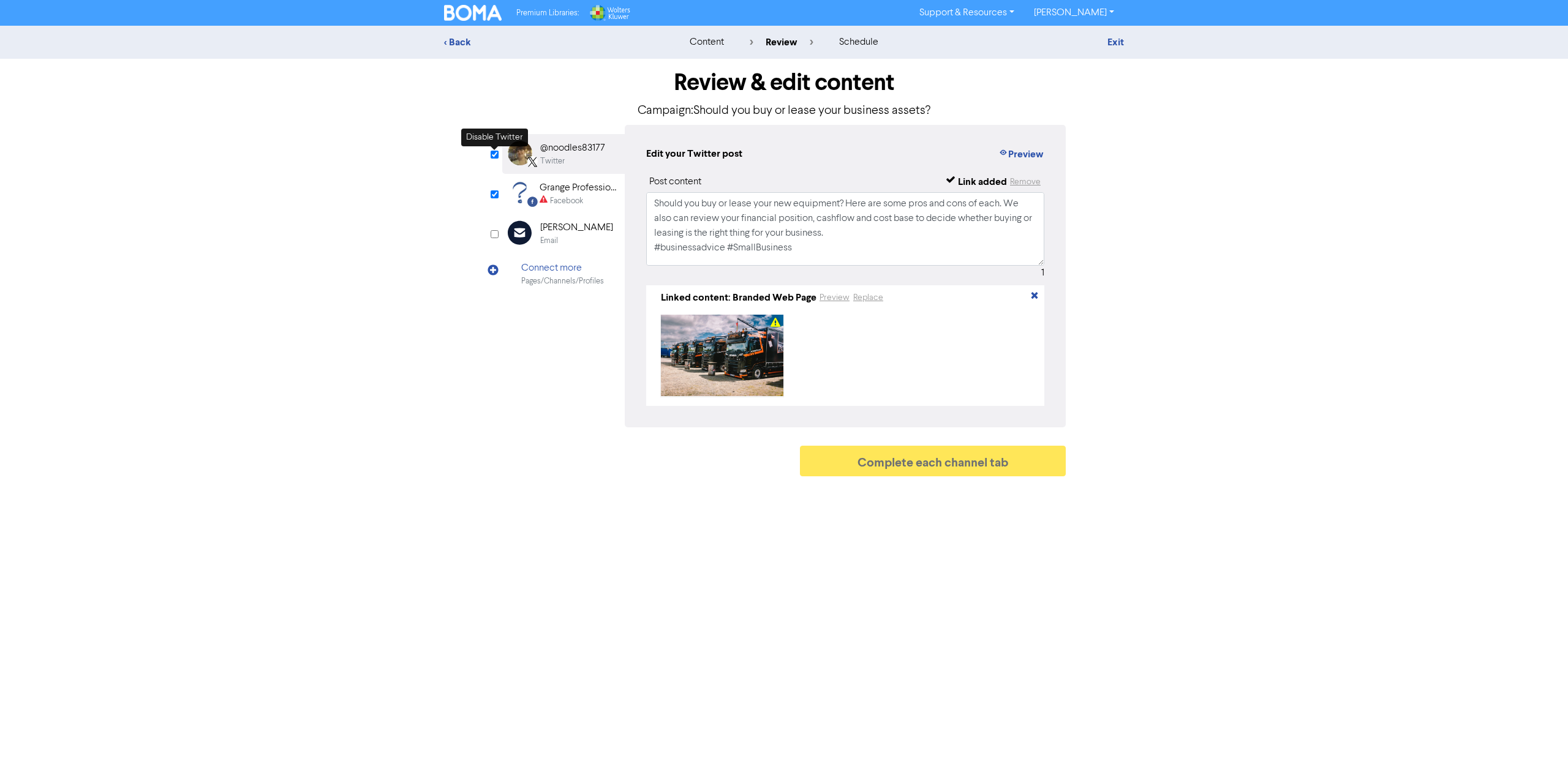
click at [492, 153] on input "checkbox" at bounding box center [494, 154] width 8 height 8
checkbox input "false"
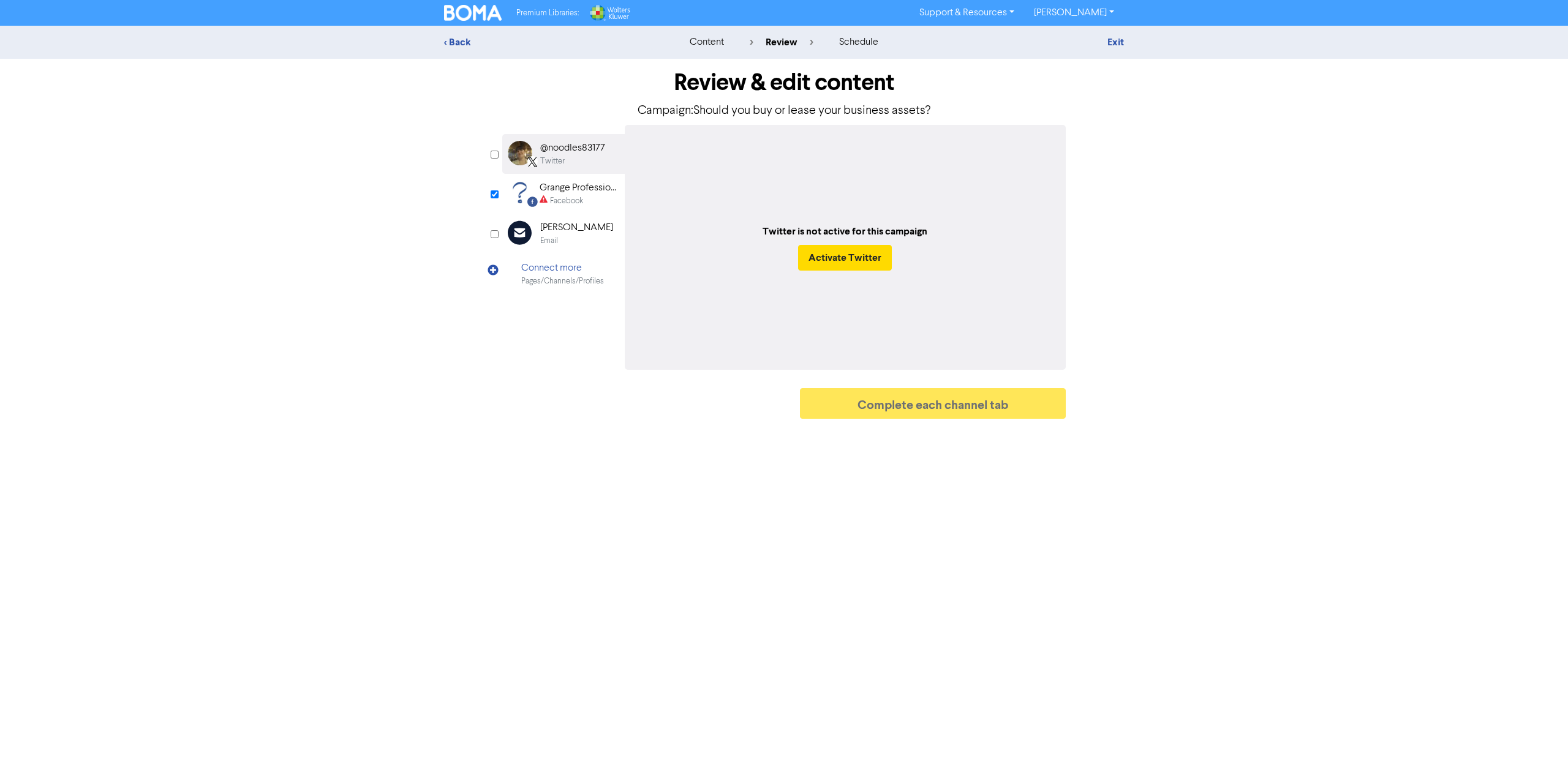
click at [569, 193] on div "Grange Professional Services" at bounding box center [579, 187] width 79 height 15
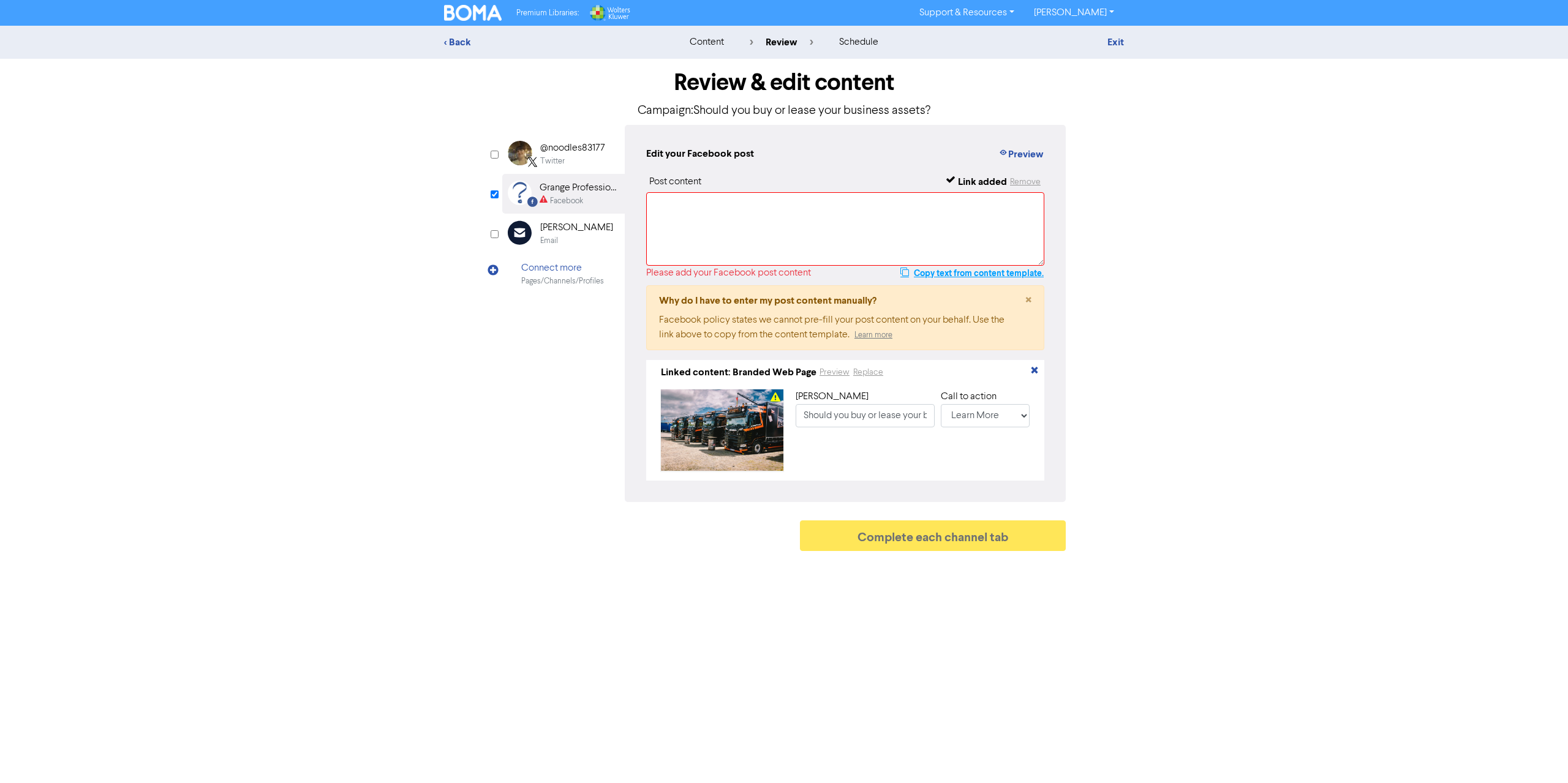
click at [1016, 271] on button "Copy text from content template." at bounding box center [972, 273] width 144 height 15
paste textarea "Should you buy or lease your new equipment? Here are some pros and cons of each…"
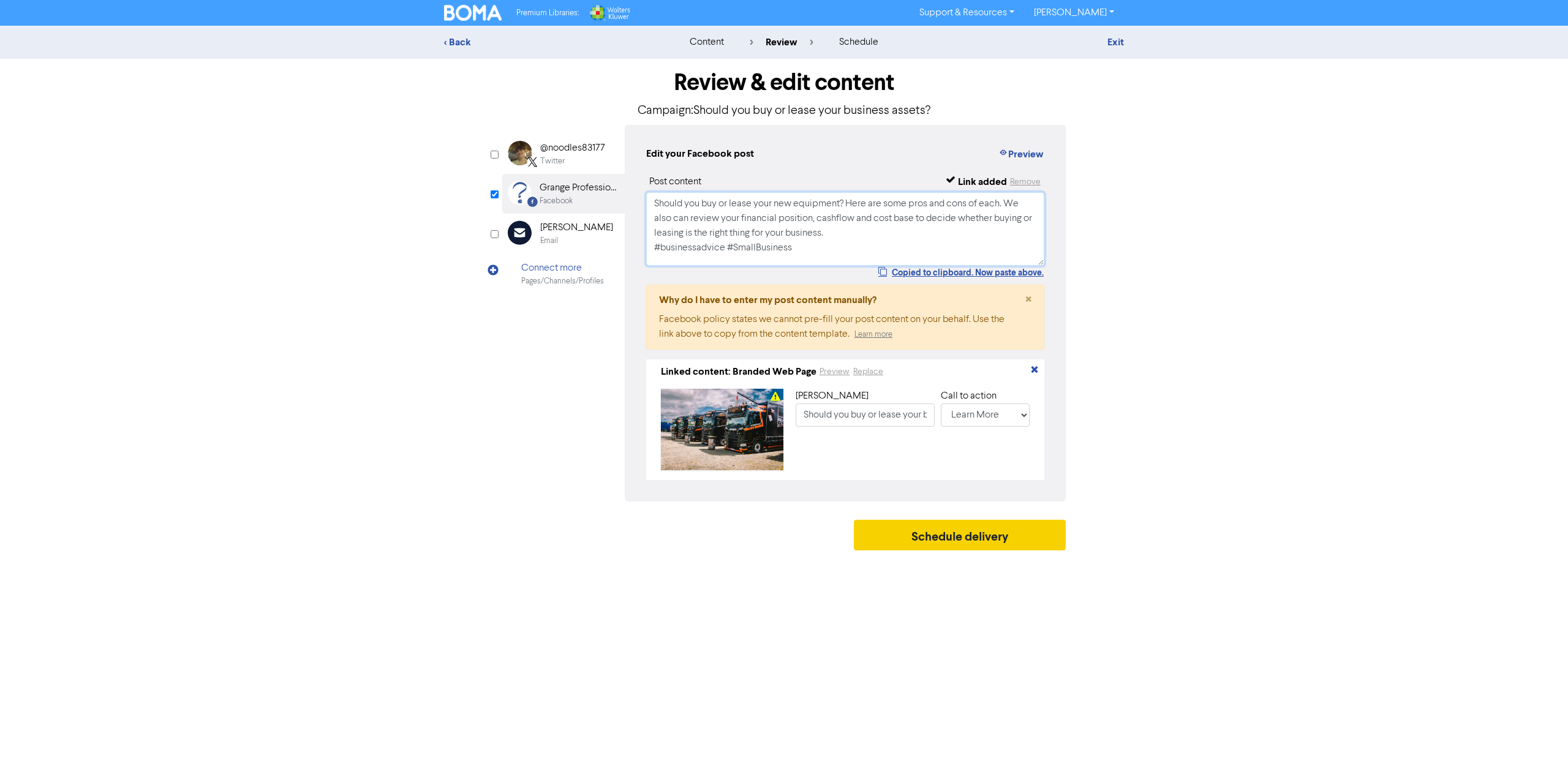
type textarea "Should you buy or lease your new equipment? Here are some pros and cons of each…"
click at [980, 545] on button "Schedule delivery" at bounding box center [960, 535] width 212 height 30
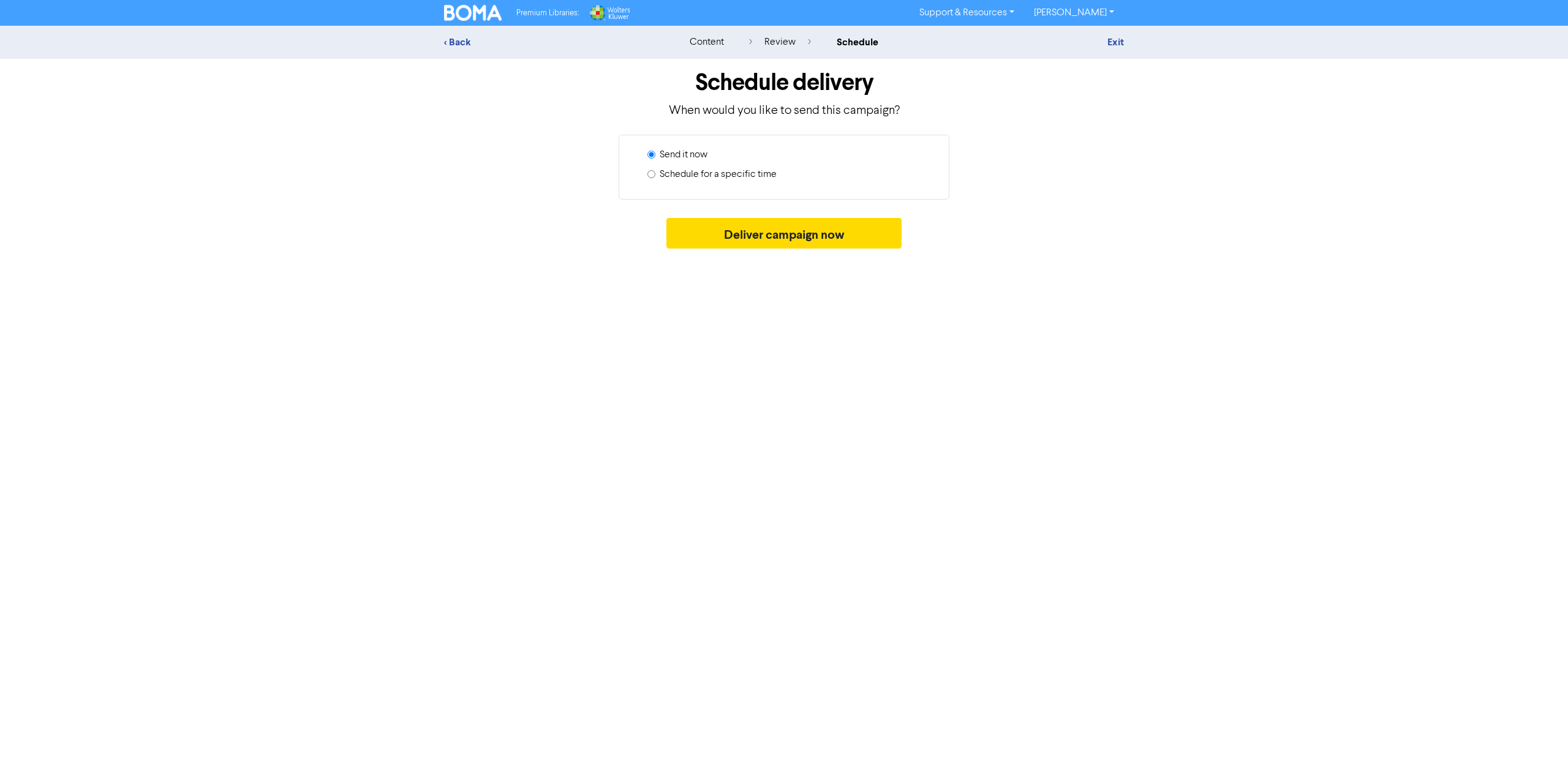
click at [748, 176] on label "Schedule for a specific time" at bounding box center [718, 174] width 117 height 15
click at [655, 176] on input "Schedule for a specific time" at bounding box center [651, 174] width 8 height 8
radio input "true"
radio input "false"
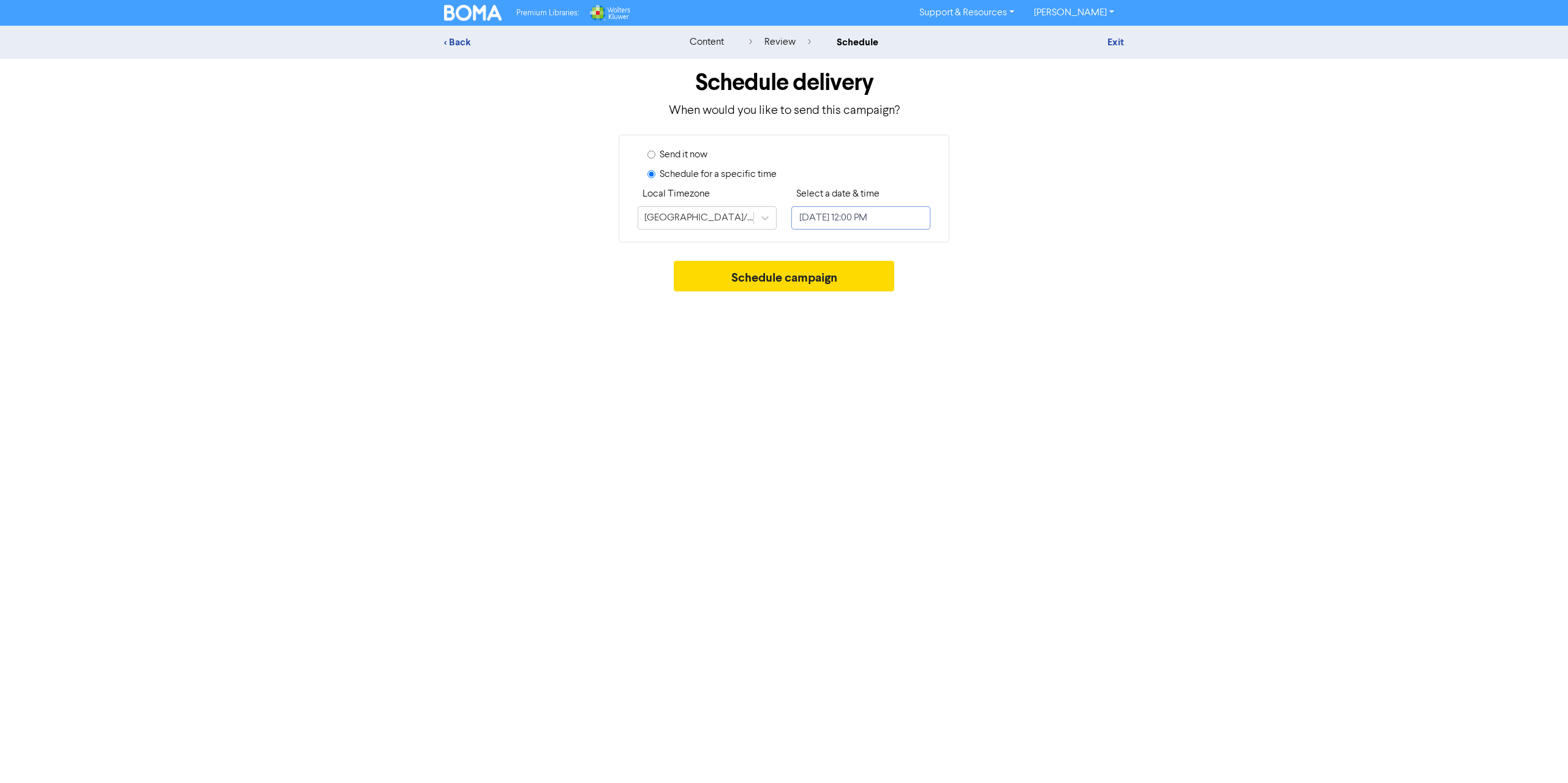
click at [870, 221] on input "[DATE] 12:00 PM" at bounding box center [861, 218] width 139 height 23
select select "7"
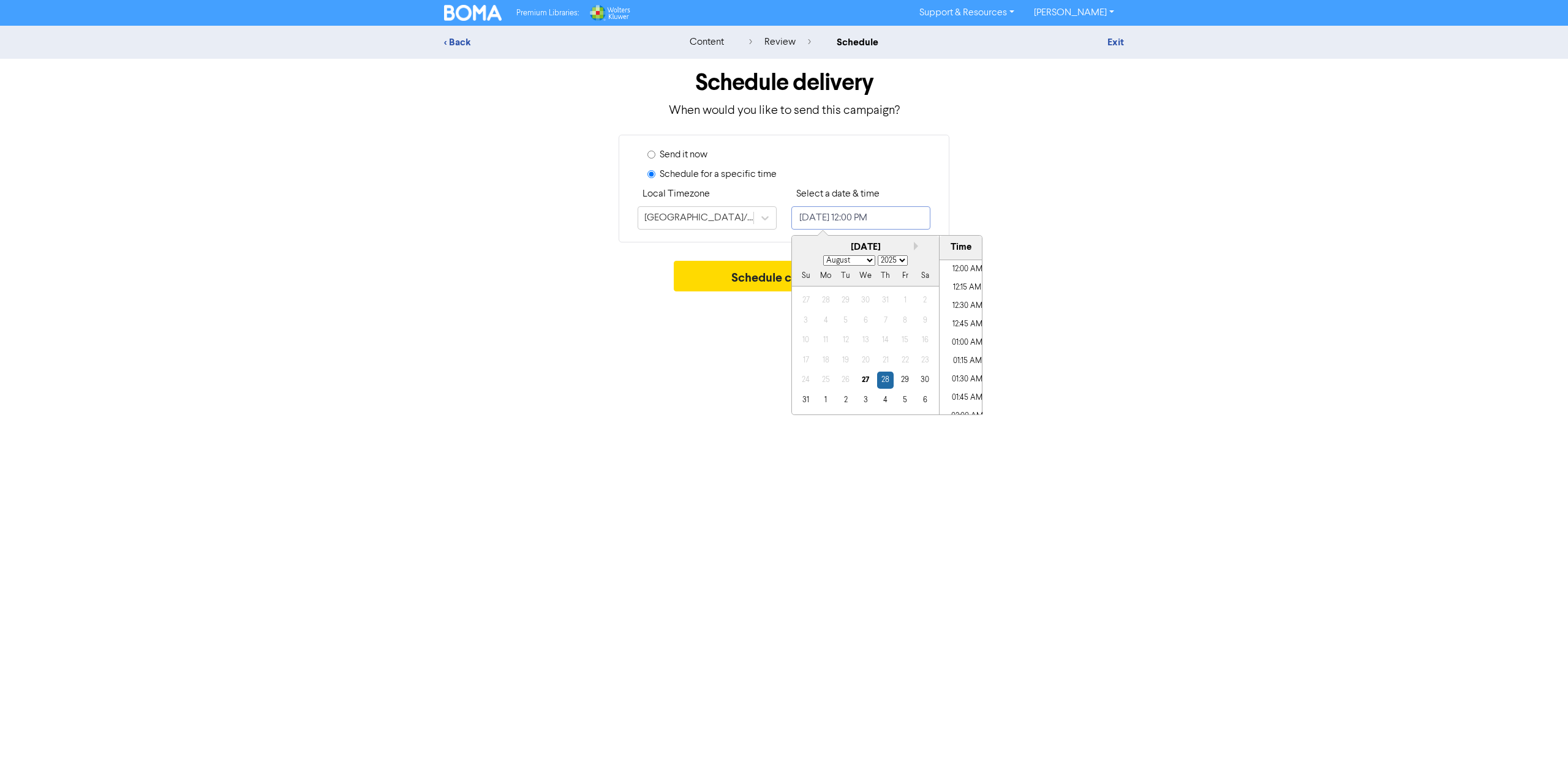
scroll to position [814, 0]
click at [867, 403] on div "3" at bounding box center [864, 400] width 16 height 16
type input "[DATE] 12:00 PM"
select select "8"
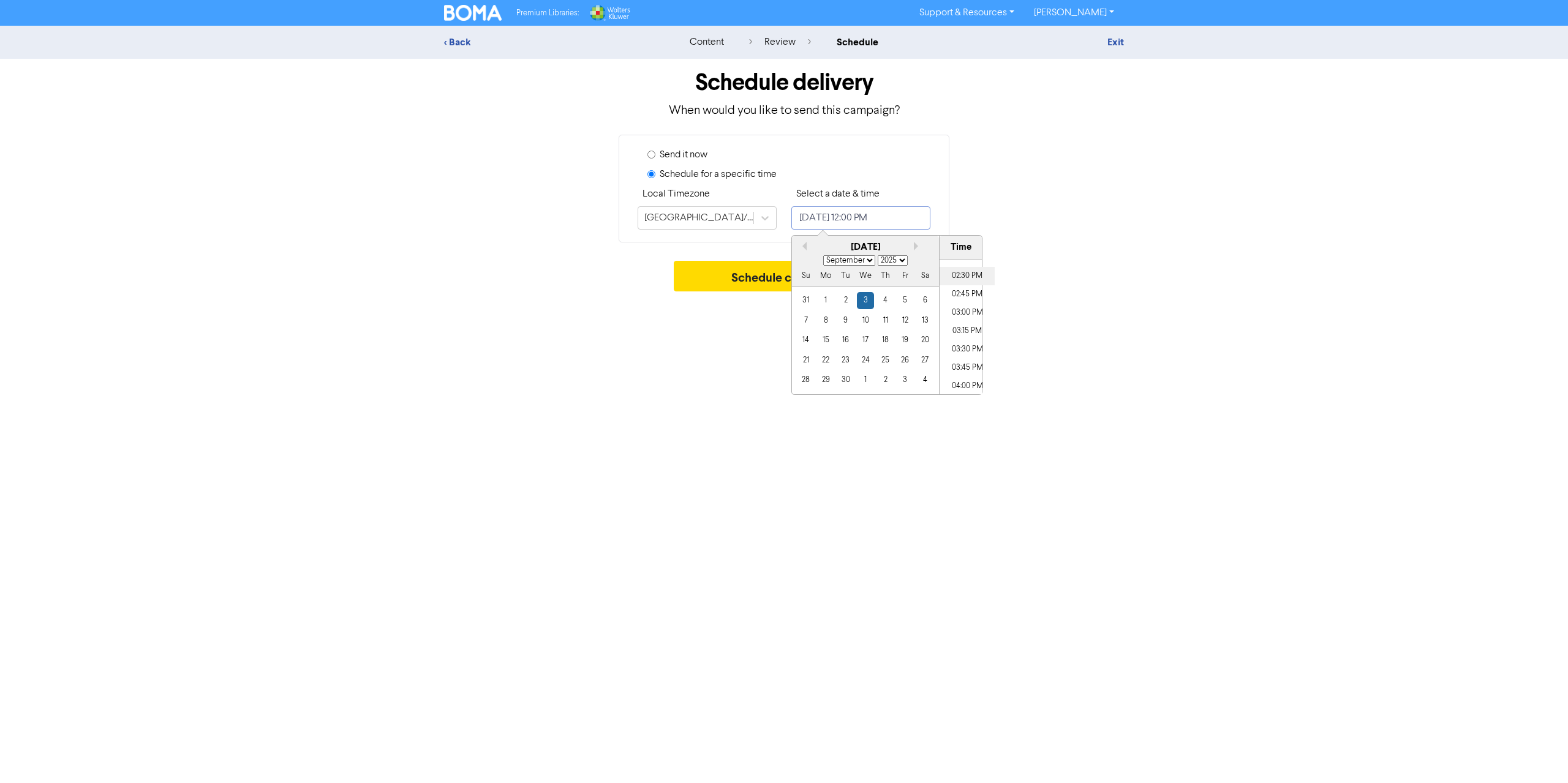
click at [963, 277] on li "02:30 PM" at bounding box center [967, 277] width 55 height 18
type input "[DATE] 2:30 PM"
click at [1050, 294] on div "Schedule campaign" at bounding box center [784, 279] width 680 height 37
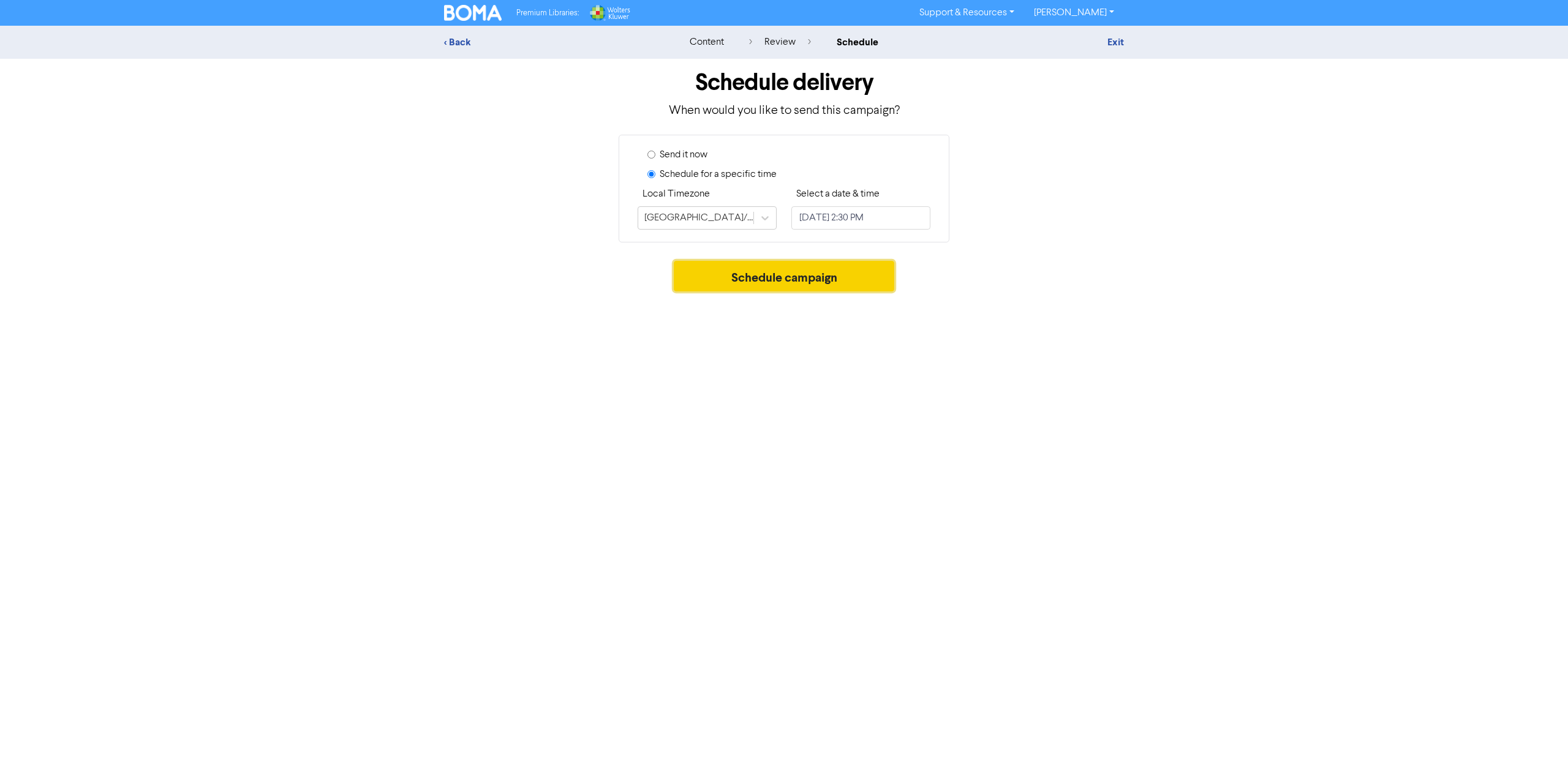
click at [820, 277] on button "Schedule campaign" at bounding box center [784, 276] width 221 height 30
